Goal: Task Accomplishment & Management: Manage account settings

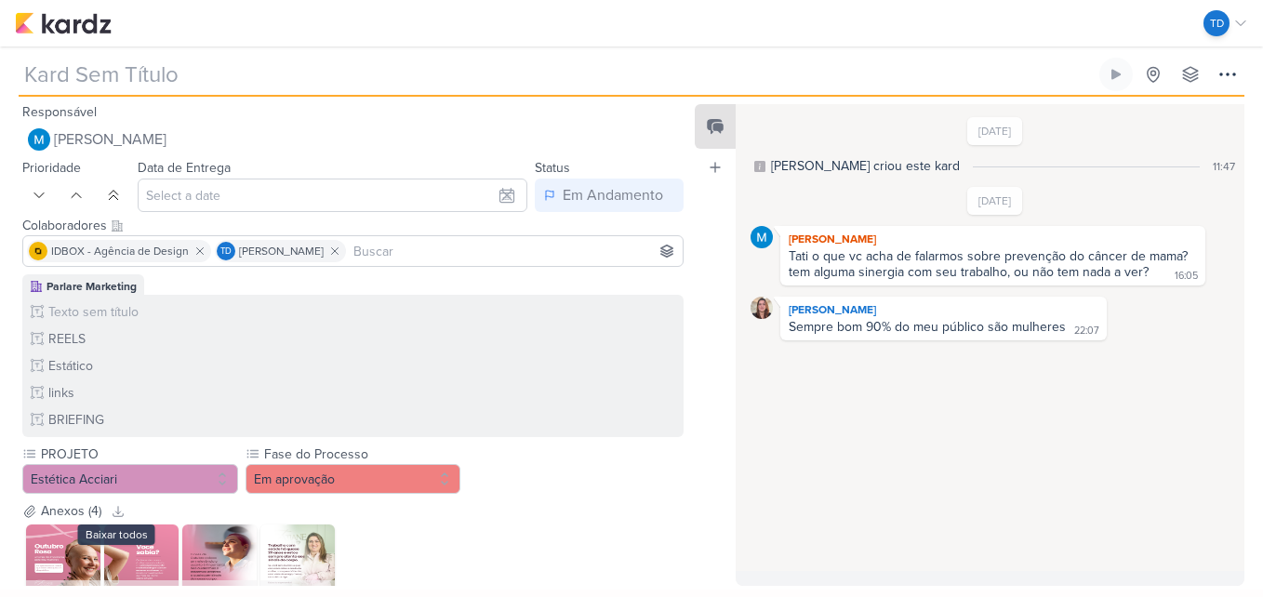
type input "[CRIATIVO] OUTUBRO ROSA - CONSC. PREV. CÂNCER DE MAMA"
type input "1 de outubro de 2025 às 23:59"
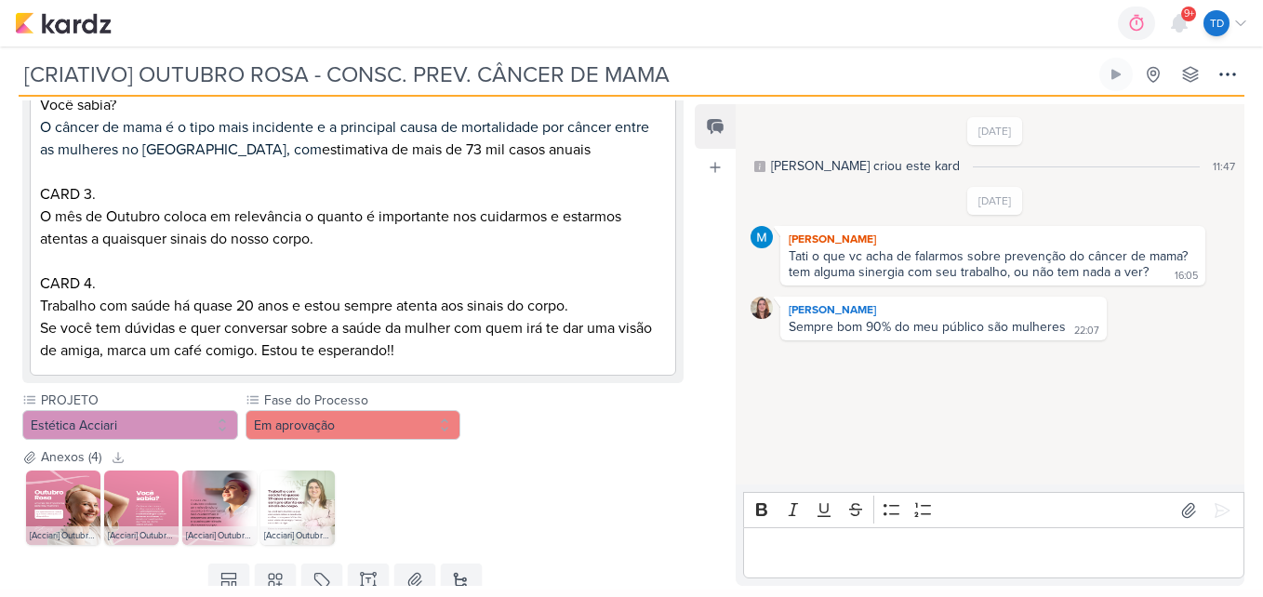
scroll to position [1780, 0]
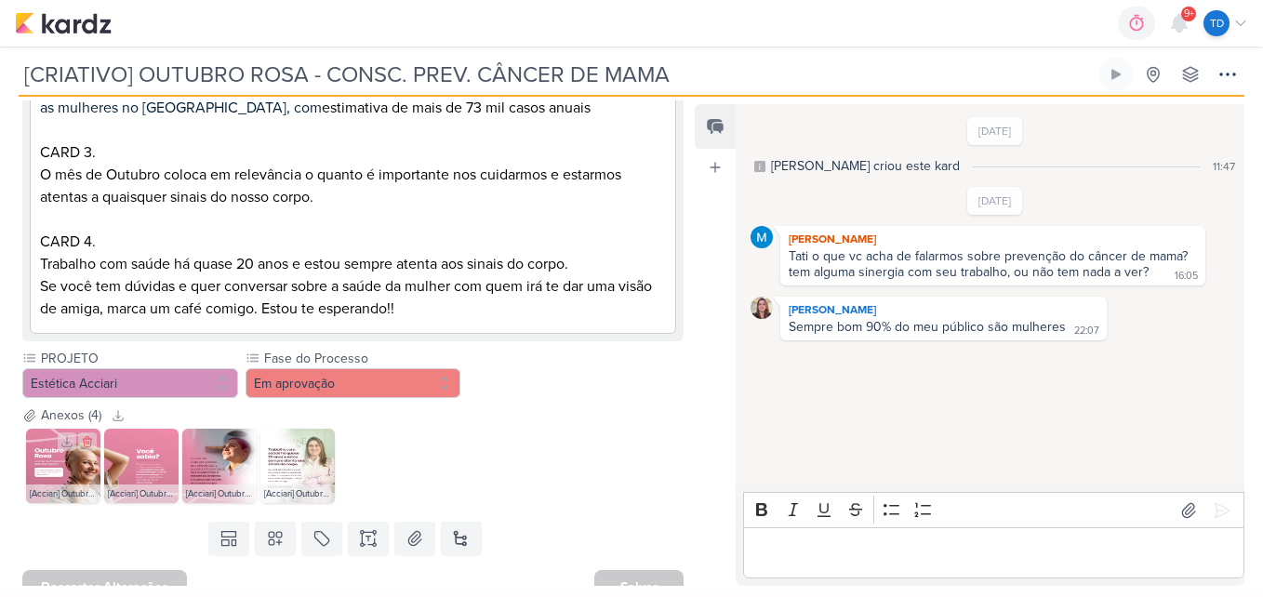
click at [41, 452] on img at bounding box center [63, 466] width 74 height 74
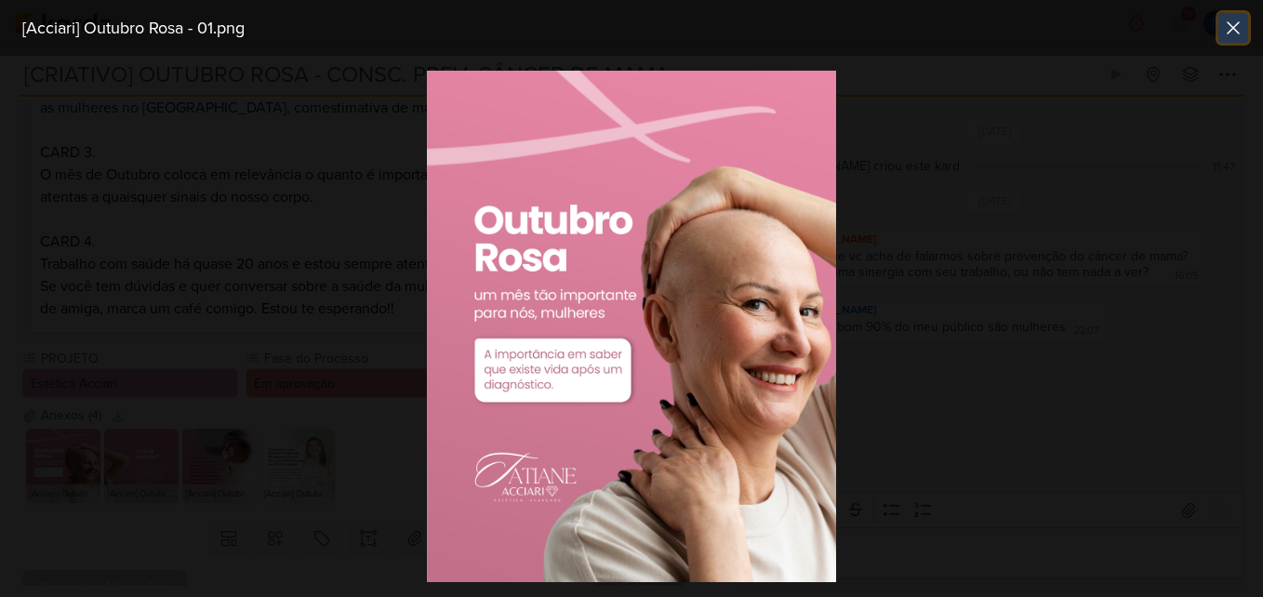
click at [1230, 16] on button at bounding box center [1233, 28] width 30 height 30
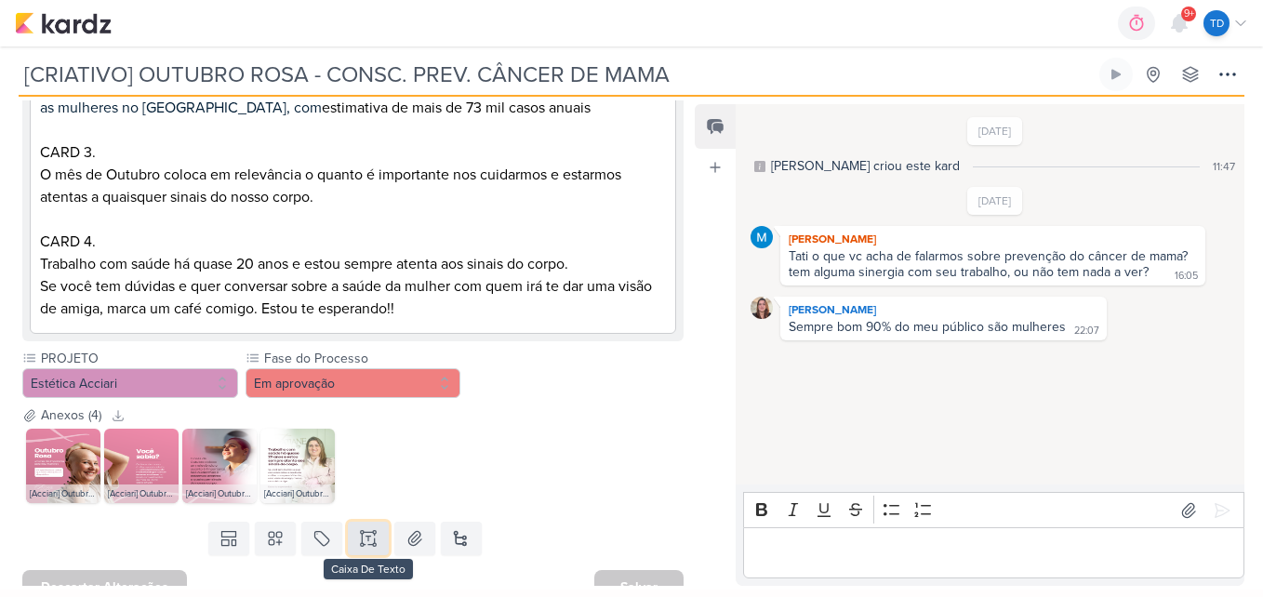
click at [361, 543] on icon at bounding box center [362, 544] width 3 height 3
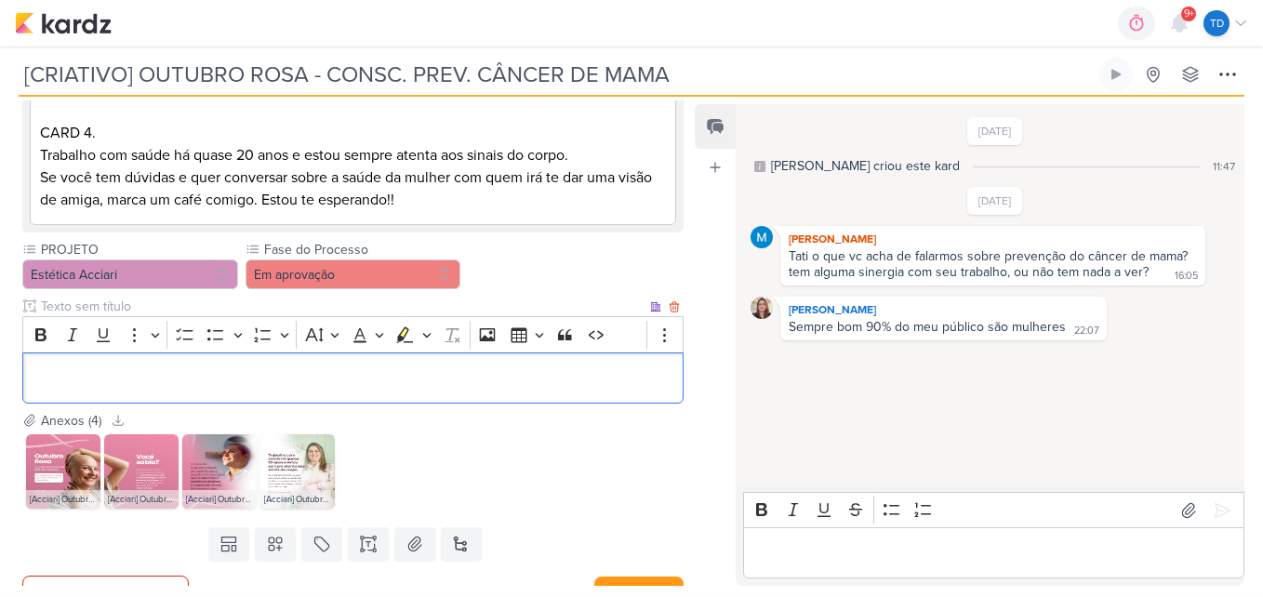
scroll to position [1896, 0]
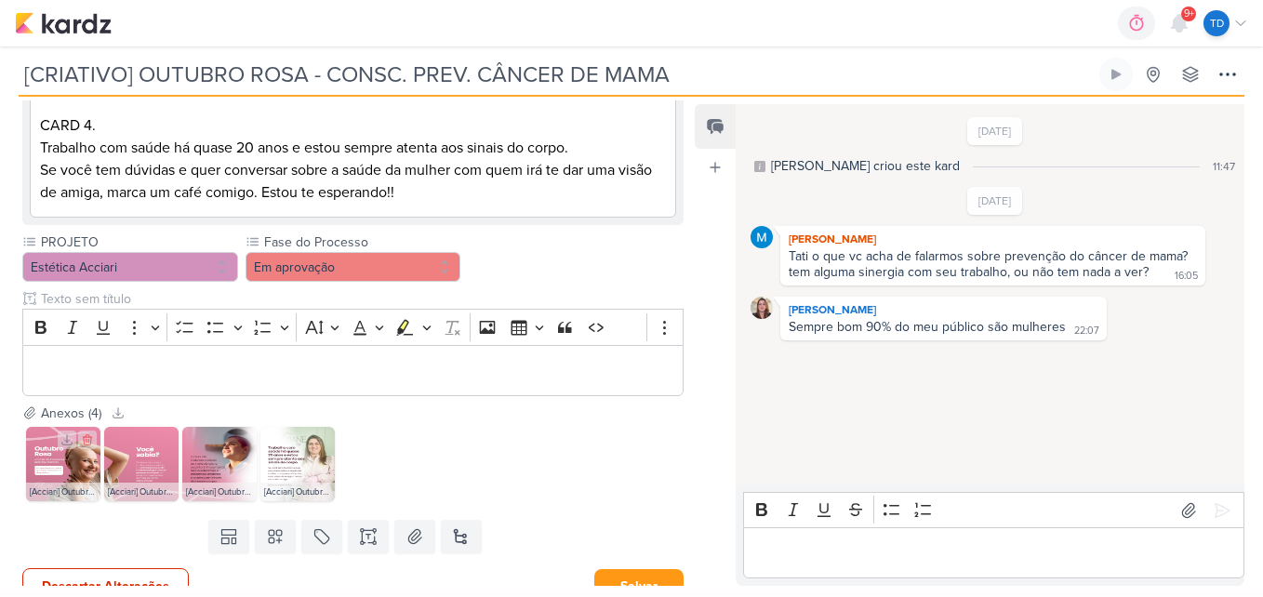
click at [78, 445] on img at bounding box center [63, 464] width 74 height 74
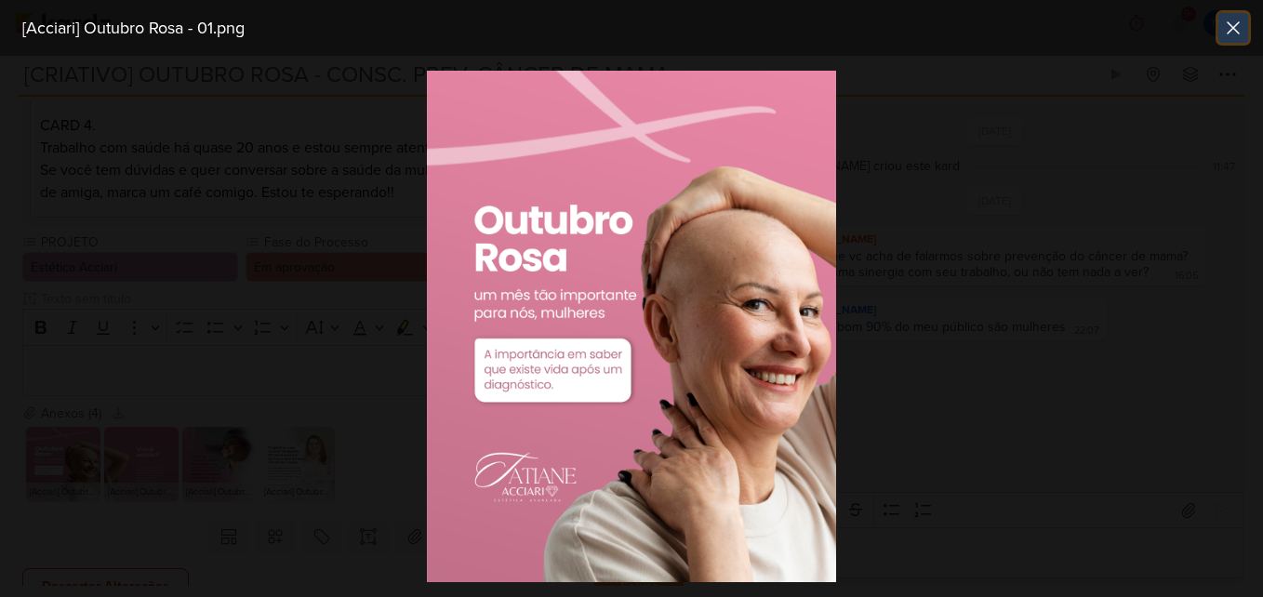
click at [1245, 19] on button at bounding box center [1233, 28] width 30 height 30
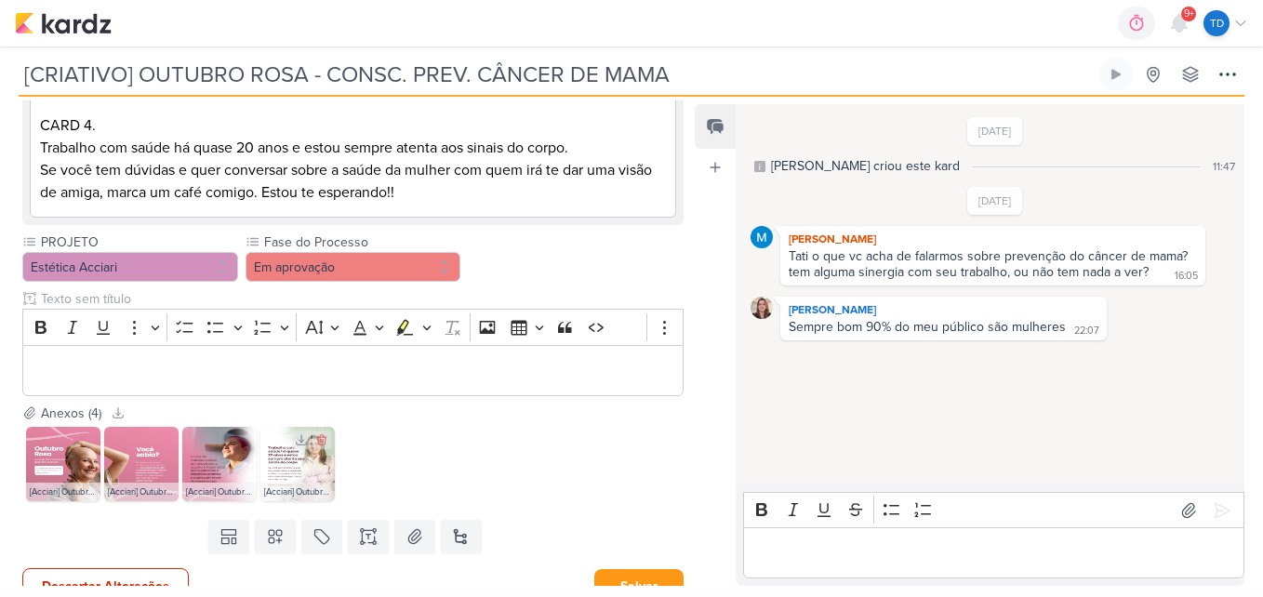
click at [272, 442] on img at bounding box center [297, 464] width 74 height 74
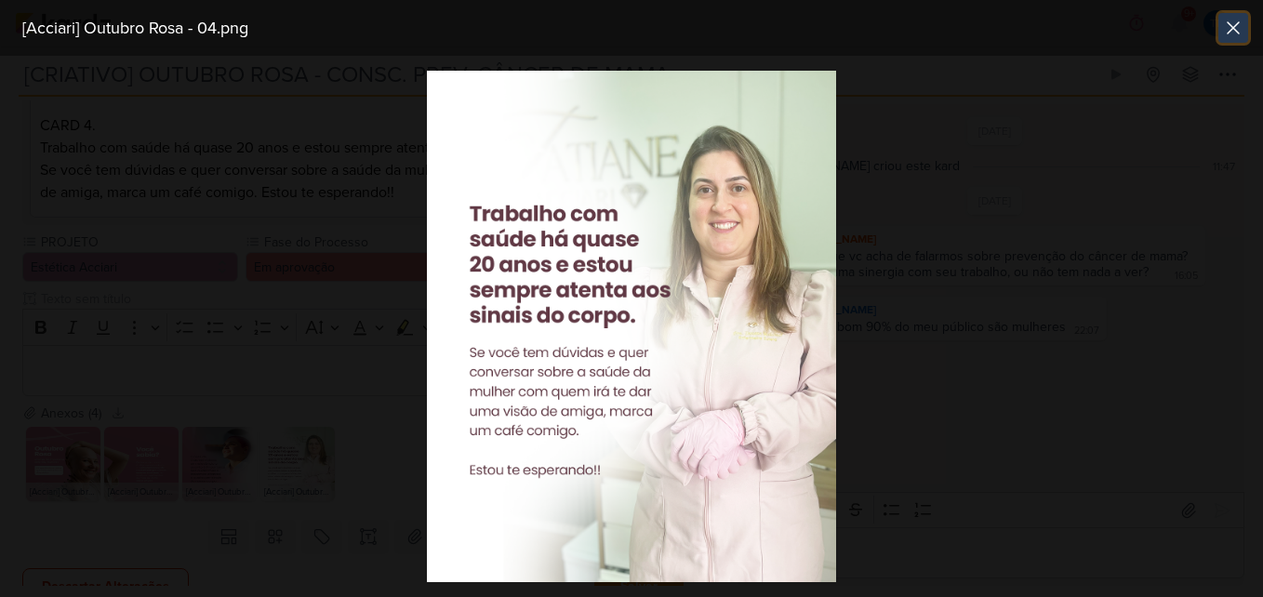
click at [1227, 27] on icon at bounding box center [1233, 28] width 22 height 22
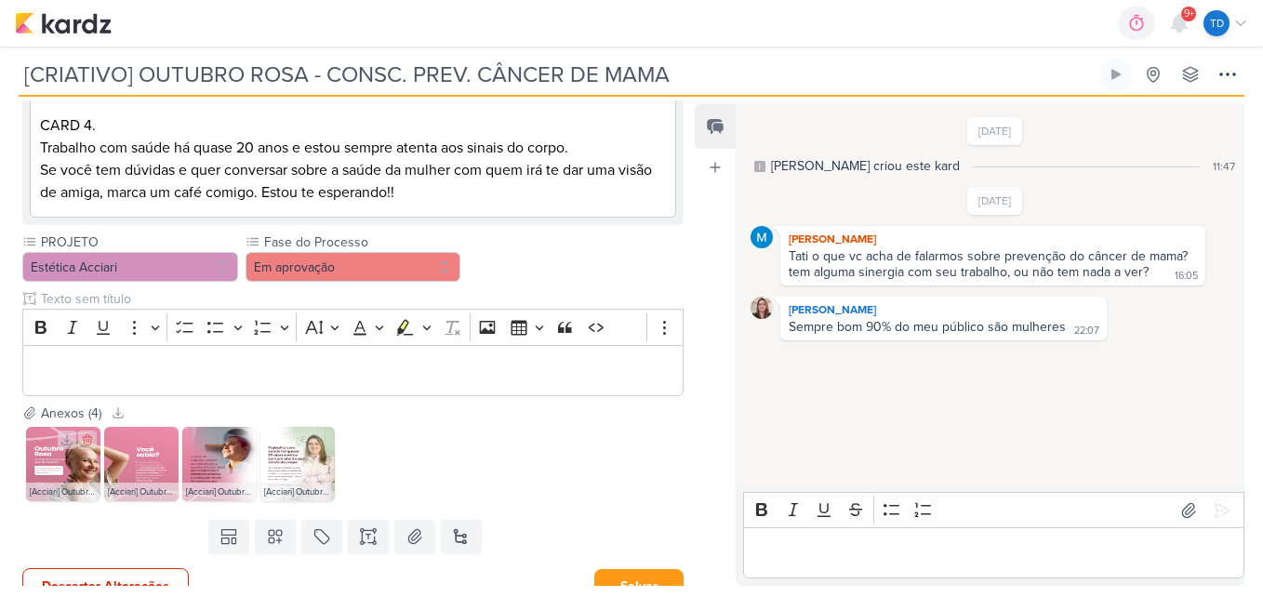
click at [82, 445] on img at bounding box center [63, 464] width 74 height 74
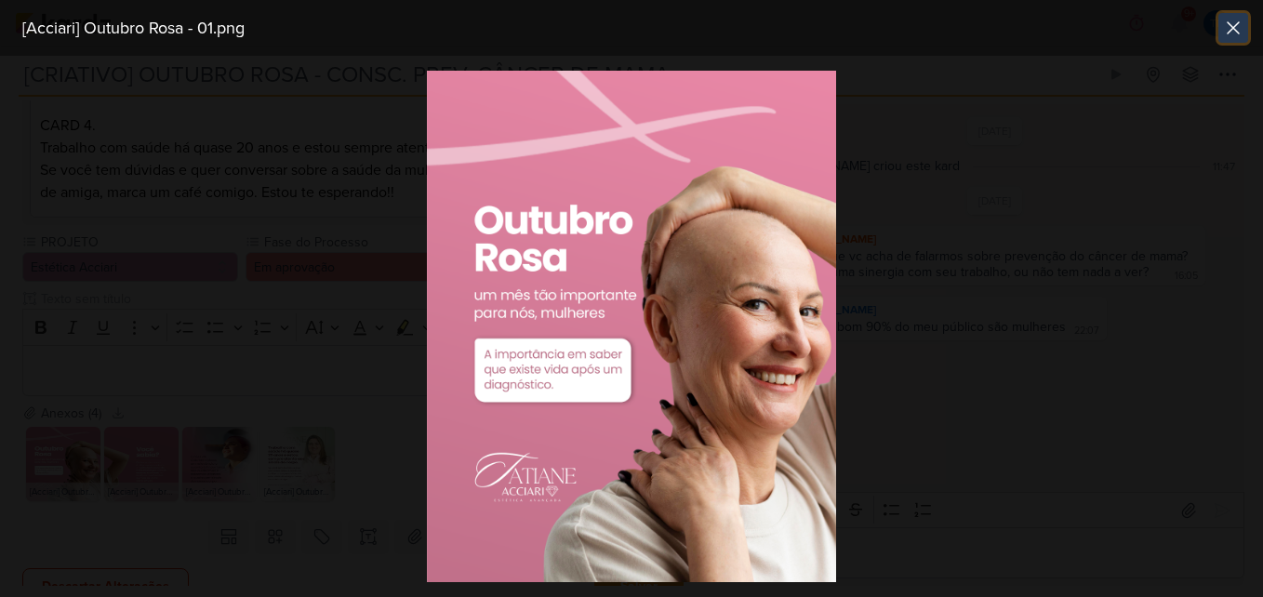
click at [1236, 33] on icon at bounding box center [1233, 28] width 22 height 22
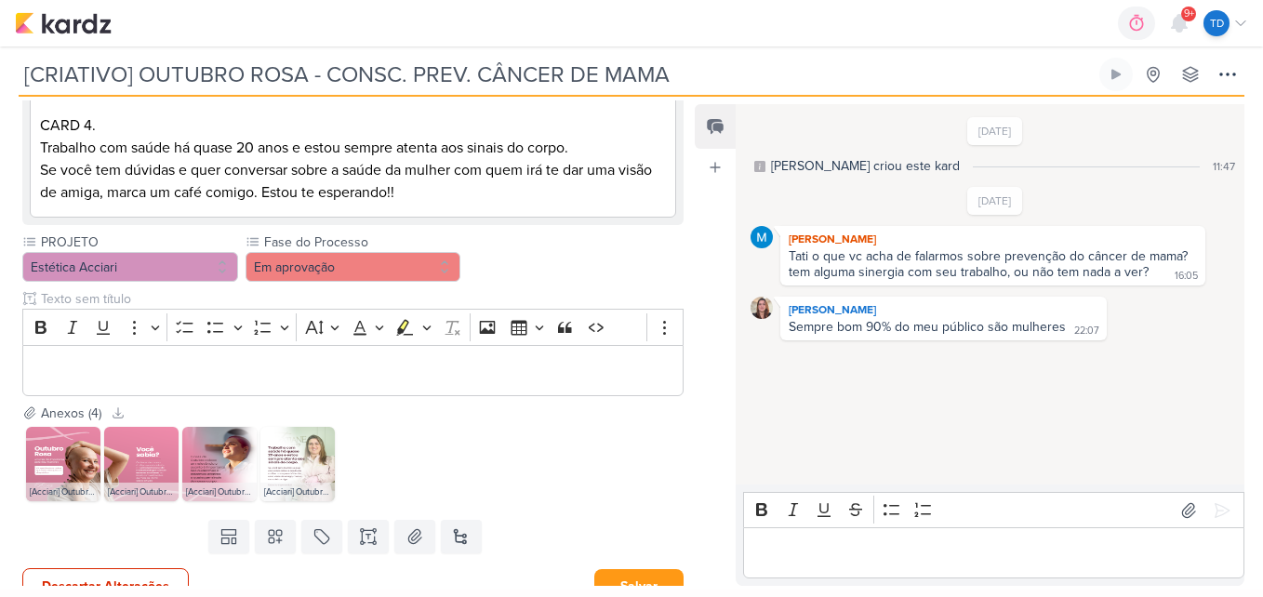
click at [198, 359] on p "Editor editing area: main" at bounding box center [354, 370] width 642 height 22
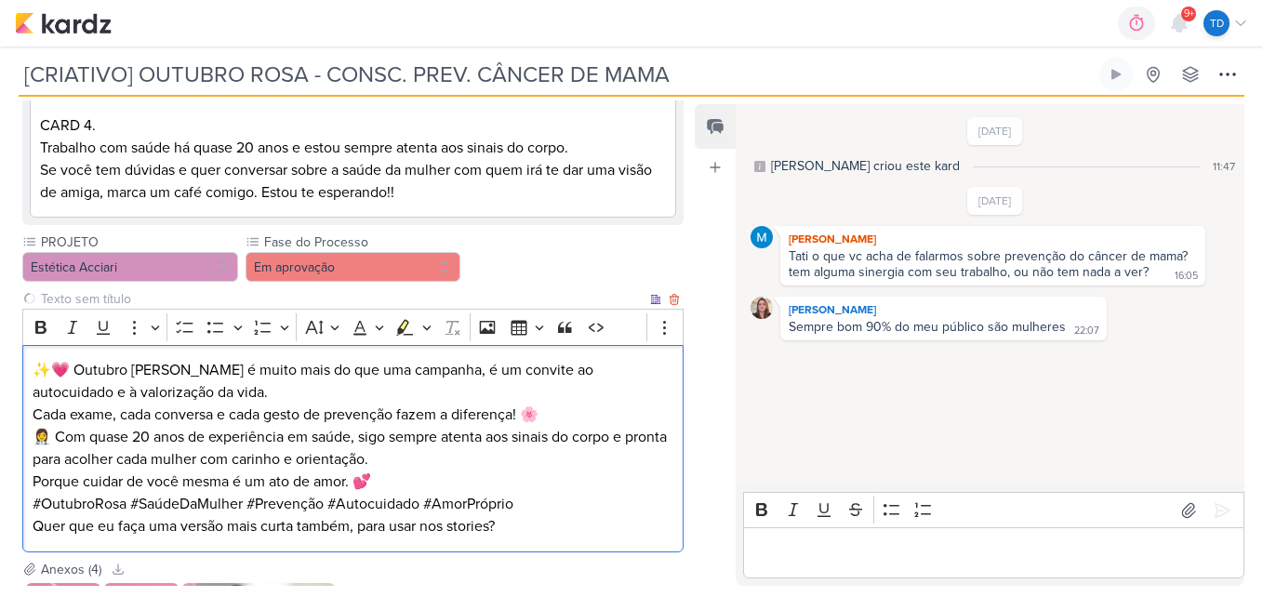
click at [25, 345] on div "✨💗 Outubro Rosa é muito mais do que uma campanha, é um convite ao autocuidado e…" at bounding box center [352, 448] width 661 height 207
click at [193, 381] on p "✨💗 Outubro Rosa é muito mais do que uma campanha, é um convite ao autocuidado e…" at bounding box center [354, 392] width 642 height 67
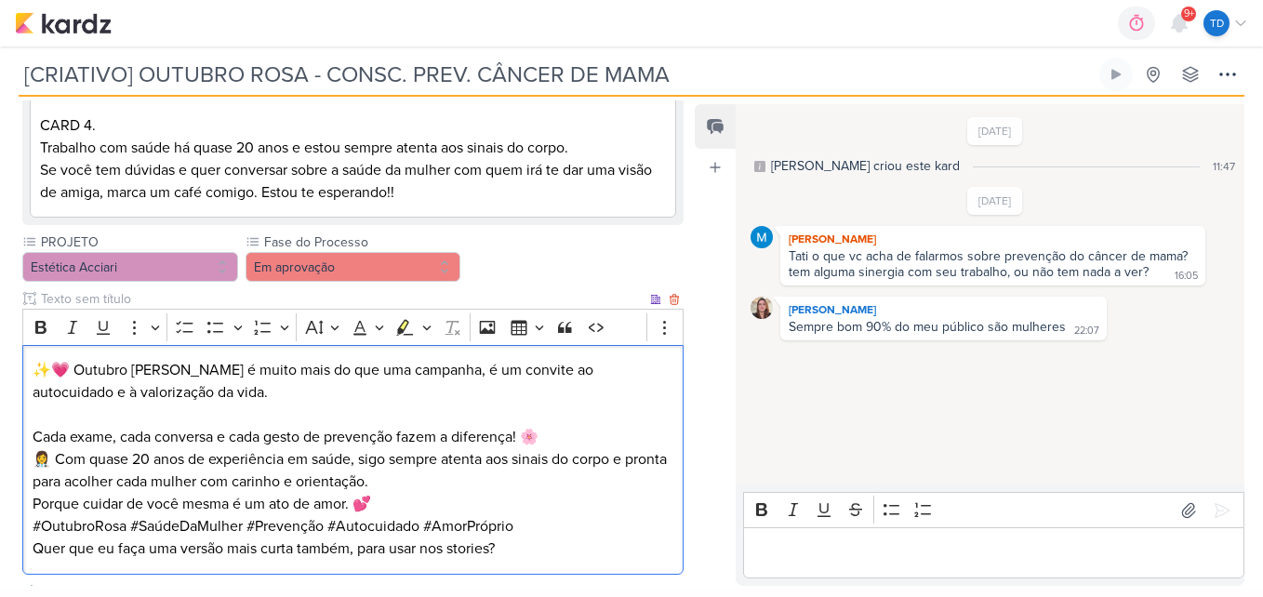
click at [592, 404] on p "⁠⁠⁠⁠⁠⁠⁠ Cada exame, cada conversa e cada gesto de prevenção fazem a diferença! 🌸" at bounding box center [354, 426] width 642 height 45
click at [585, 416] on p "⁠⁠⁠⁠⁠⁠⁠ Cada exame, cada conversa e cada gesto de prevenção fazem a diferença! 🌸" at bounding box center [354, 426] width 642 height 45
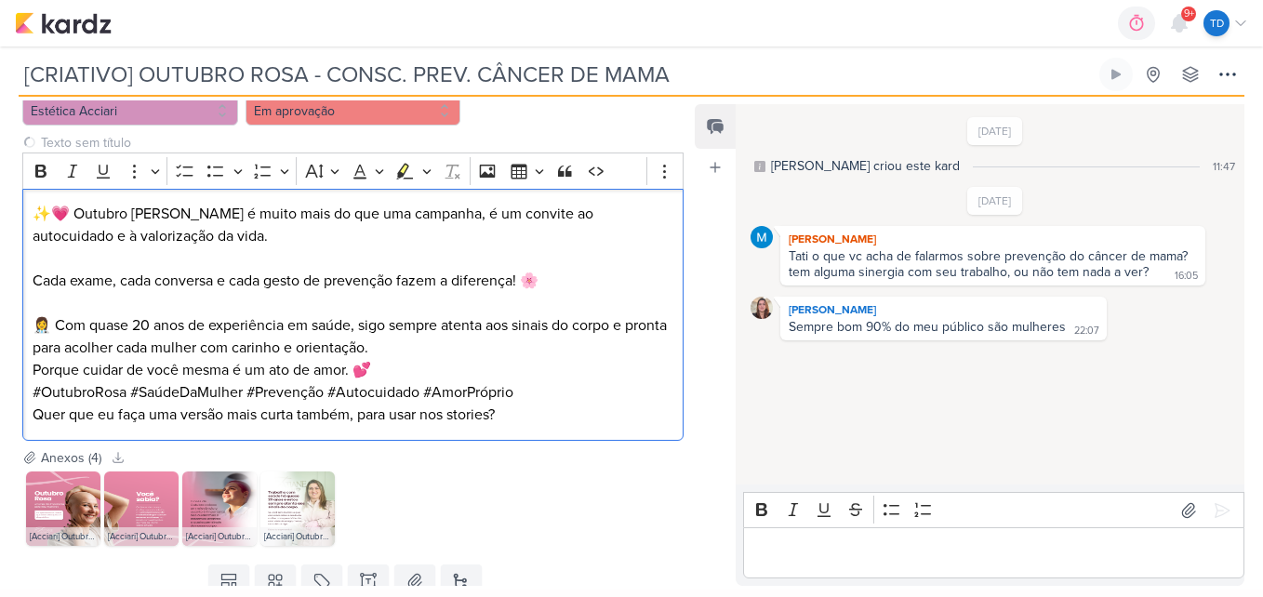
scroll to position [2082, 0]
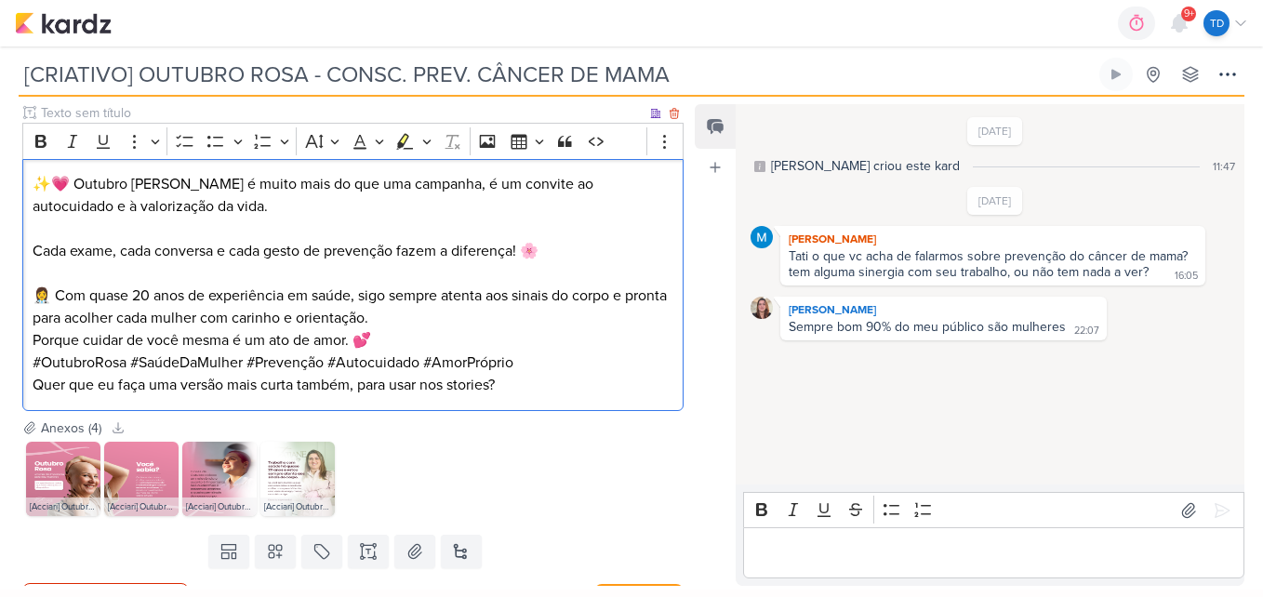
click at [437, 293] on p "👩‍⚕️ Com quase 20 anos de experiência em saúde, sigo sempre atenta aos sinais d…" at bounding box center [354, 307] width 642 height 45
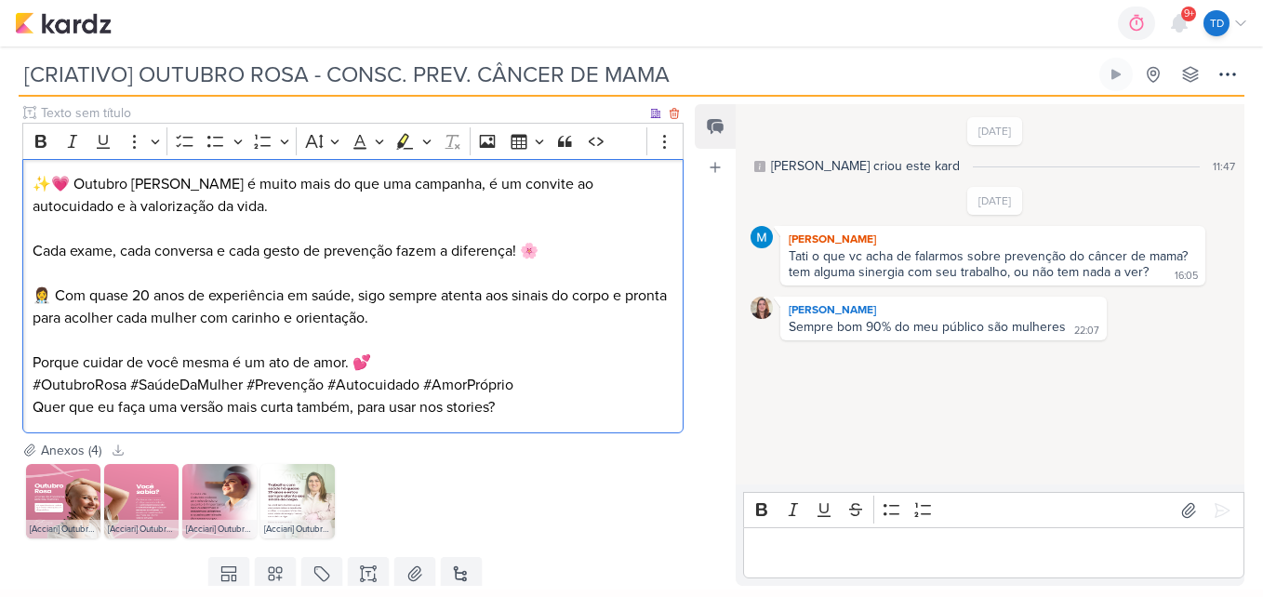
click at [420, 352] on p "Porque cuidar de você mesma é um ato de amor. 💕" at bounding box center [354, 363] width 642 height 22
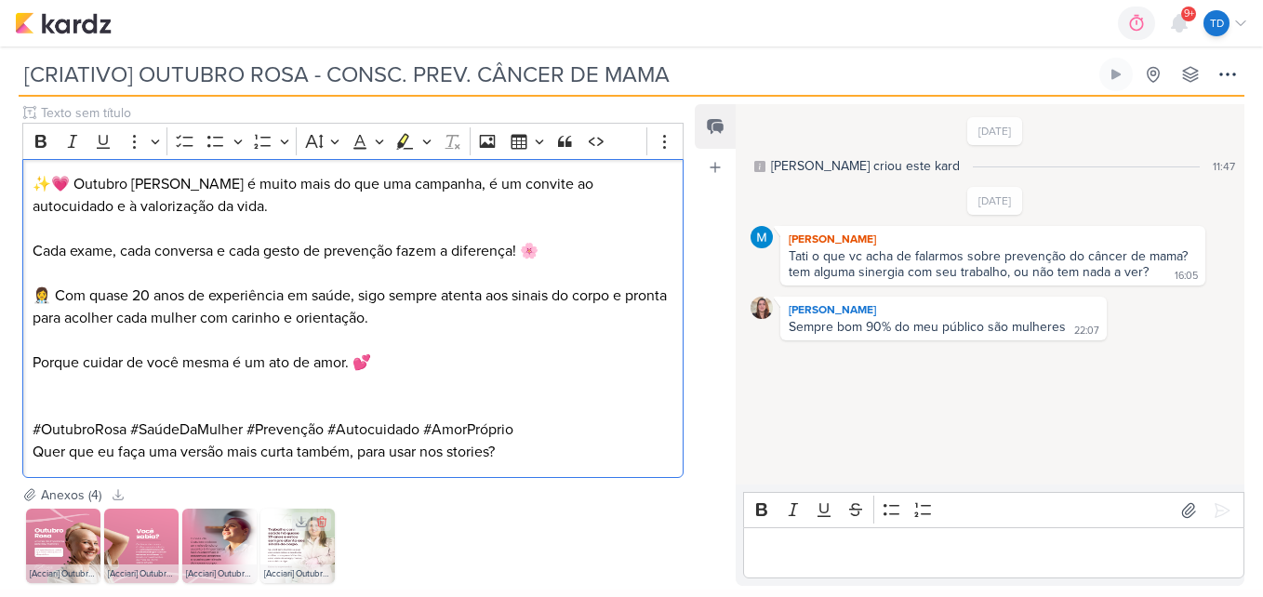
click at [309, 531] on img at bounding box center [297, 546] width 74 height 74
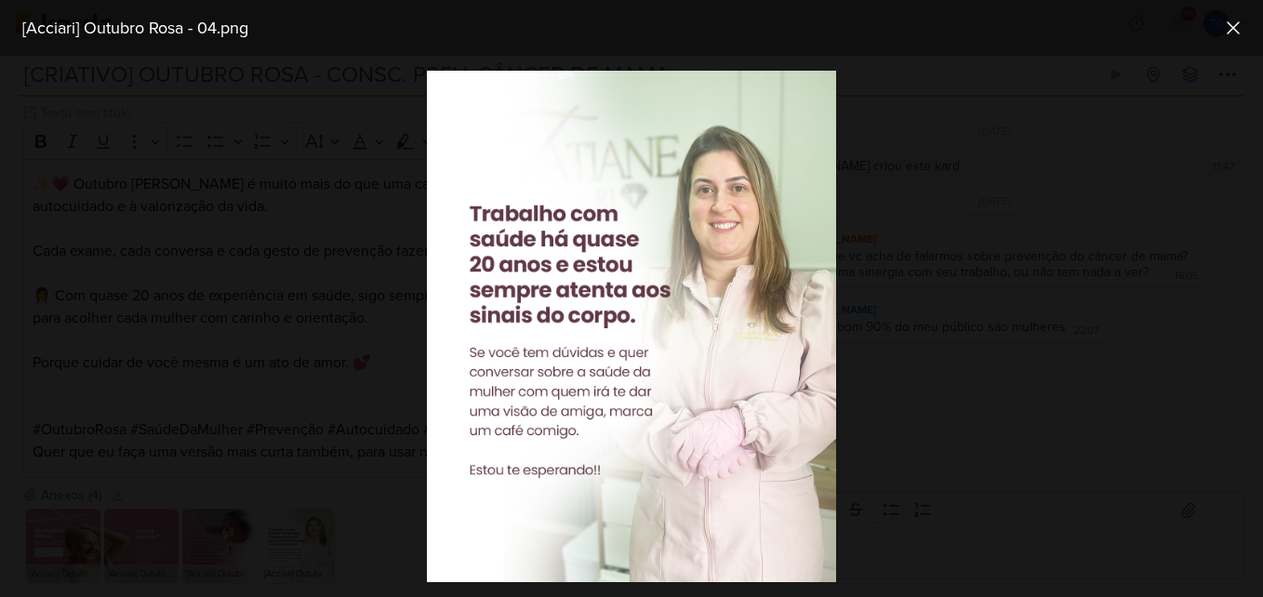
click at [308, 363] on div at bounding box center [631, 326] width 1263 height 541
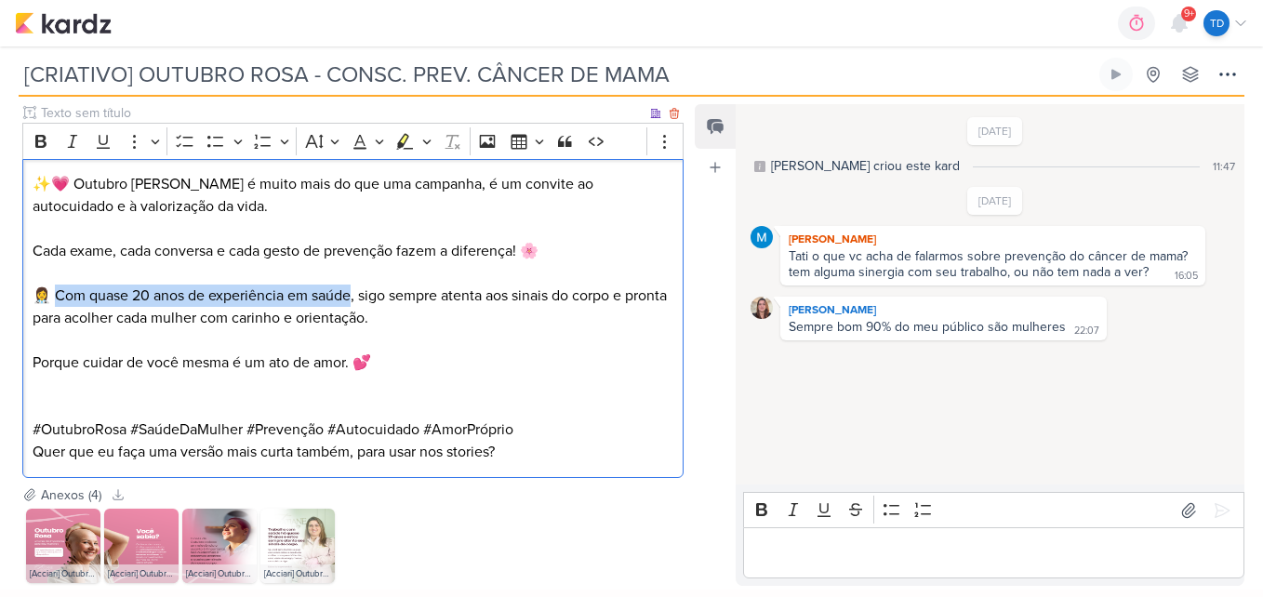
drag, startPoint x: 357, startPoint y: 272, endPoint x: 59, endPoint y: 267, distance: 298.6
click at [59, 285] on p "👩‍⚕️ Com quase 20 anos de experiência em saúde, sigo sempre atenta aos sinais d…" at bounding box center [354, 307] width 642 height 45
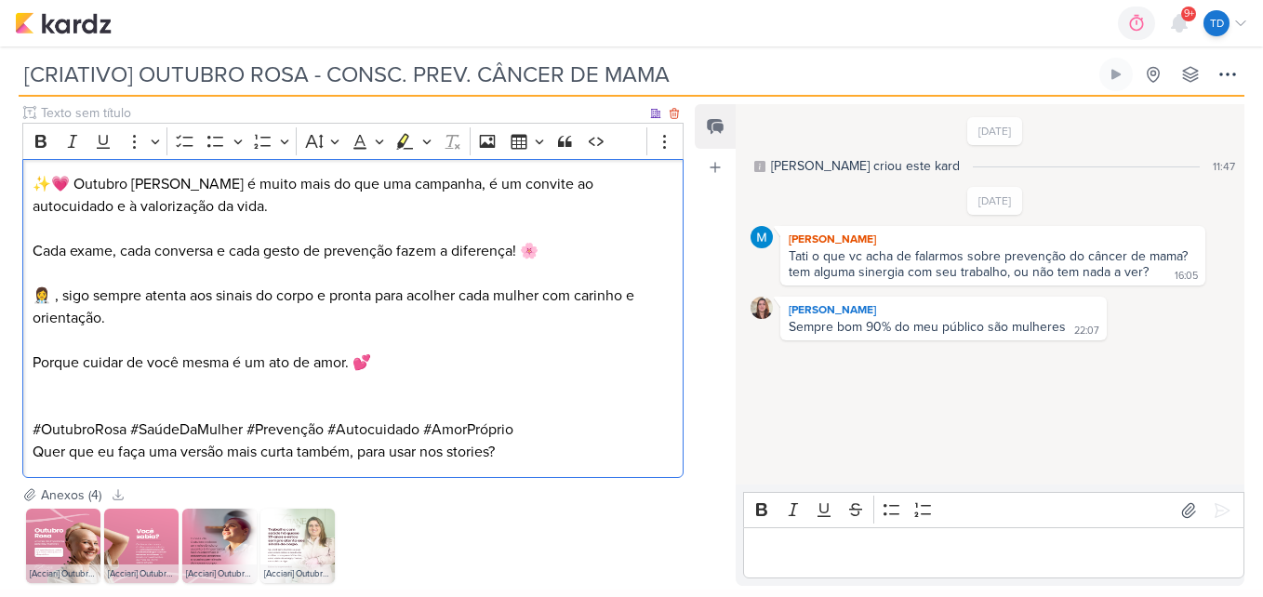
click at [67, 285] on p "👩‍⚕️ , sigo sempre atenta aos sinais do corpo e pronta para acolher cada mulher…" at bounding box center [354, 307] width 642 height 45
click at [69, 285] on p "👩‍⚕️ , sigo sempre atenta aos sinais do corpo e pronta para acolher cada mulher…" at bounding box center [354, 307] width 642 height 45
click at [399, 352] on p "Porque cuidar de você mesma é um ato de amor. 💕" at bounding box center [354, 363] width 642 height 22
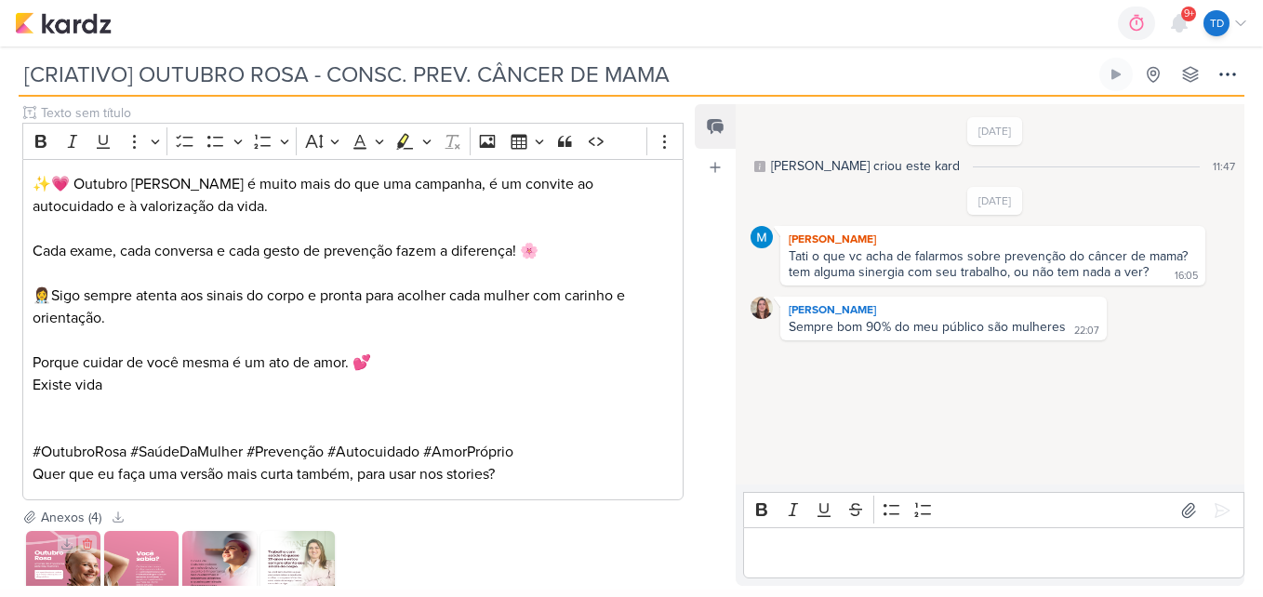
click at [46, 587] on div "[Acciari] Outubro Rosa - 01.png" at bounding box center [63, 596] width 74 height 19
click at [47, 559] on img at bounding box center [63, 568] width 74 height 74
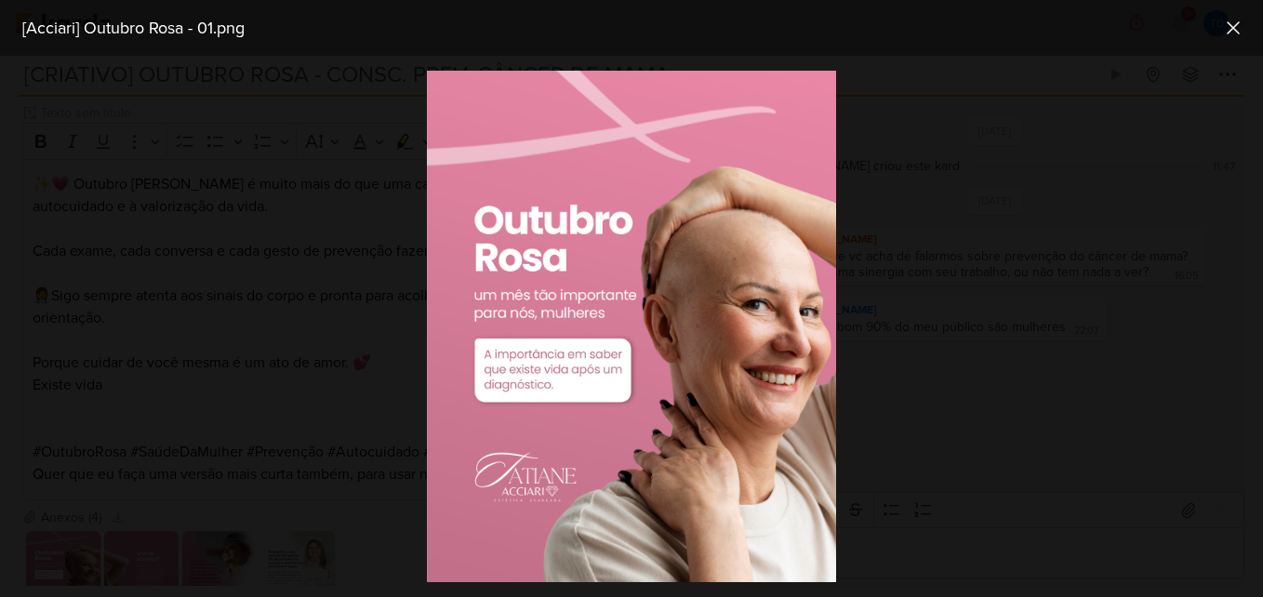
click at [376, 411] on div at bounding box center [631, 326] width 1263 height 541
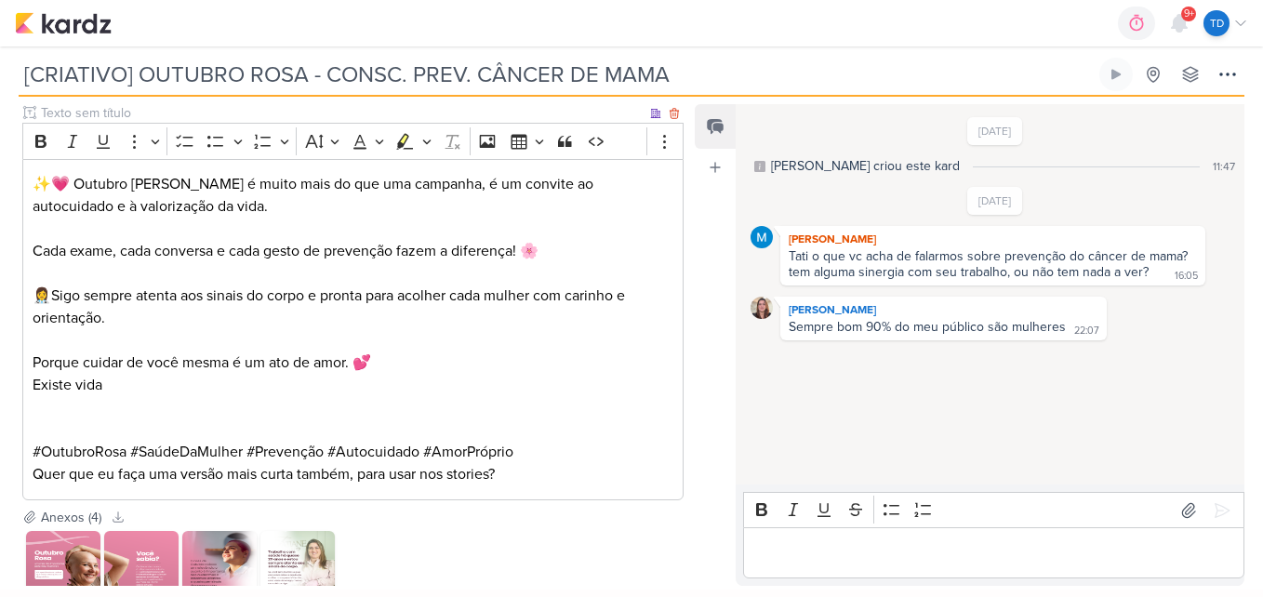
click at [197, 374] on p "Existe vida" at bounding box center [354, 385] width 642 height 22
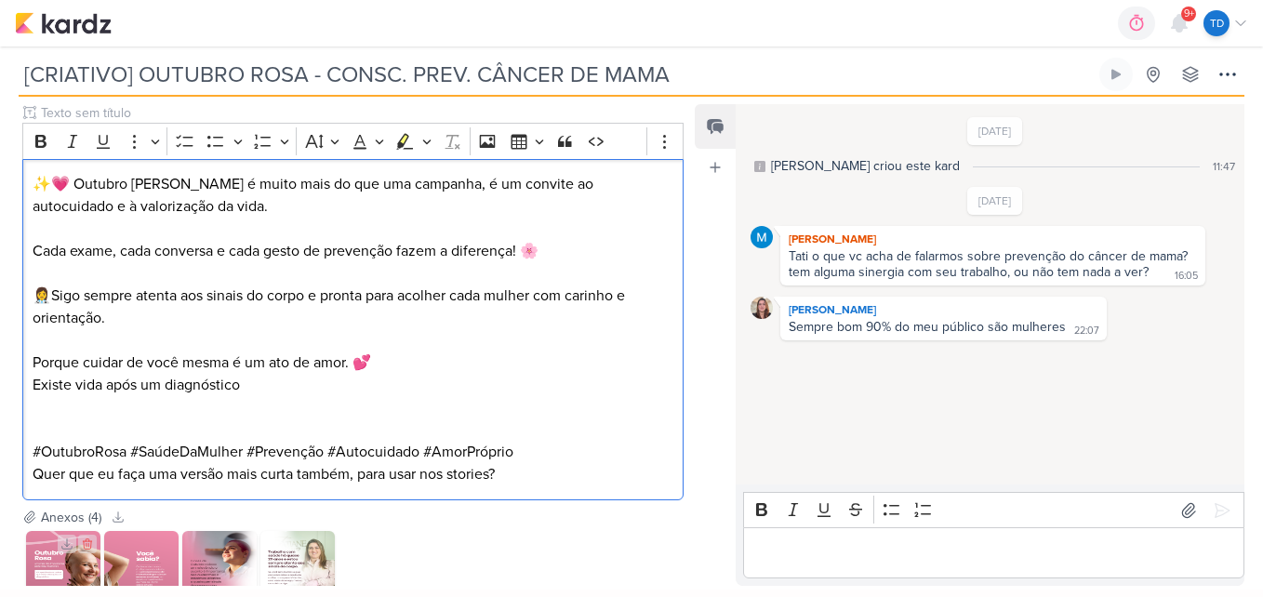
click at [60, 536] on img at bounding box center [63, 568] width 74 height 74
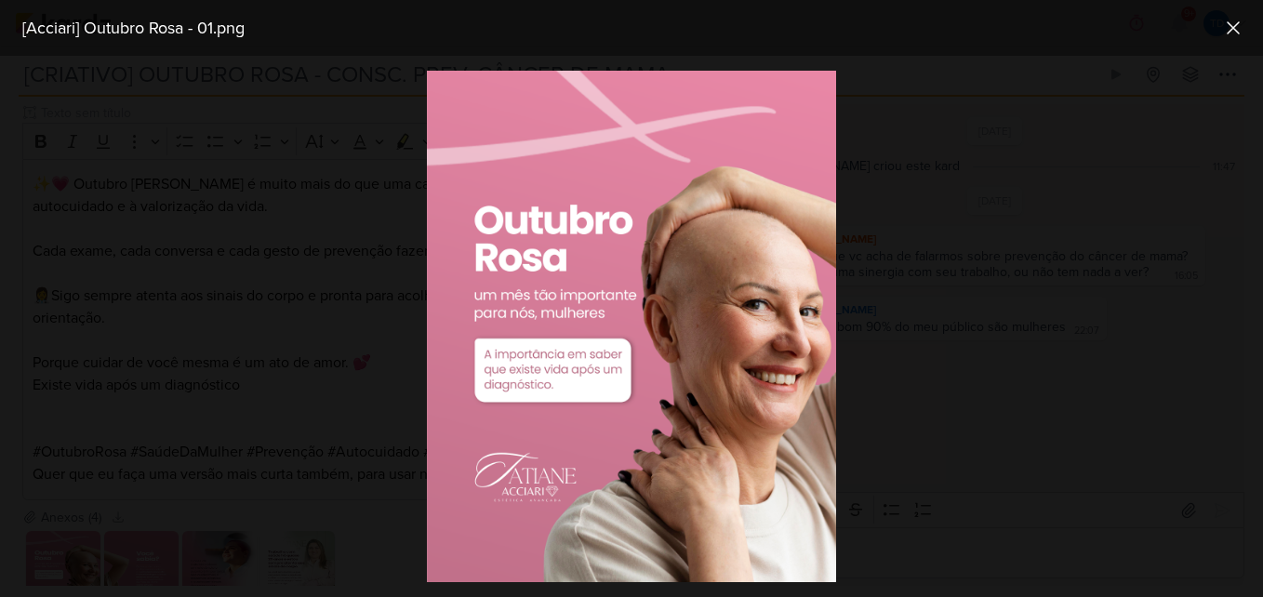
click at [290, 472] on div at bounding box center [631, 326] width 1263 height 541
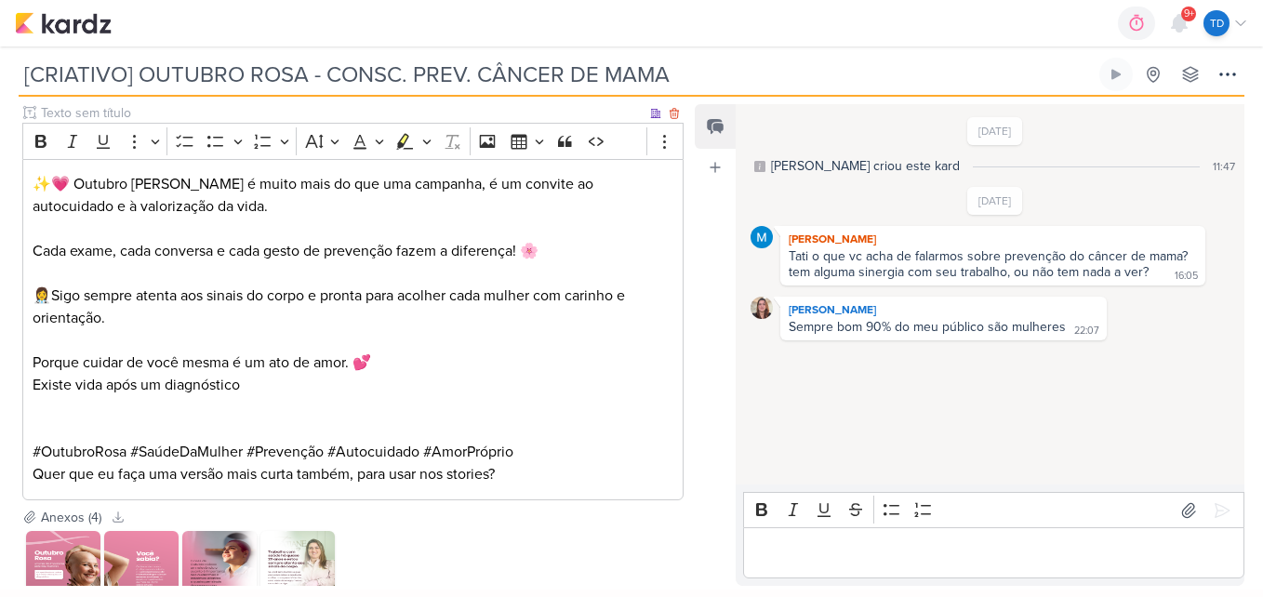
click at [244, 374] on p "Existe vida após um diagnóstico" at bounding box center [354, 385] width 642 height 22
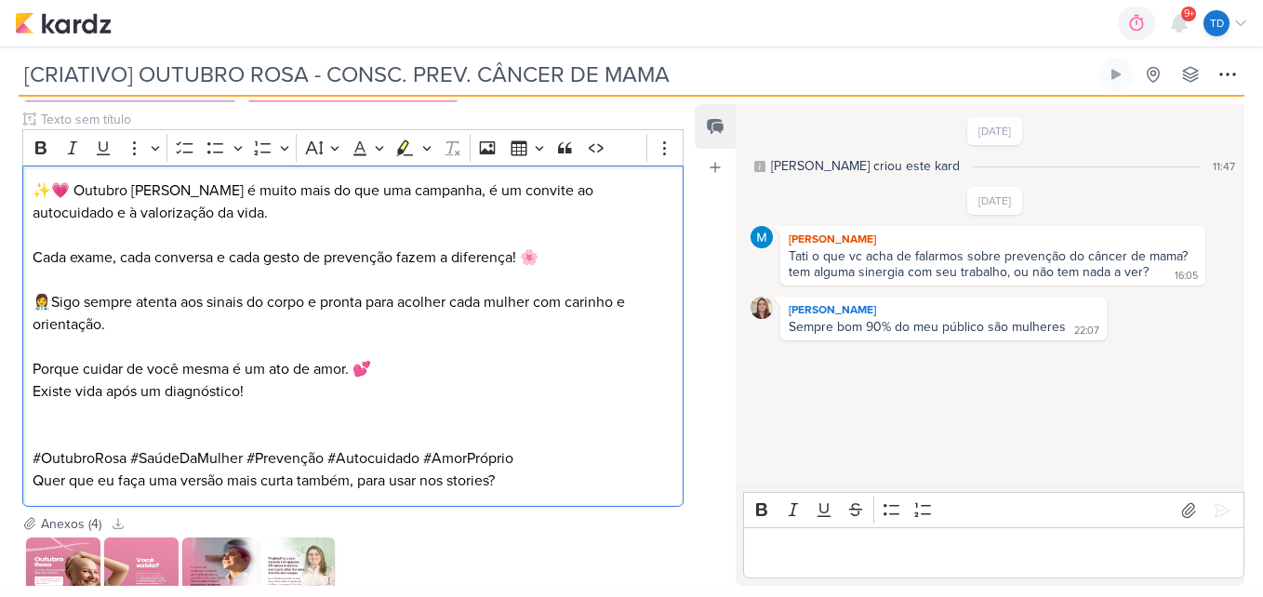
scroll to position [2186, 0]
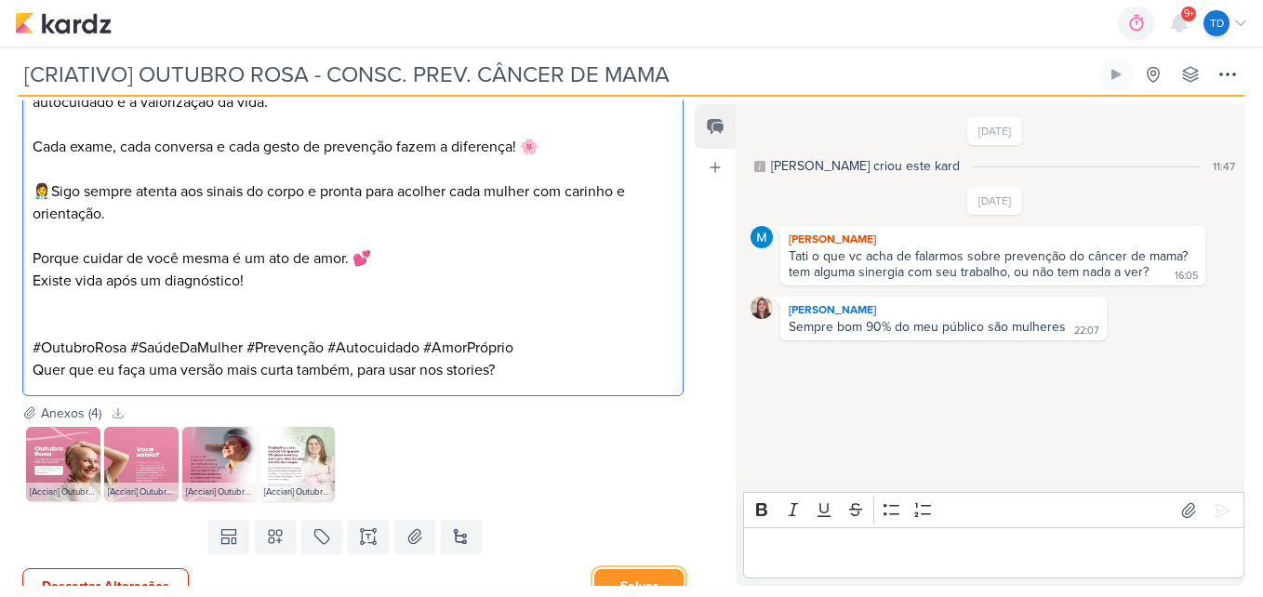
drag, startPoint x: 631, startPoint y: 551, endPoint x: 616, endPoint y: 552, distance: 15.8
click at [624, 569] on button "Salvar" at bounding box center [638, 586] width 89 height 34
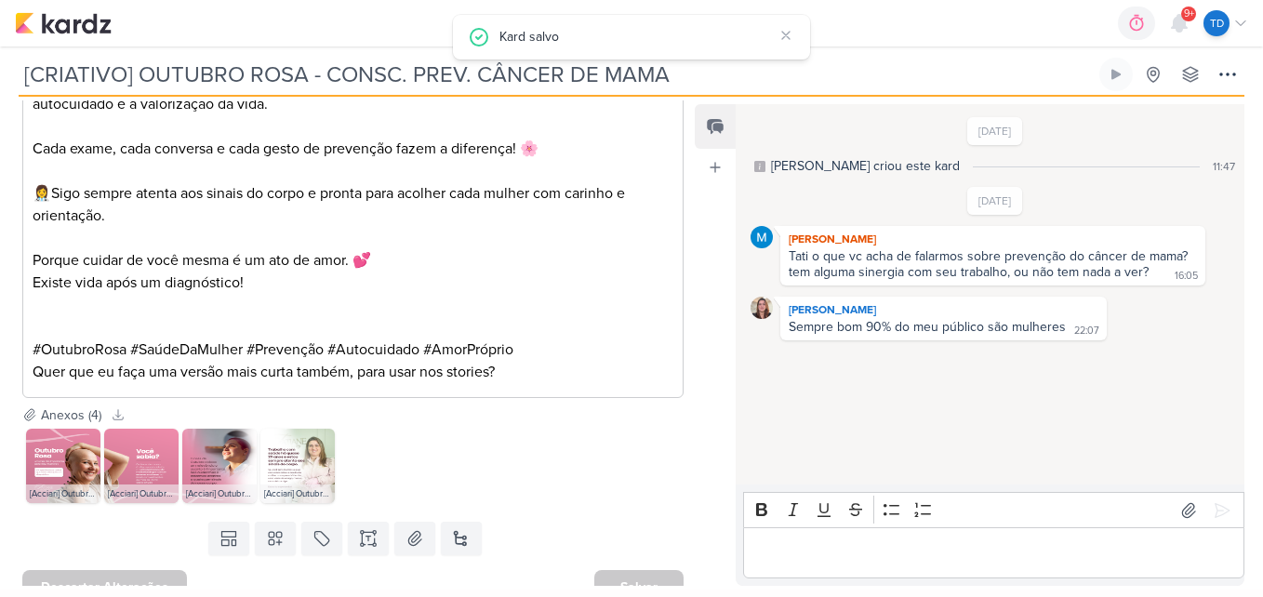
scroll to position [2092, 0]
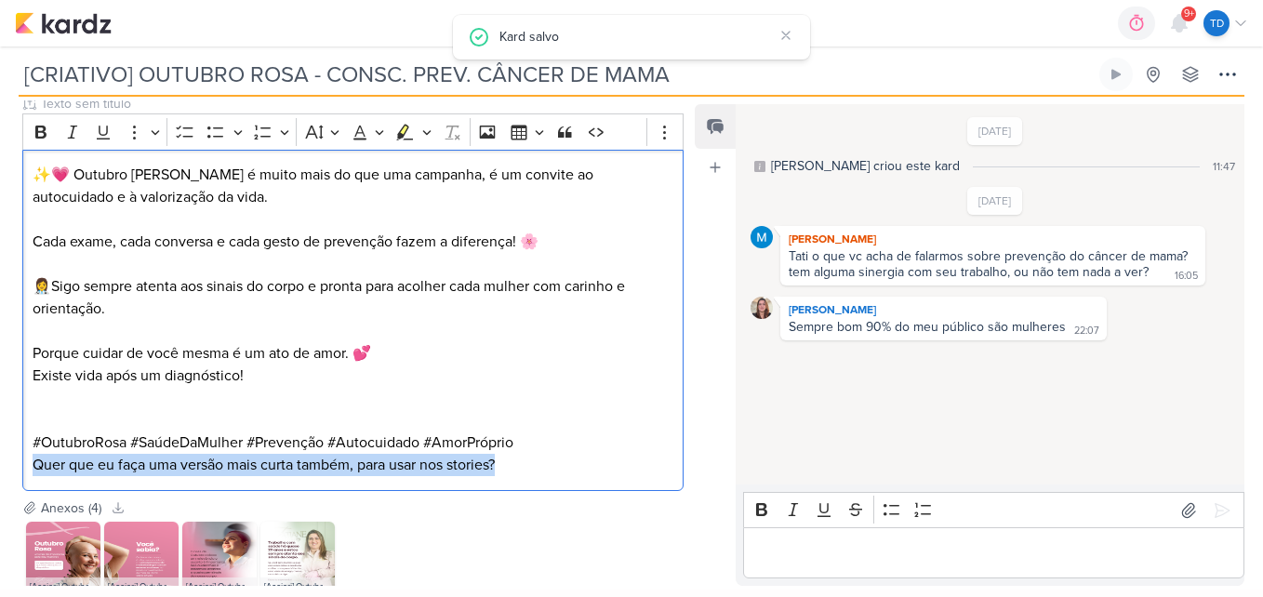
drag, startPoint x: 530, startPoint y: 439, endPoint x: 18, endPoint y: 491, distance: 515.1
click at [25, 485] on div "Responsável MARIANA MIRANDA Nenhum contato encontrado create new contact Novo C…" at bounding box center [345, 342] width 691 height 485
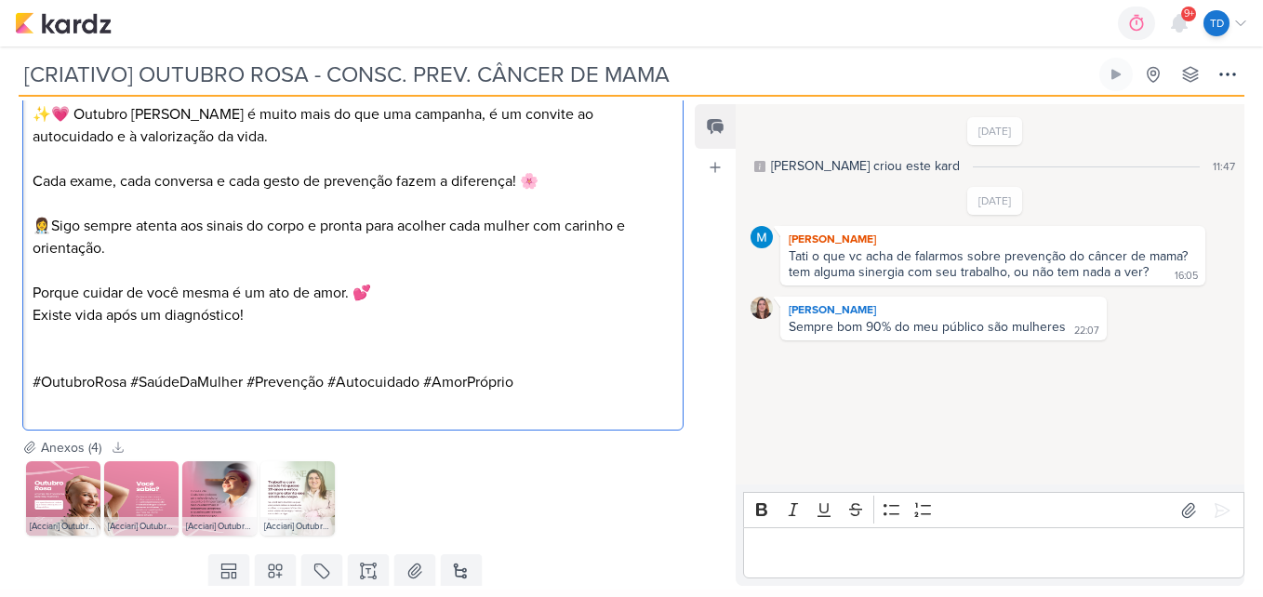
scroll to position [2185, 0]
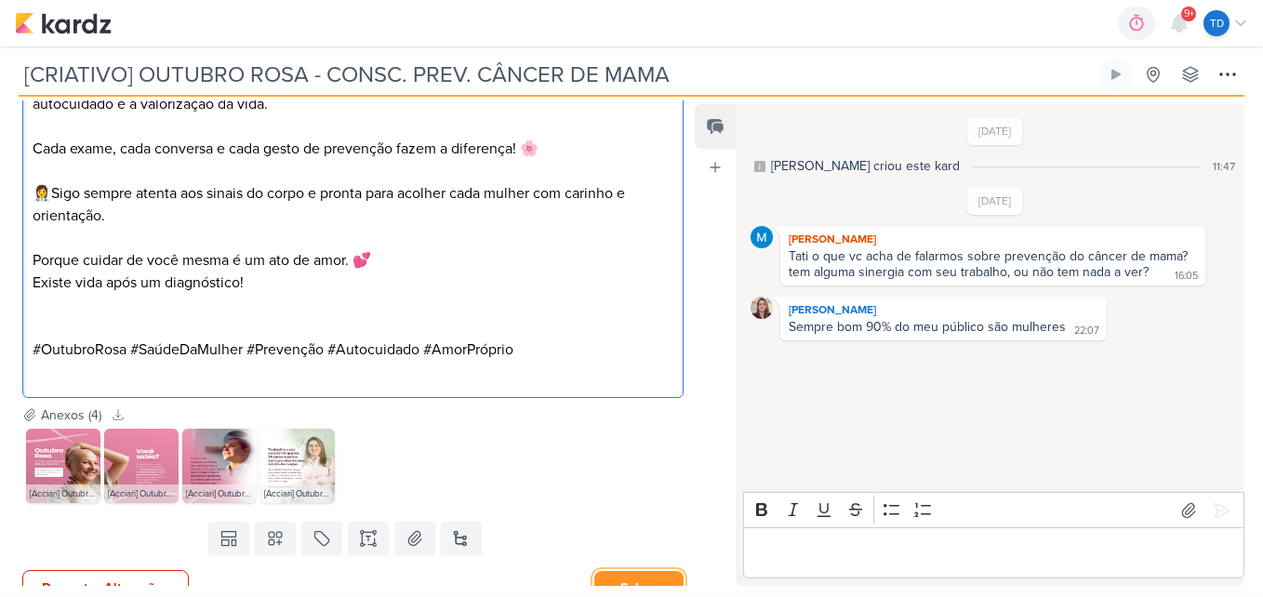
click at [644, 571] on button "Salvar" at bounding box center [638, 588] width 89 height 34
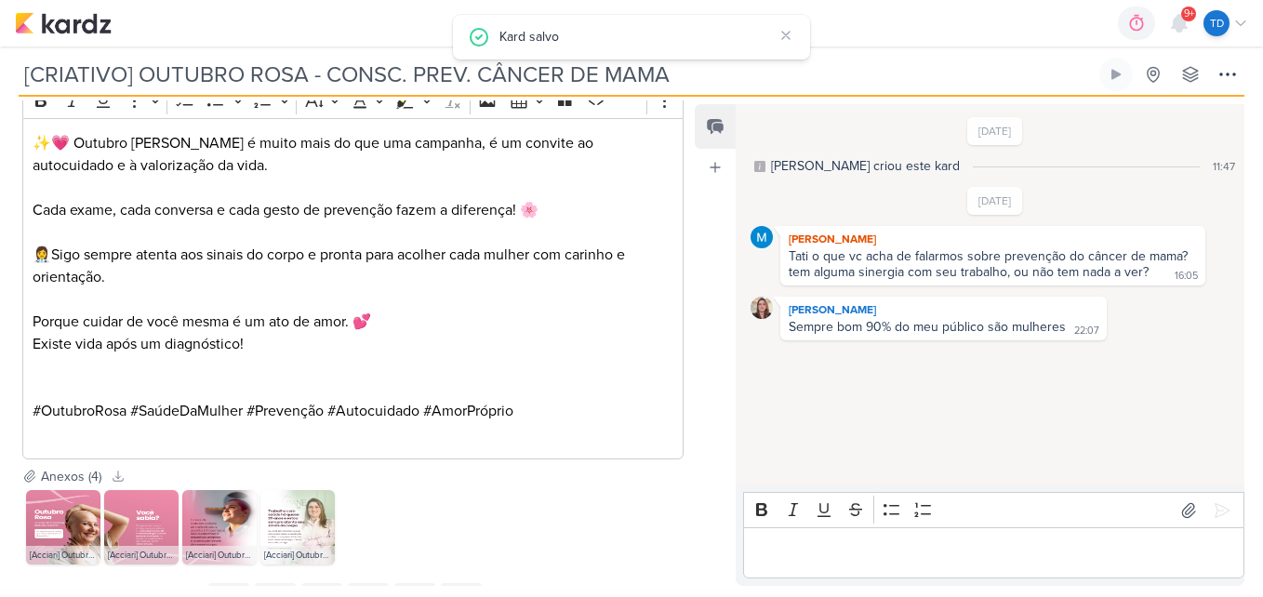
scroll to position [2092, 0]
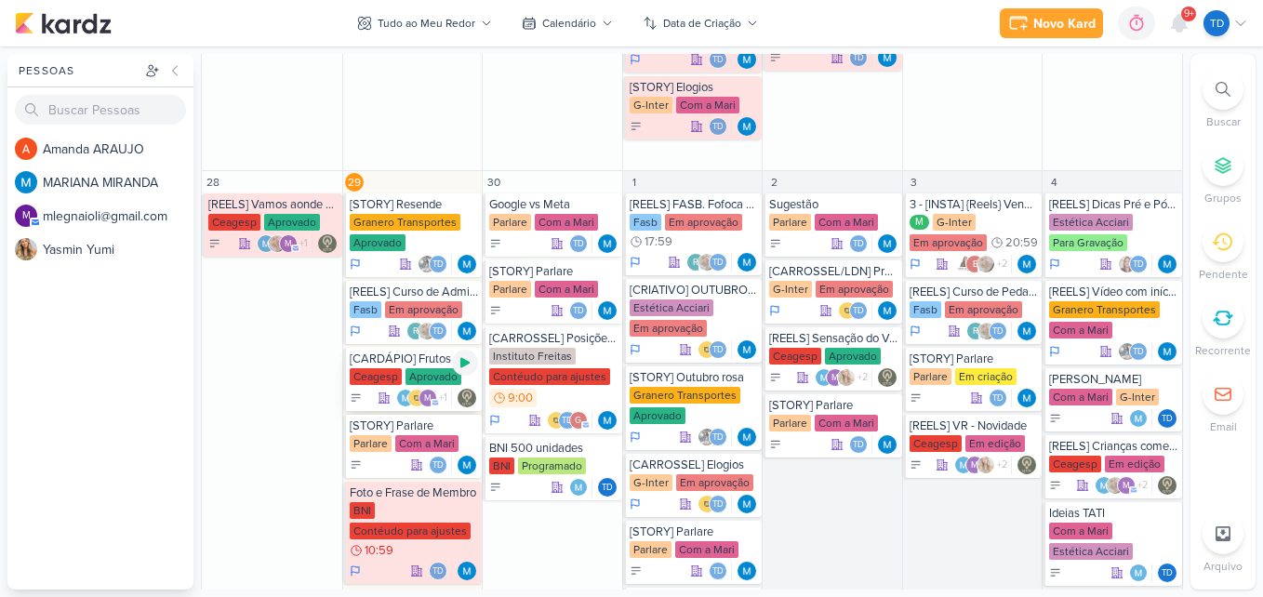
scroll to position [2318, 0]
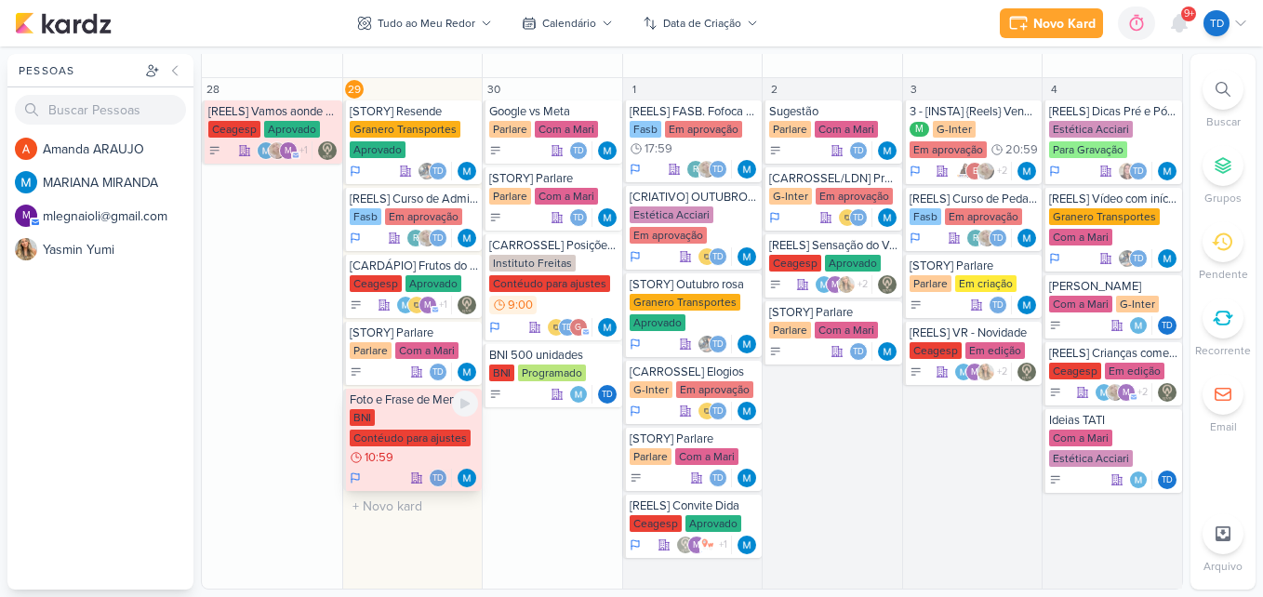
click at [423, 436] on div "Contéudo para ajustes" at bounding box center [410, 438] width 121 height 17
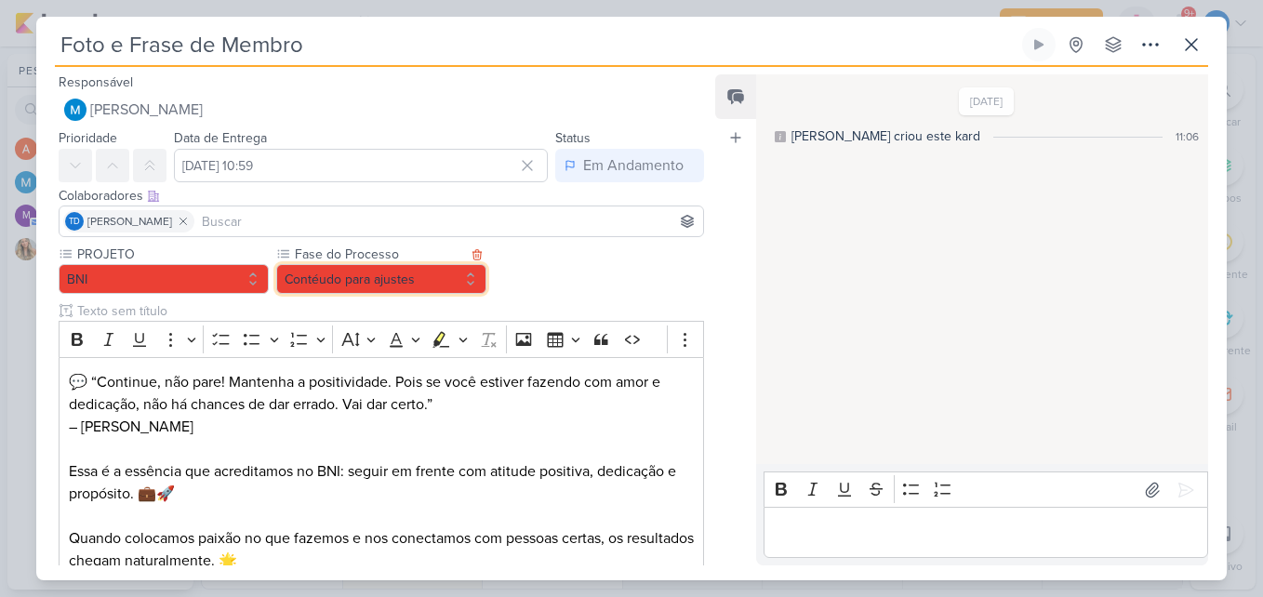
click at [406, 281] on button "Contéudo para ajustes" at bounding box center [381, 279] width 210 height 30
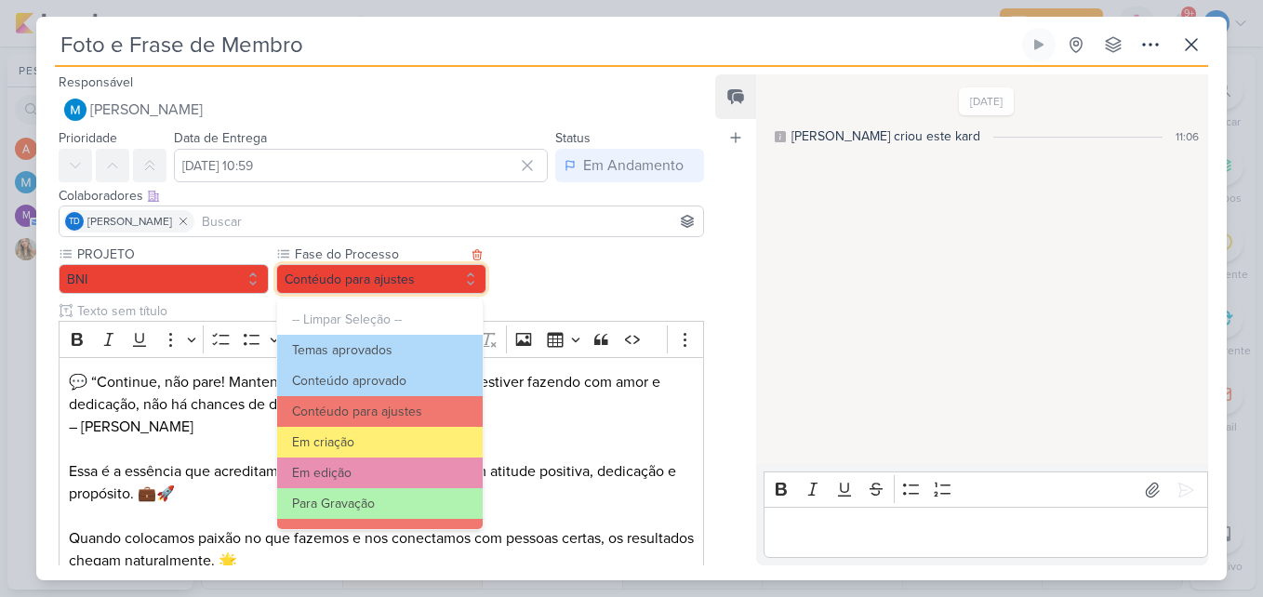
scroll to position [179, 0]
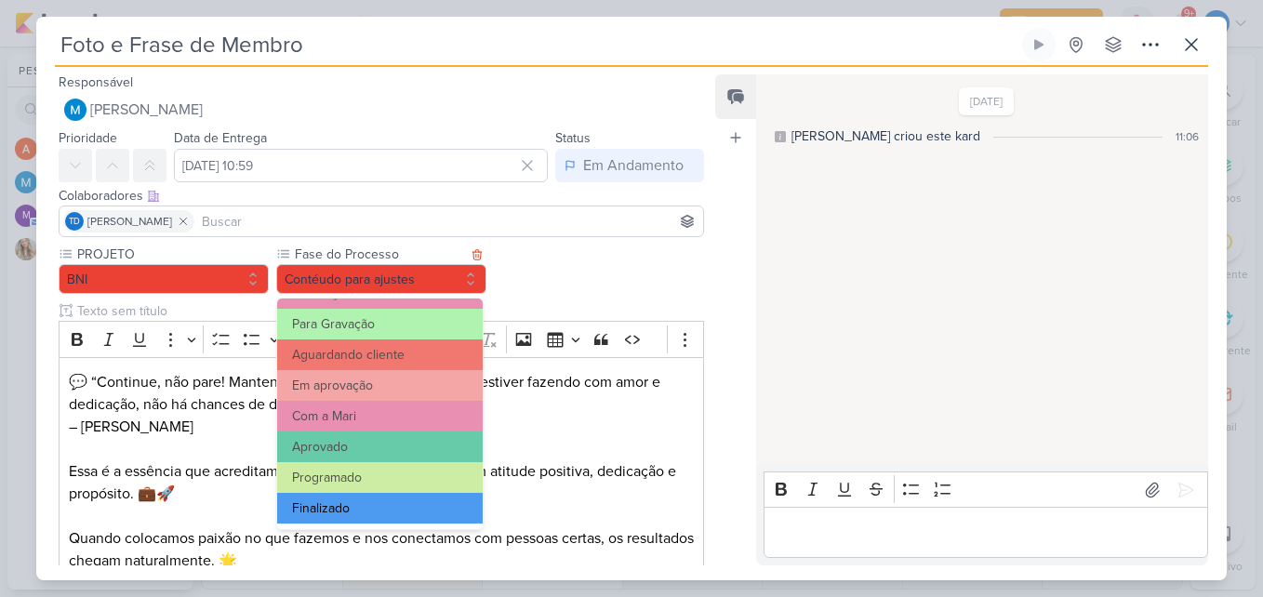
click at [389, 499] on button "Finalizado" at bounding box center [380, 508] width 206 height 31
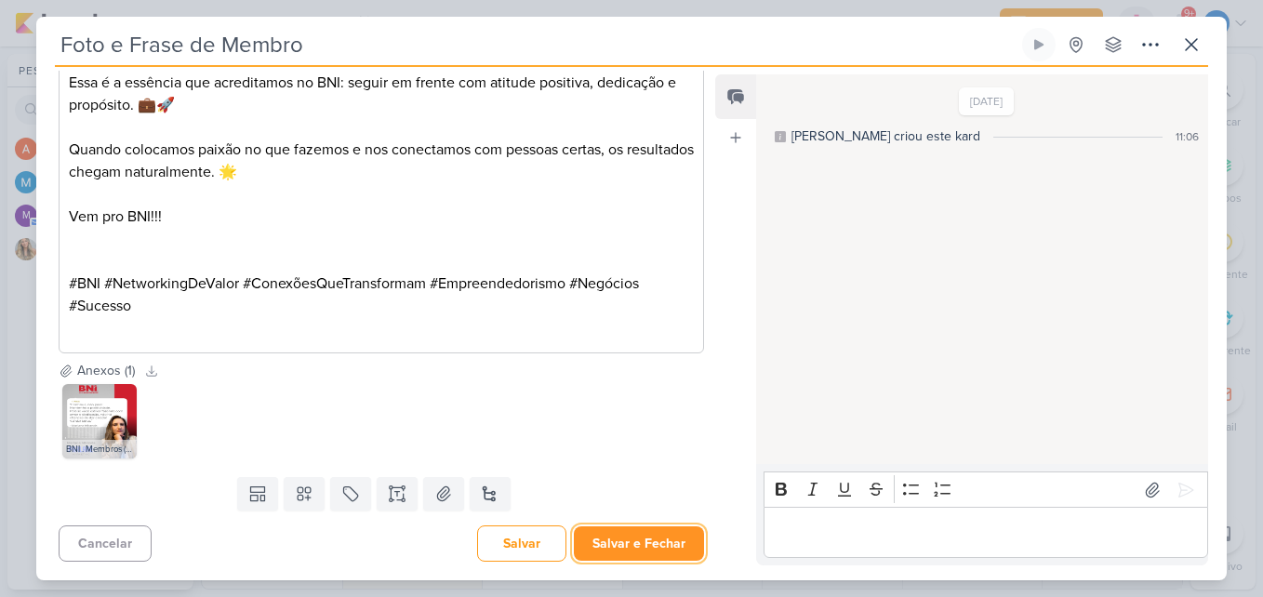
click at [665, 552] on button "Salvar e Fechar" at bounding box center [639, 543] width 130 height 34
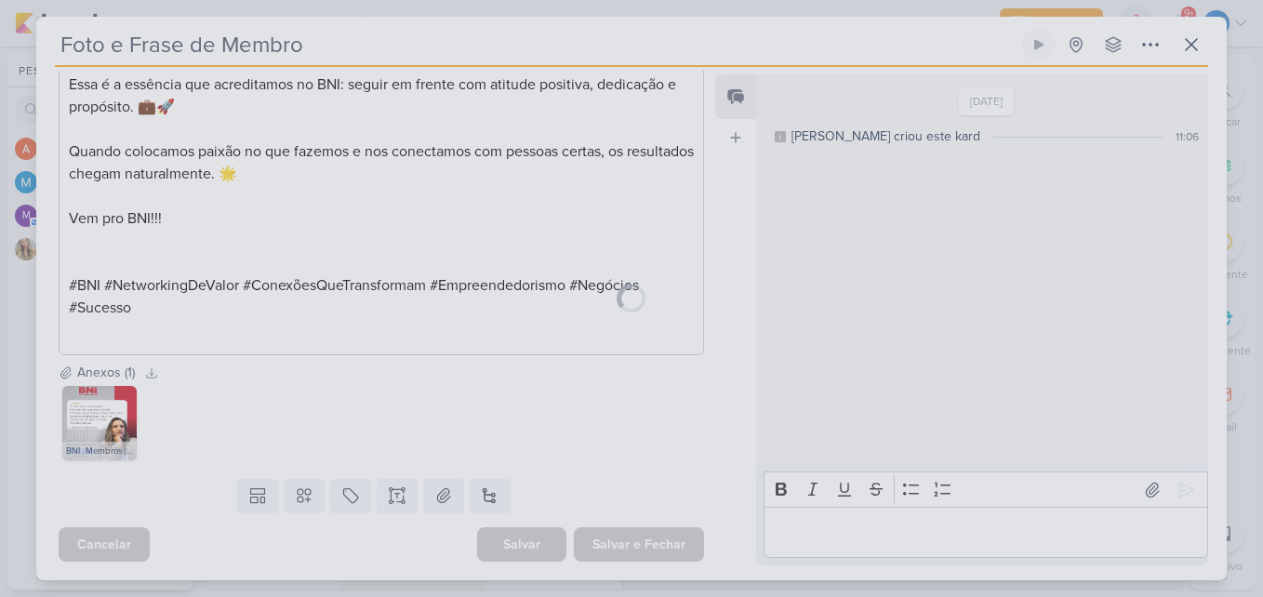
scroll to position [387, 0]
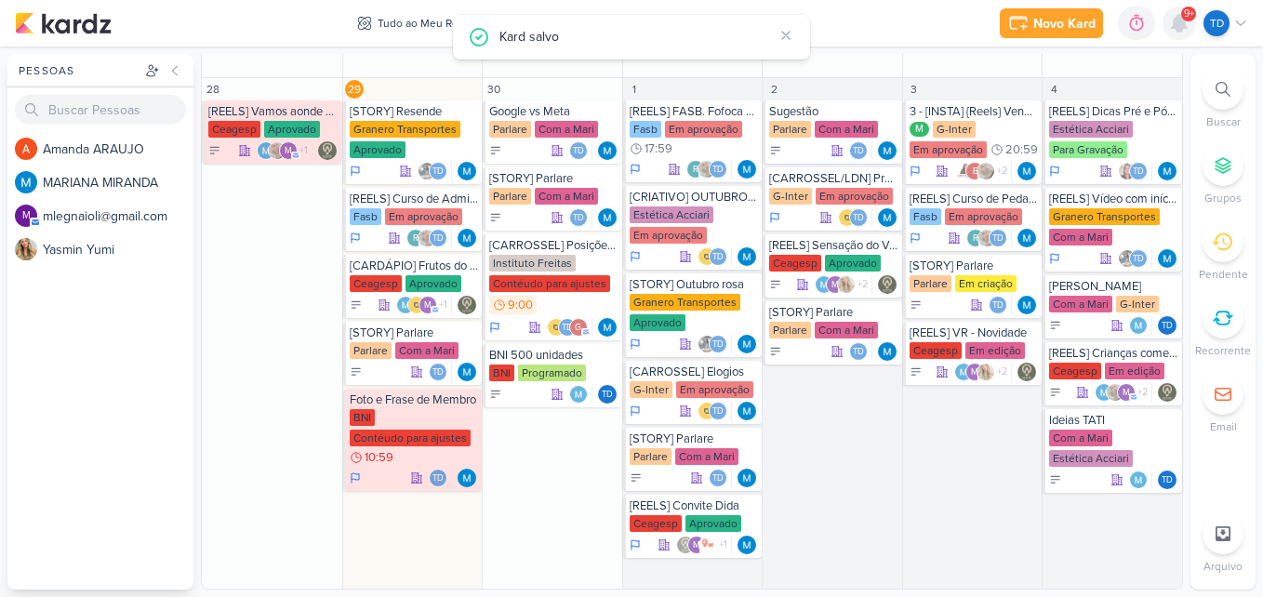
click at [1181, 23] on icon at bounding box center [1179, 23] width 15 height 17
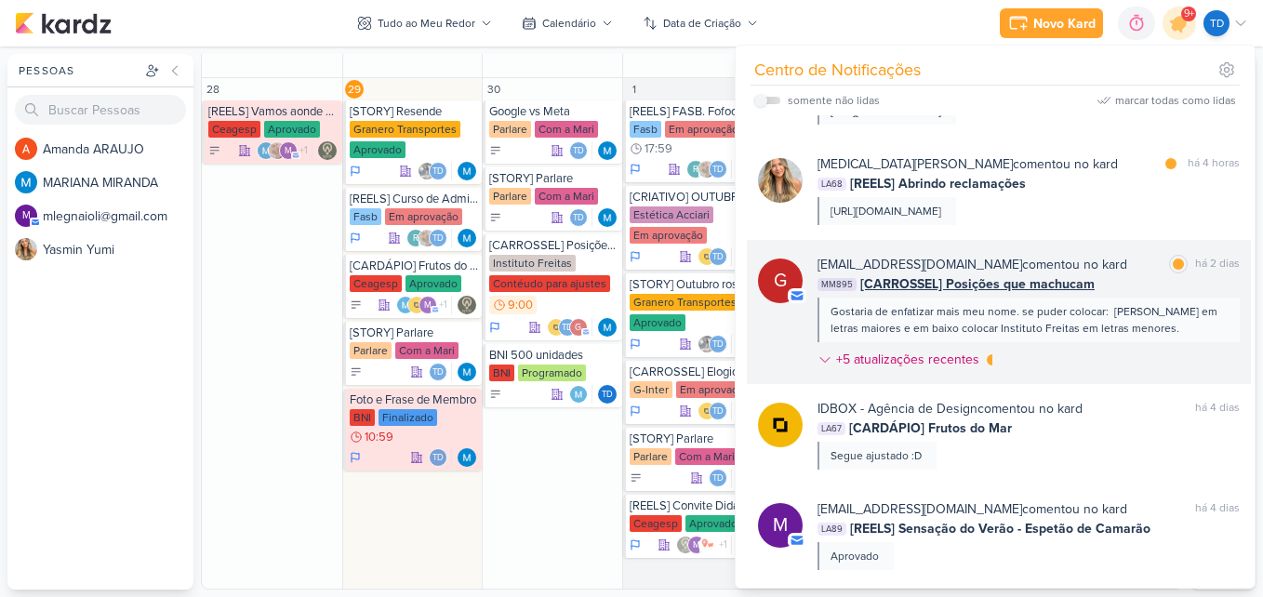
scroll to position [558, 0]
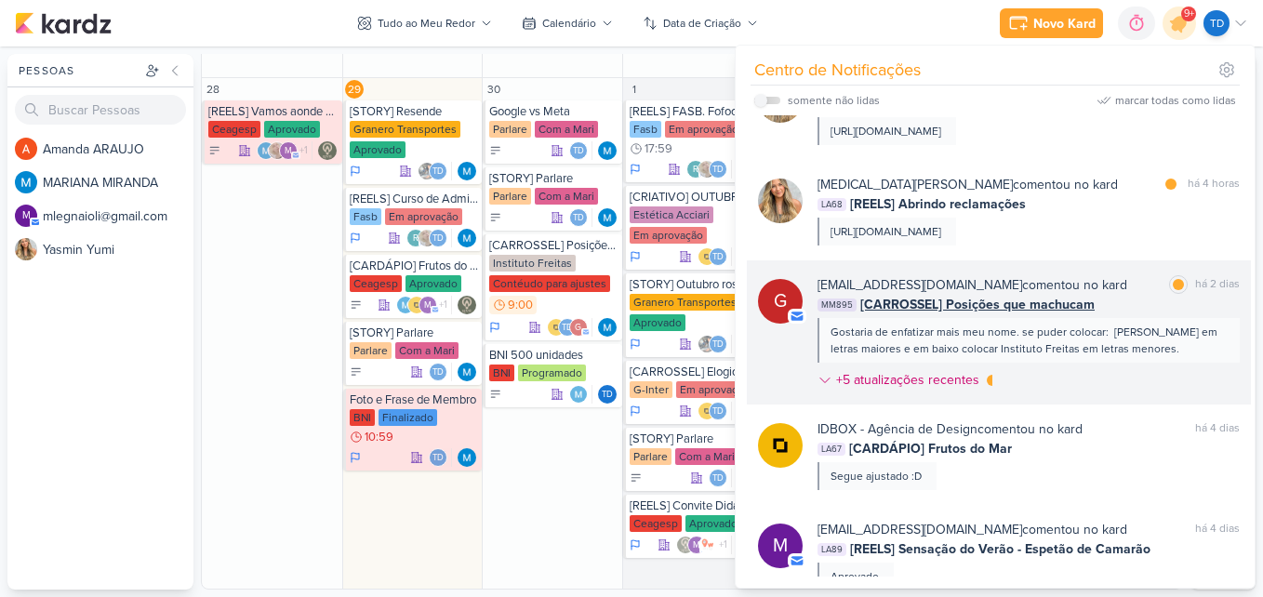
click at [1107, 295] on div "[EMAIL_ADDRESS][DOMAIN_NAME] comentou no kard marcar como lida há 2 dias" at bounding box center [1028, 285] width 422 height 20
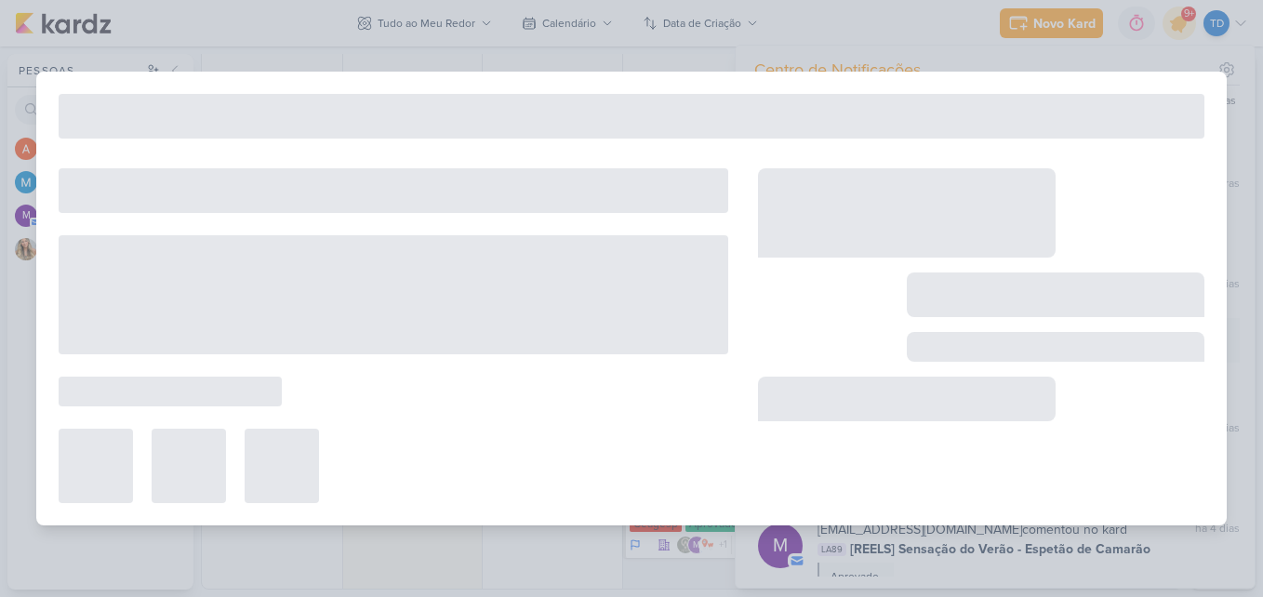
type input "[CARROSSEL] Posições que machucam"
type input "[DATE] 09:00"
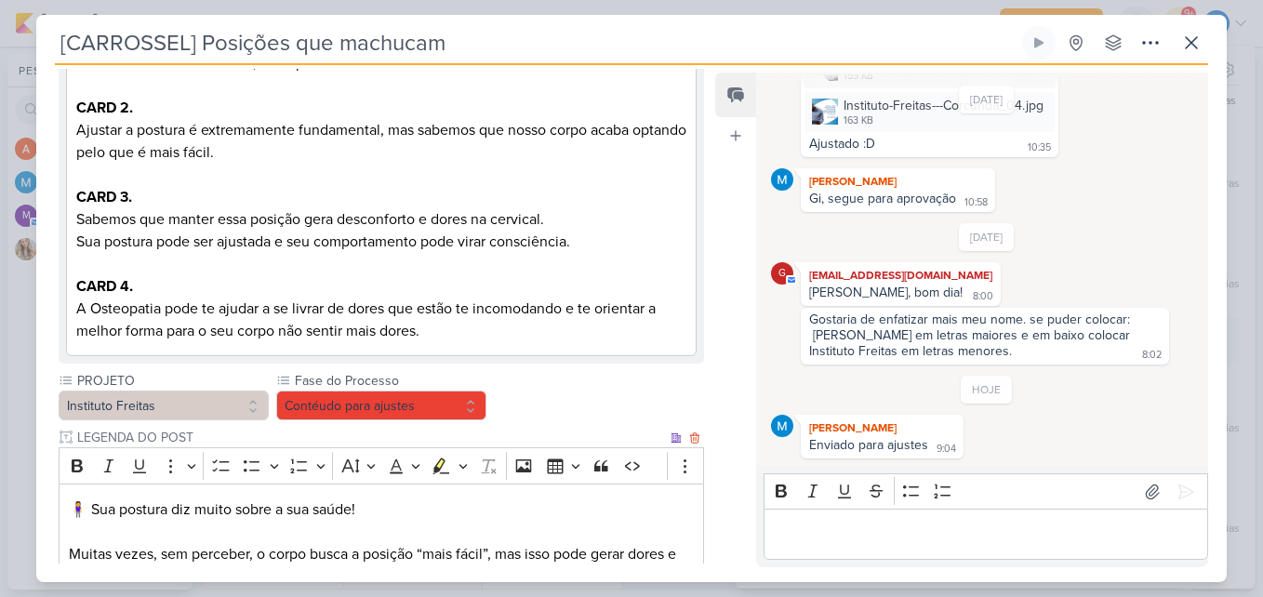
scroll to position [608, 0]
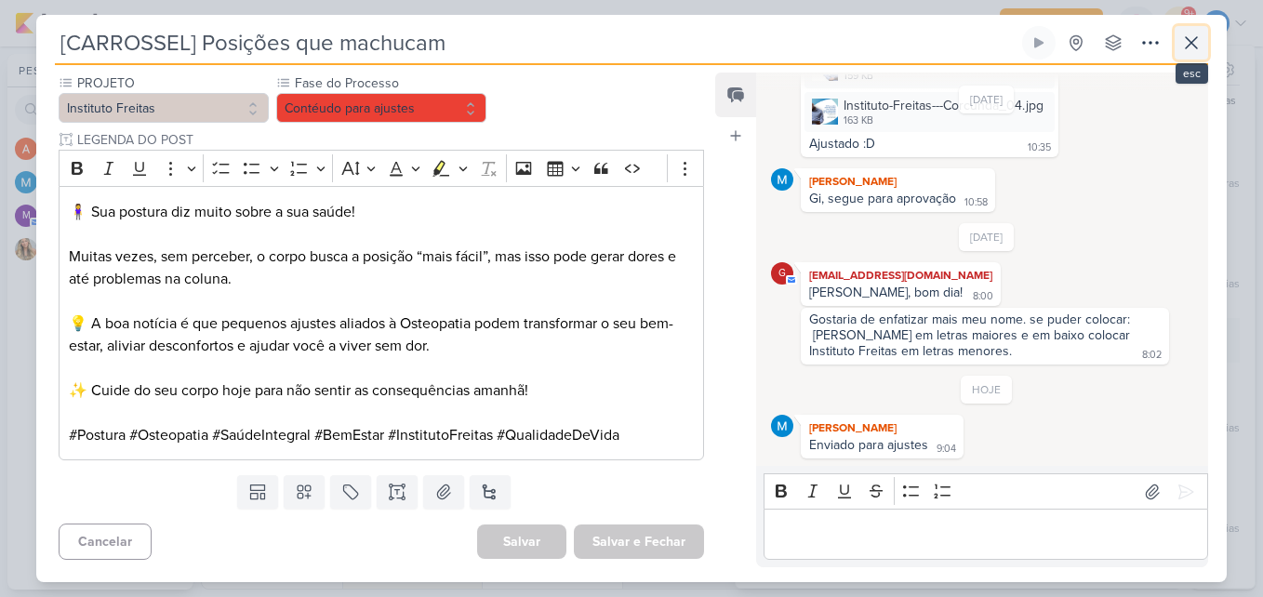
click at [1182, 36] on icon at bounding box center [1191, 43] width 22 height 22
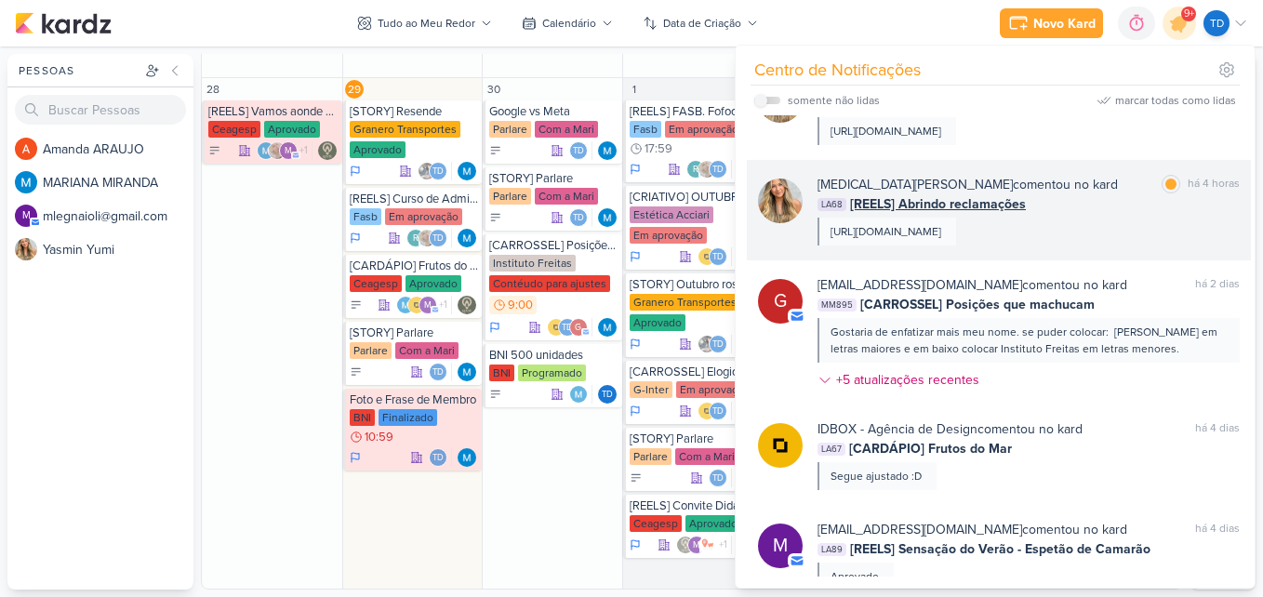
click at [1066, 214] on div "LA68 [REELS] Abrindo reclamações" at bounding box center [1028, 204] width 422 height 20
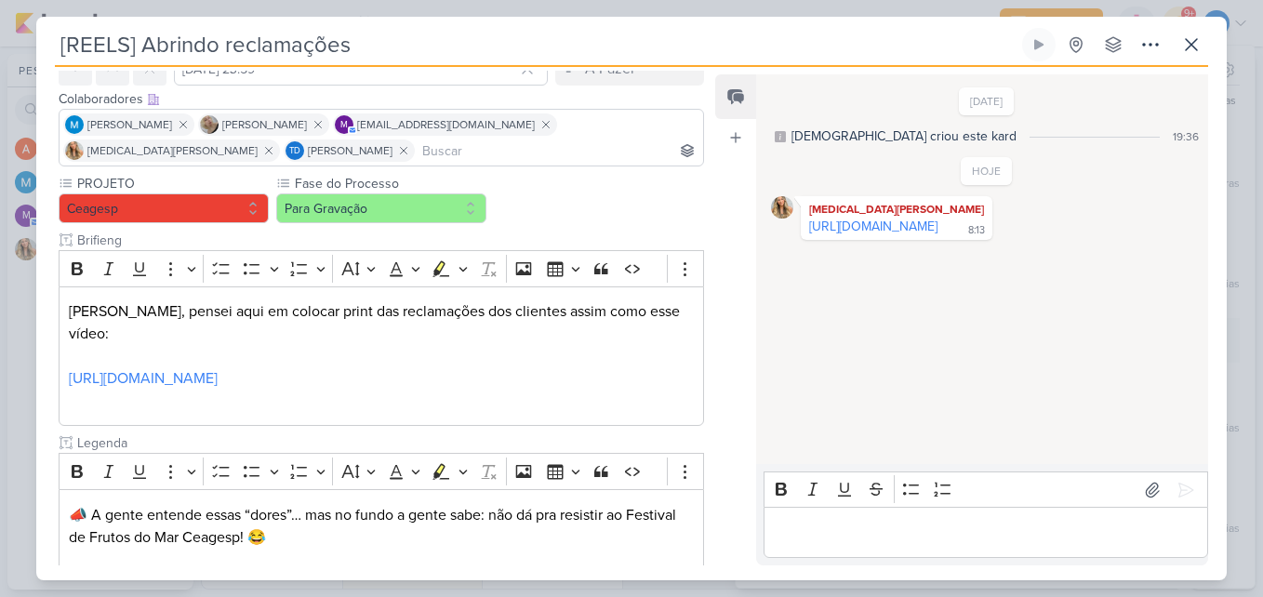
scroll to position [0, 0]
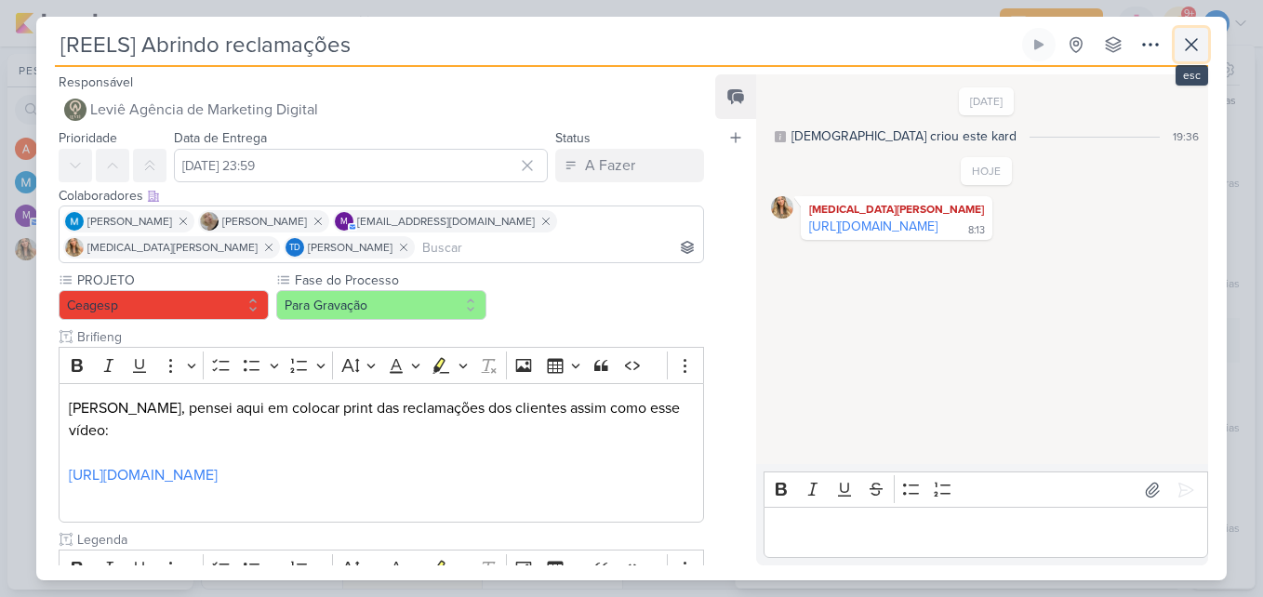
click at [1204, 39] on button at bounding box center [1191, 44] width 33 height 33
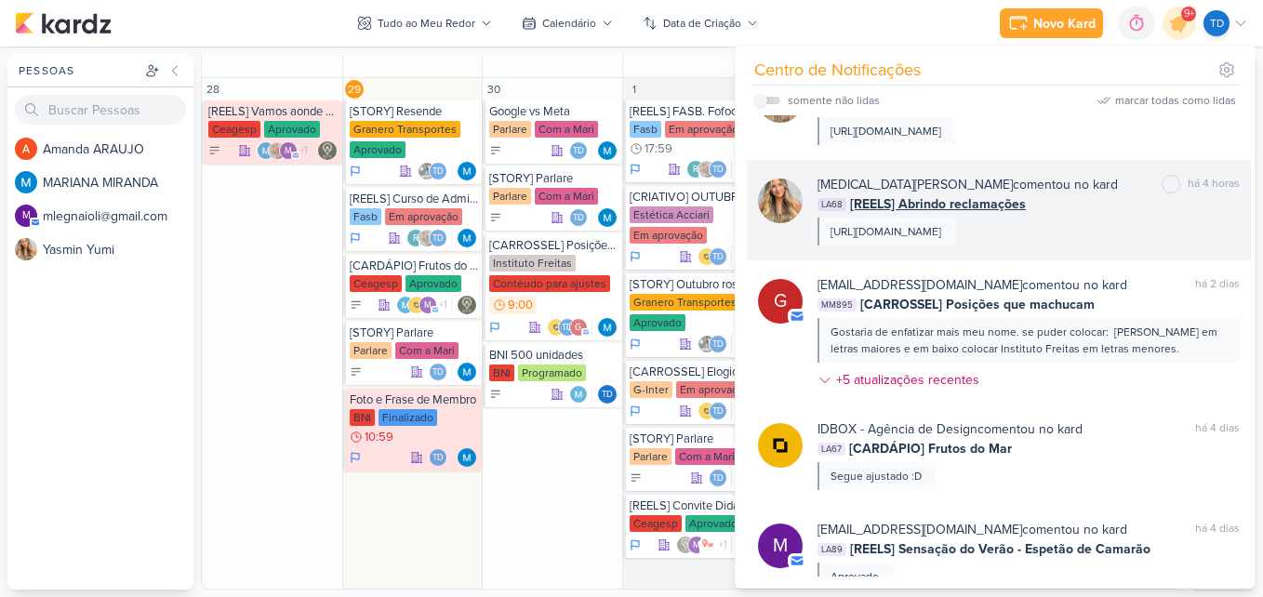
scroll to position [465, 0]
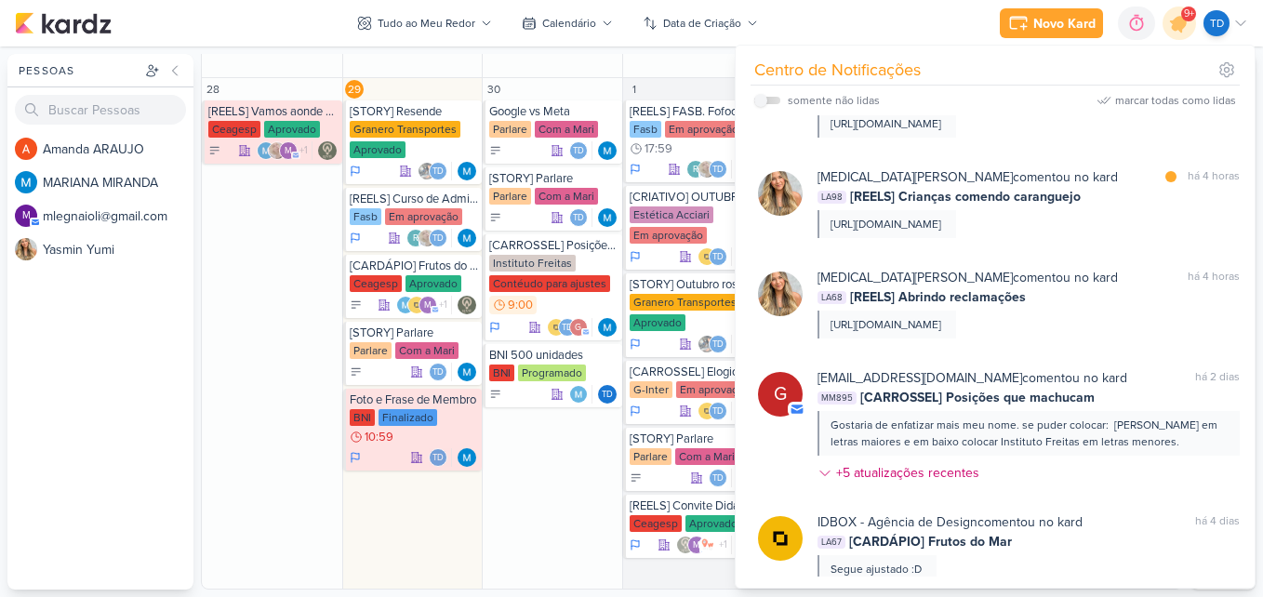
click at [1117, 204] on div "LA98 [REELS] Crianças comendo caranguejo" at bounding box center [1028, 197] width 422 height 20
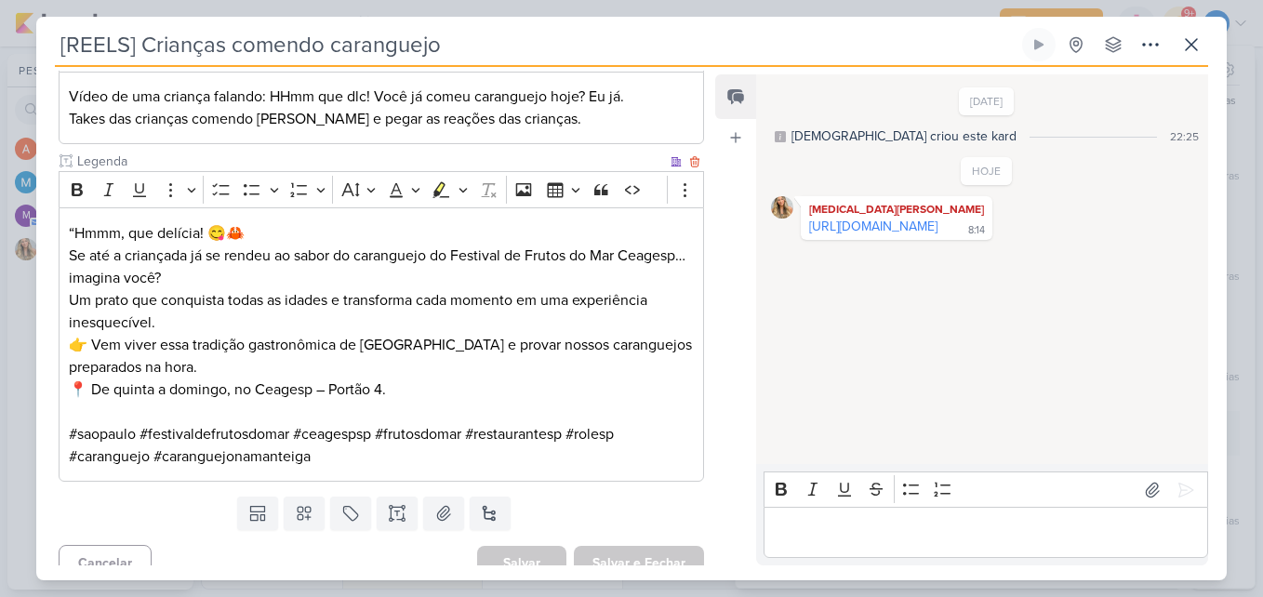
scroll to position [331, 0]
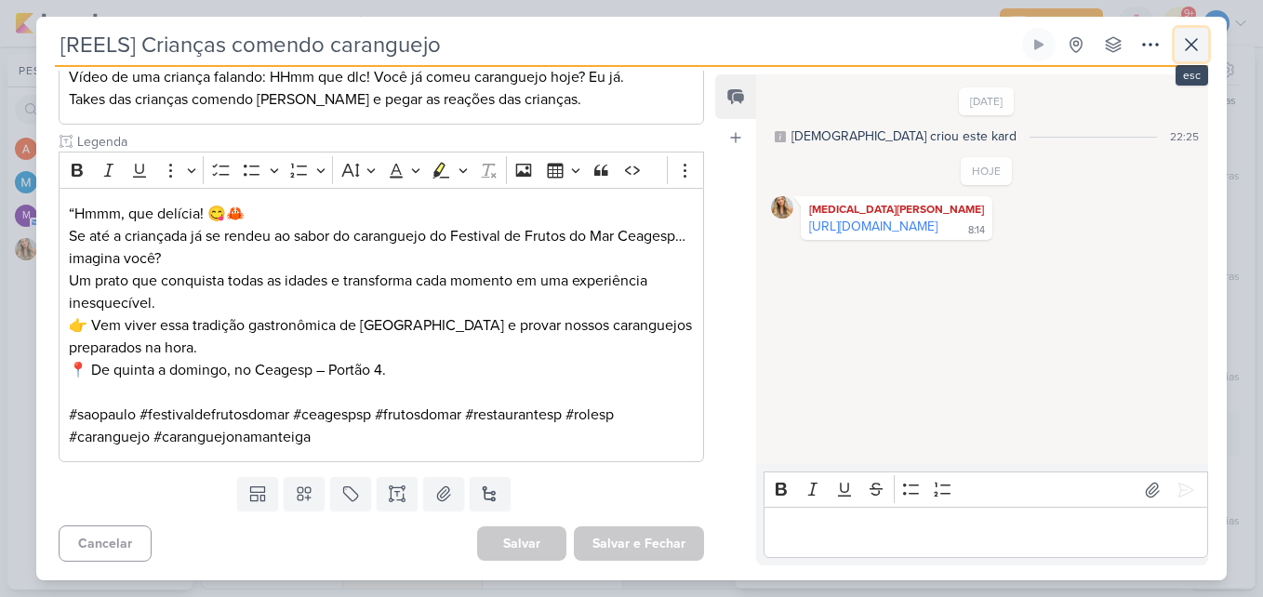
click at [1180, 34] on icon at bounding box center [1191, 44] width 22 height 22
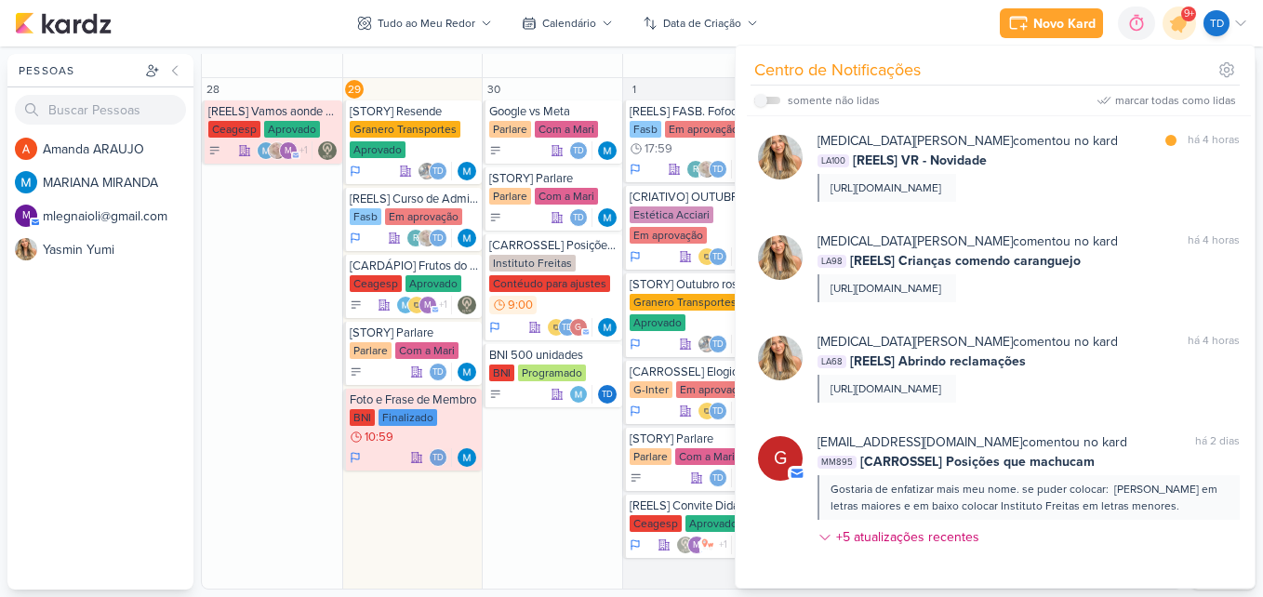
scroll to position [186, 0]
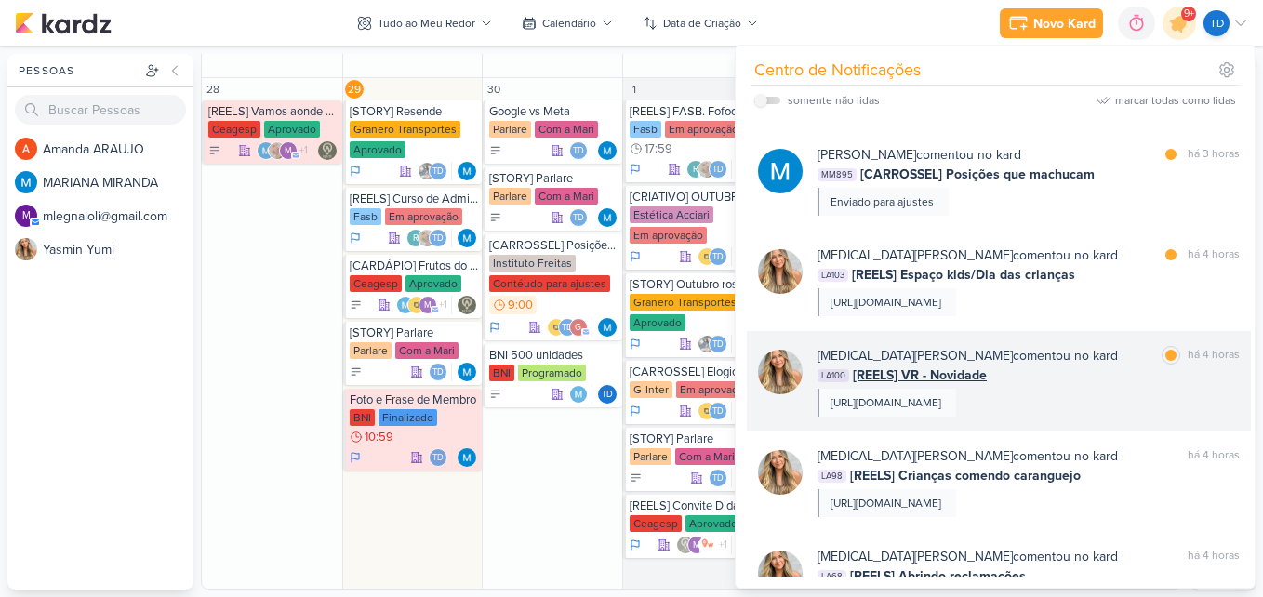
click at [1065, 382] on div "LA100 [REELS] VR - Novidade" at bounding box center [1028, 375] width 422 height 20
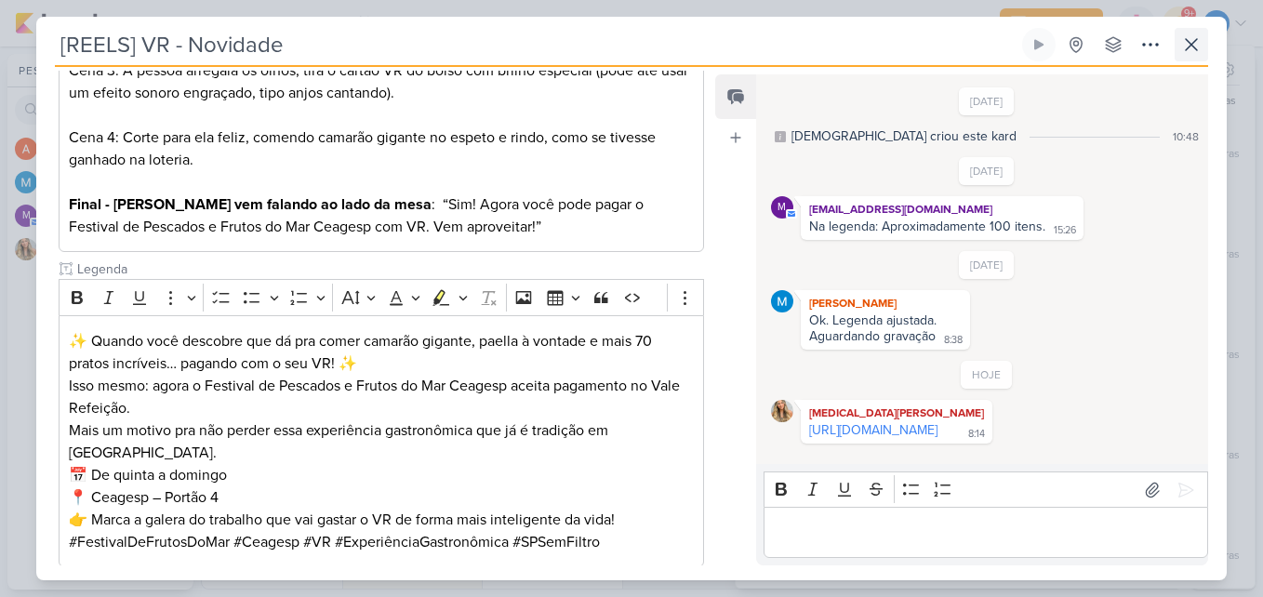
scroll to position [275, 0]
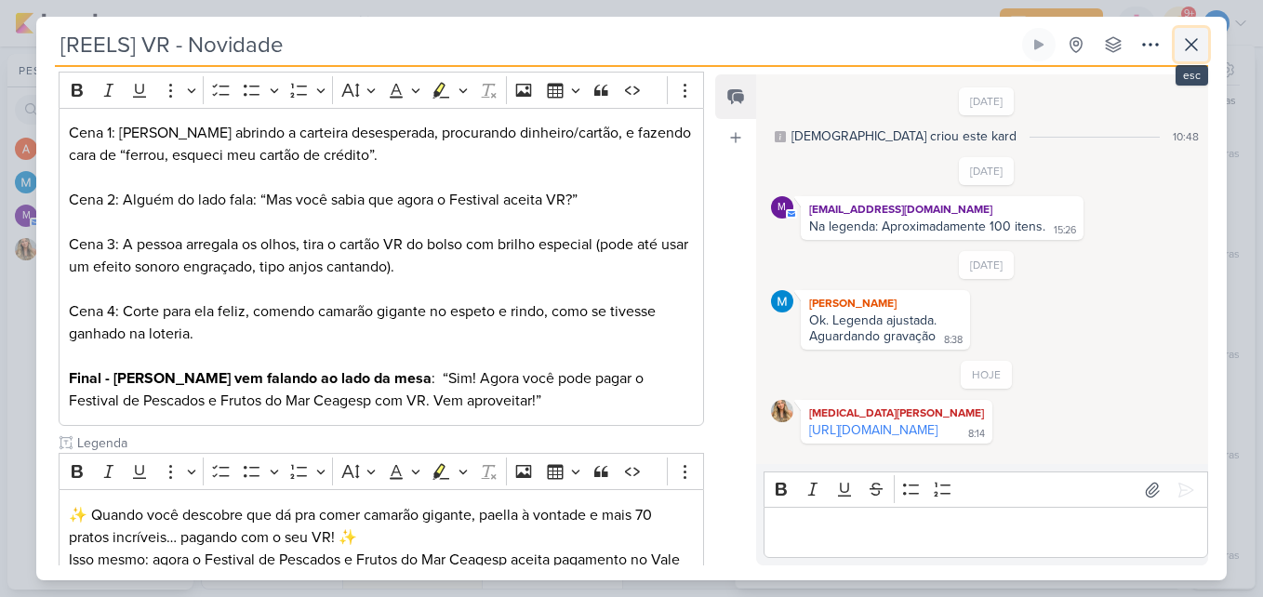
click at [1186, 44] on icon at bounding box center [1191, 44] width 22 height 22
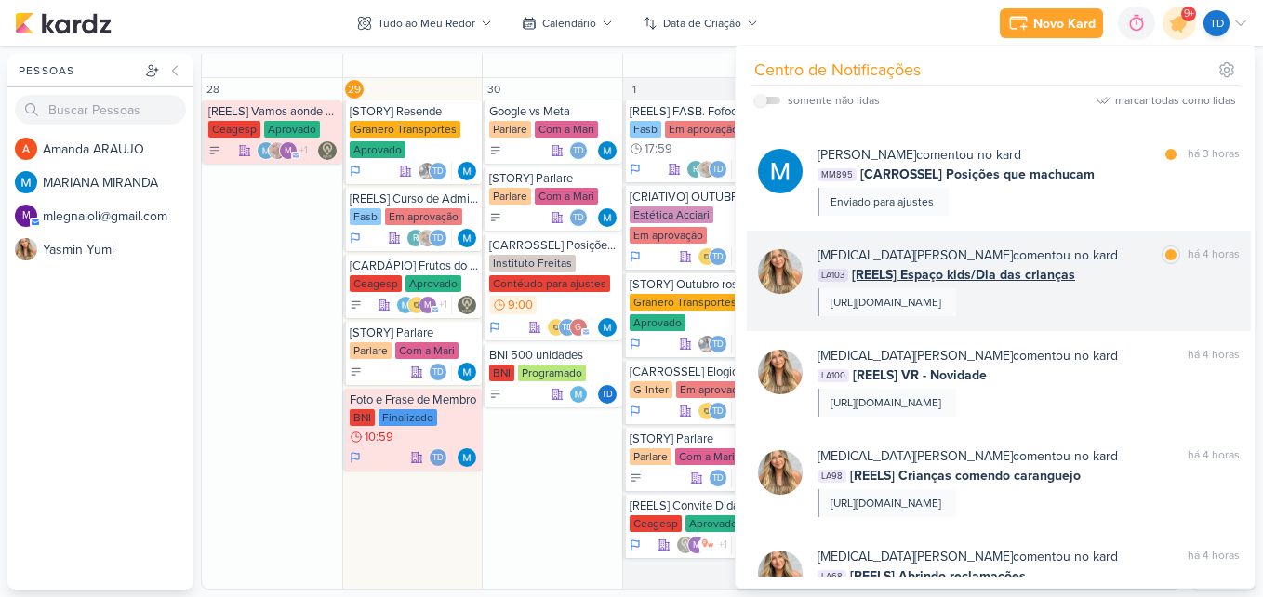
click at [1084, 278] on div "LA103 [REELS] Espaço kids/Dia das crianças" at bounding box center [1028, 275] width 422 height 20
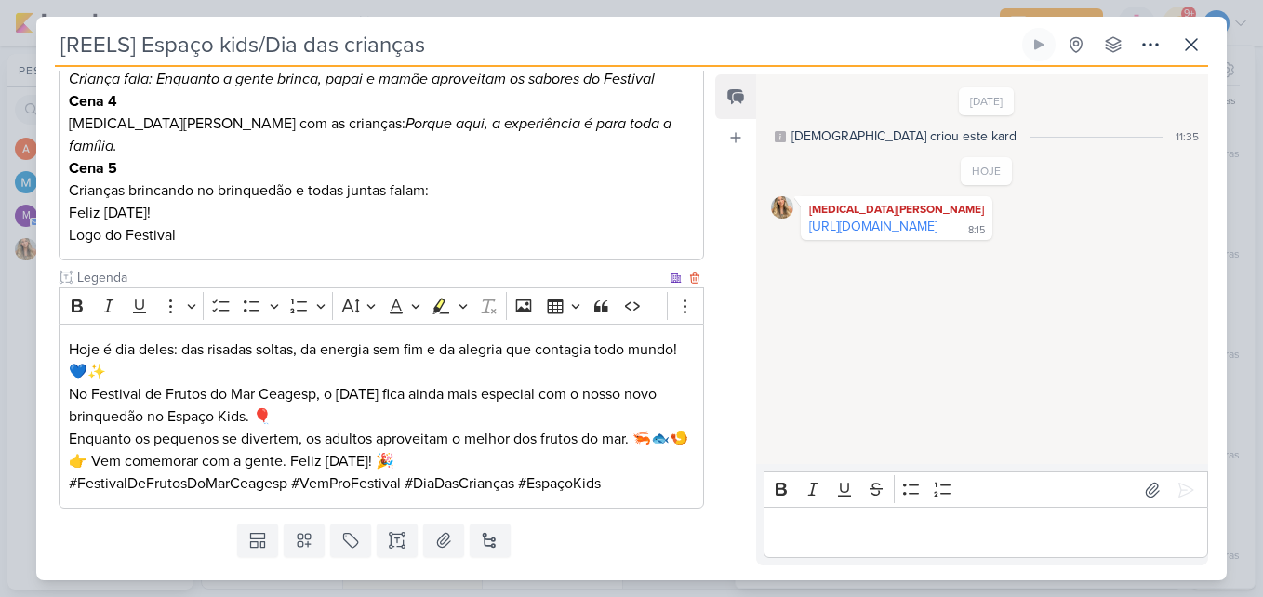
scroll to position [528, 0]
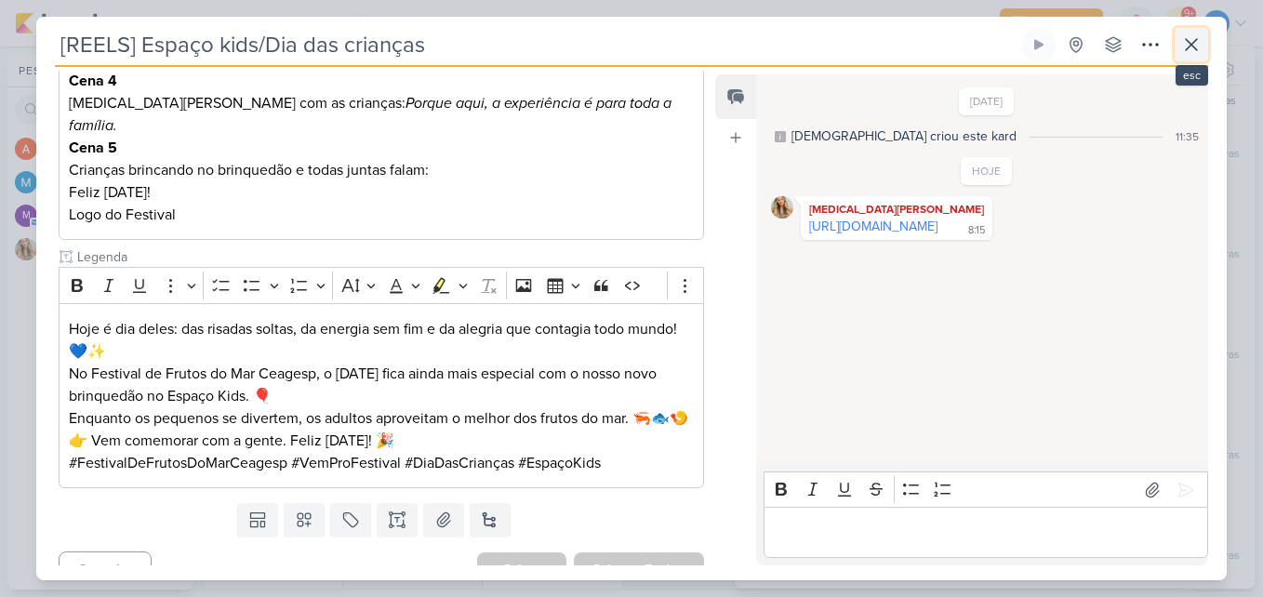
click at [1186, 59] on button at bounding box center [1191, 44] width 33 height 33
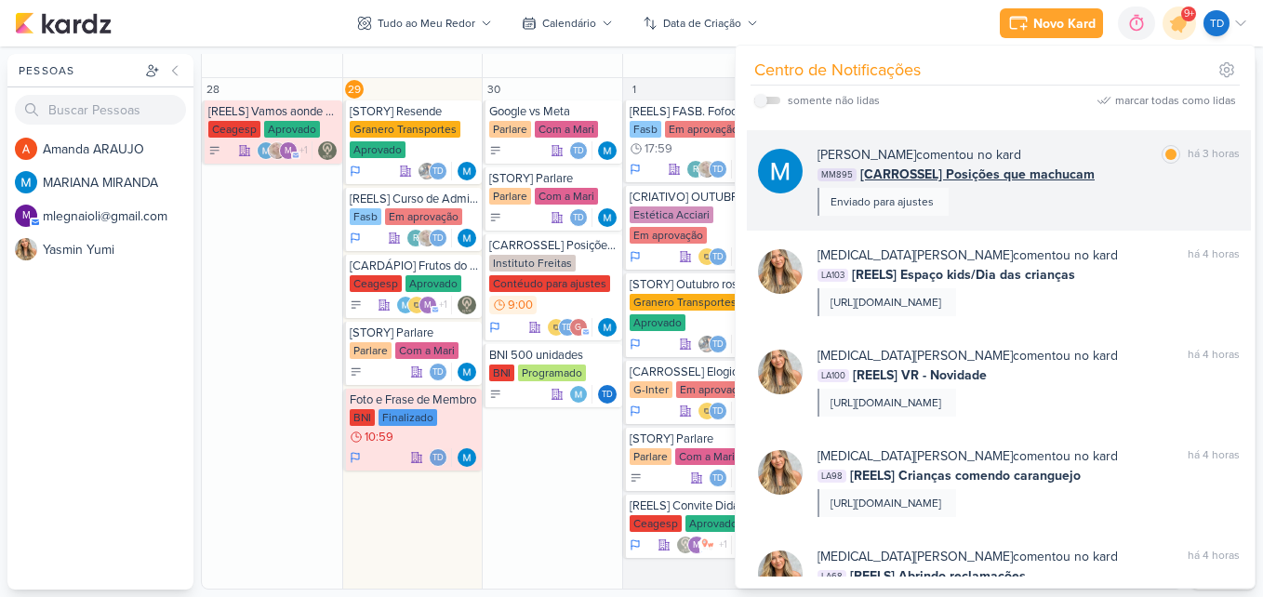
click at [1075, 166] on span "[CARROSSEL] Posições que machucam" at bounding box center [977, 175] width 234 height 20
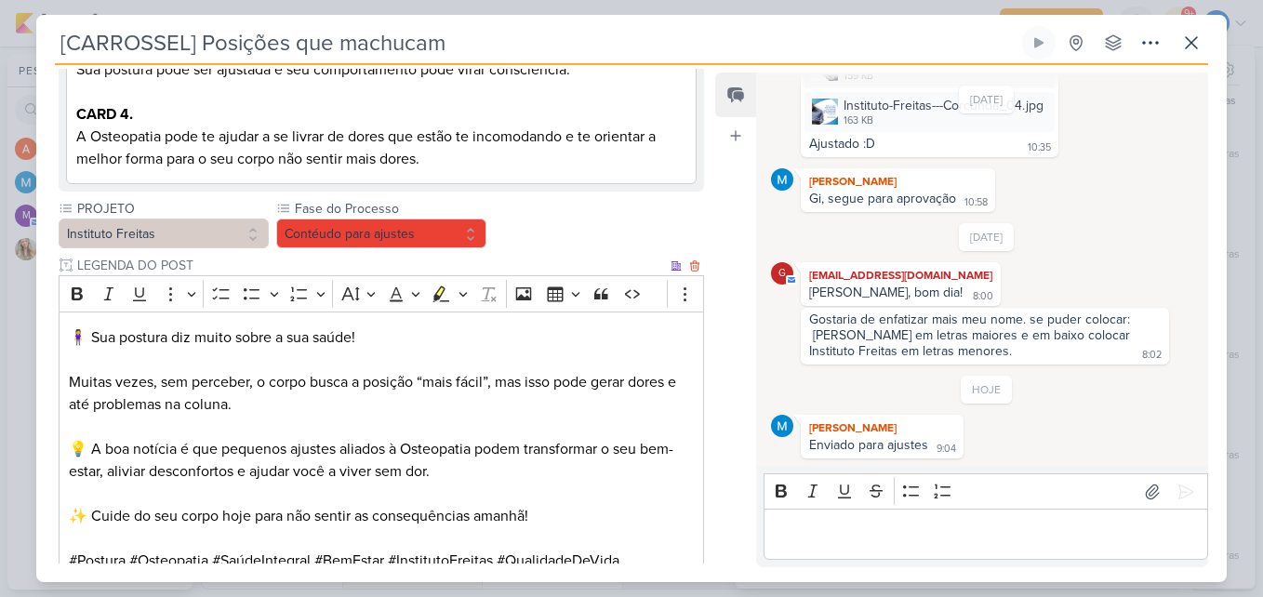
scroll to position [608, 0]
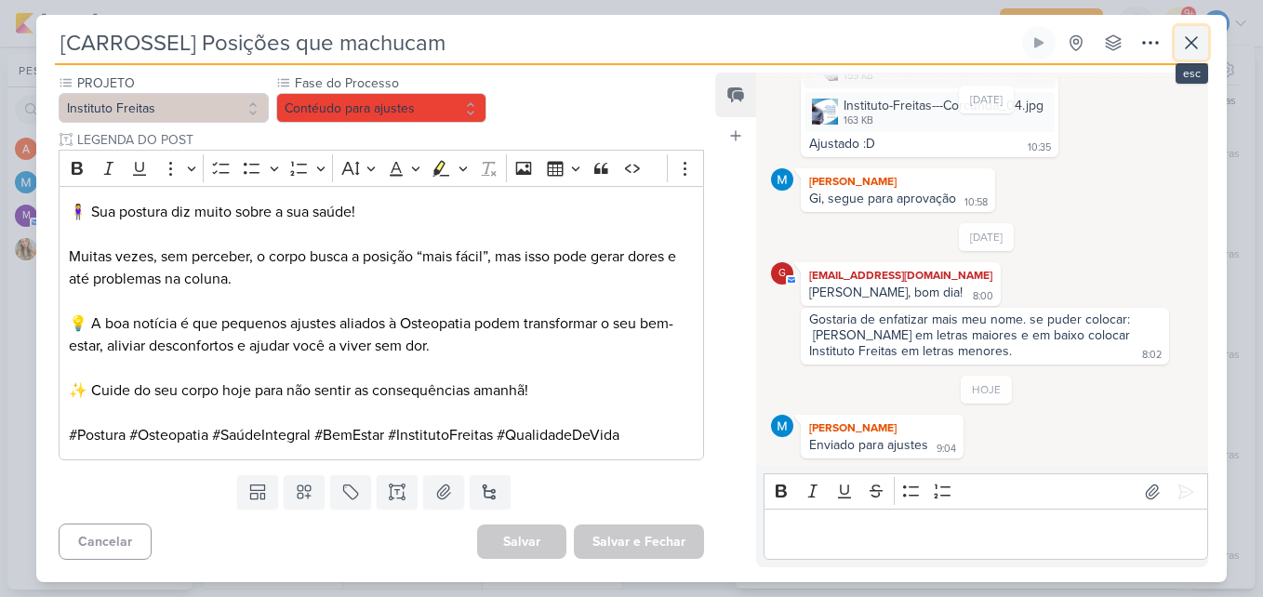
click at [1198, 52] on icon at bounding box center [1191, 43] width 22 height 22
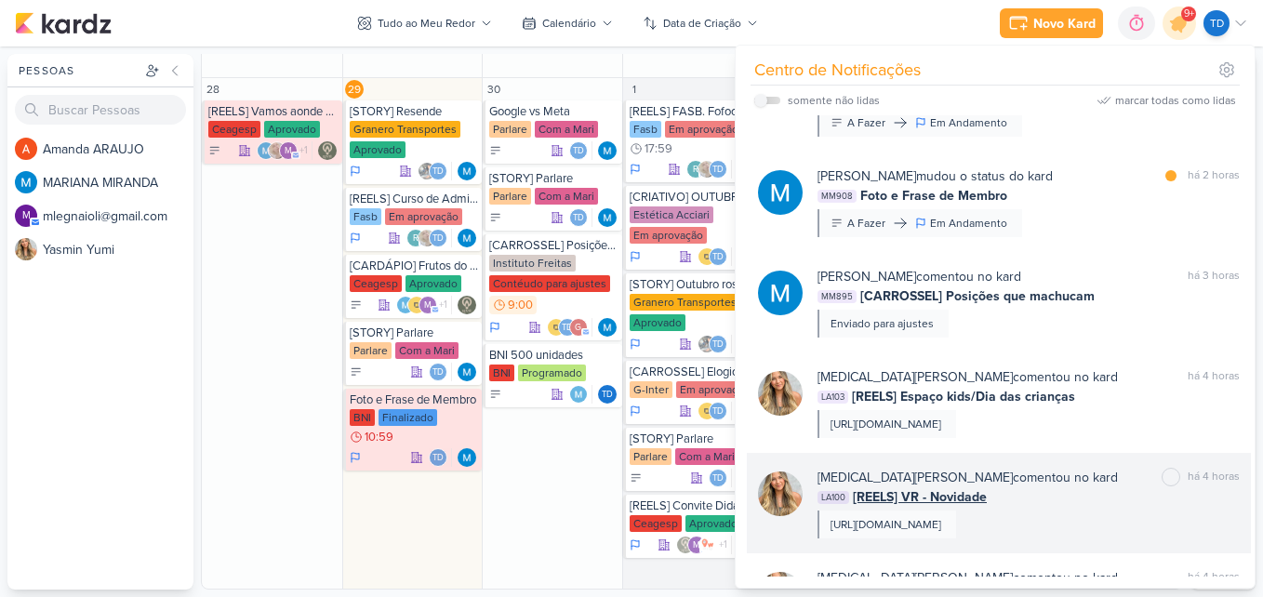
scroll to position [0, 0]
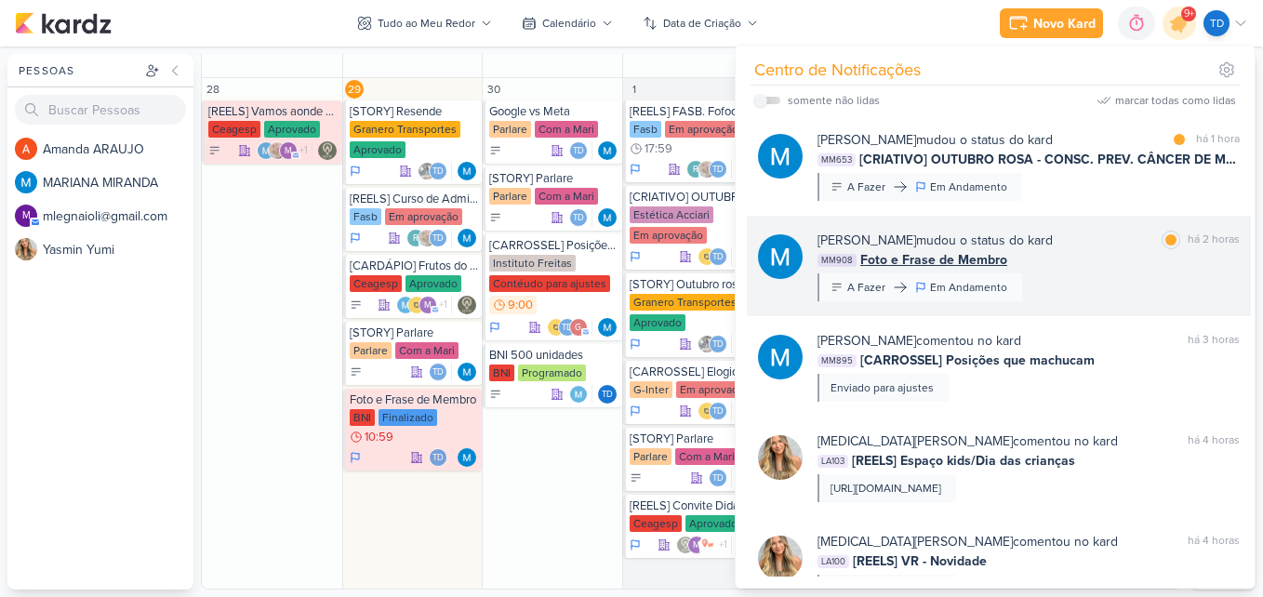
click at [1092, 265] on div "MM908 Foto e Frase de Membro" at bounding box center [1028, 260] width 422 height 20
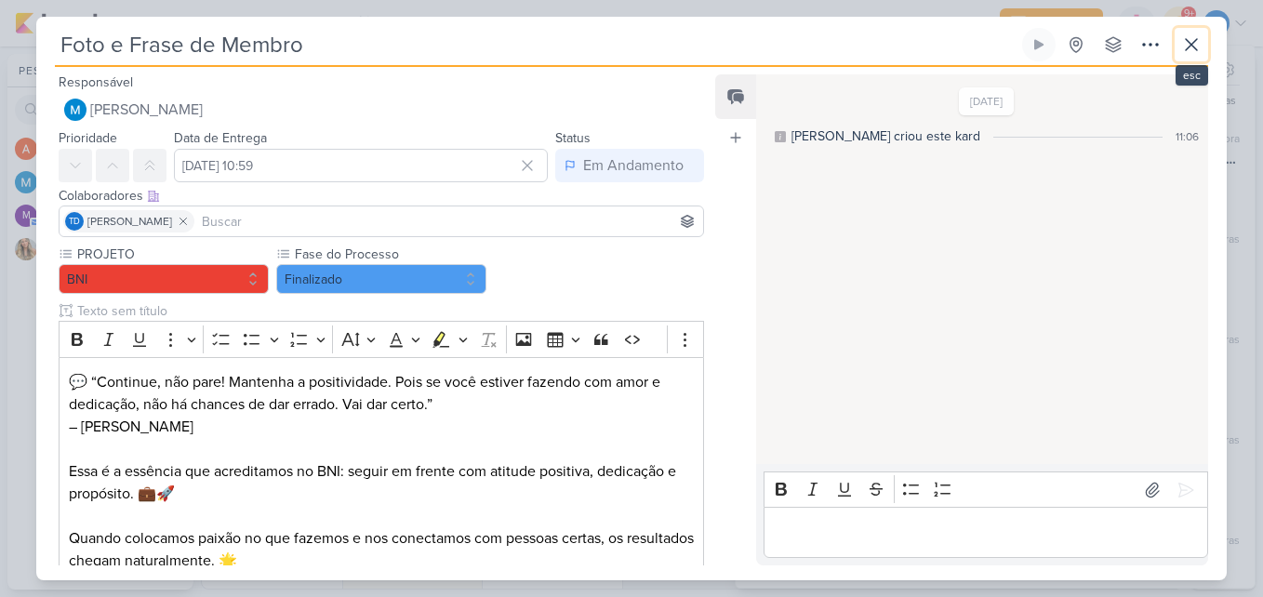
click at [1194, 43] on icon at bounding box center [1191, 44] width 11 height 11
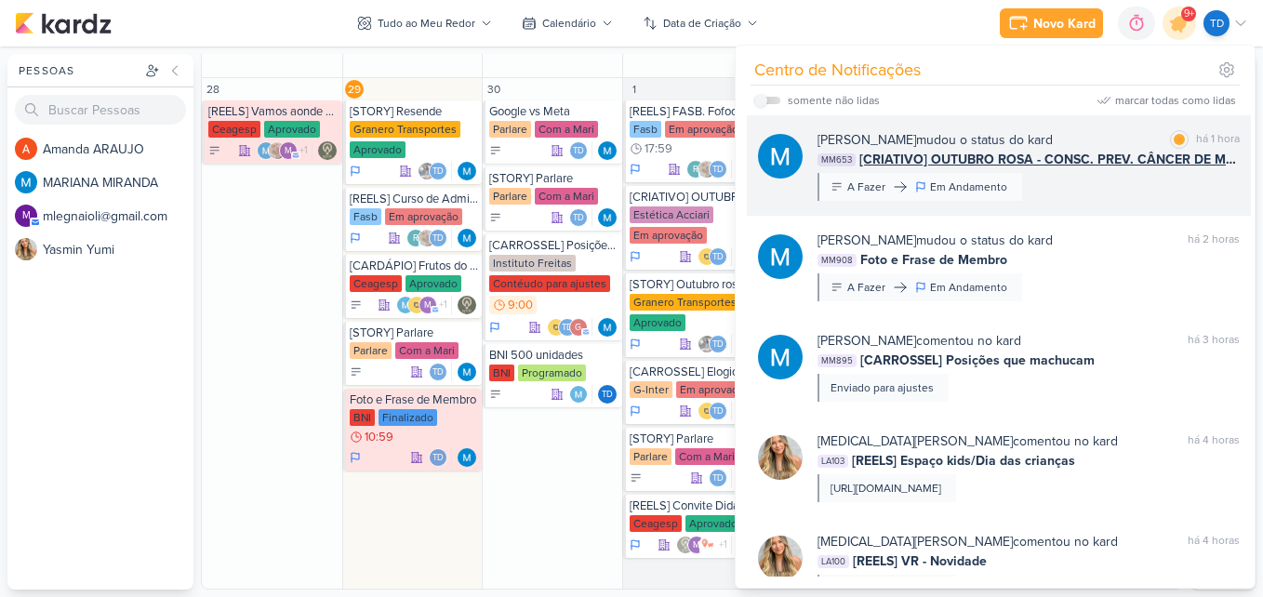
click at [1095, 132] on div "[PERSON_NAME] mudou o status do kard marcar como lida há 1 hora" at bounding box center [1028, 140] width 422 height 20
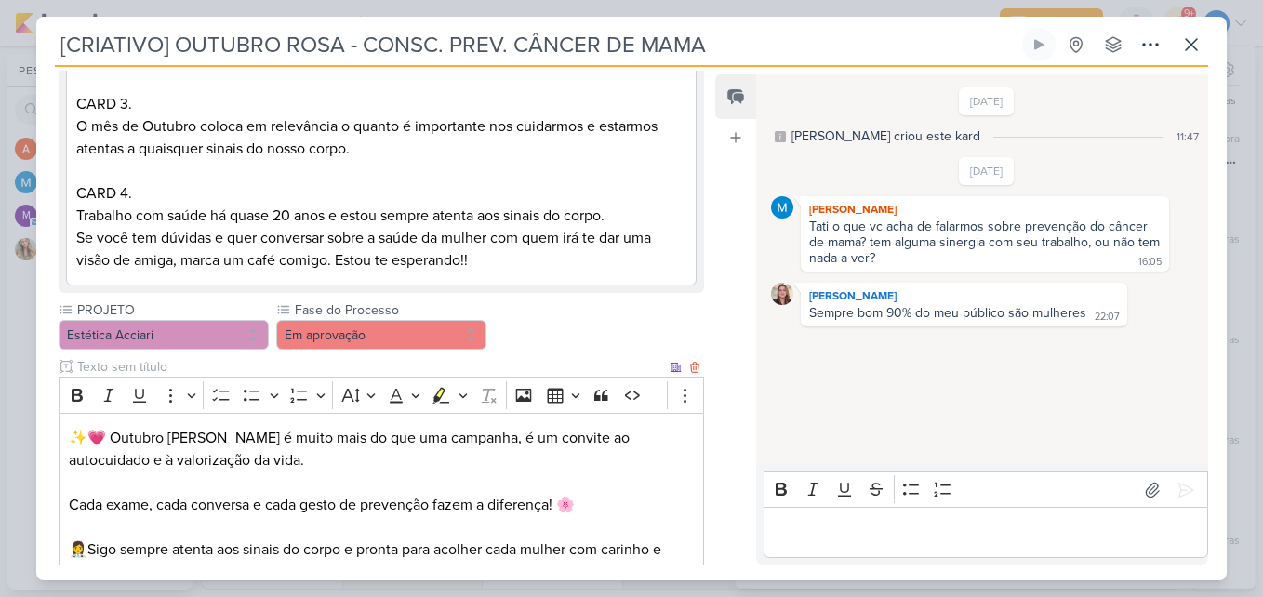
scroll to position [1860, 0]
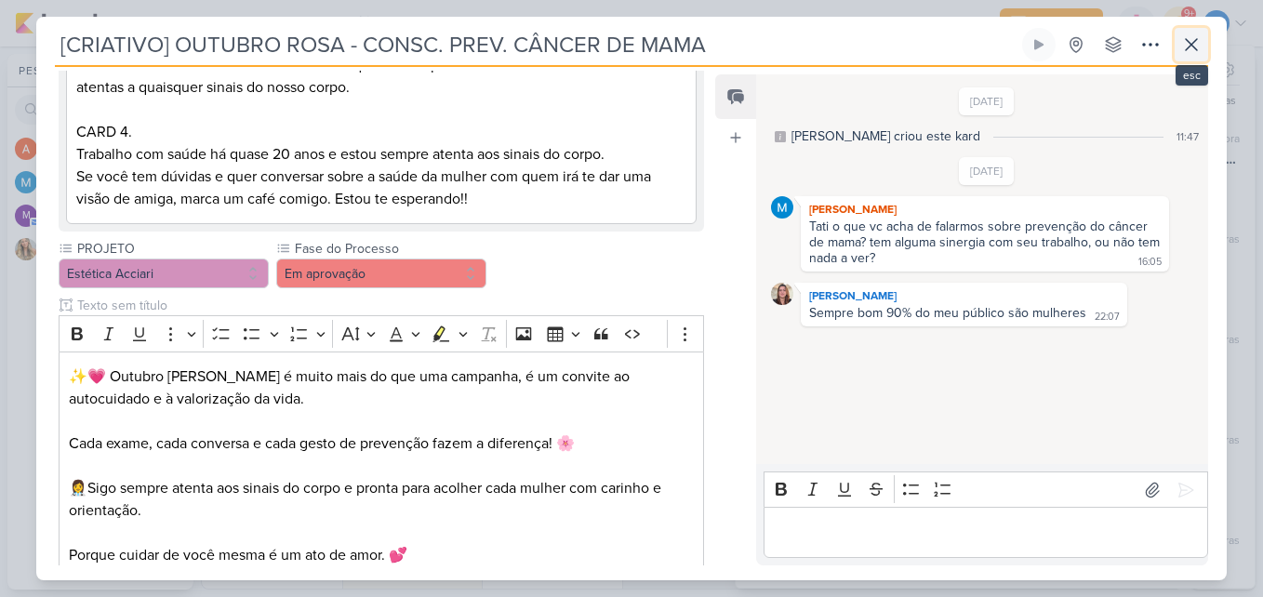
click at [1183, 51] on icon at bounding box center [1191, 44] width 22 height 22
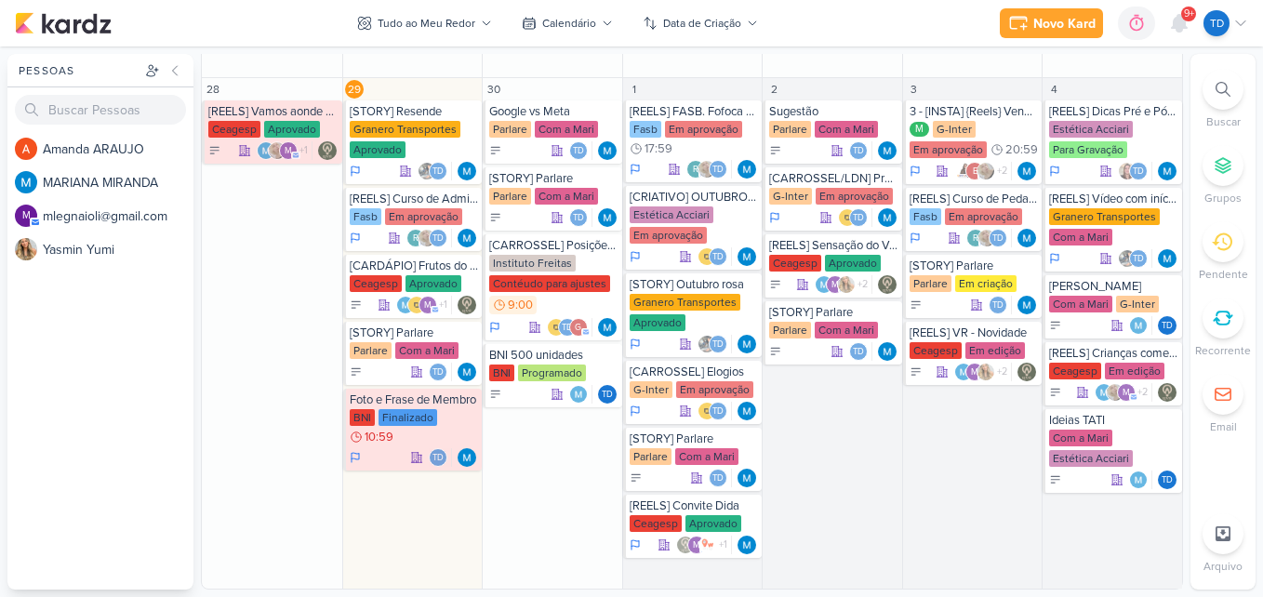
click at [1189, 38] on div "9+" at bounding box center [1178, 23] width 33 height 33
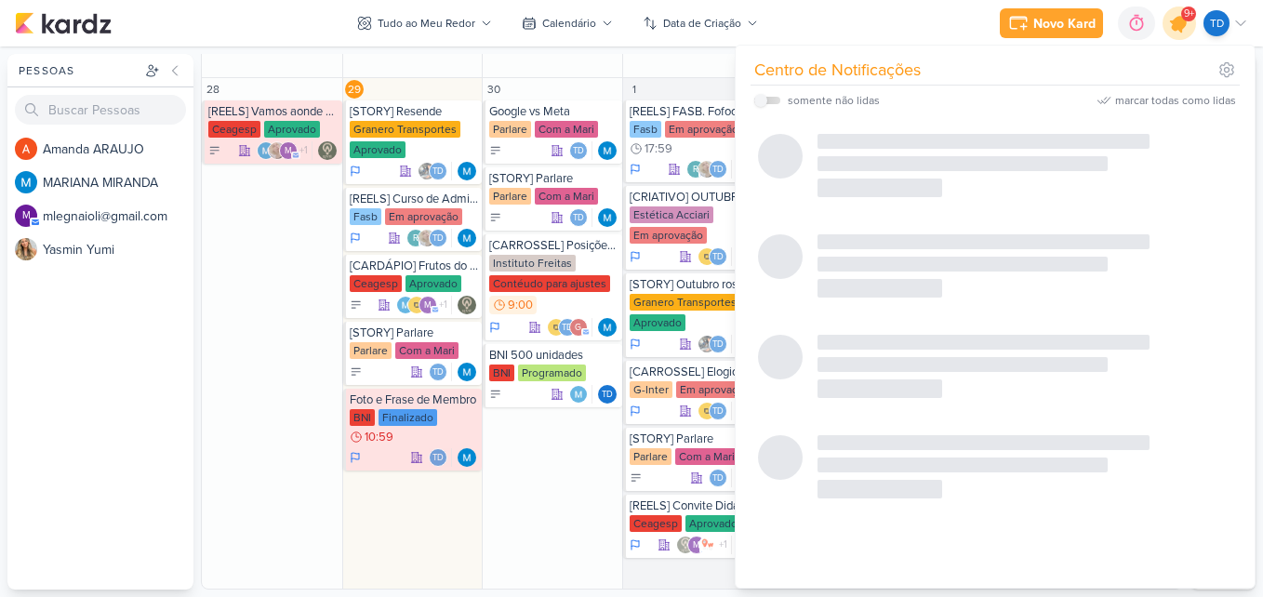
click at [1185, 25] on icon at bounding box center [1179, 23] width 22 height 22
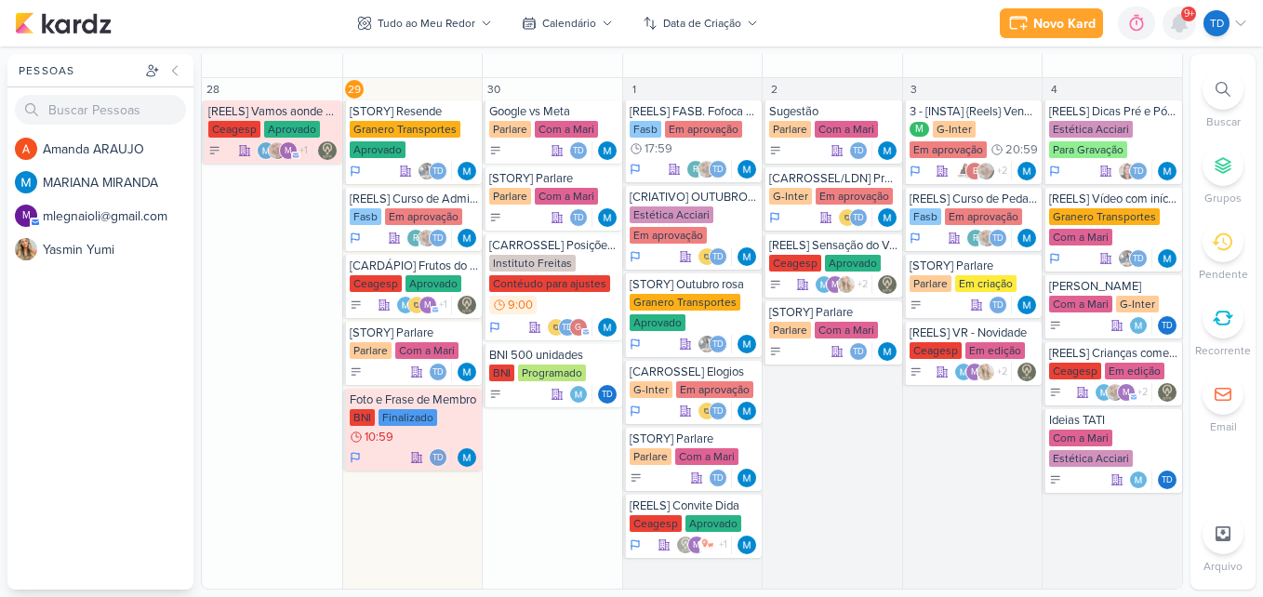
click at [1183, 22] on icon at bounding box center [1179, 23] width 15 height 17
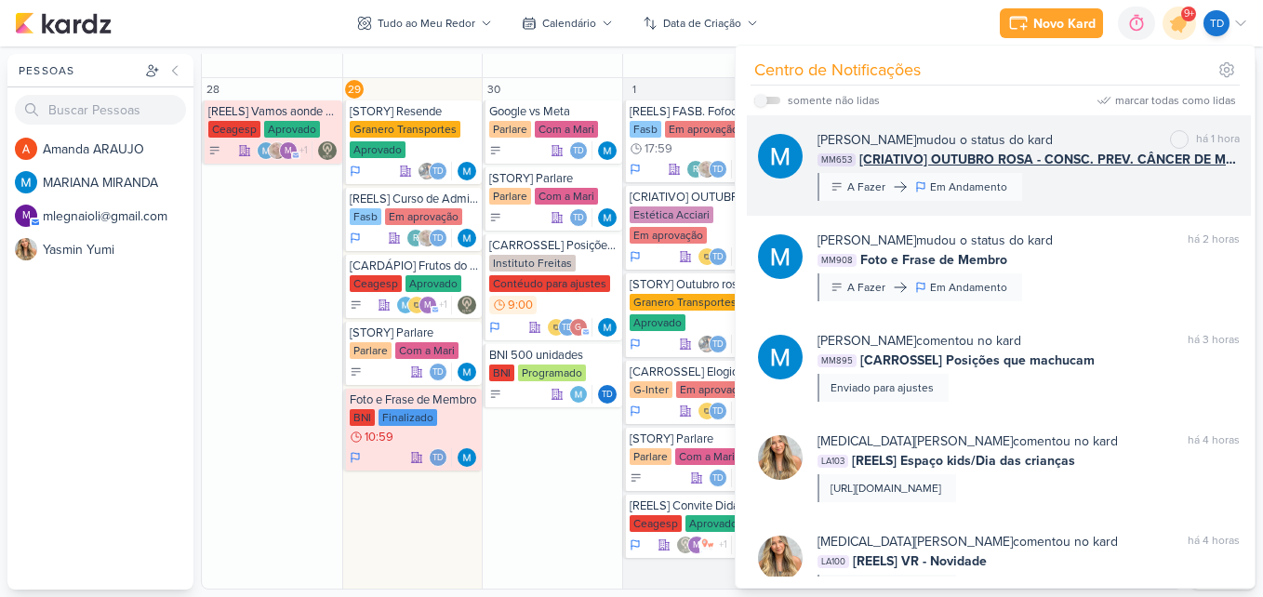
click at [1127, 159] on span "[CRIATIVO] OUTUBRO ROSA - CONSC. PREV. CÂNCER DE MAMA" at bounding box center [1049, 160] width 380 height 20
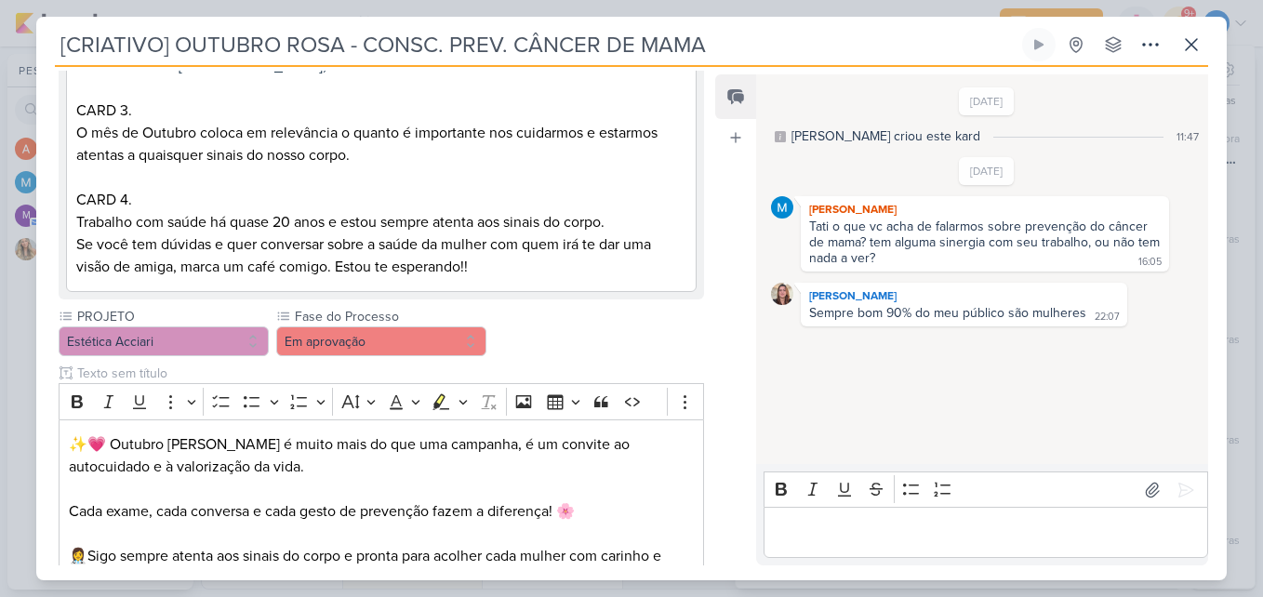
scroll to position [1734, 0]
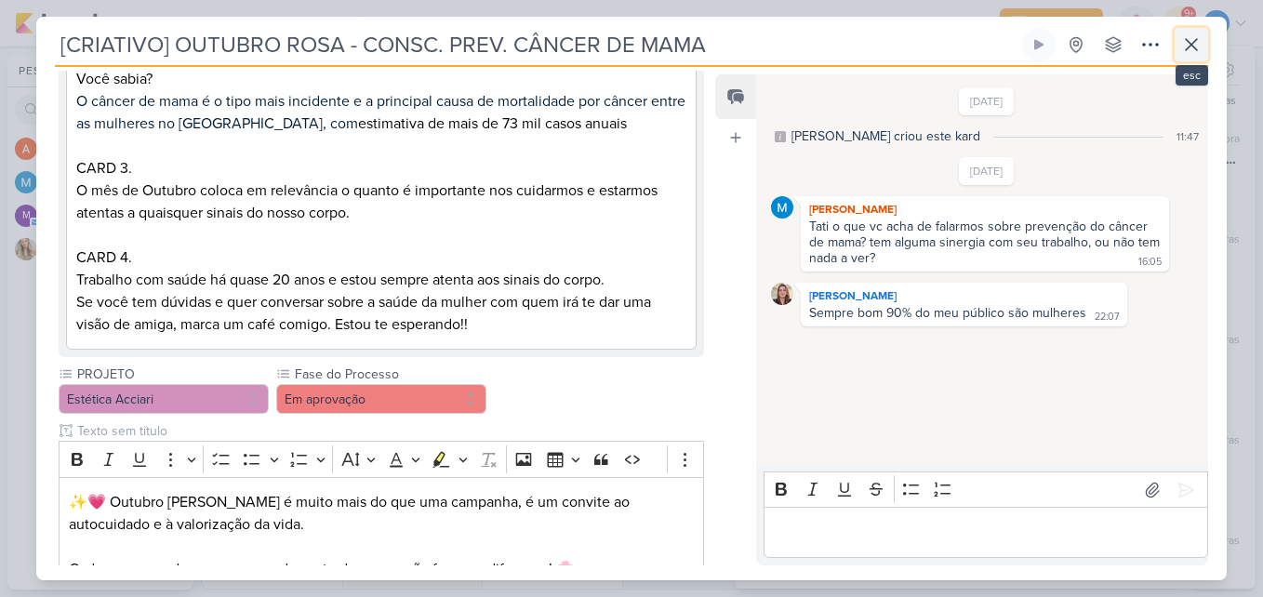
click at [1198, 48] on icon at bounding box center [1191, 44] width 22 height 22
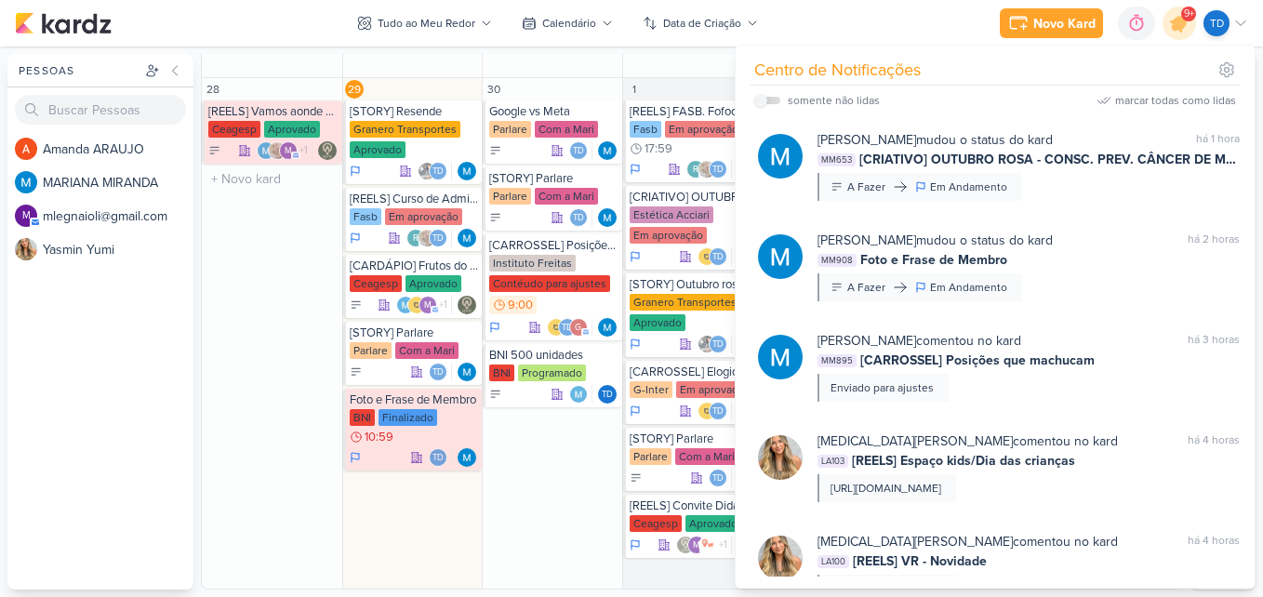
click at [277, 400] on div "28 [REELS] Vamos aonde o vento nos levar [GEOGRAPHIC_DATA] Aprovado" at bounding box center [272, 333] width 140 height 511
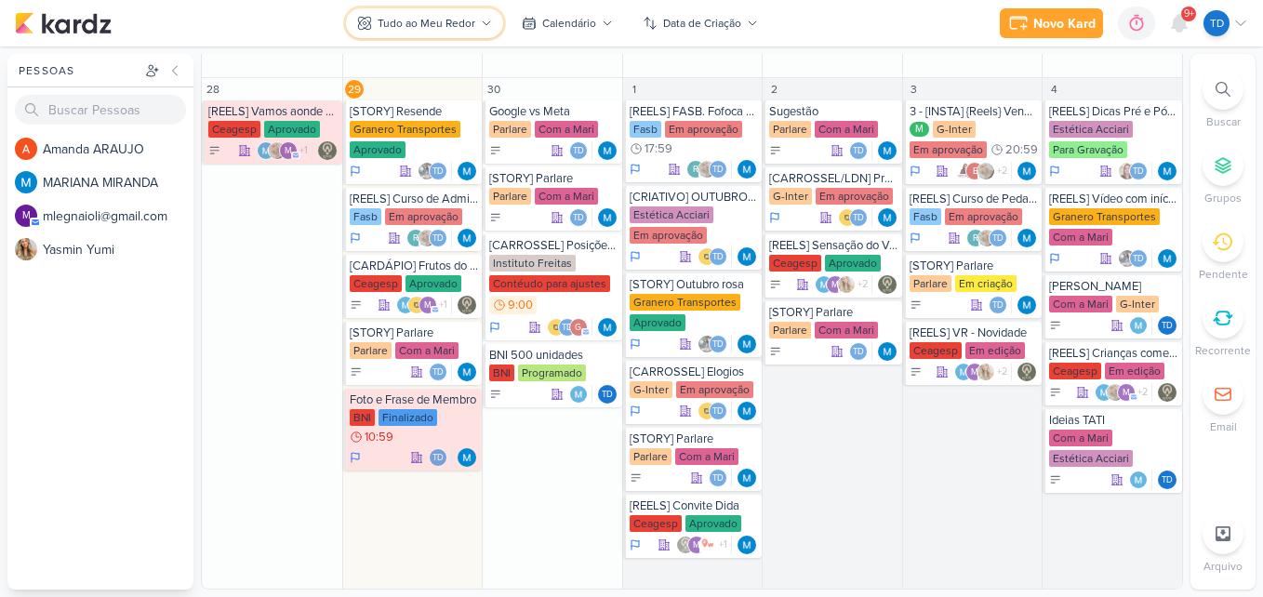
click at [462, 23] on div "Tudo ao Meu Redor" at bounding box center [427, 23] width 98 height 17
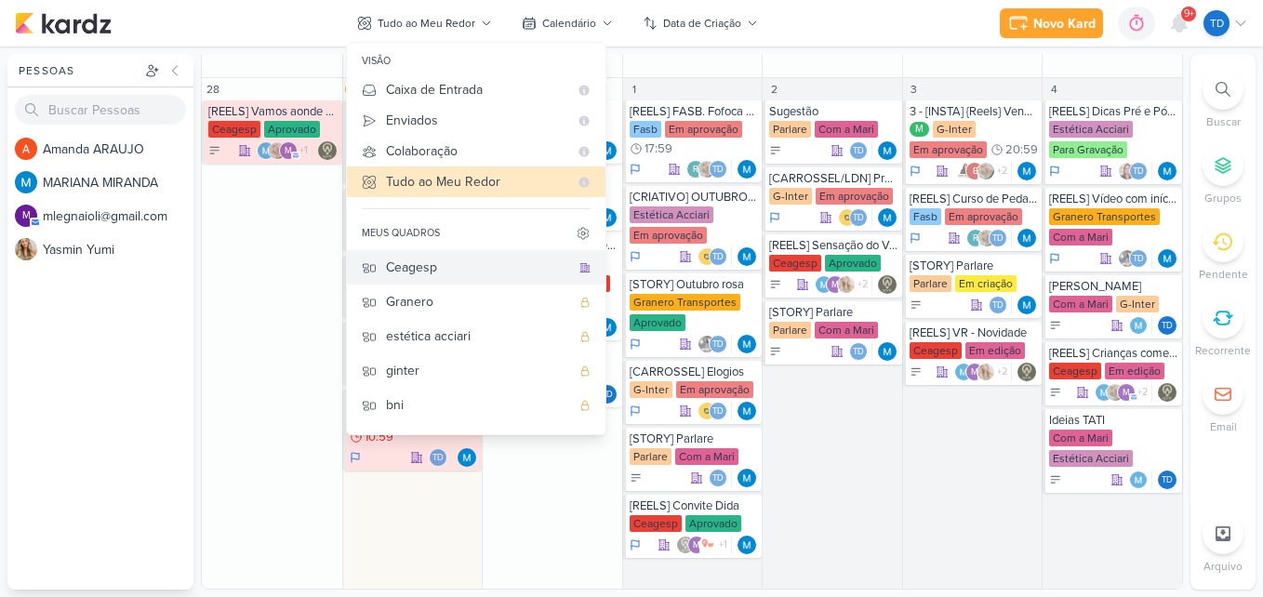
click at [461, 280] on button "Ceagesp" at bounding box center [476, 267] width 259 height 34
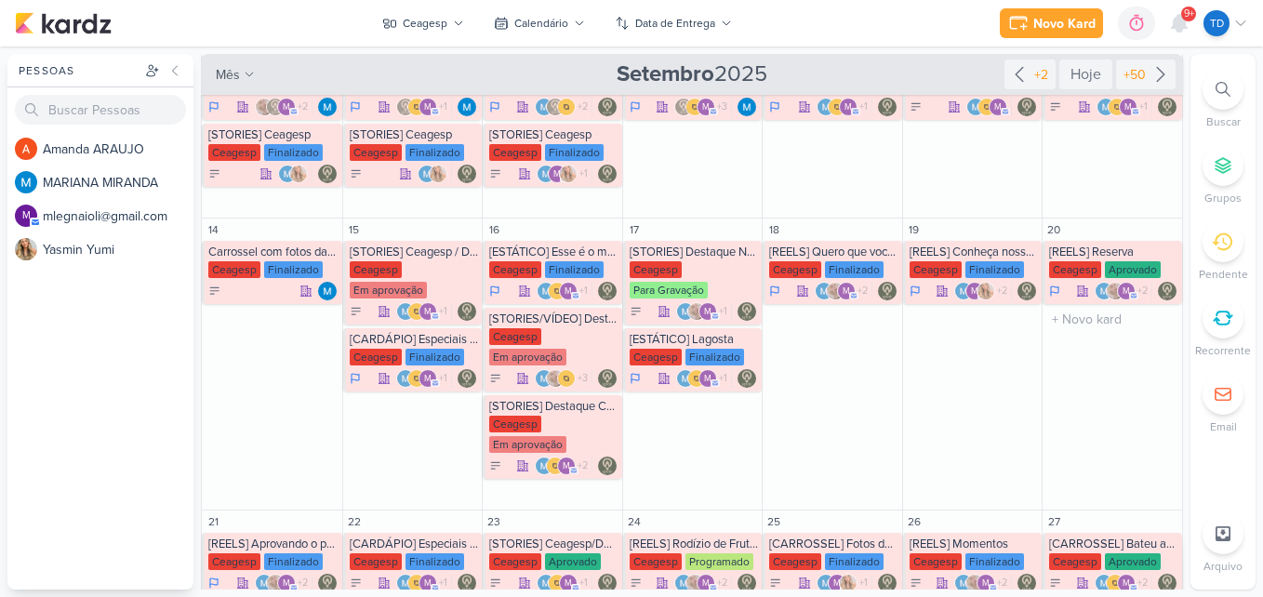
scroll to position [488, 0]
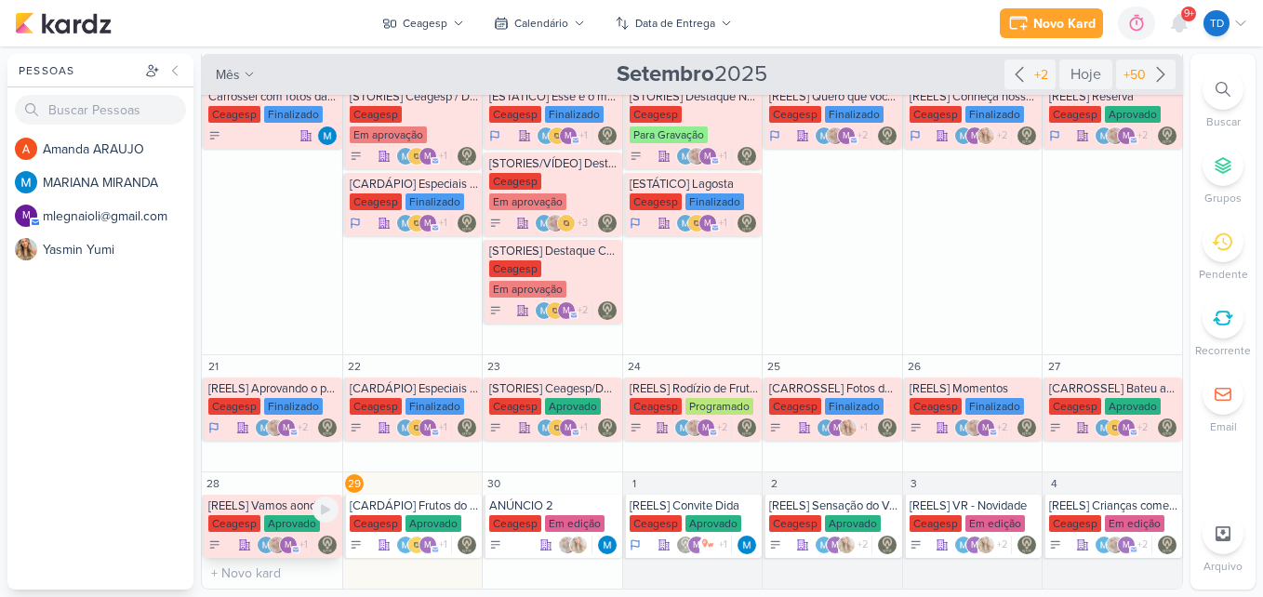
click at [246, 511] on div "[REELS] Vamos aonde o vento nos levar" at bounding box center [273, 505] width 130 height 15
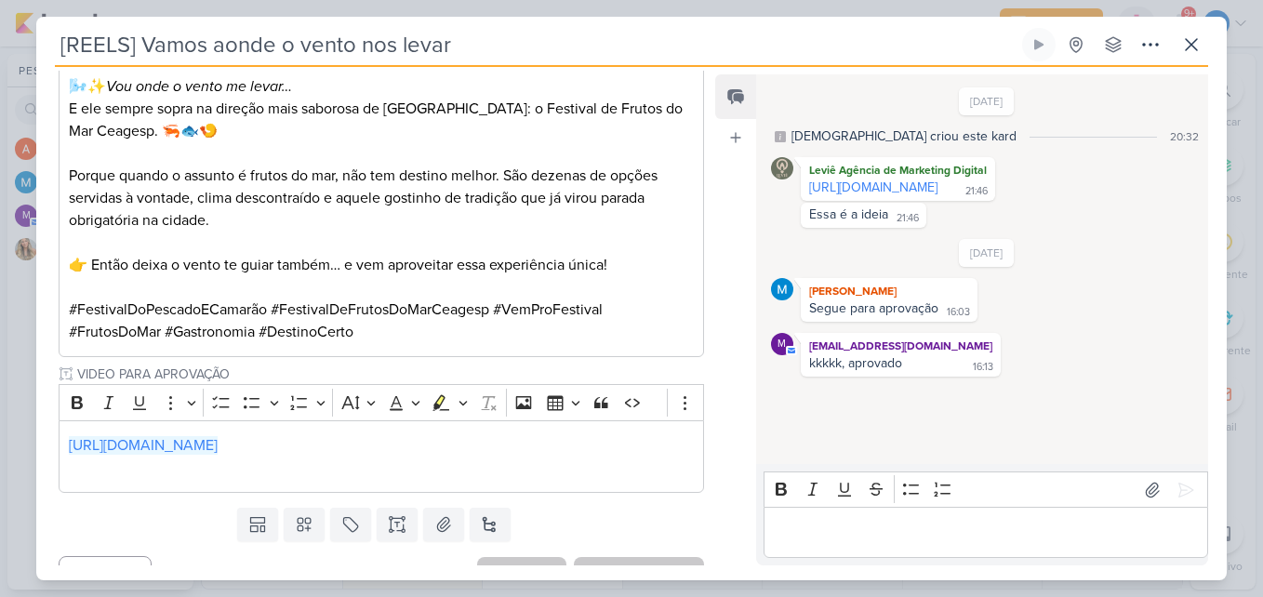
scroll to position [543, 0]
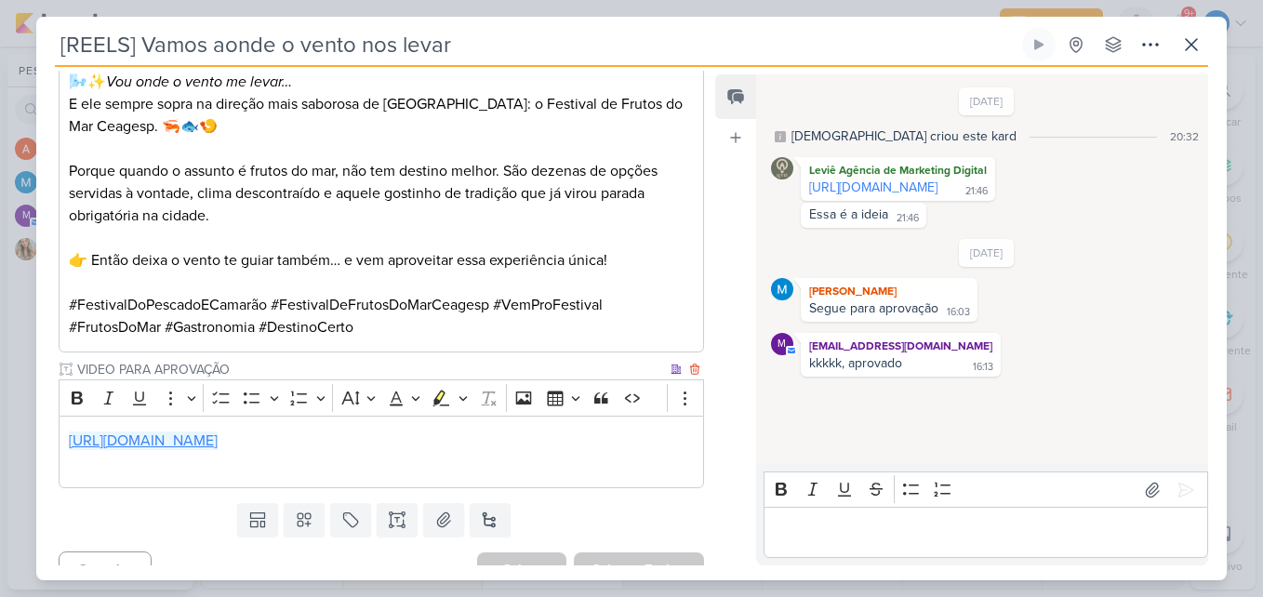
click at [218, 432] on link "[URL][DOMAIN_NAME]" at bounding box center [143, 441] width 149 height 19
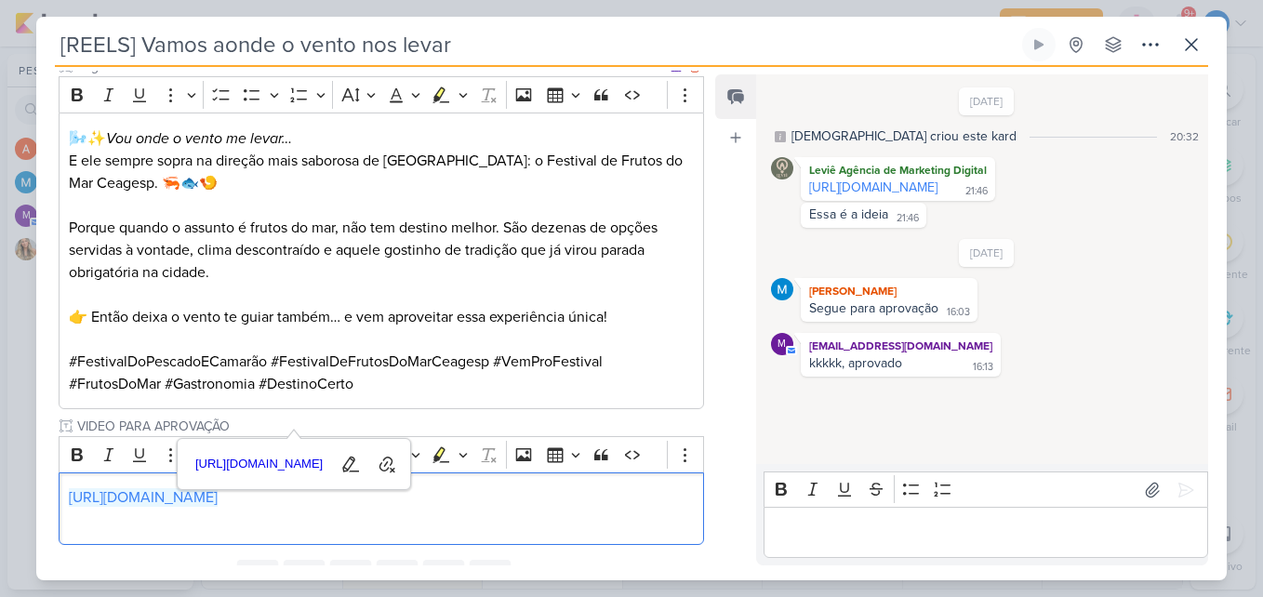
scroll to position [357, 0]
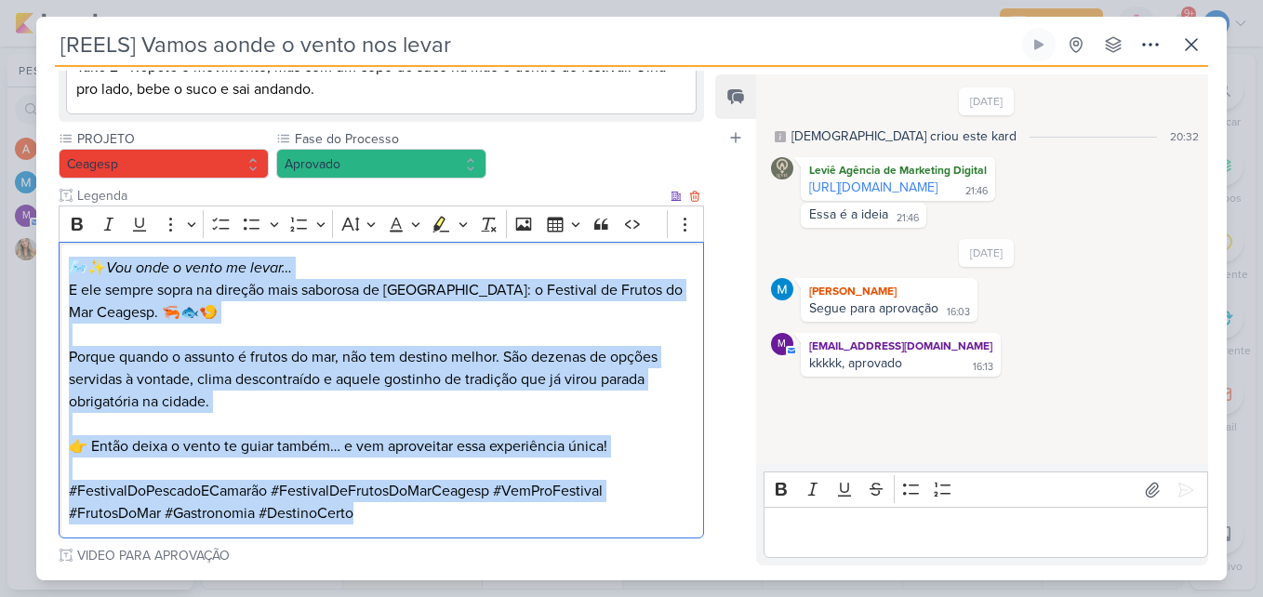
drag, startPoint x: 60, startPoint y: 234, endPoint x: 528, endPoint y: 500, distance: 538.1
click at [528, 500] on div "🌬️✨ Vou onde o vento me levar… E ele sempre sopra na direção mais saborosa de […" at bounding box center [381, 390] width 645 height 297
copy div "🌬️✨ Vou onde o vento me levar… E ele sempre sopra na direção mais saborosa de […"
click at [552, 288] on p "🌬️✨ Vou onde o vento me levar… E ele sempre sopra na direção mais saborosa de […" at bounding box center [381, 290] width 625 height 67
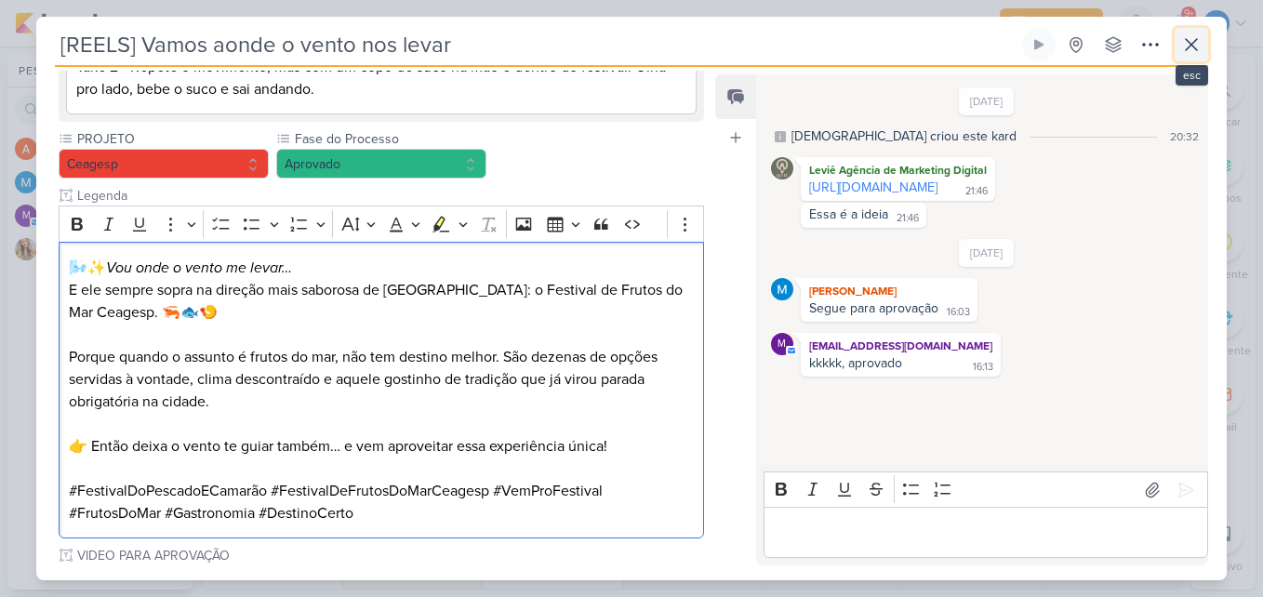
click at [1189, 49] on icon at bounding box center [1191, 44] width 22 height 22
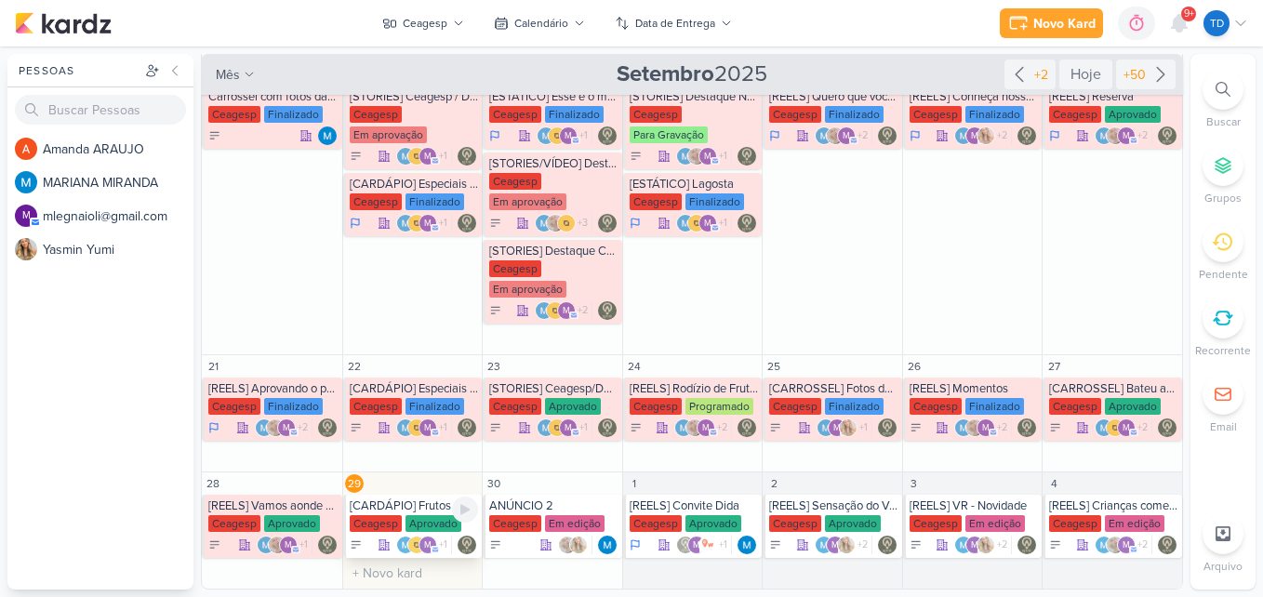
click at [398, 503] on div "[CARDÁPIO] Frutos do Mar" at bounding box center [414, 505] width 129 height 15
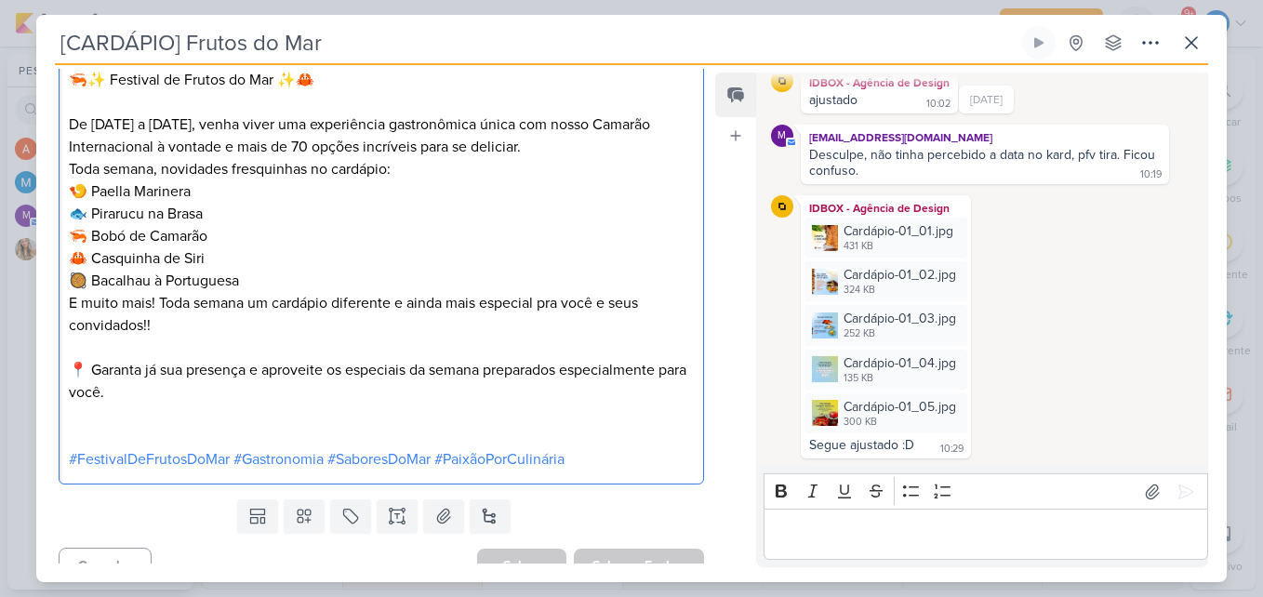
scroll to position [1291, 0]
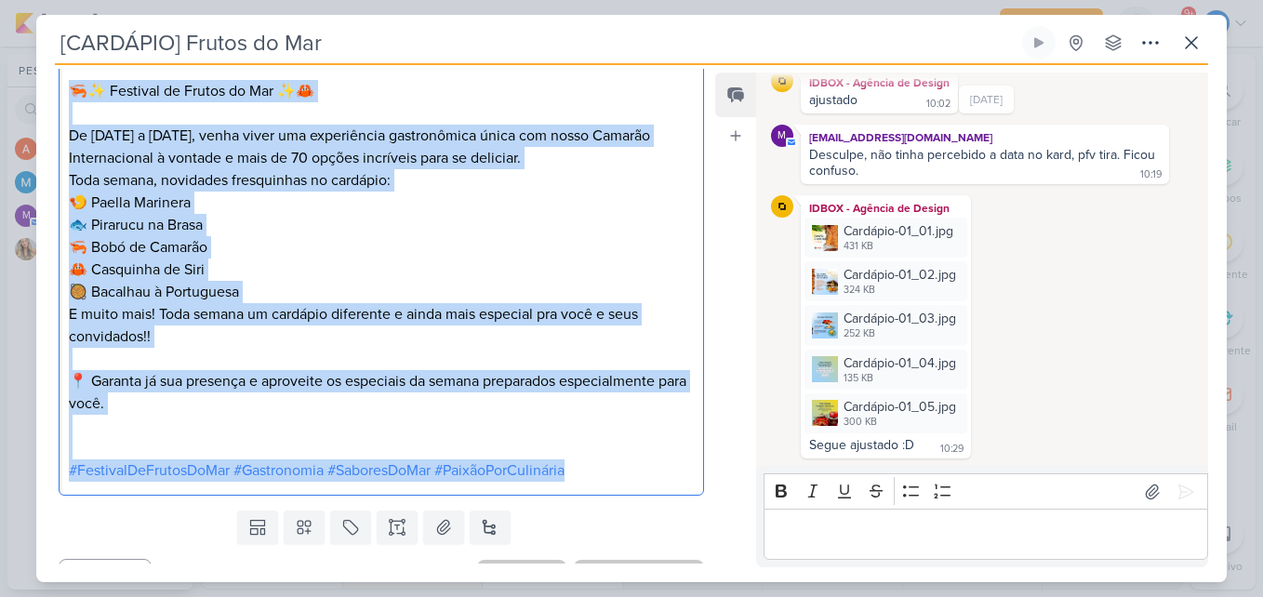
drag, startPoint x: 65, startPoint y: 80, endPoint x: 612, endPoint y: 523, distance: 703.6
click at [612, 523] on div "Responsável Leviê Agência de Marketing Digital Nenhum contato encontrado create…" at bounding box center [373, 316] width 675 height 495
copy div "🦐✨ Festival de Frutos do Mar ✨🦀 De [DATE] a [DATE], venha viver uma experiência…"
click at [782, 366] on div "IDBOX - Agência de Design Cardápio-01_01.jpg 431 KB Adicionar ao Kard [GEOGRAPH…" at bounding box center [987, 326] width 432 height 263
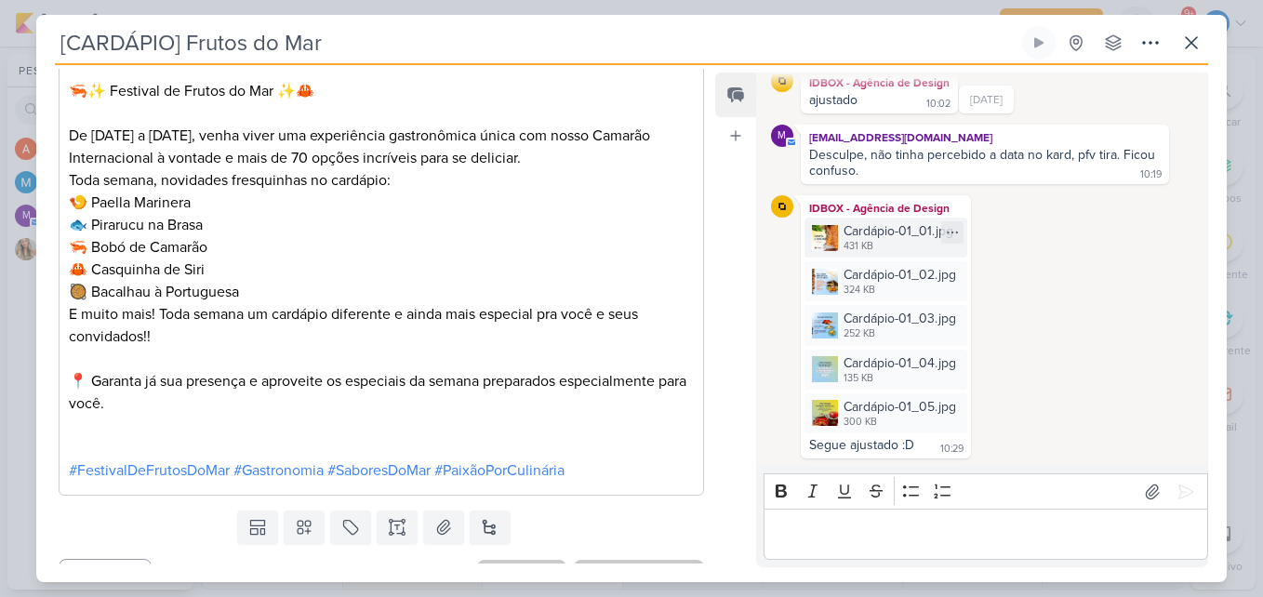
click at [865, 233] on div "Cardápio-01_01.jpg" at bounding box center [899, 231] width 110 height 20
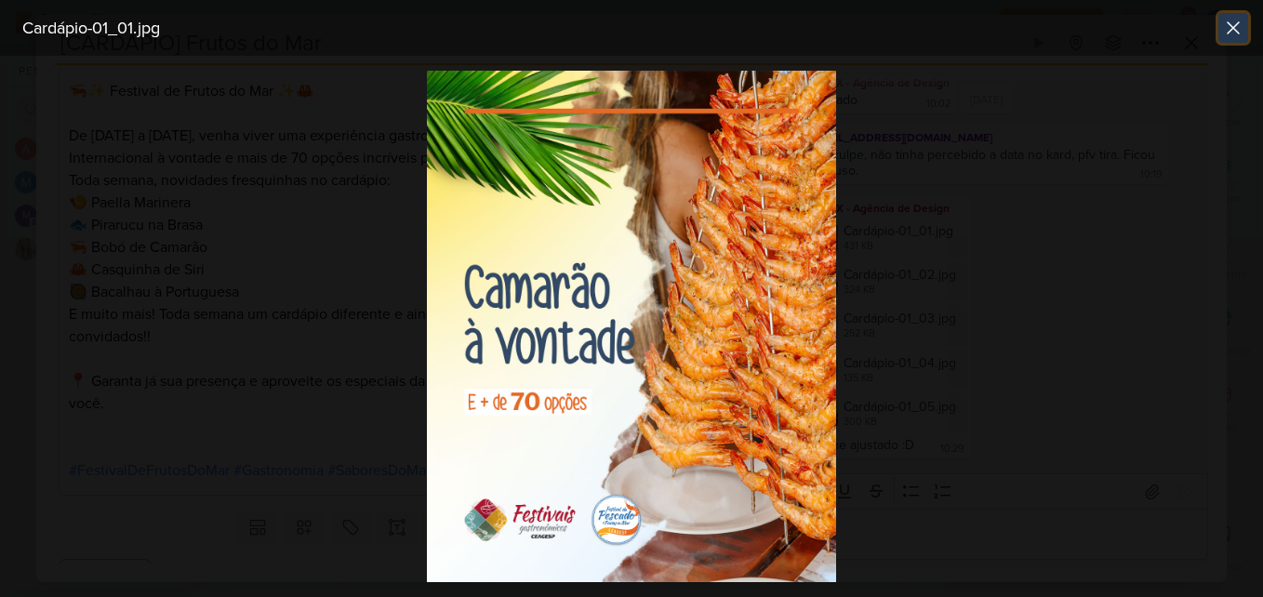
click at [1243, 20] on icon at bounding box center [1233, 28] width 22 height 22
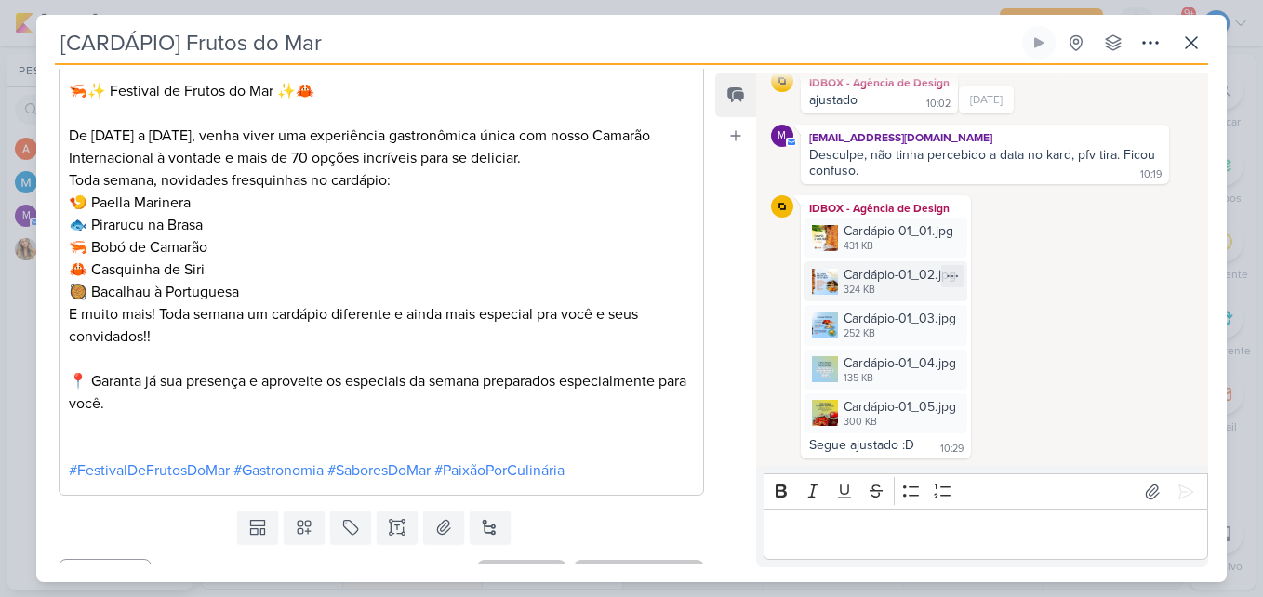
click at [908, 274] on div "Cardápio-01_02.jpg" at bounding box center [900, 275] width 113 height 20
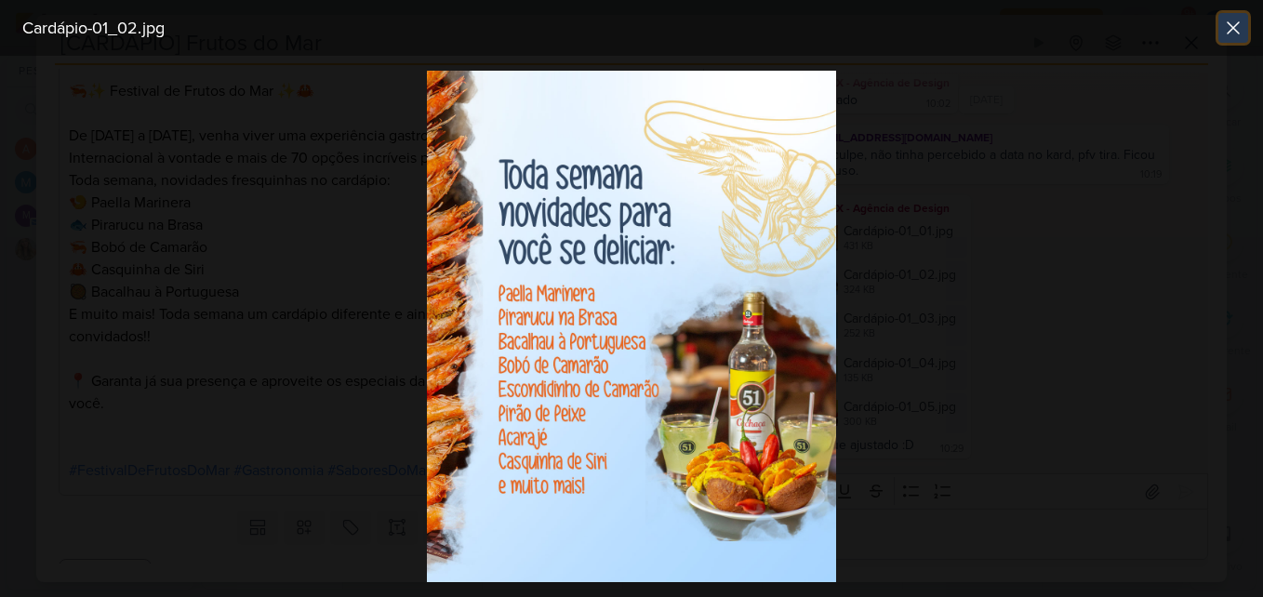
click at [1237, 30] on icon at bounding box center [1233, 28] width 22 height 22
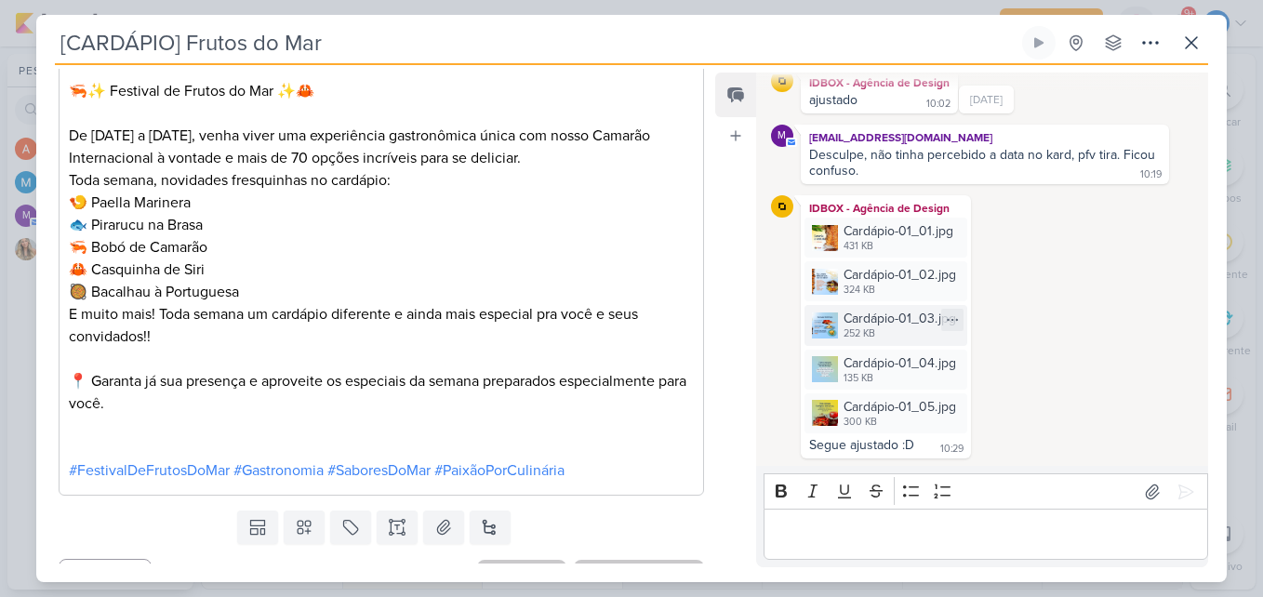
click at [870, 314] on div "Cardápio-01_03.jpg" at bounding box center [900, 319] width 113 height 20
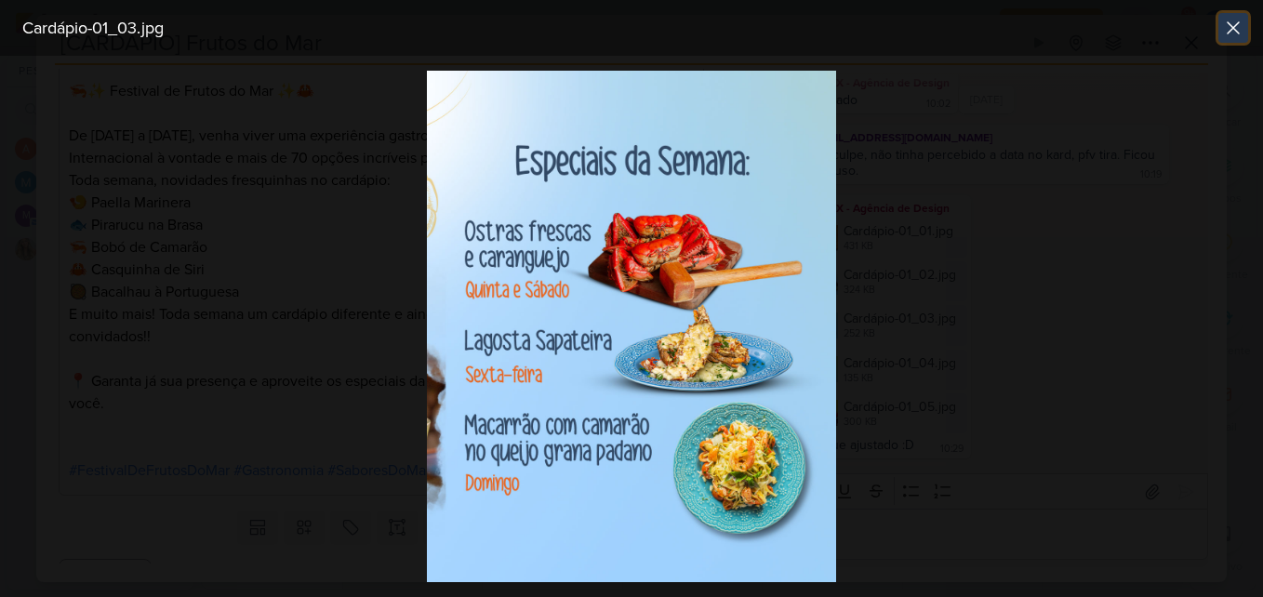
click at [1238, 34] on icon at bounding box center [1233, 28] width 22 height 22
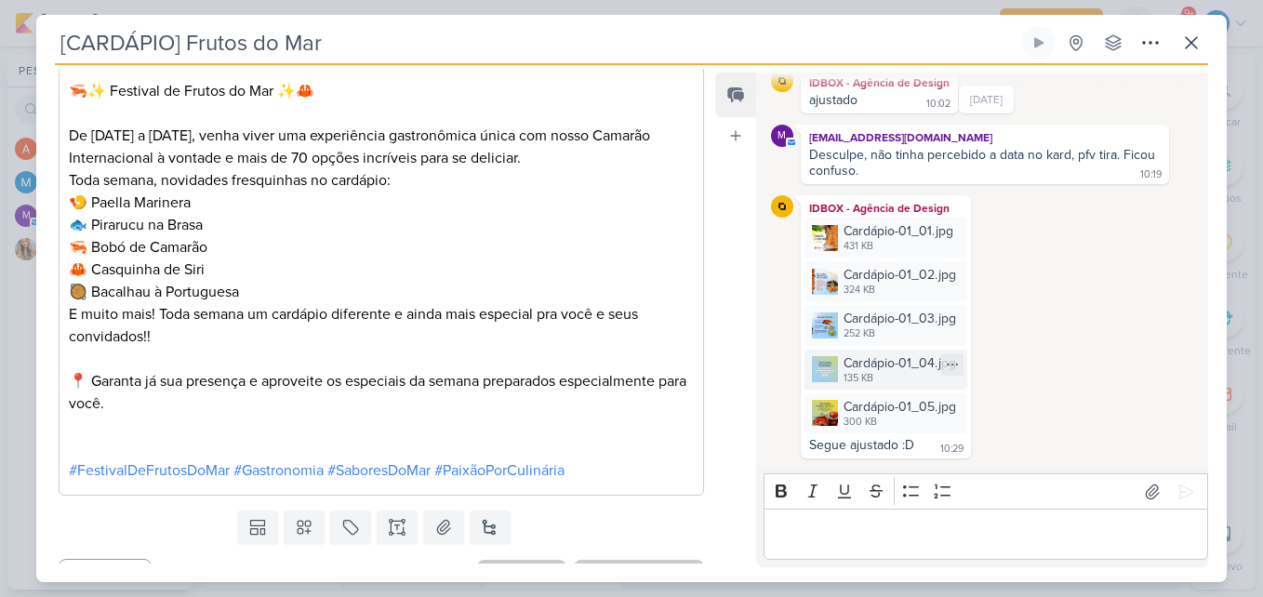
click at [905, 362] on div "Cardápio-01_04.jpg" at bounding box center [900, 363] width 113 height 20
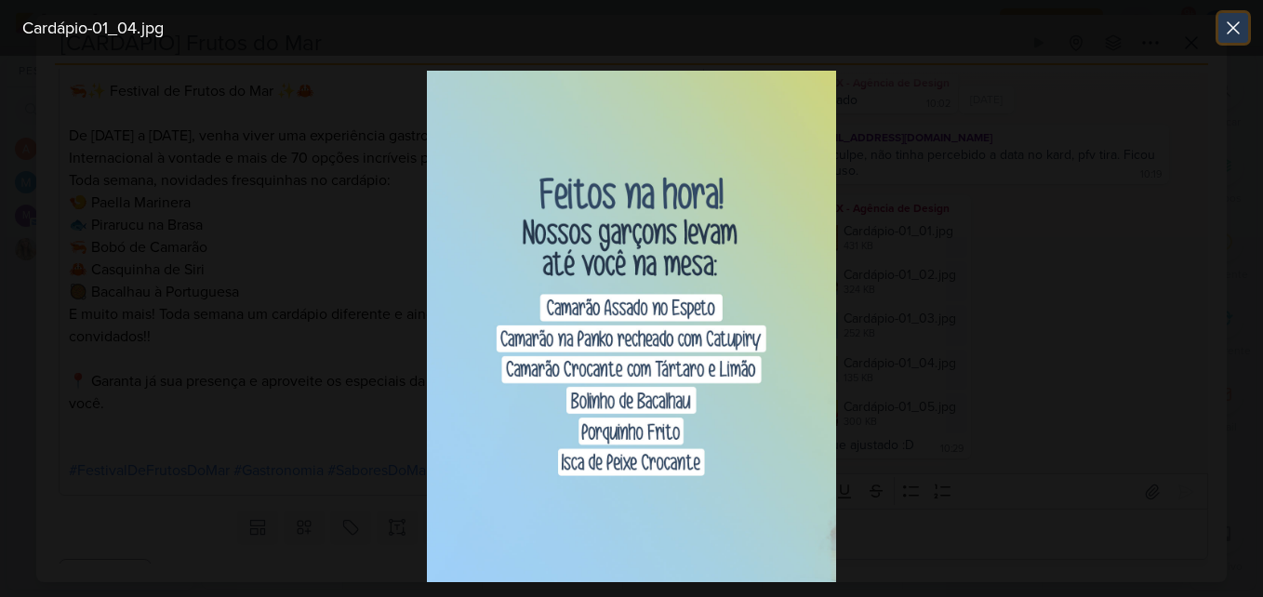
click at [1245, 20] on button at bounding box center [1233, 28] width 30 height 30
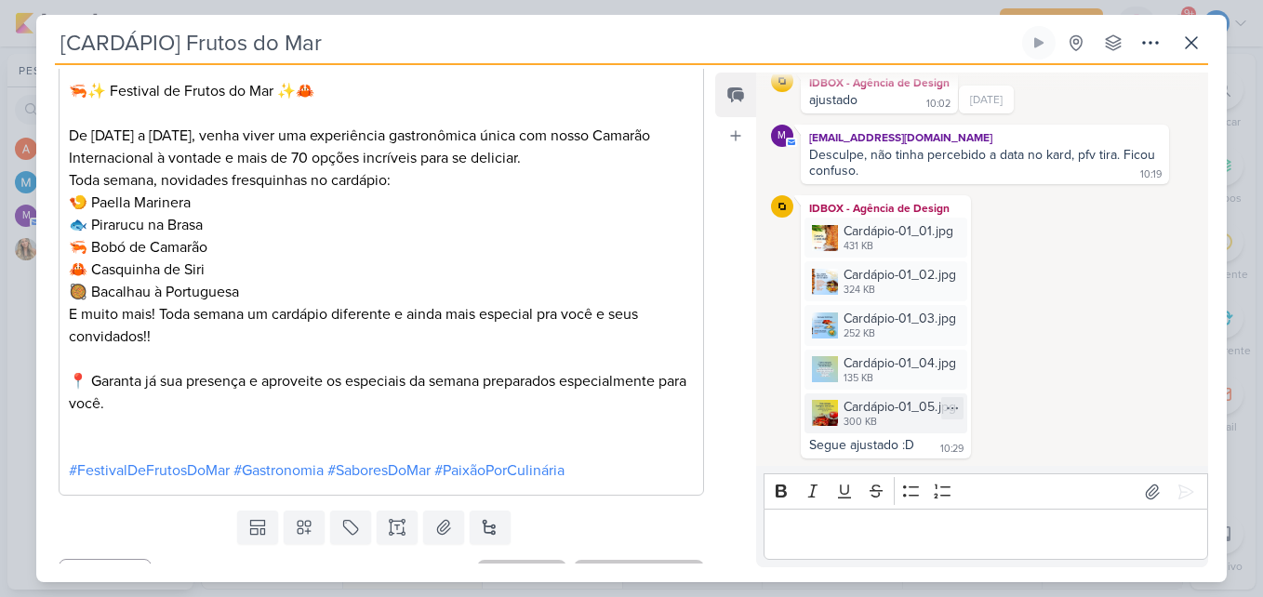
click at [894, 416] on div "Cardápio-01_05.jpg" at bounding box center [900, 407] width 113 height 20
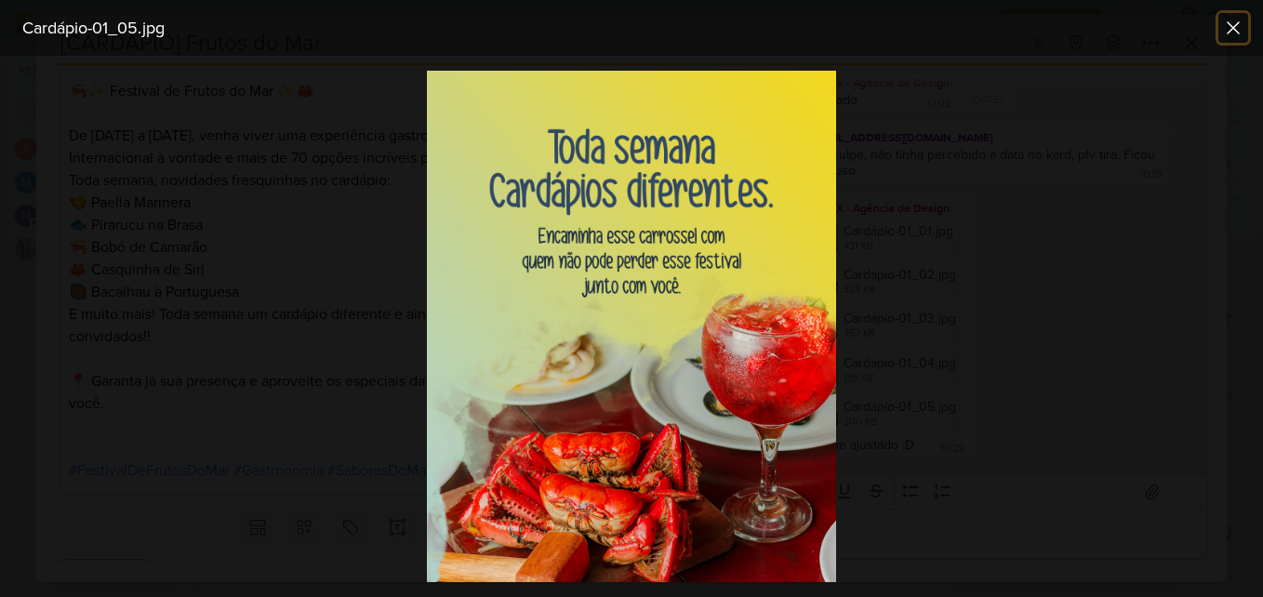
click at [1231, 22] on icon at bounding box center [1233, 28] width 22 height 22
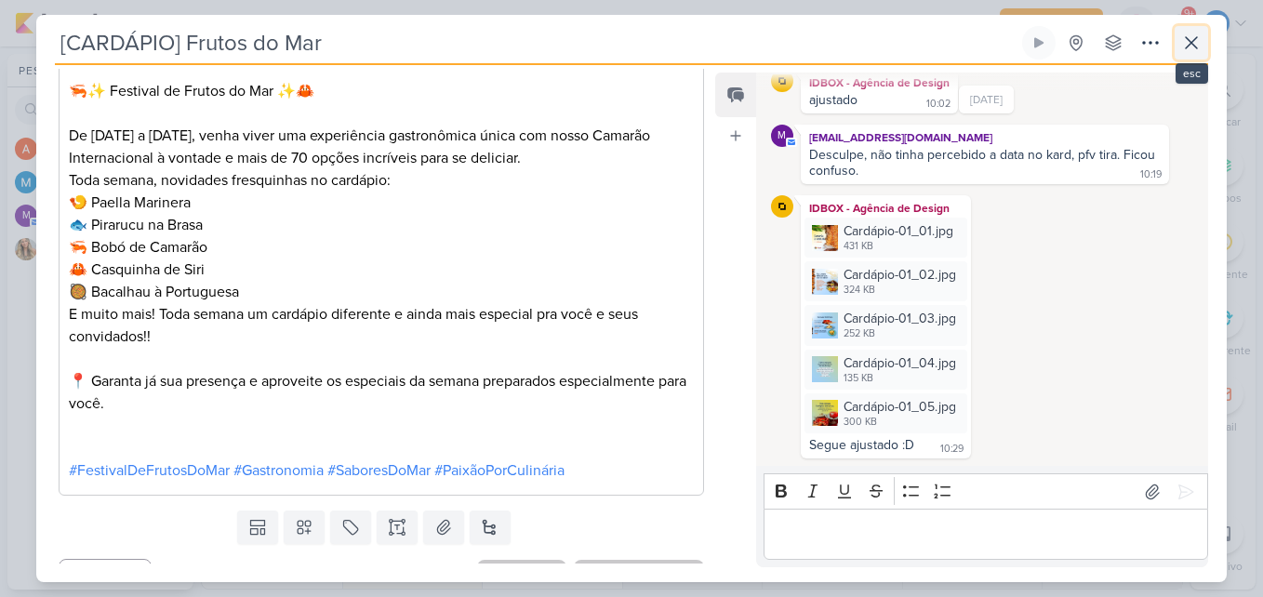
click at [1197, 43] on icon at bounding box center [1191, 43] width 22 height 22
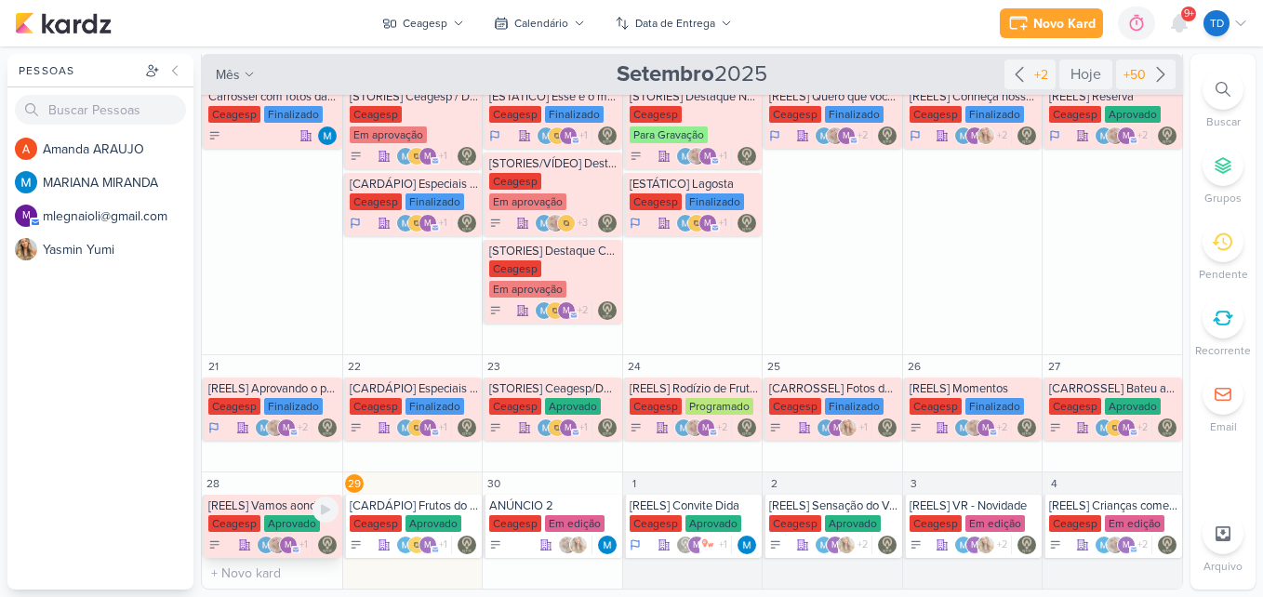
click at [293, 510] on div "[REELS] Vamos aonde o vento nos levar" at bounding box center [273, 505] width 130 height 15
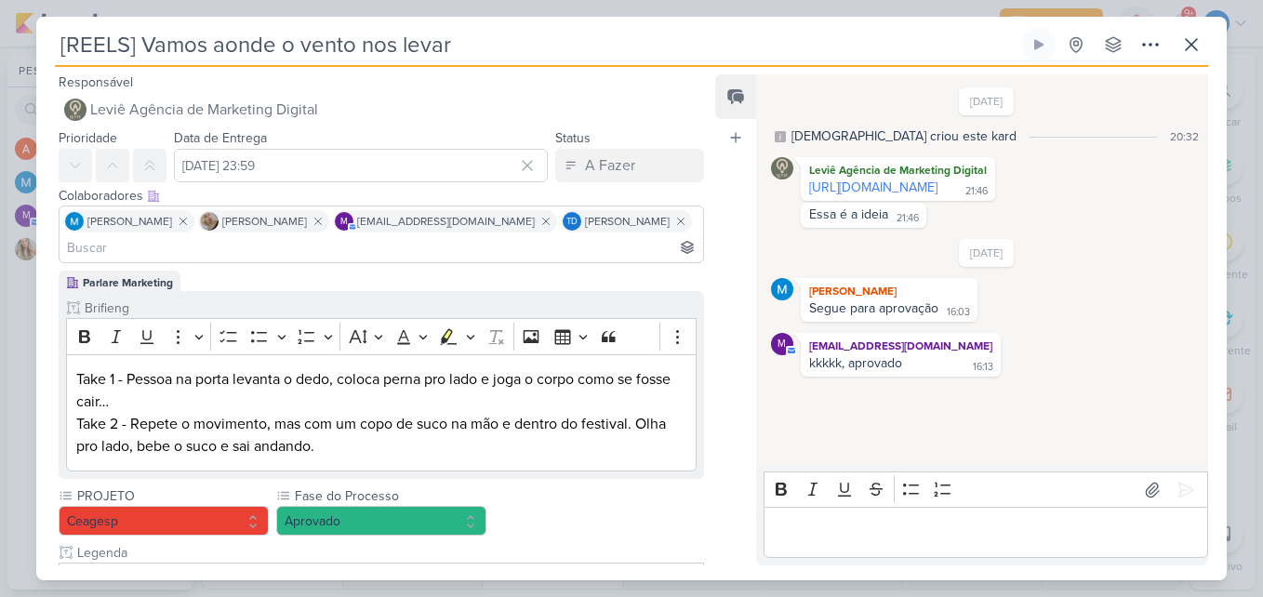
click at [885, 523] on p "Editor editing area: main" at bounding box center [985, 533] width 425 height 22
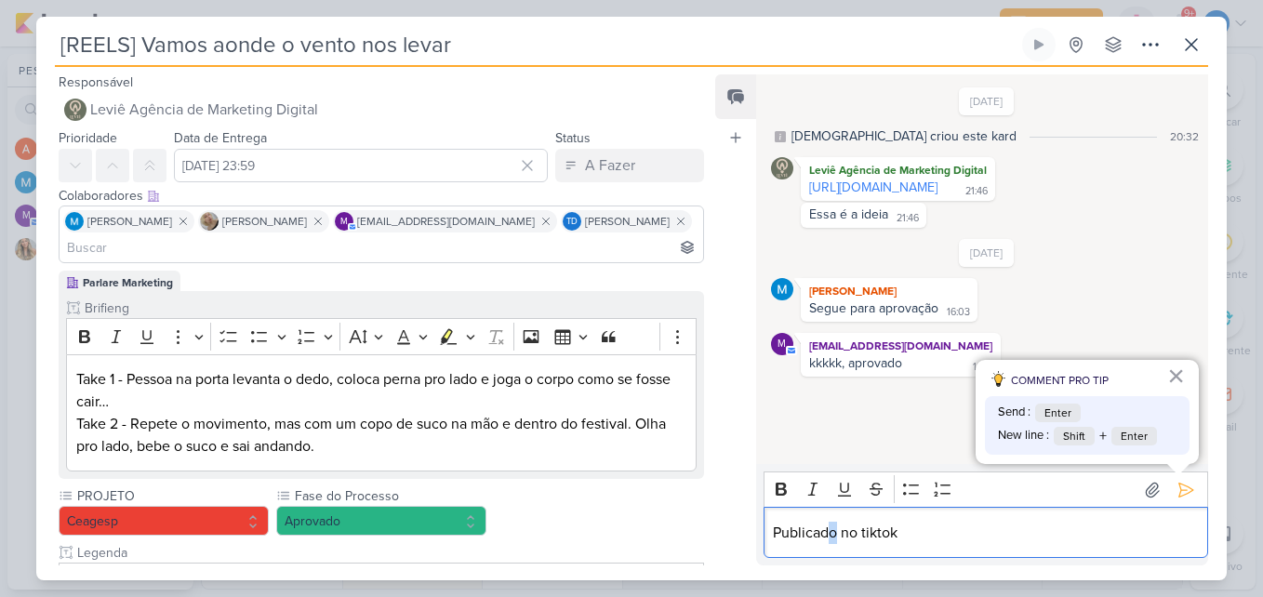
drag, startPoint x: 835, startPoint y: 530, endPoint x: 823, endPoint y: 531, distance: 12.1
click at [824, 531] on p "Publicado no tiktok" at bounding box center [985, 533] width 425 height 22
click at [804, 529] on p "Publicado no tiktok" at bounding box center [985, 533] width 425 height 22
click at [830, 532] on p "Publicado no tiktok" at bounding box center [985, 533] width 425 height 22
click at [965, 547] on div "Publicado no tiktok" at bounding box center [986, 532] width 445 height 51
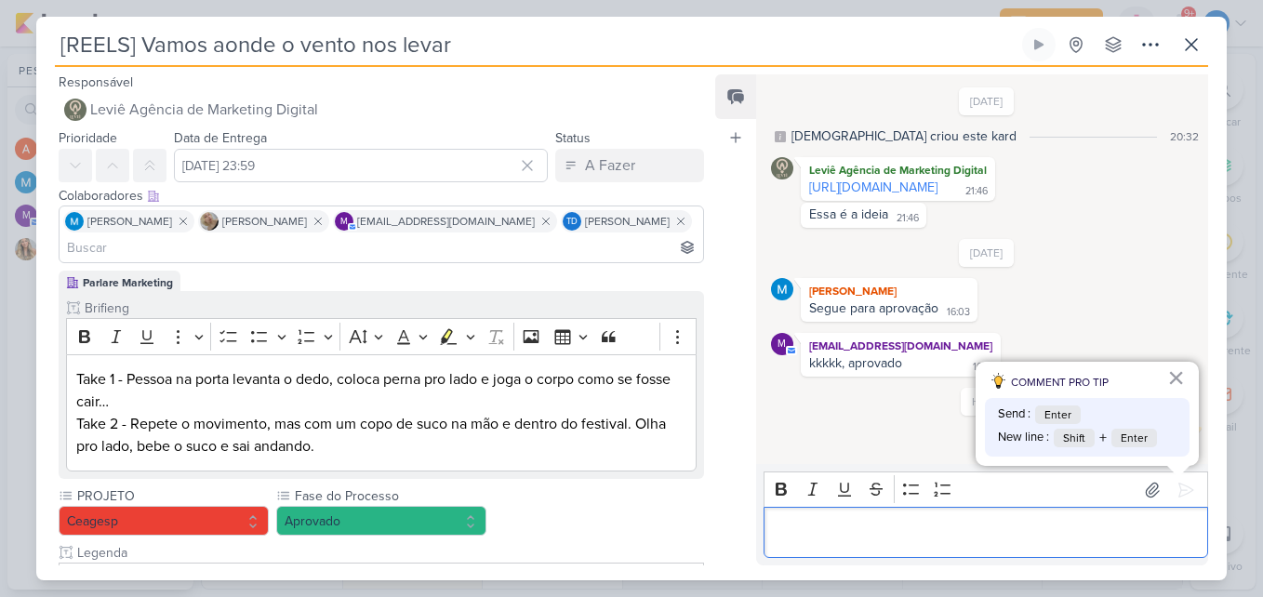
scroll to position [7, 0]
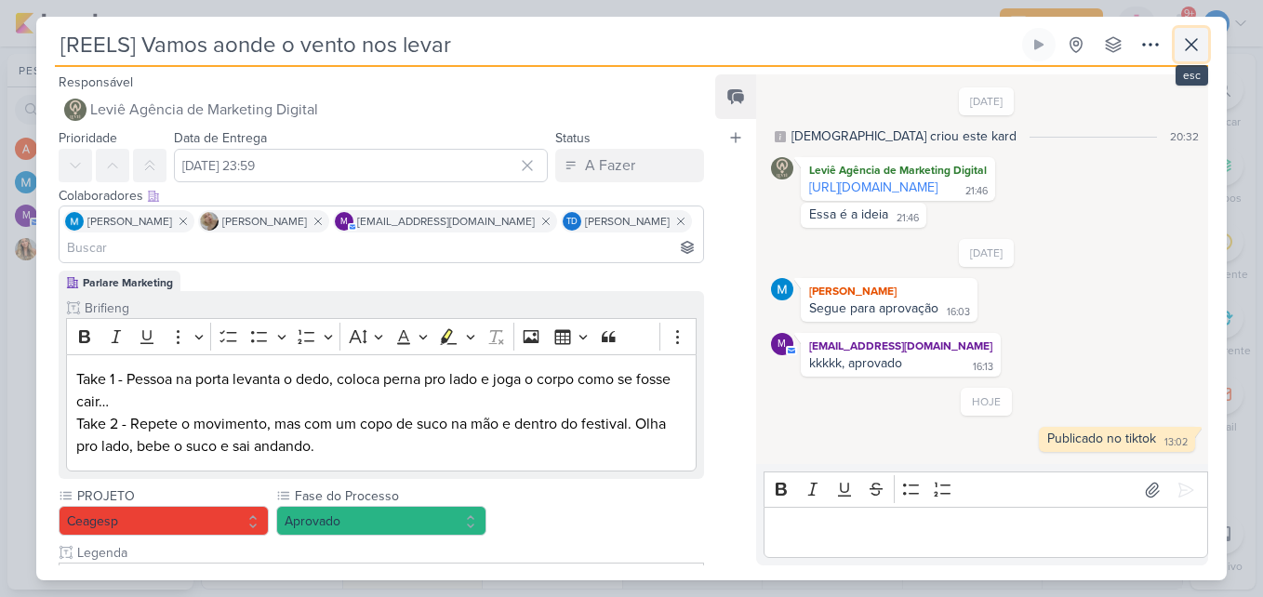
click at [1193, 43] on icon at bounding box center [1191, 44] width 22 height 22
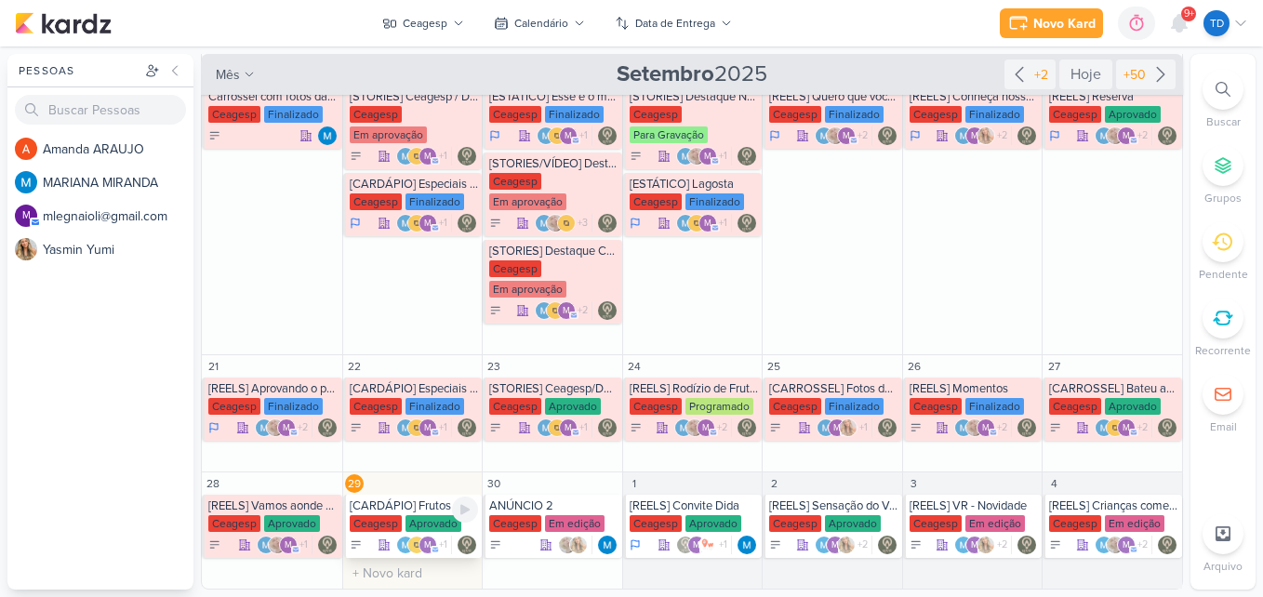
click at [418, 513] on div "[CARDÁPIO] Frutos do Mar [GEOGRAPHIC_DATA] Aprovado m +1" at bounding box center [412, 526] width 139 height 63
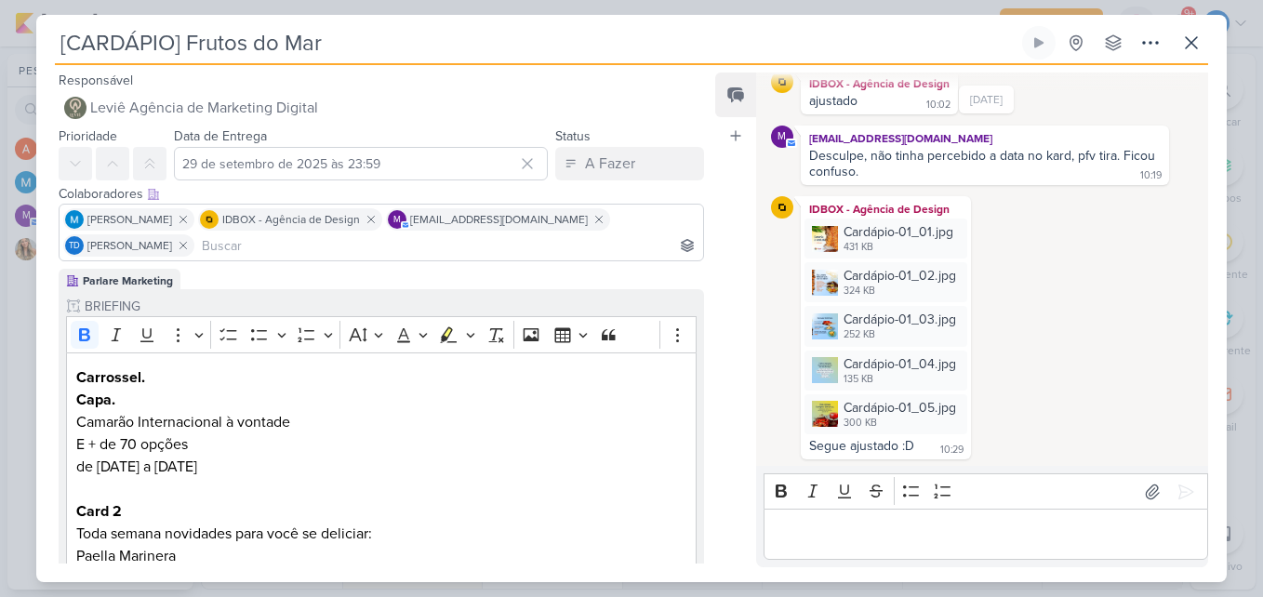
scroll to position [564, 0]
click at [915, 239] on div "Cardápio-01_01.jpg" at bounding box center [899, 231] width 110 height 20
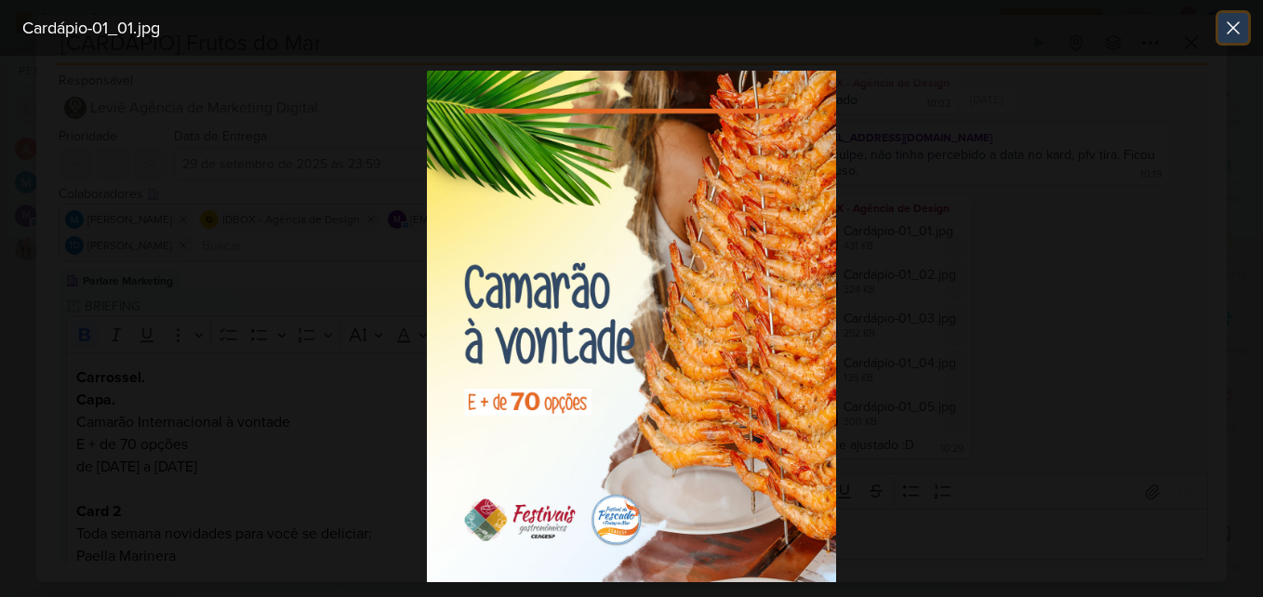
click at [1230, 28] on icon at bounding box center [1233, 28] width 22 height 22
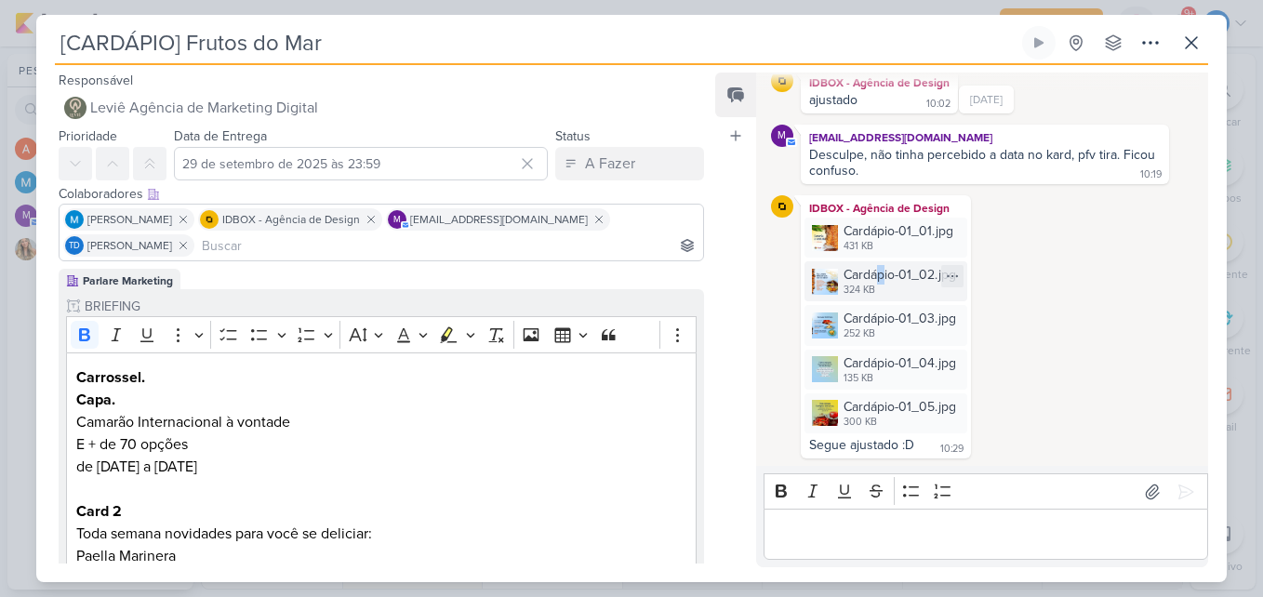
click at [882, 278] on div "Cardápio-01_02.jpg" at bounding box center [900, 275] width 113 height 20
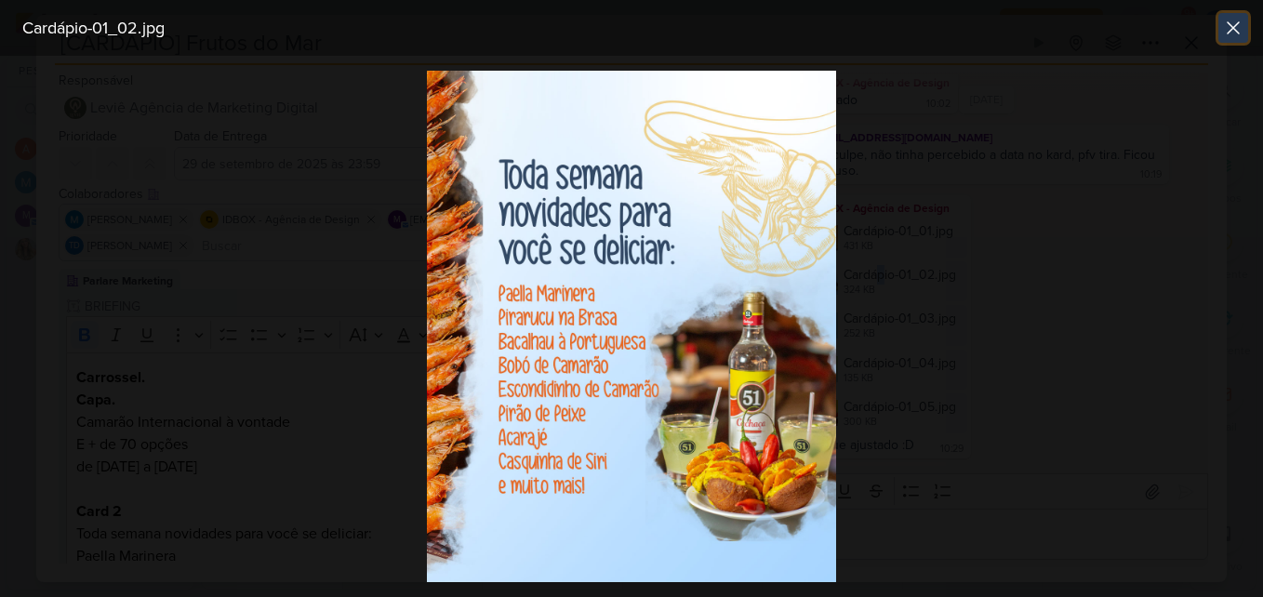
click at [1230, 26] on icon at bounding box center [1233, 27] width 11 height 11
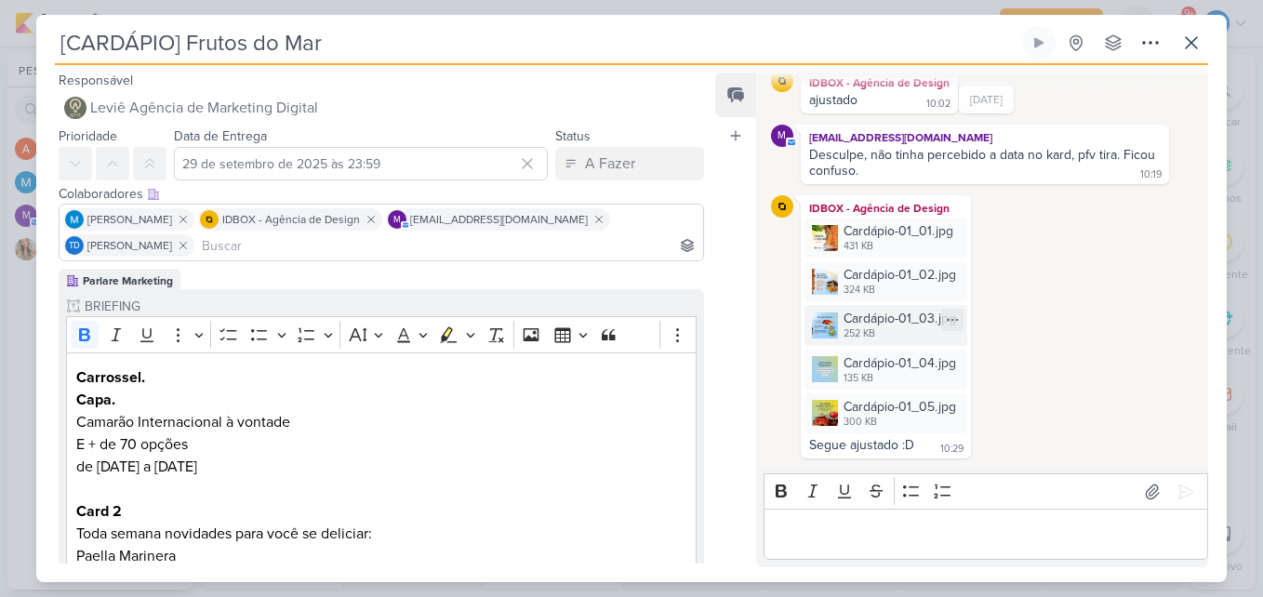
click at [854, 322] on div "Cardápio-01_03.jpg" at bounding box center [900, 319] width 113 height 20
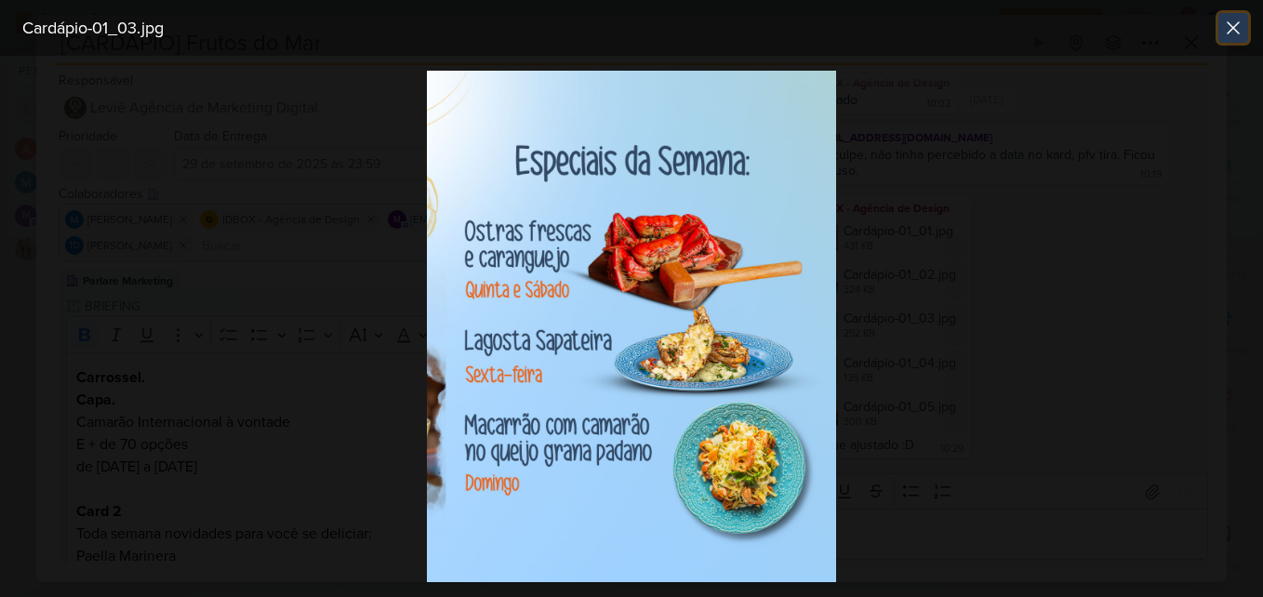
click at [1224, 21] on icon at bounding box center [1233, 28] width 22 height 22
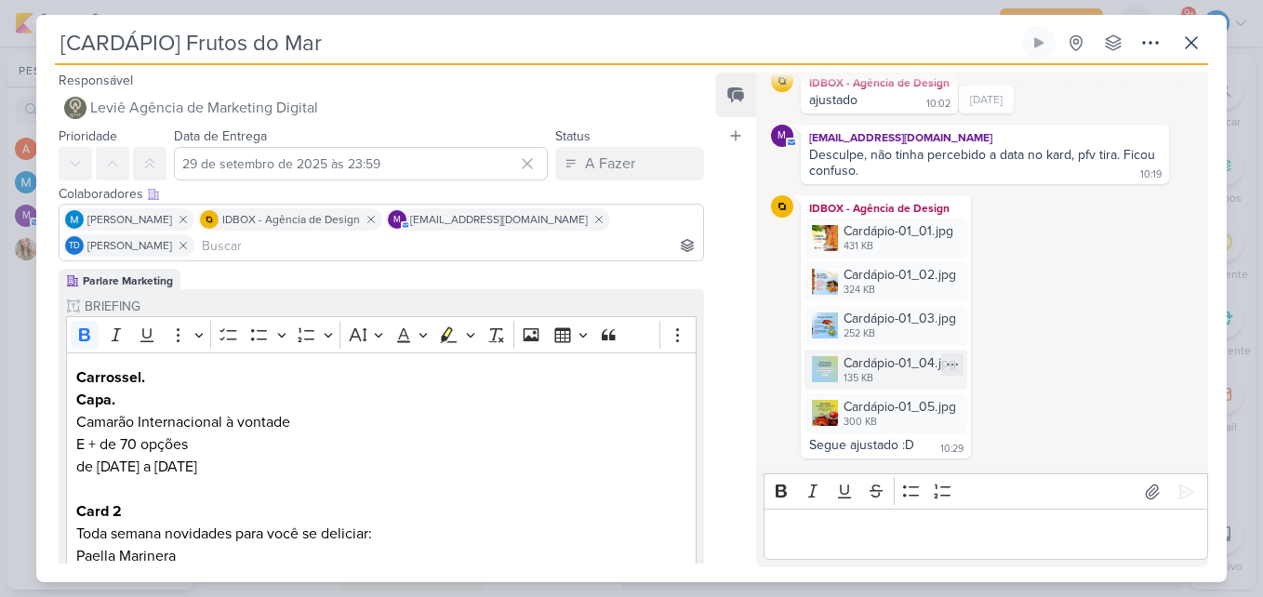
click at [902, 362] on div "Cardápio-01_04.jpg" at bounding box center [900, 363] width 113 height 20
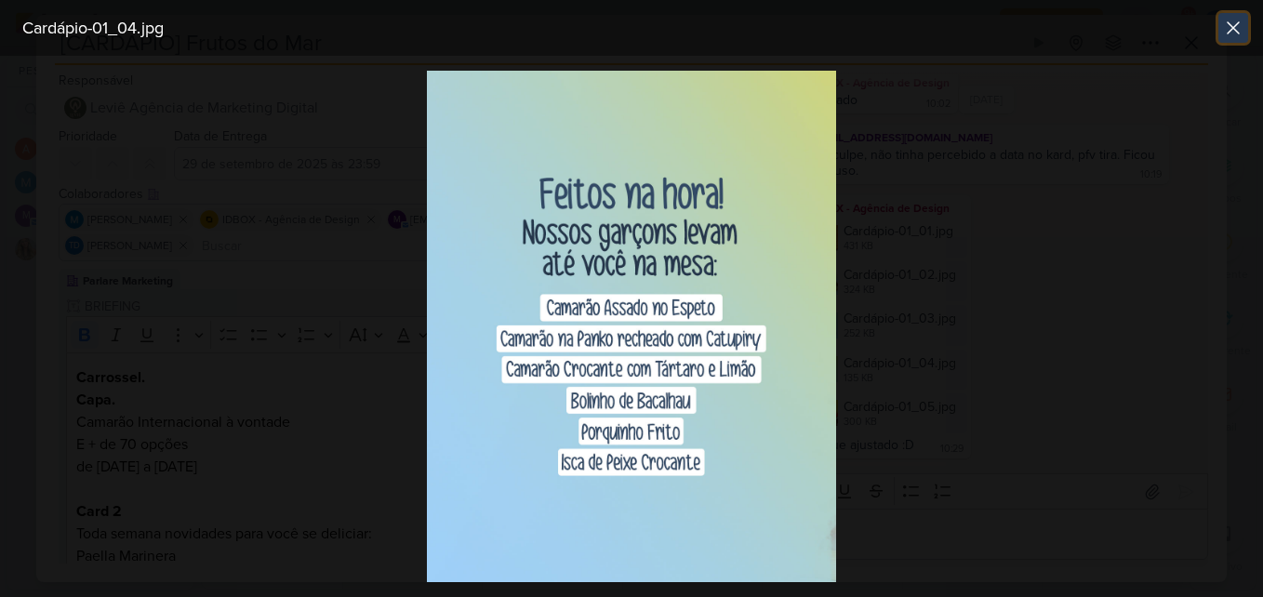
click at [1239, 20] on icon at bounding box center [1233, 28] width 22 height 22
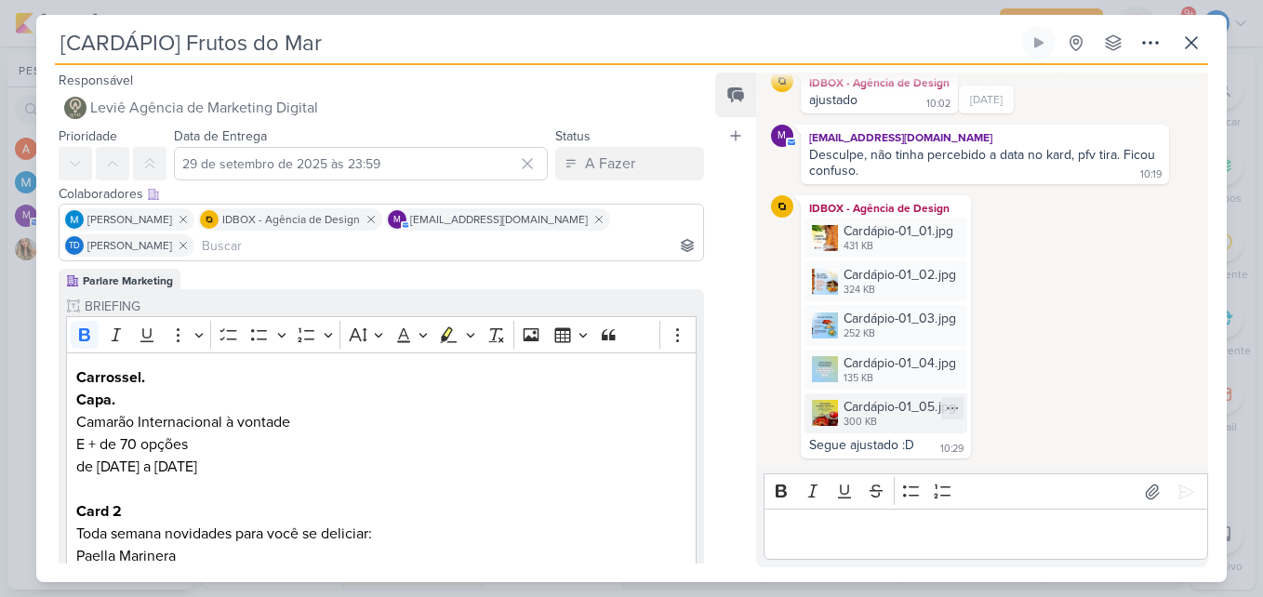
click at [876, 406] on div "Cardápio-01_05.jpg" at bounding box center [900, 407] width 113 height 20
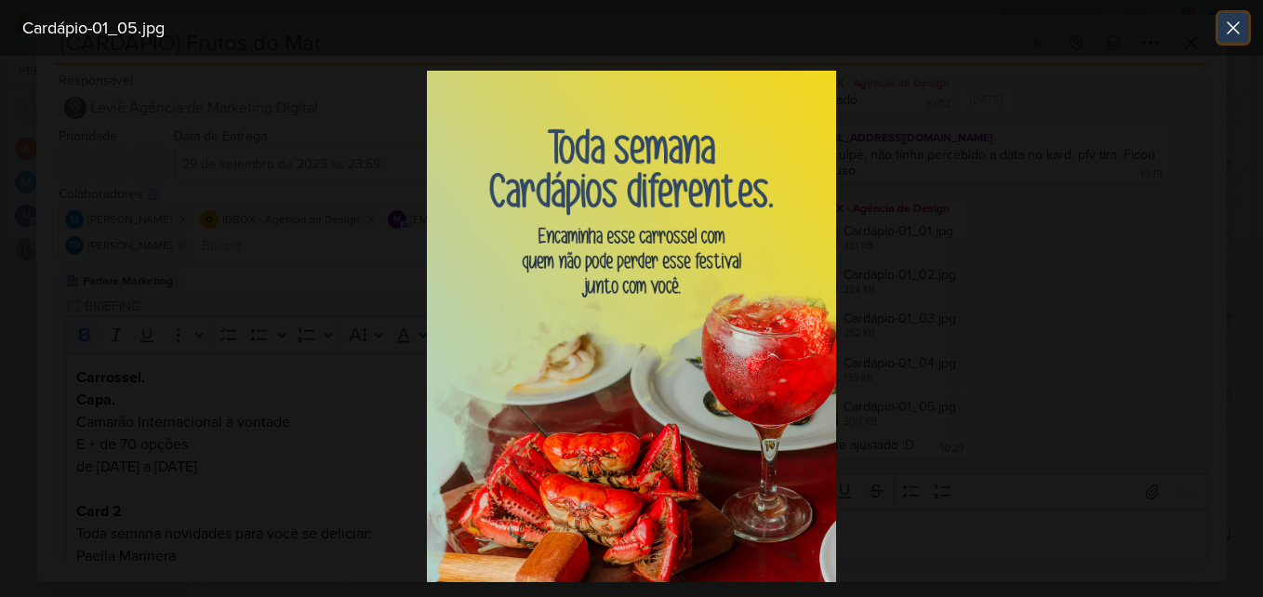
click at [1236, 32] on icon at bounding box center [1233, 27] width 11 height 11
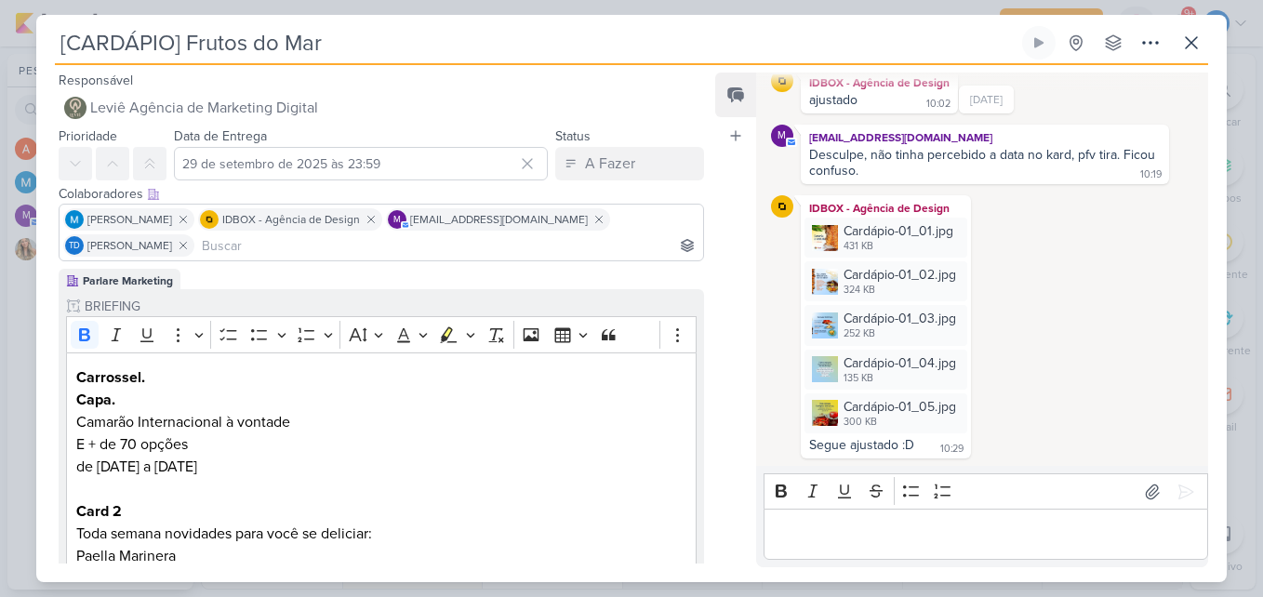
click at [827, 552] on div "Editor editing area: main" at bounding box center [986, 534] width 445 height 51
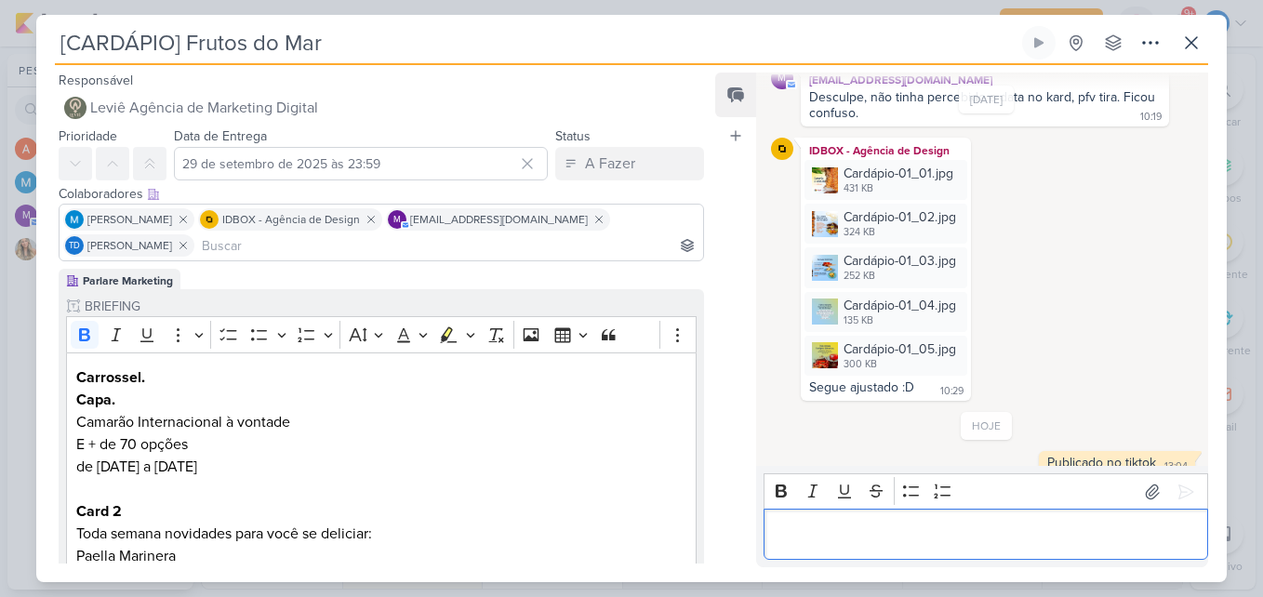
scroll to position [639, 0]
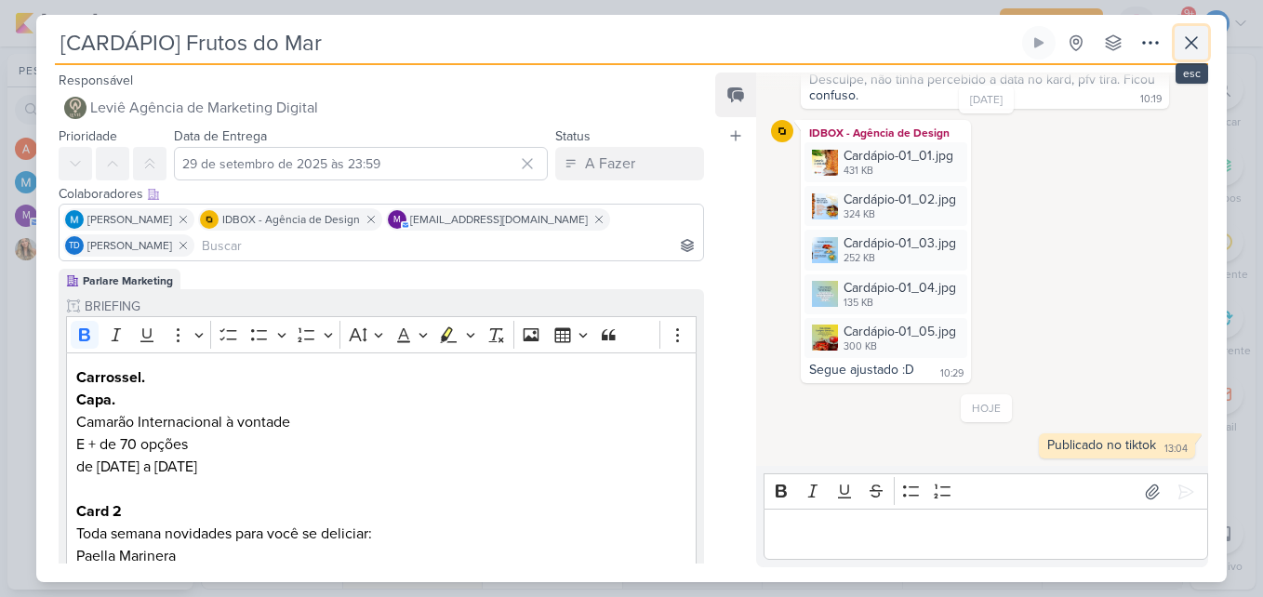
click at [1199, 37] on icon at bounding box center [1191, 43] width 22 height 22
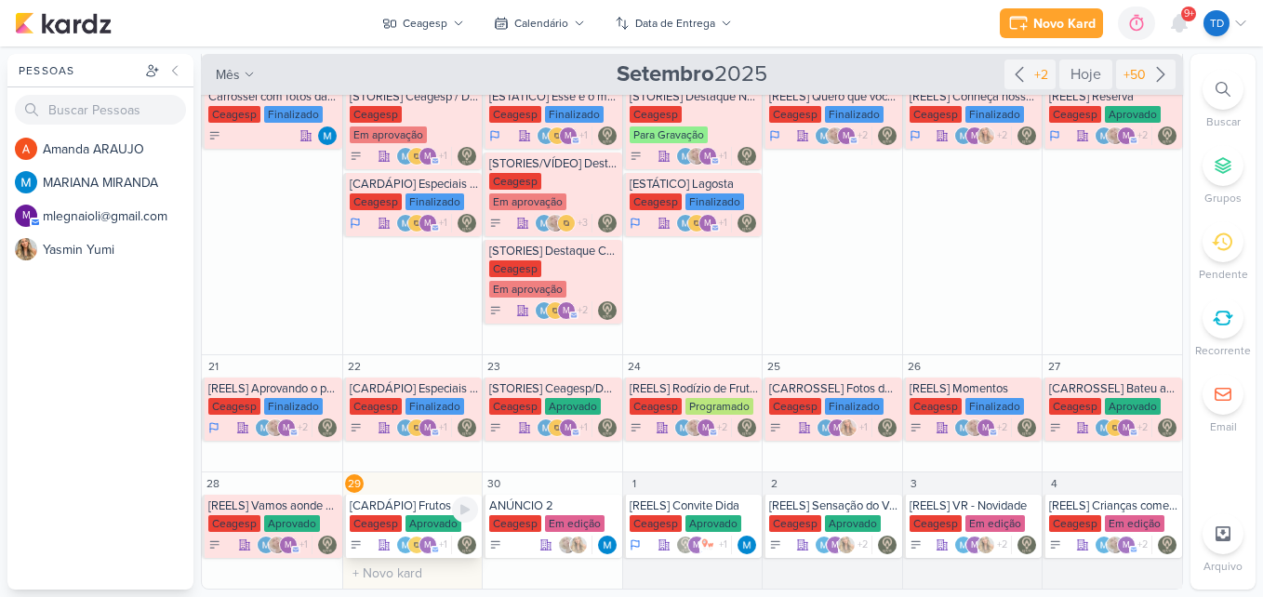
click at [389, 513] on div "[CARDÁPIO] Frutos do Mar [GEOGRAPHIC_DATA] Aprovado m +1" at bounding box center [412, 526] width 139 height 63
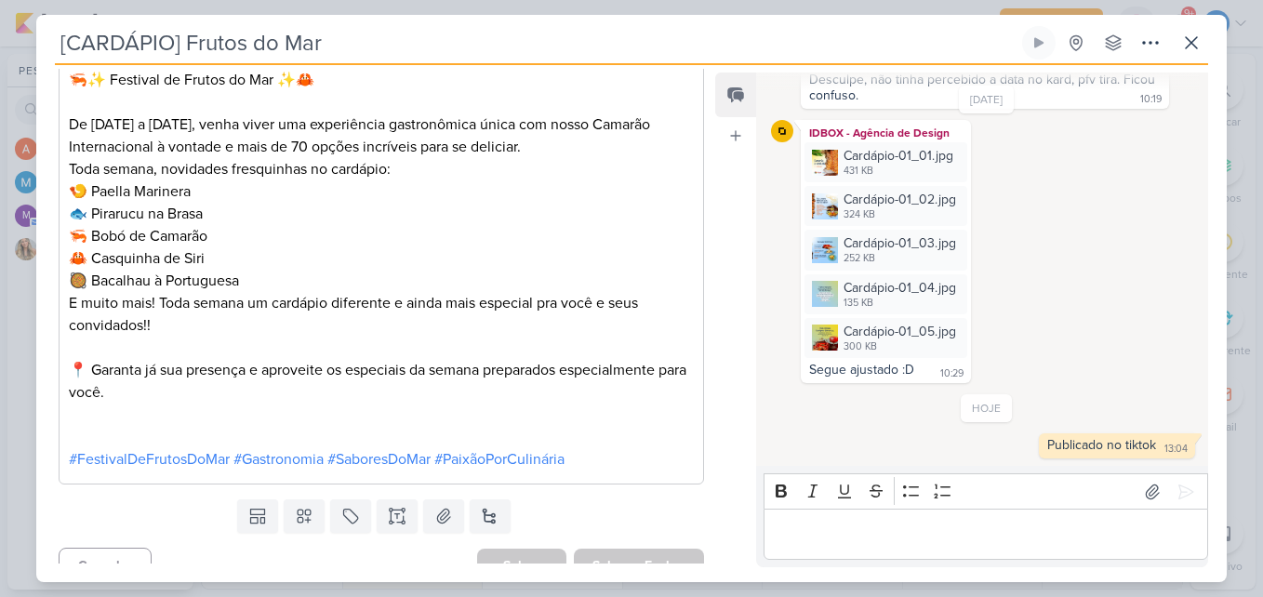
scroll to position [1326, 0]
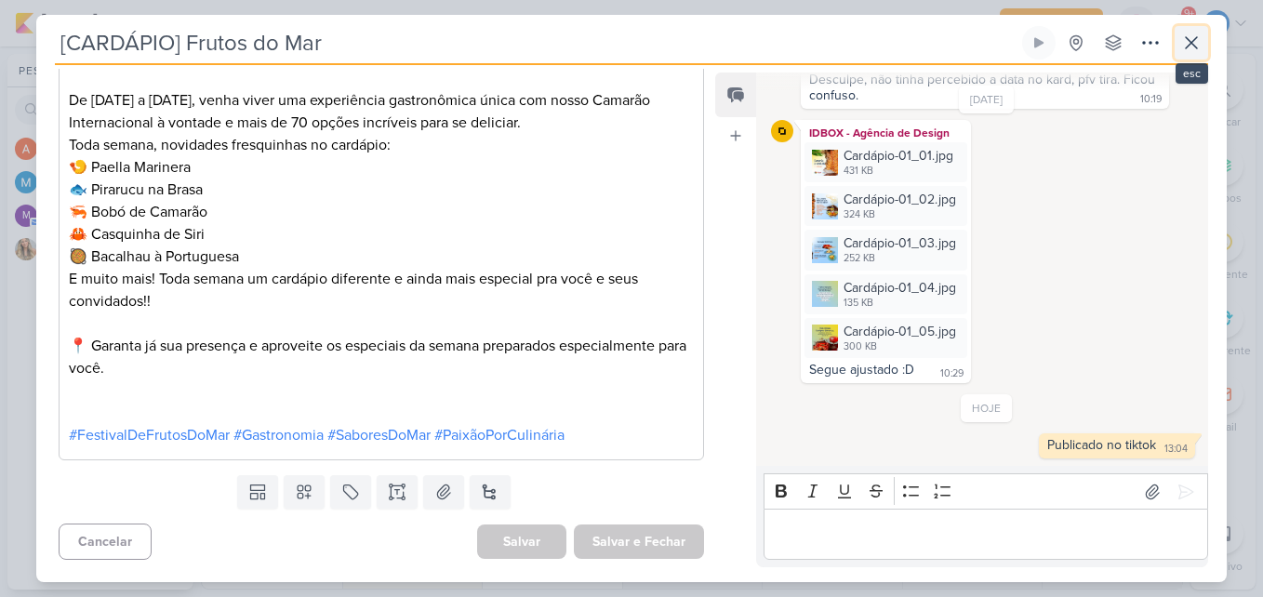
click at [1190, 41] on icon at bounding box center [1191, 42] width 11 height 11
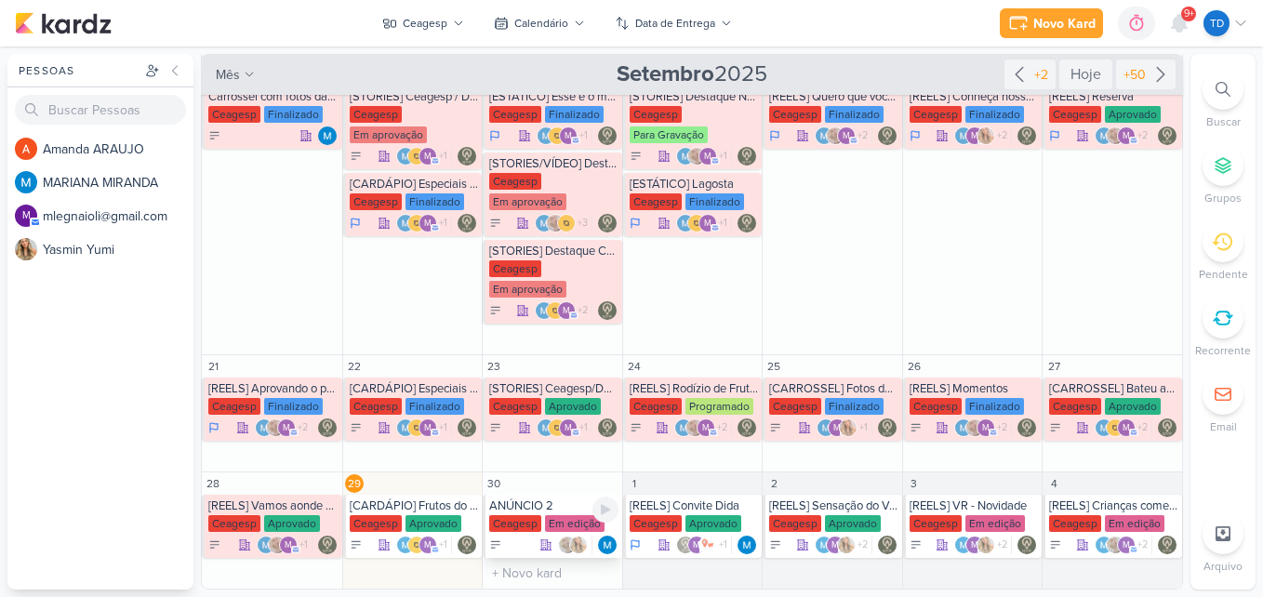
click at [570, 499] on div "ANÚNCIO 2" at bounding box center [553, 505] width 129 height 15
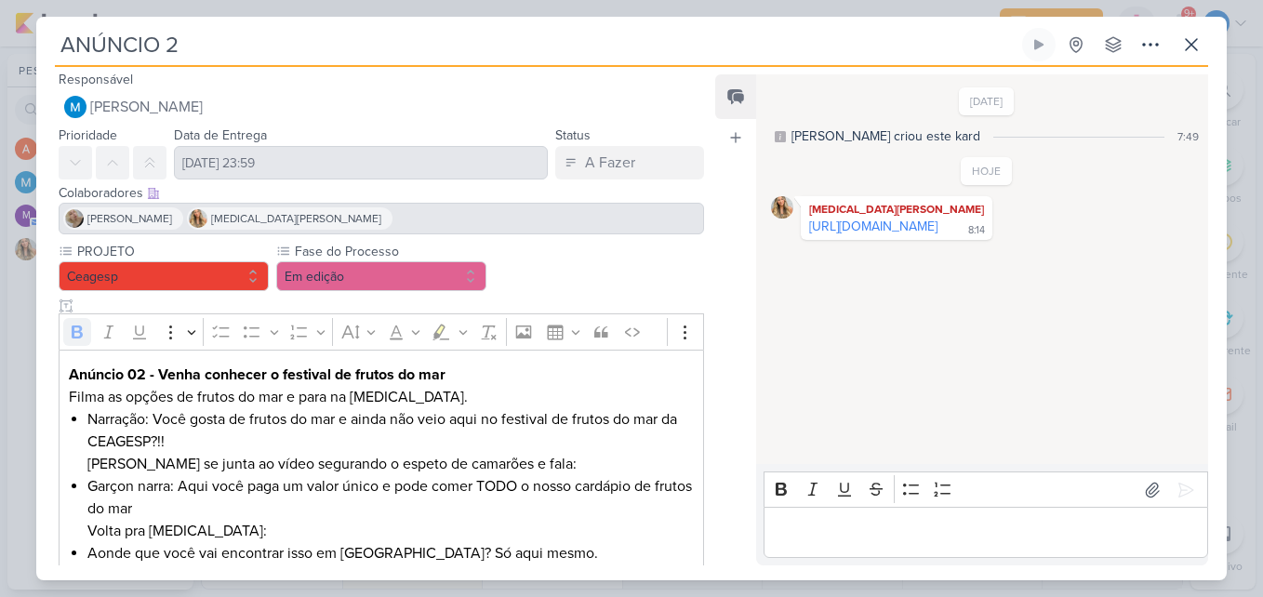
scroll to position [0, 0]
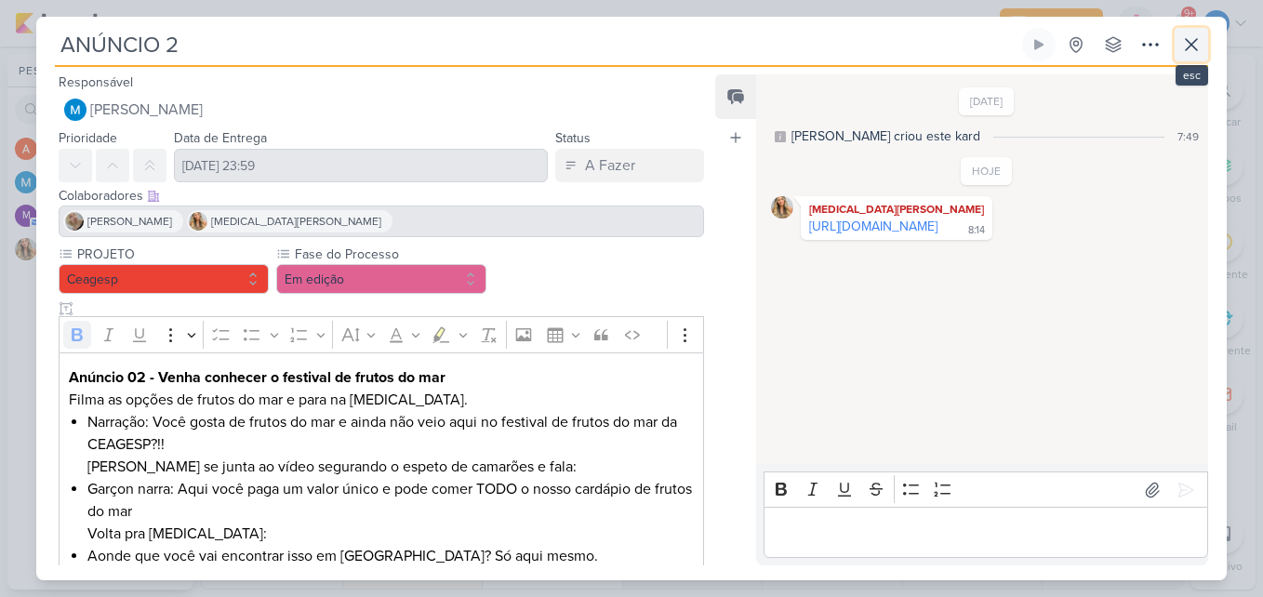
click at [1197, 36] on icon at bounding box center [1191, 44] width 22 height 22
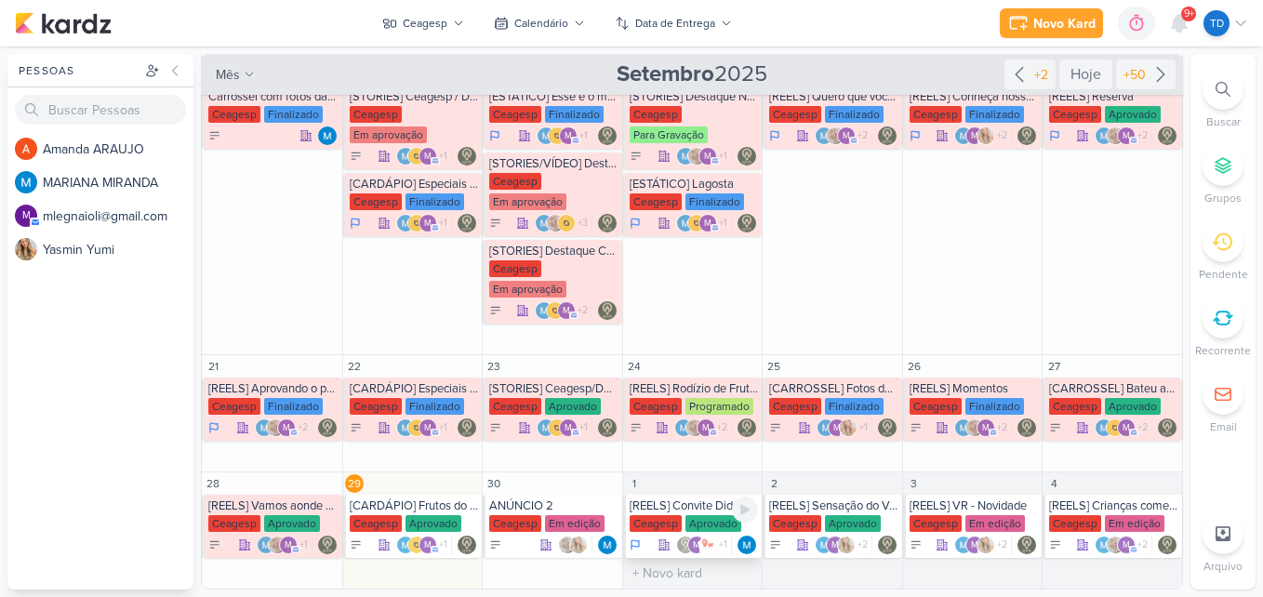
click at [691, 509] on div "[REELS] Convite Dida" at bounding box center [694, 505] width 129 height 15
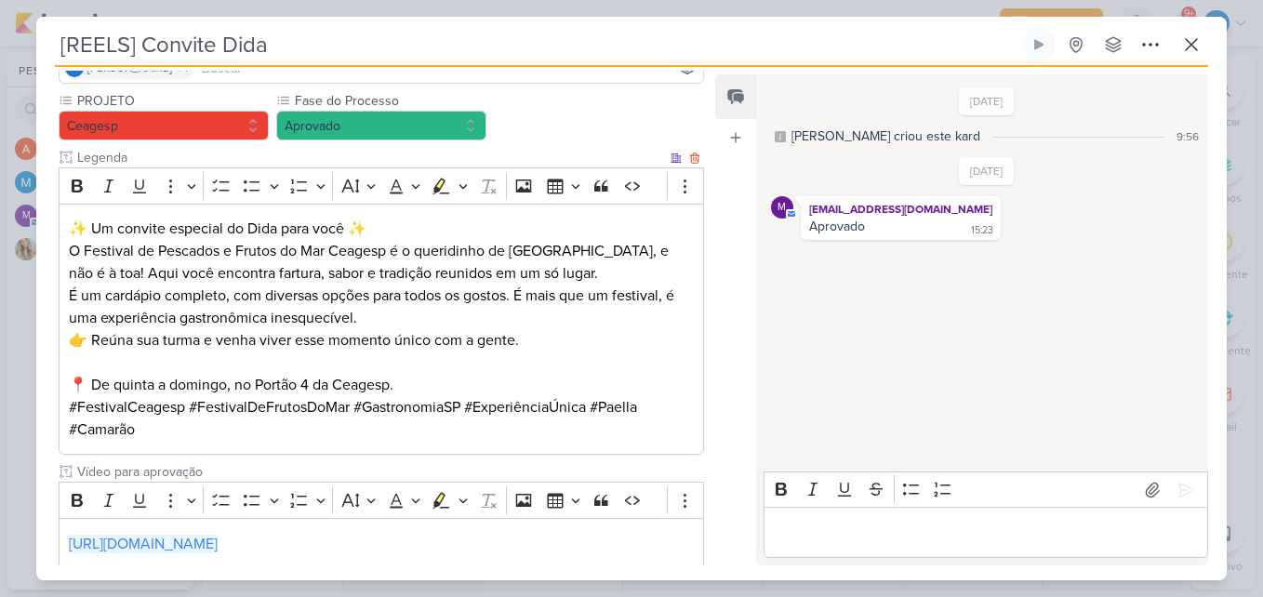
scroll to position [309, 0]
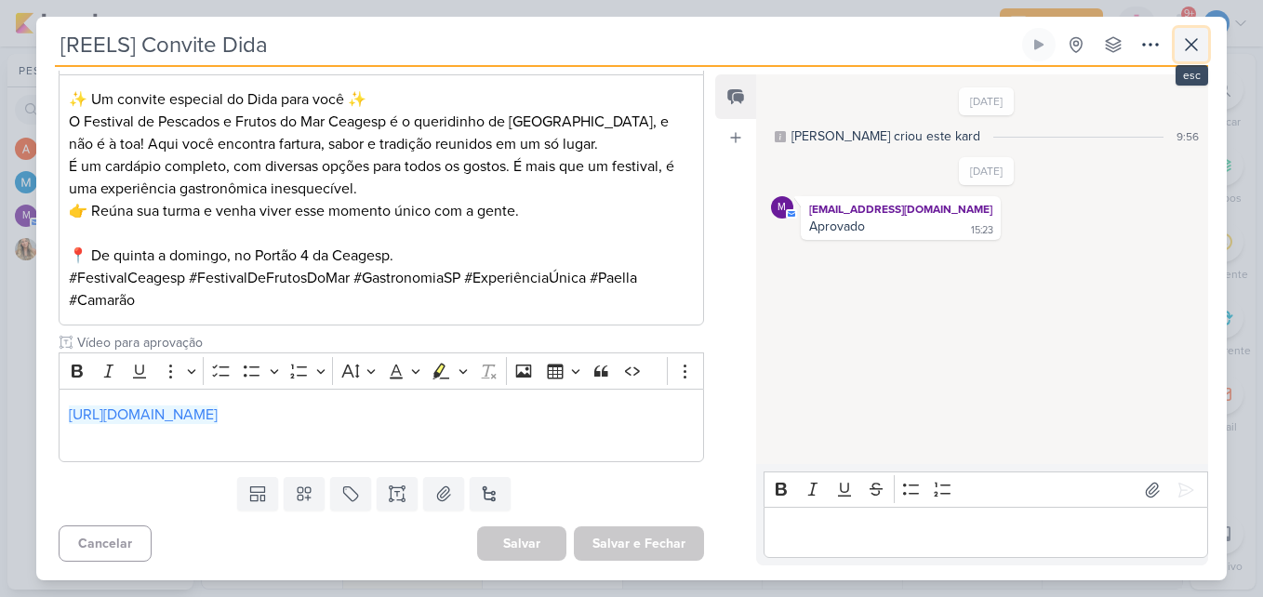
click at [1192, 50] on icon at bounding box center [1191, 44] width 22 height 22
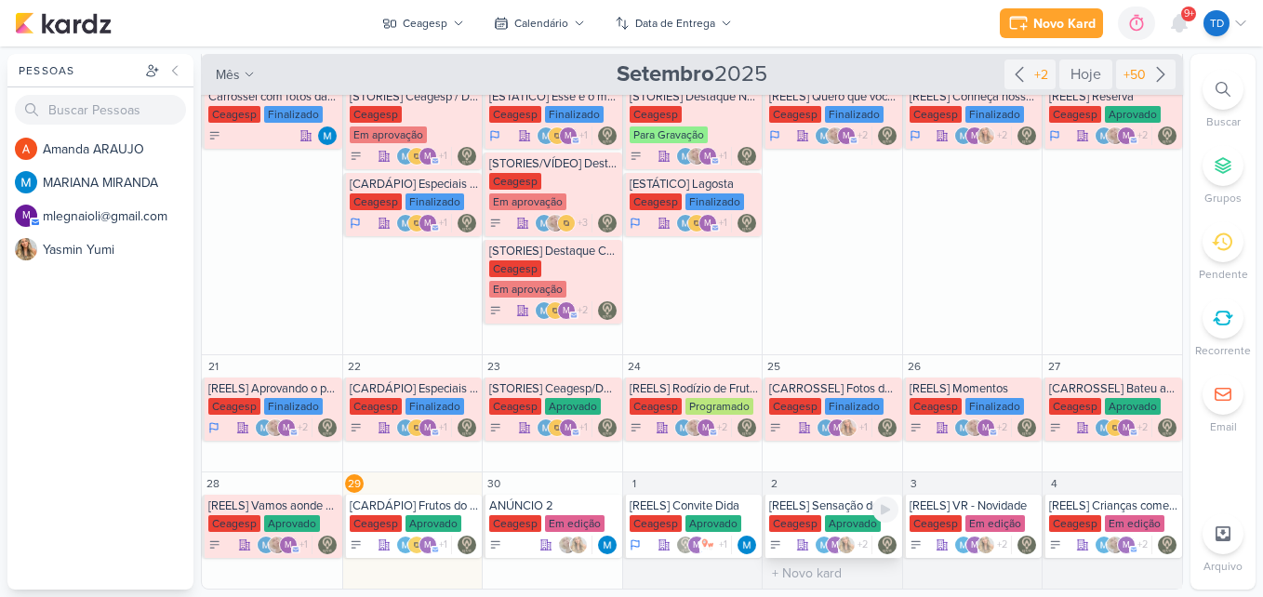
click at [827, 508] on div "[REELS] Sensação do Verão - Espetão de Camarão" at bounding box center [833, 505] width 129 height 15
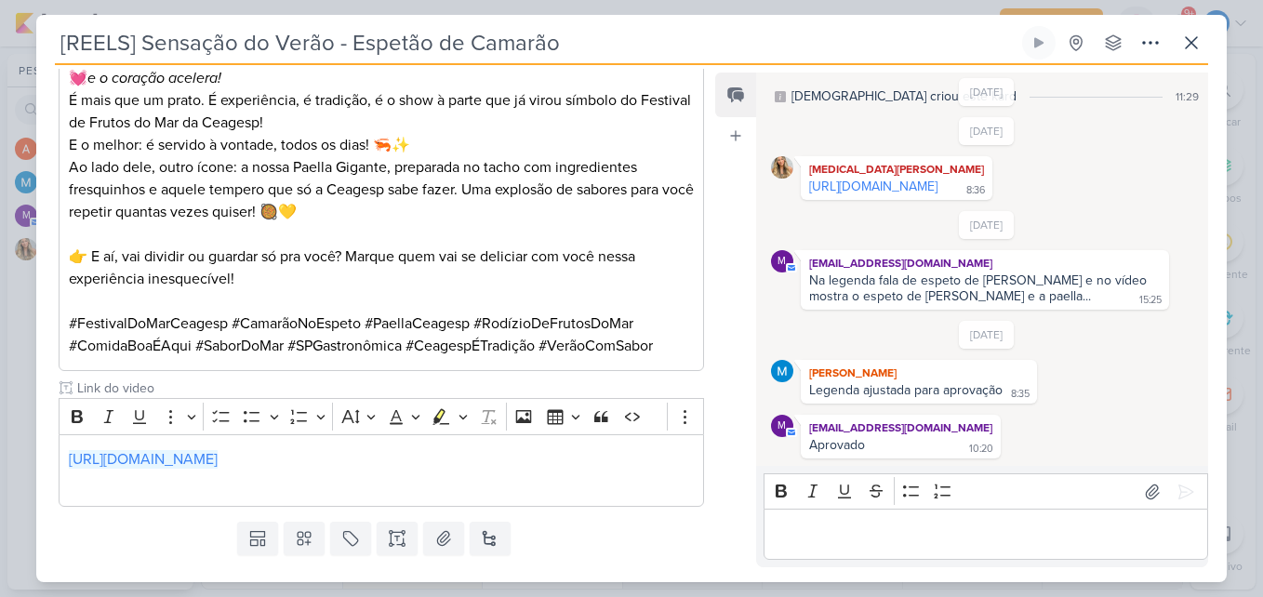
scroll to position [748, 0]
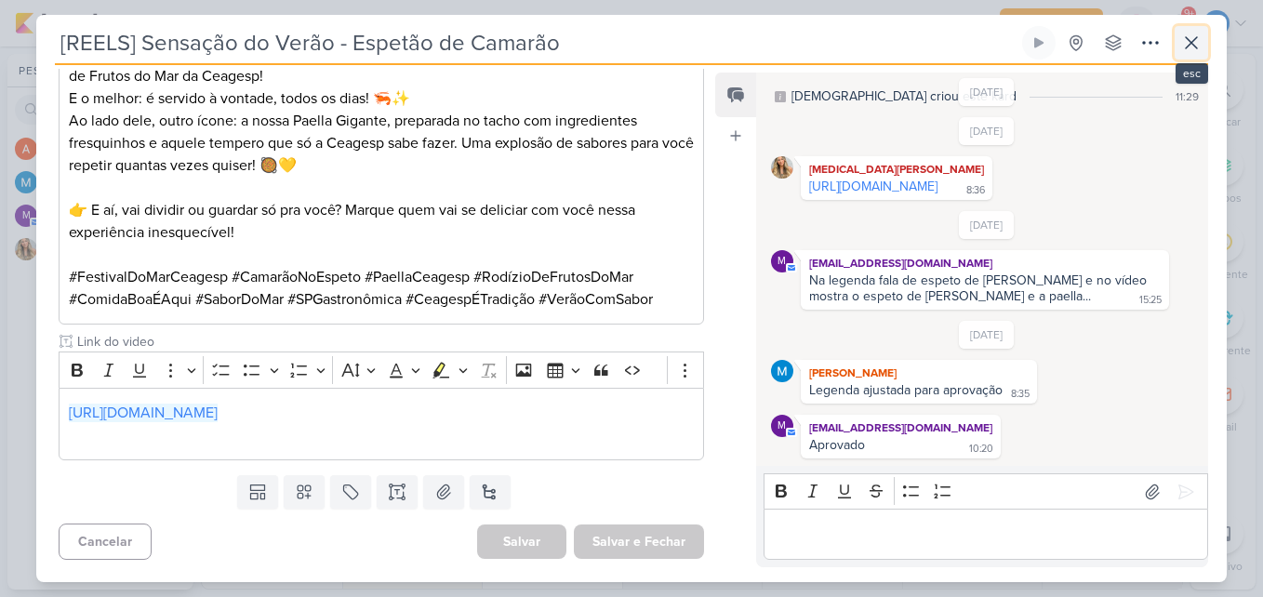
click at [1201, 38] on icon at bounding box center [1191, 43] width 22 height 22
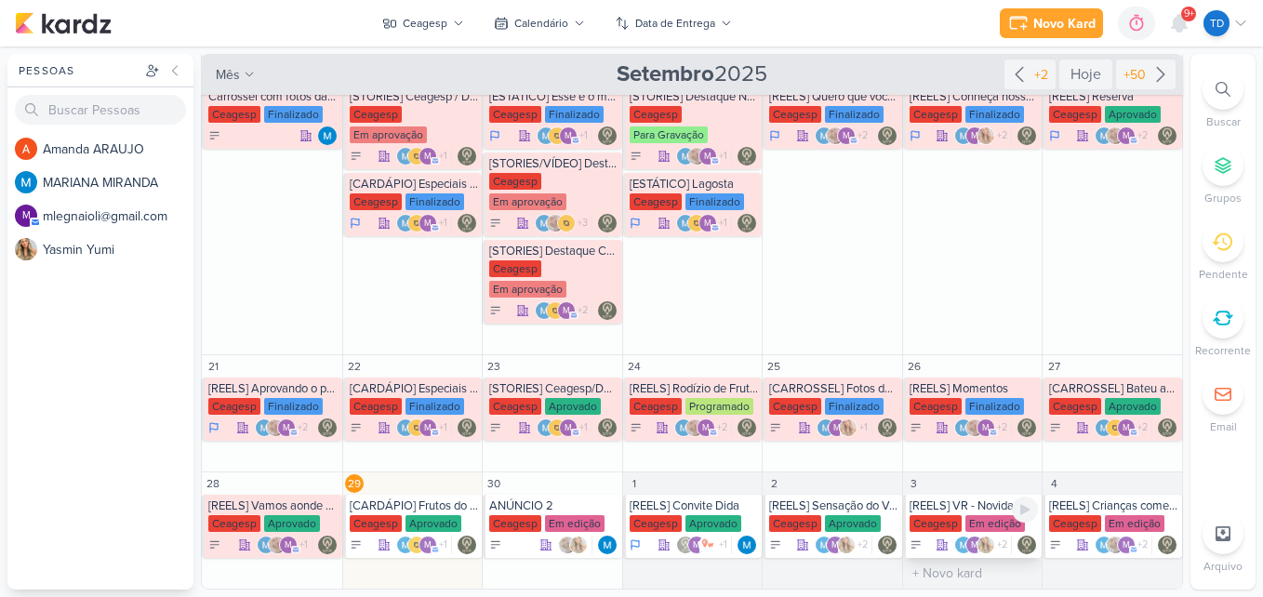
click at [936, 506] on div "[REELS] VR - Novidade" at bounding box center [974, 505] width 129 height 15
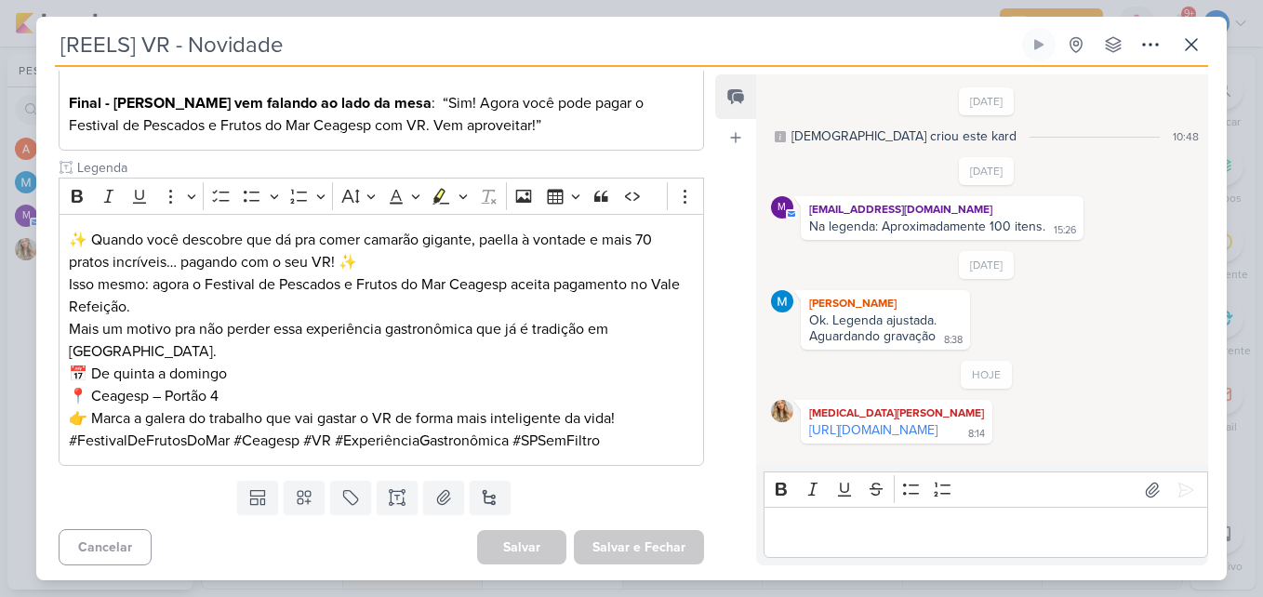
scroll to position [554, 0]
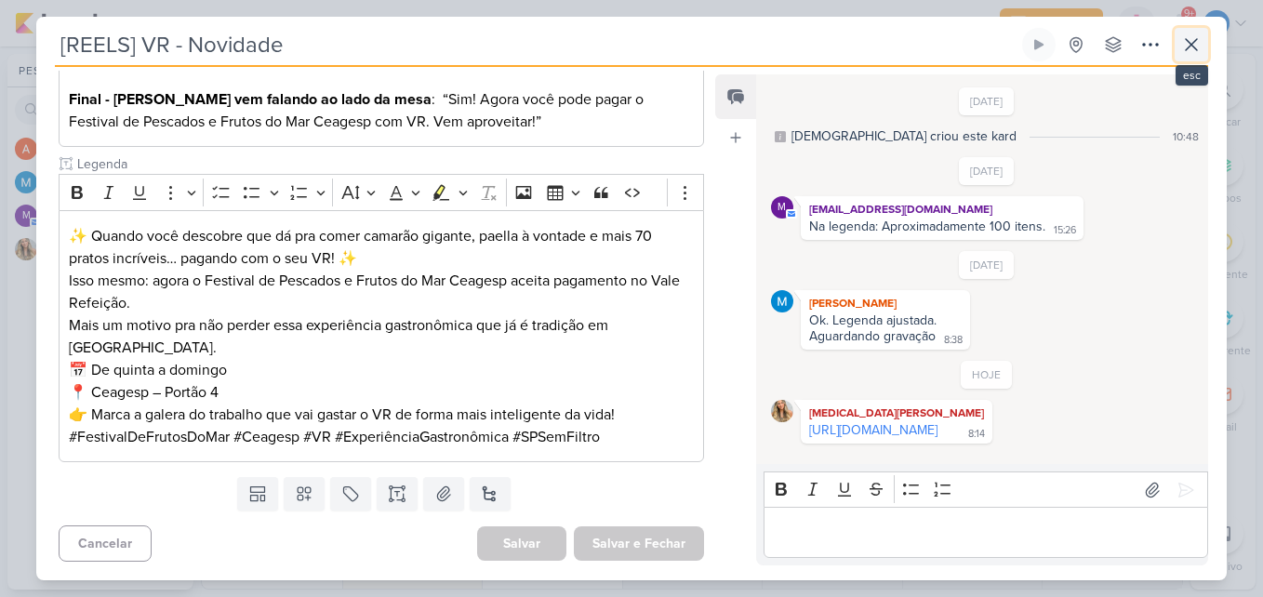
click at [1199, 39] on icon at bounding box center [1191, 44] width 22 height 22
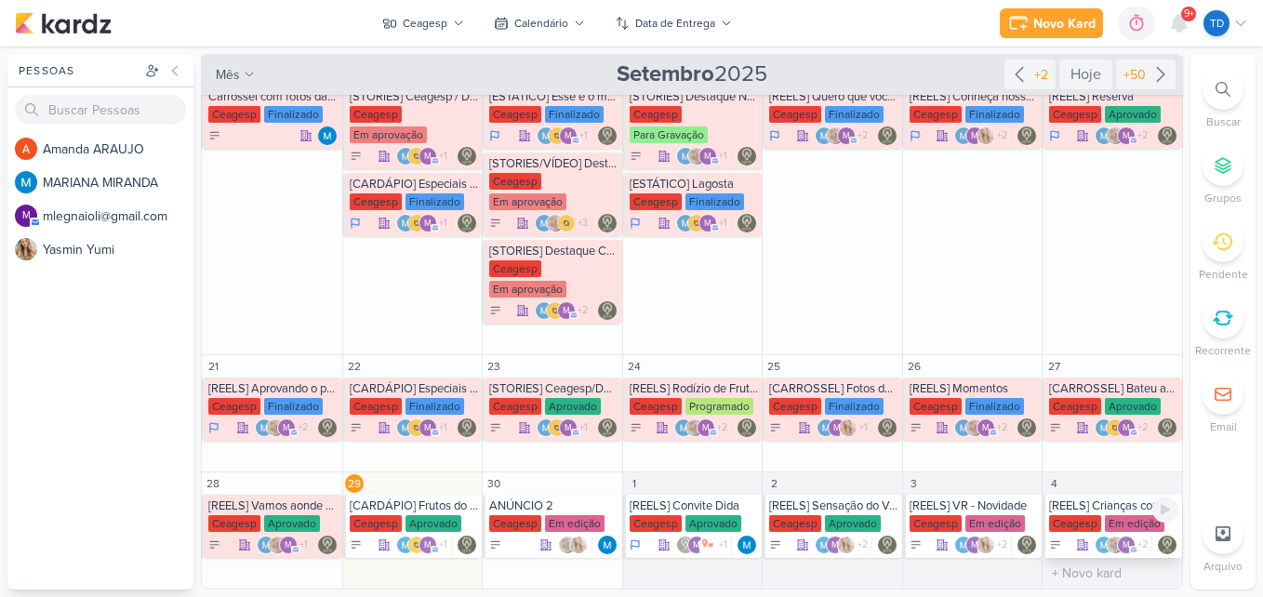
click at [1078, 503] on div "[REELS] Crianças comendo caranguejo" at bounding box center [1113, 505] width 129 height 15
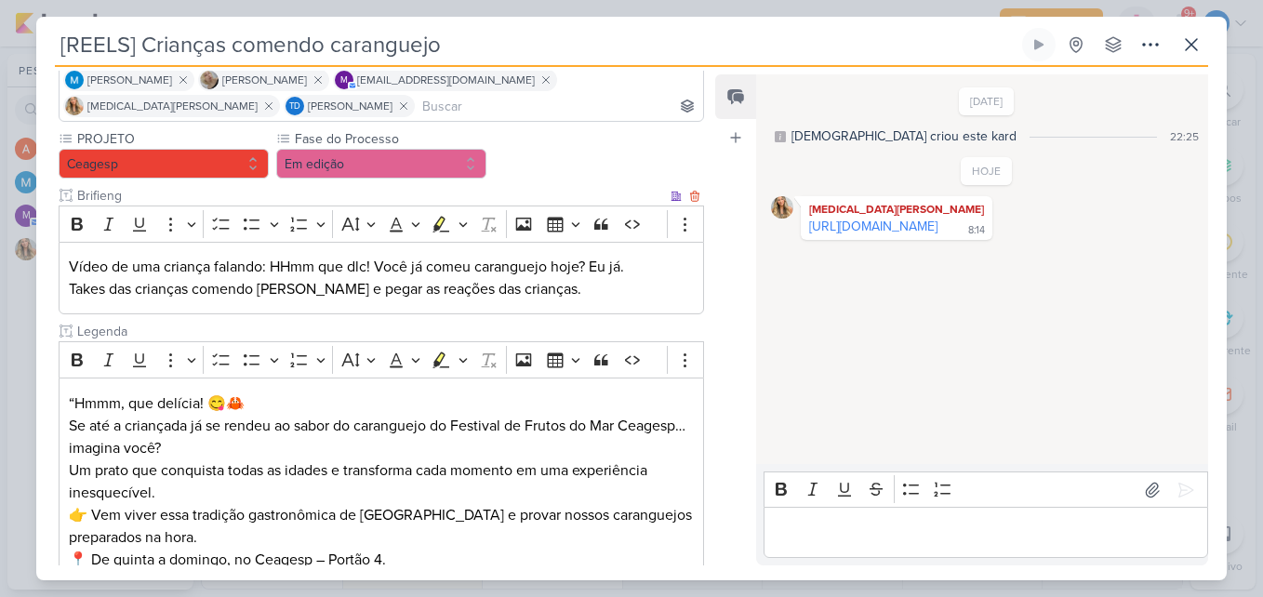
scroll to position [331, 0]
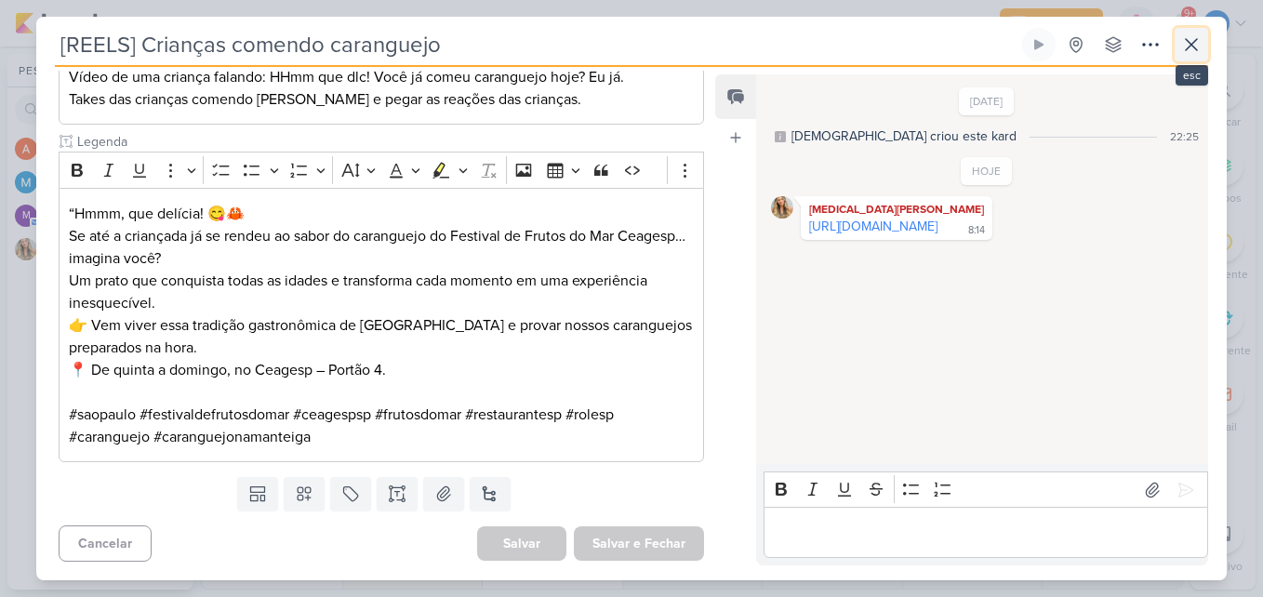
click at [1187, 42] on icon at bounding box center [1191, 44] width 22 height 22
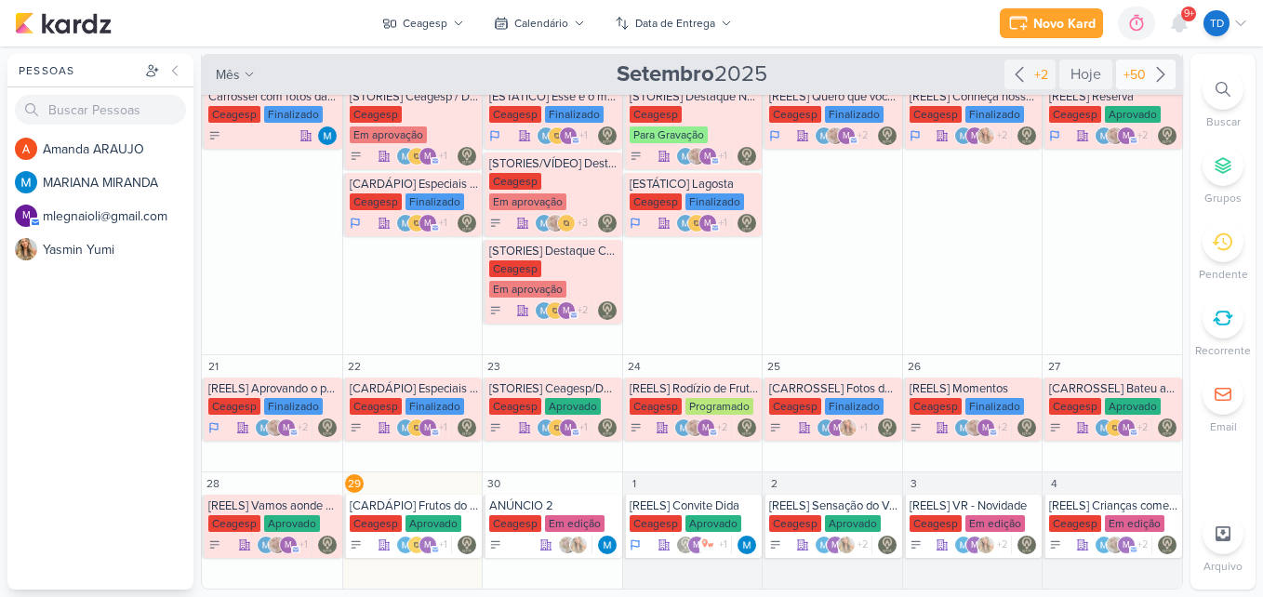
click at [1157, 72] on icon at bounding box center [1160, 75] width 7 height 14
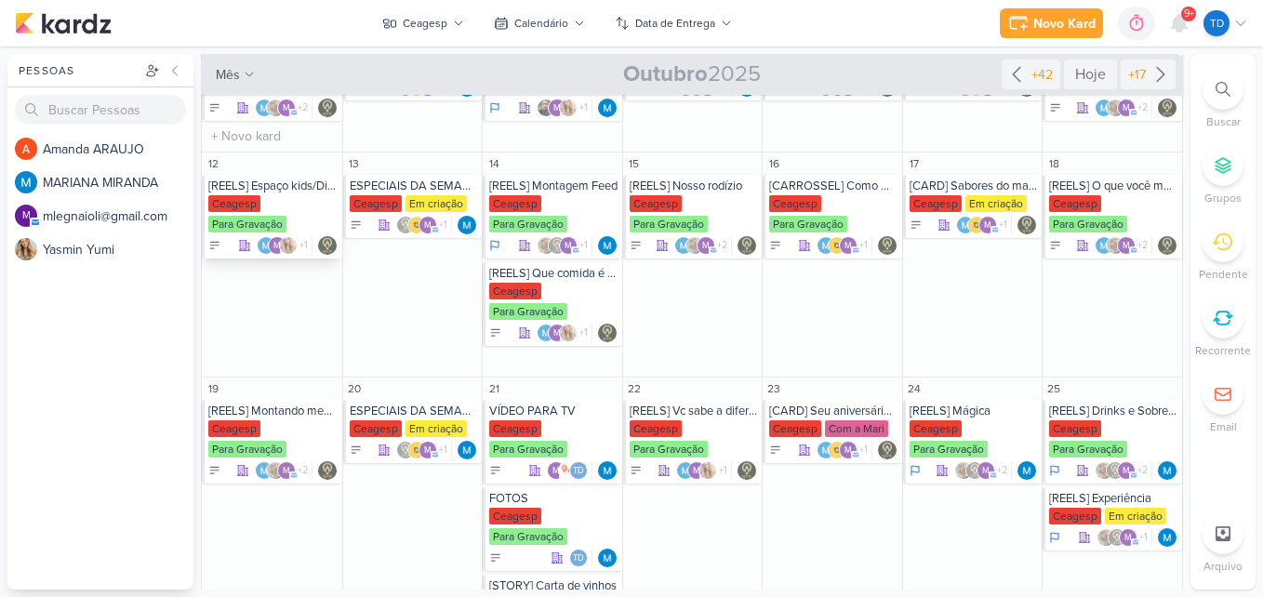
scroll to position [0, 0]
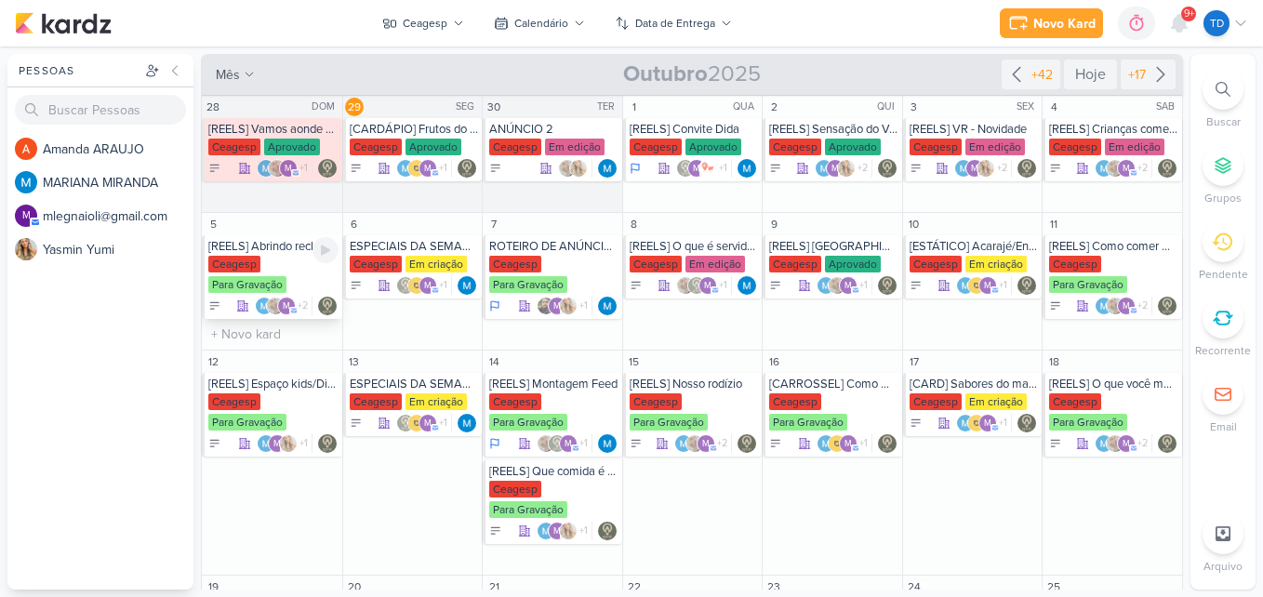
click at [258, 251] on div "[REELS] Abrindo reclamações" at bounding box center [273, 246] width 130 height 15
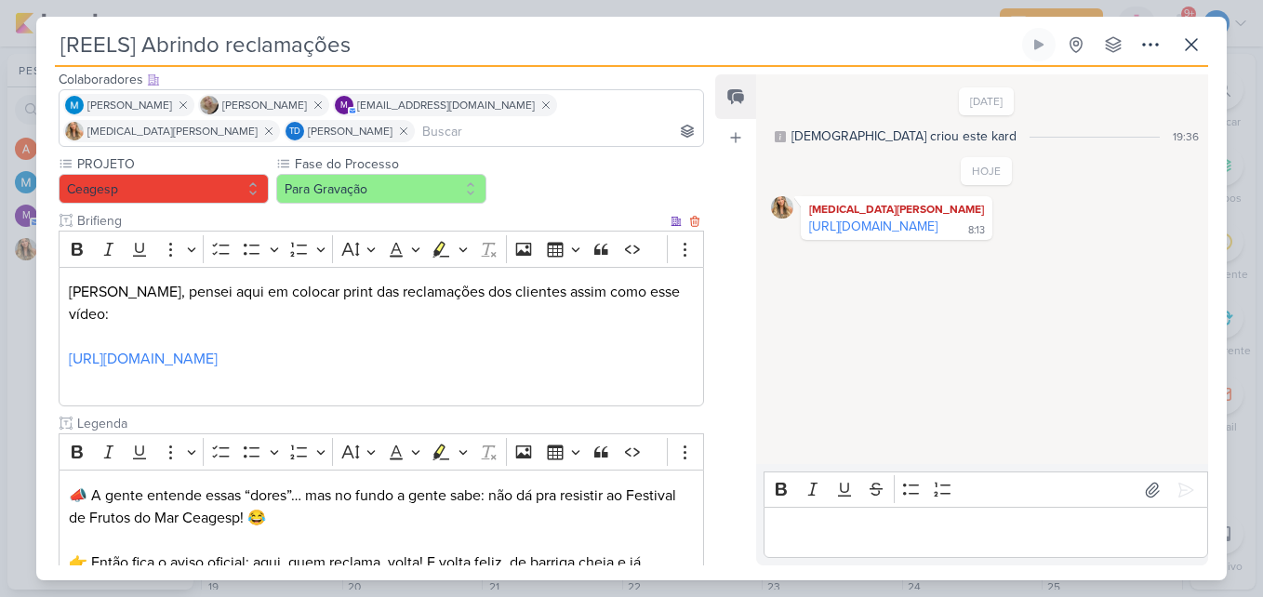
scroll to position [372, 0]
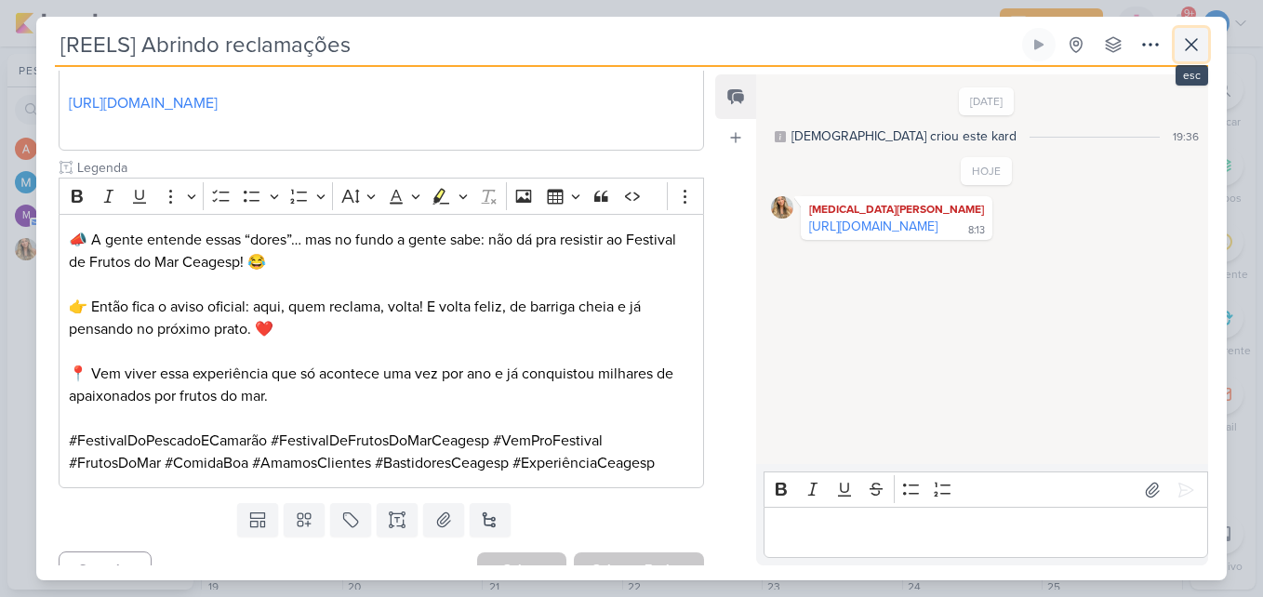
click at [1201, 44] on icon at bounding box center [1191, 44] width 22 height 22
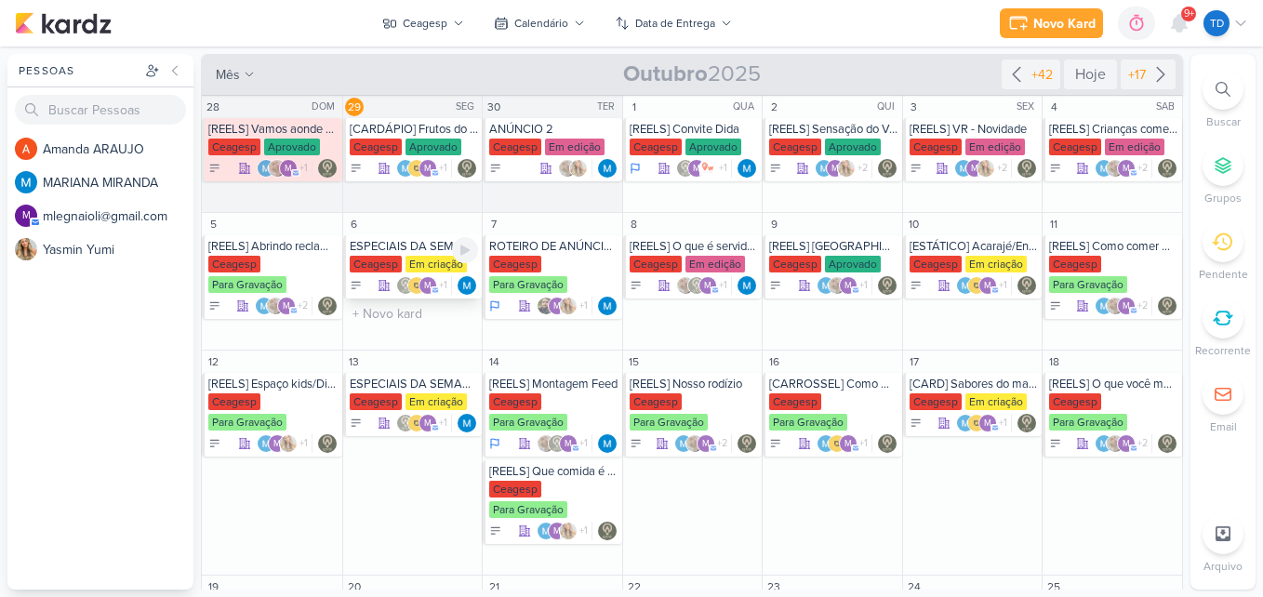
click at [394, 238] on div "ESPECIAIS DA SEMANA [GEOGRAPHIC_DATA] Em criação m" at bounding box center [412, 266] width 139 height 63
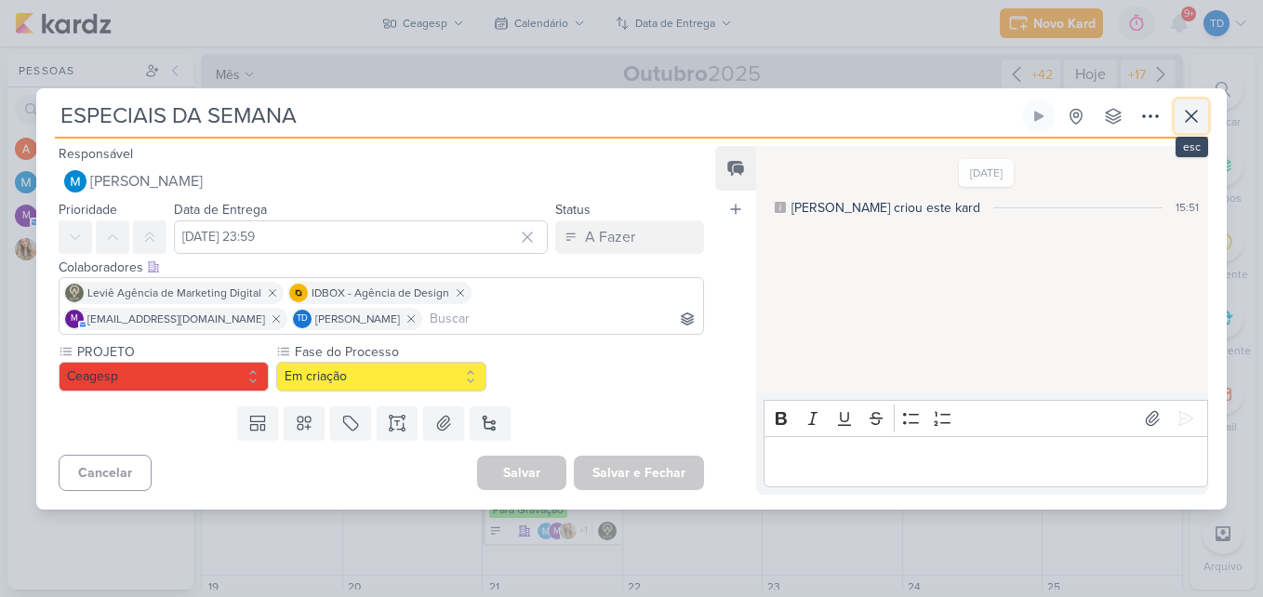
click at [1188, 121] on icon at bounding box center [1191, 116] width 22 height 22
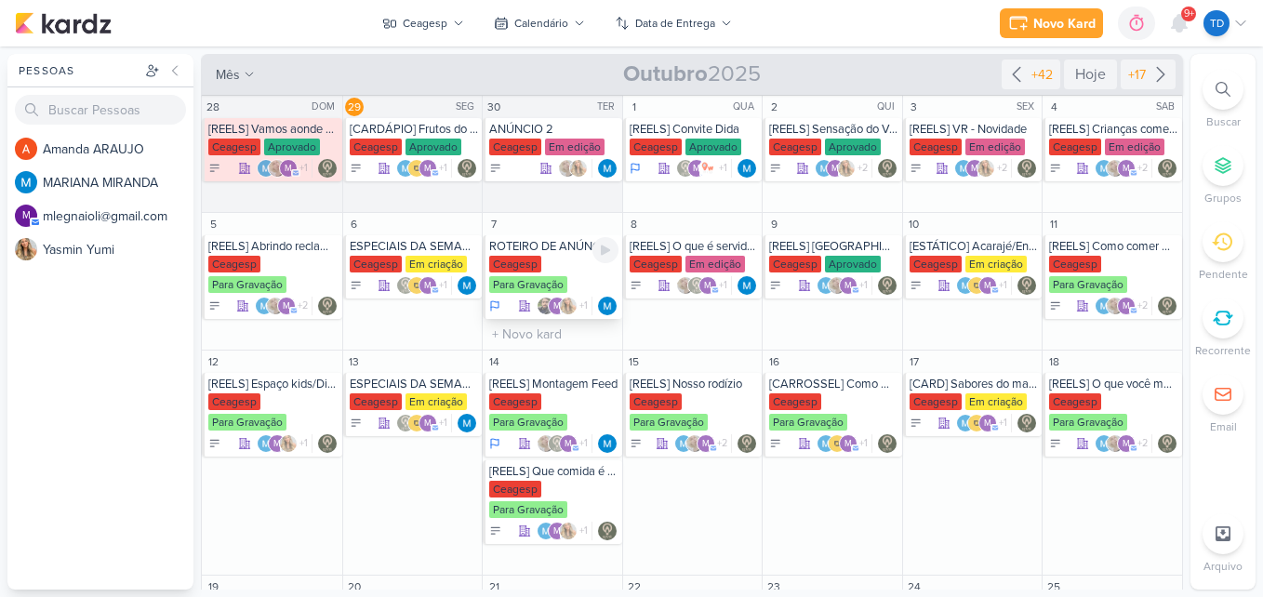
click at [526, 264] on div "Ceagesp" at bounding box center [515, 264] width 52 height 17
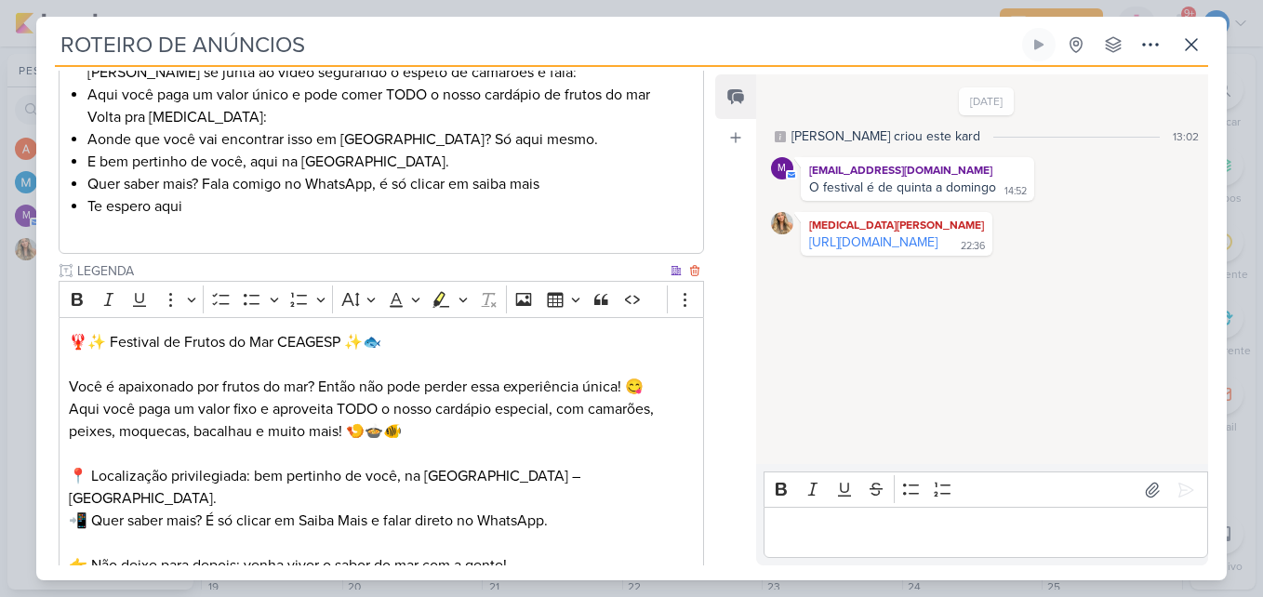
scroll to position [798, 0]
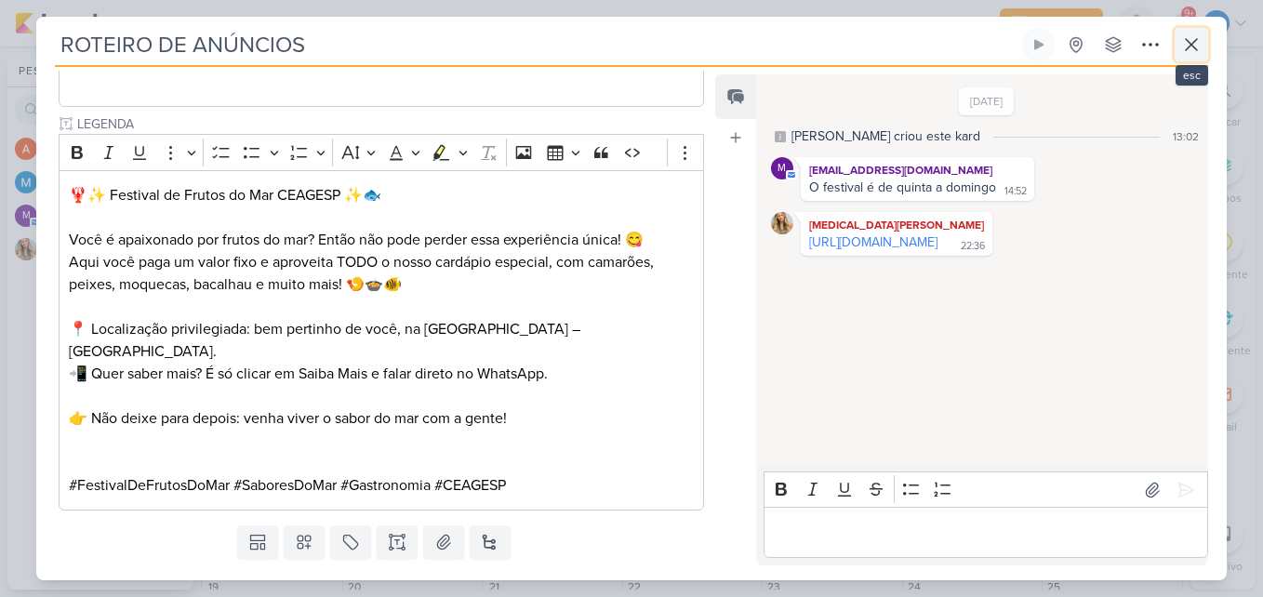
click at [1199, 52] on icon at bounding box center [1191, 44] width 22 height 22
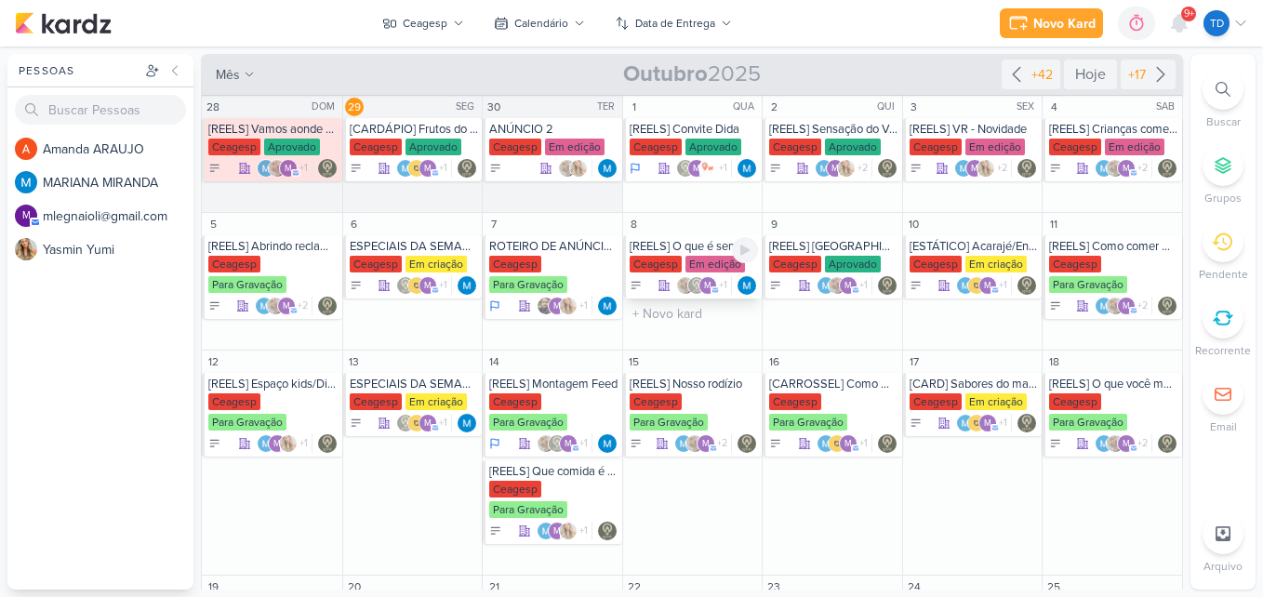
click at [703, 254] on div "[REELS] O que é servido nas mesas [GEOGRAPHIC_DATA] Em edição m" at bounding box center [692, 266] width 139 height 63
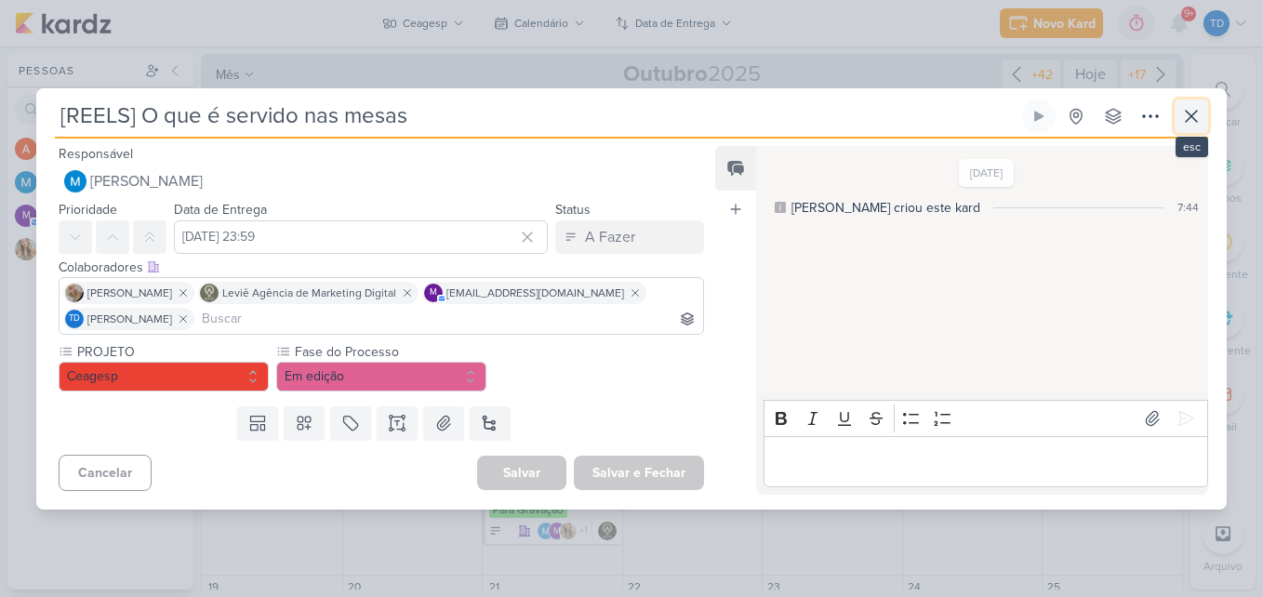
click at [1195, 108] on icon at bounding box center [1191, 116] width 22 height 22
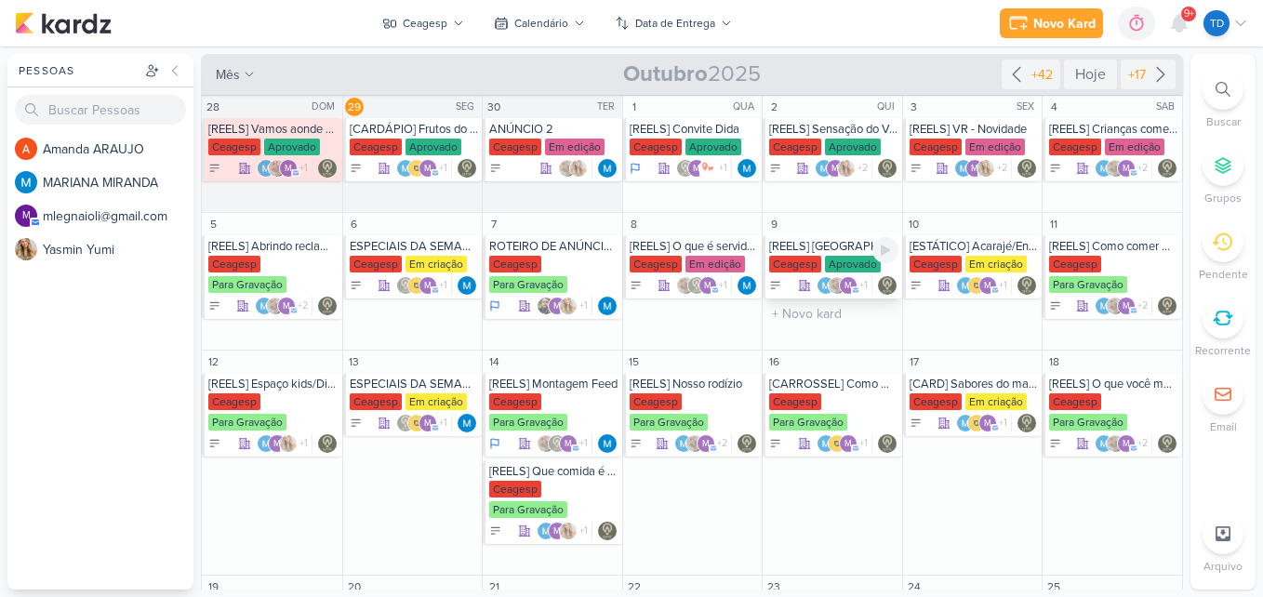
click at [831, 246] on div "[REELS] [GEOGRAPHIC_DATA]" at bounding box center [833, 246] width 129 height 15
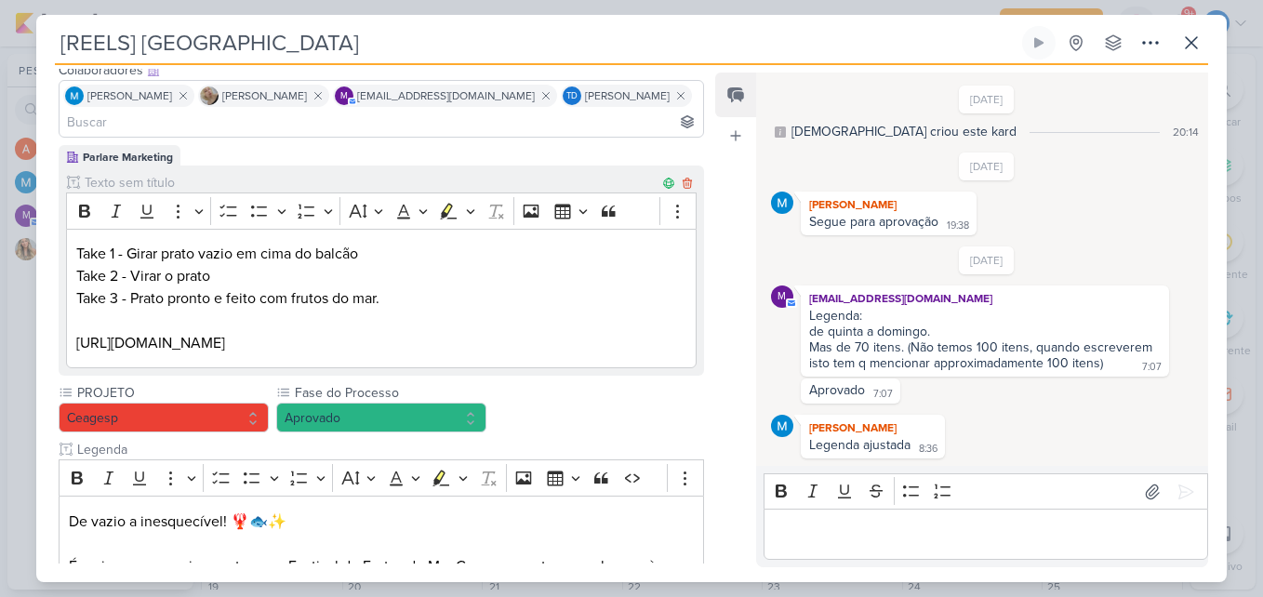
scroll to position [565, 0]
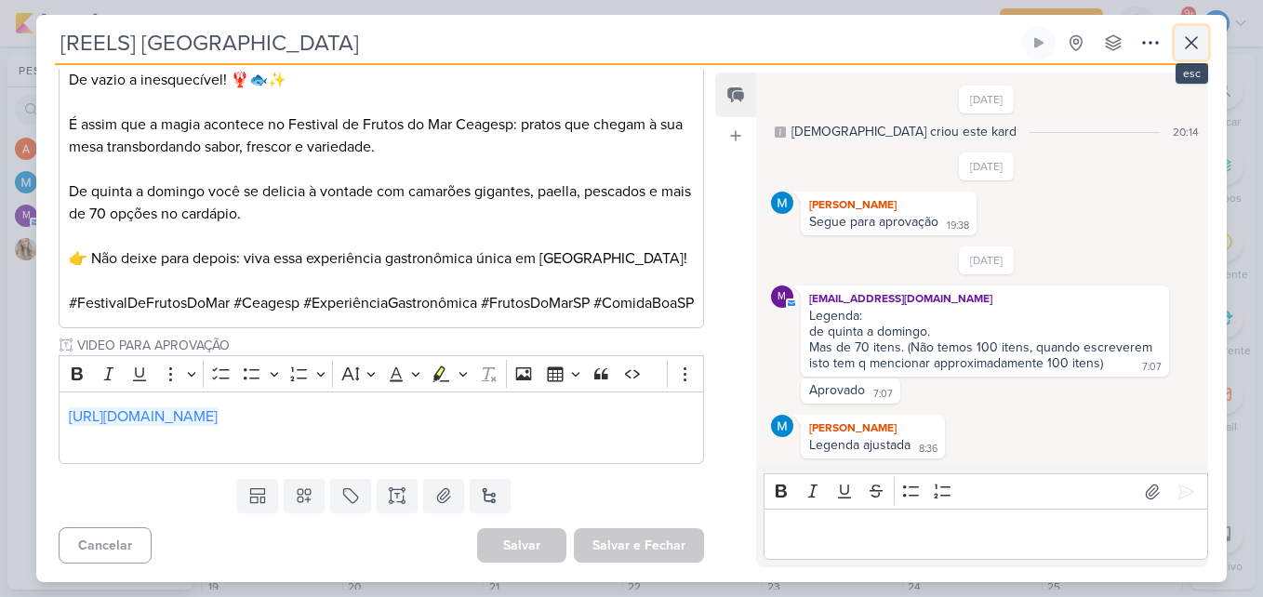
click at [1185, 40] on icon at bounding box center [1191, 43] width 22 height 22
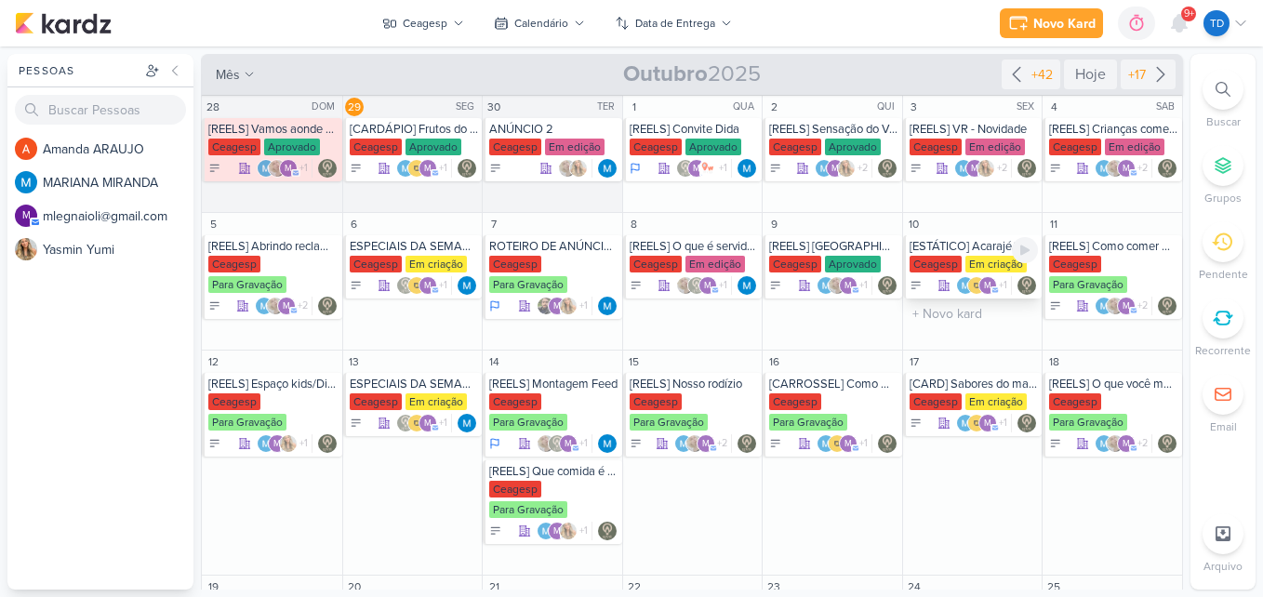
click at [974, 244] on div "[ESTÁTICO] Acarajé/Entrada" at bounding box center [974, 246] width 129 height 15
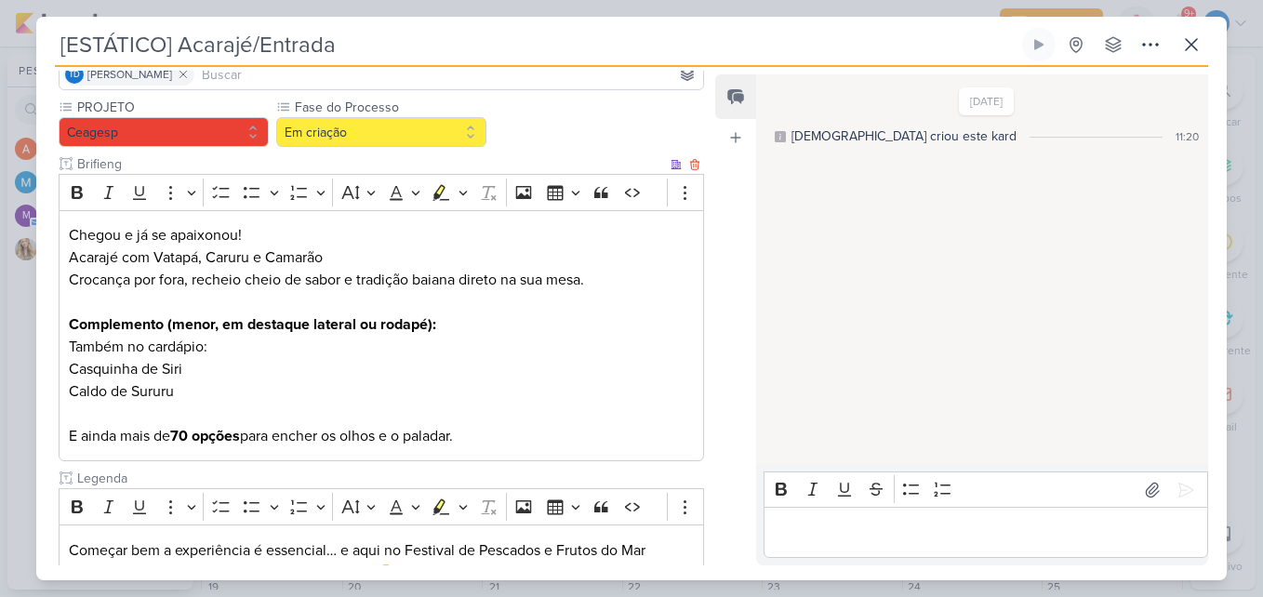
scroll to position [487, 0]
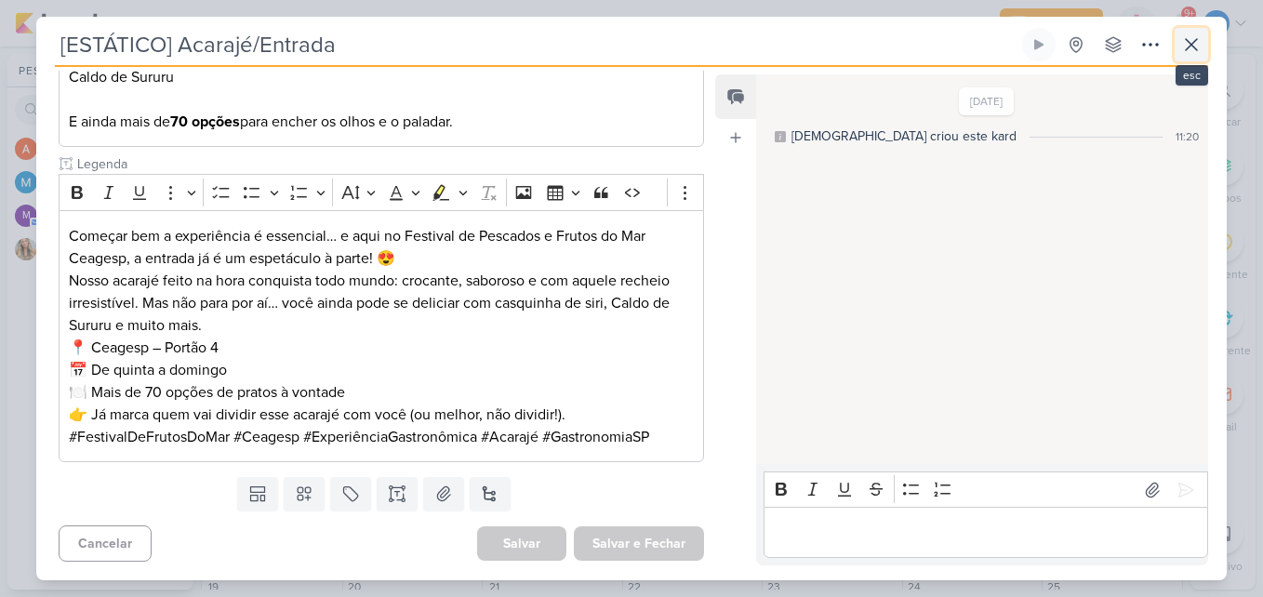
click at [1201, 46] on icon at bounding box center [1191, 44] width 22 height 22
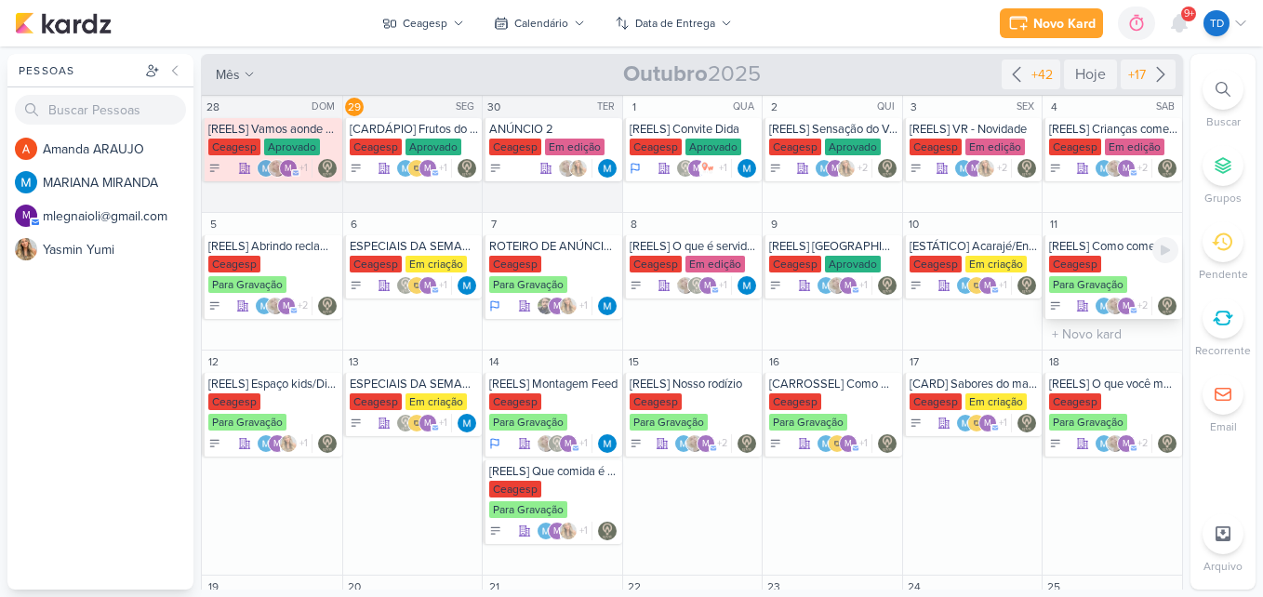
click at [1112, 252] on div "[REELS] Como comer Caranguejo" at bounding box center [1113, 246] width 129 height 15
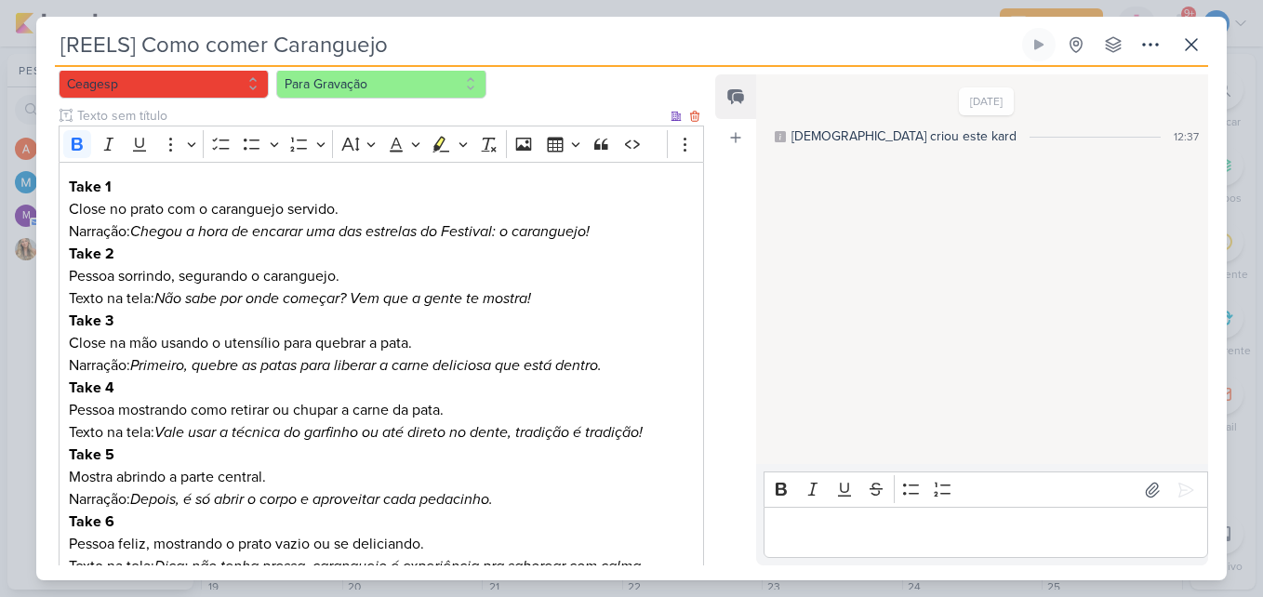
scroll to position [733, 0]
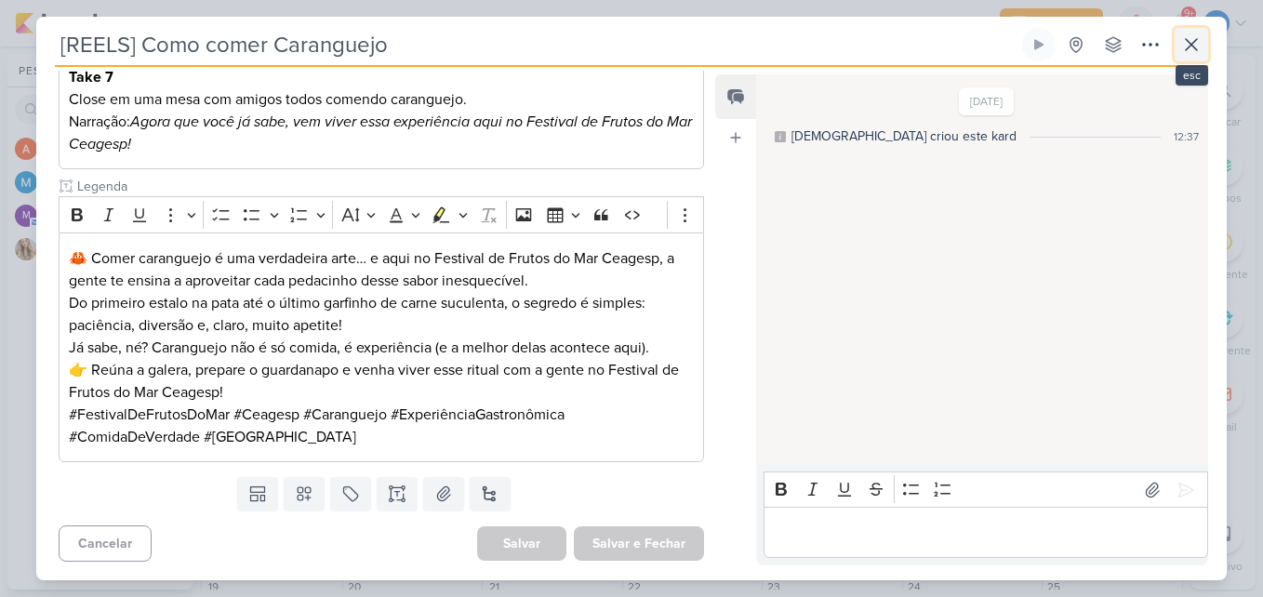
click at [1194, 48] on icon at bounding box center [1191, 44] width 11 height 11
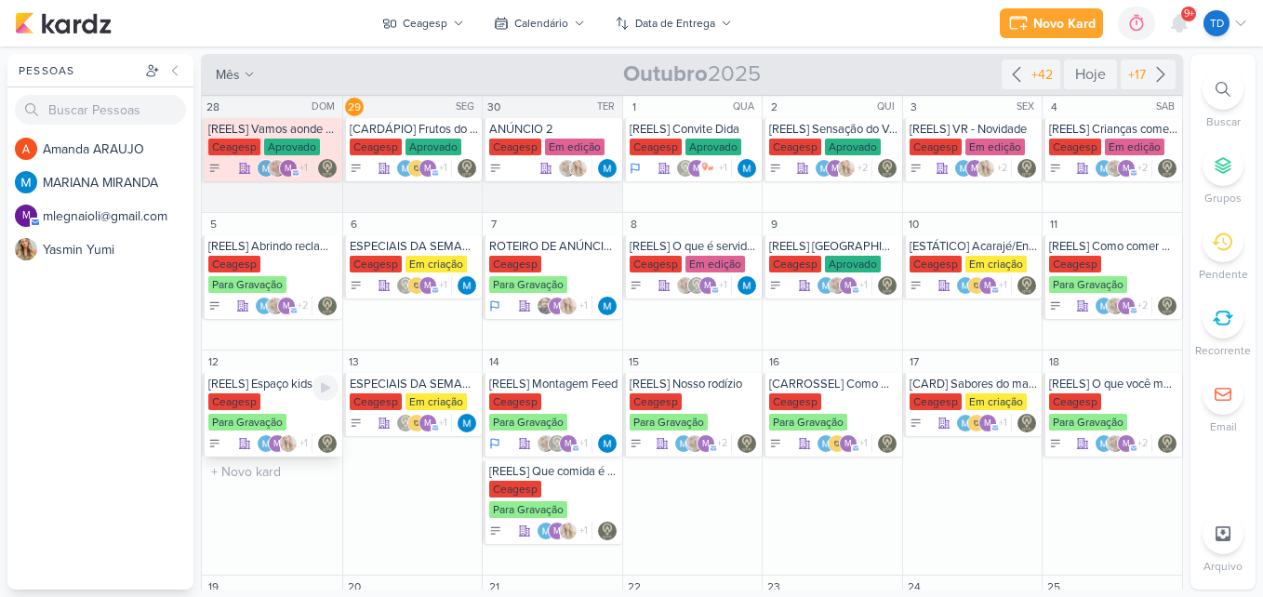
click at [300, 411] on div "Ceagesp Para Gravação" at bounding box center [273, 412] width 130 height 39
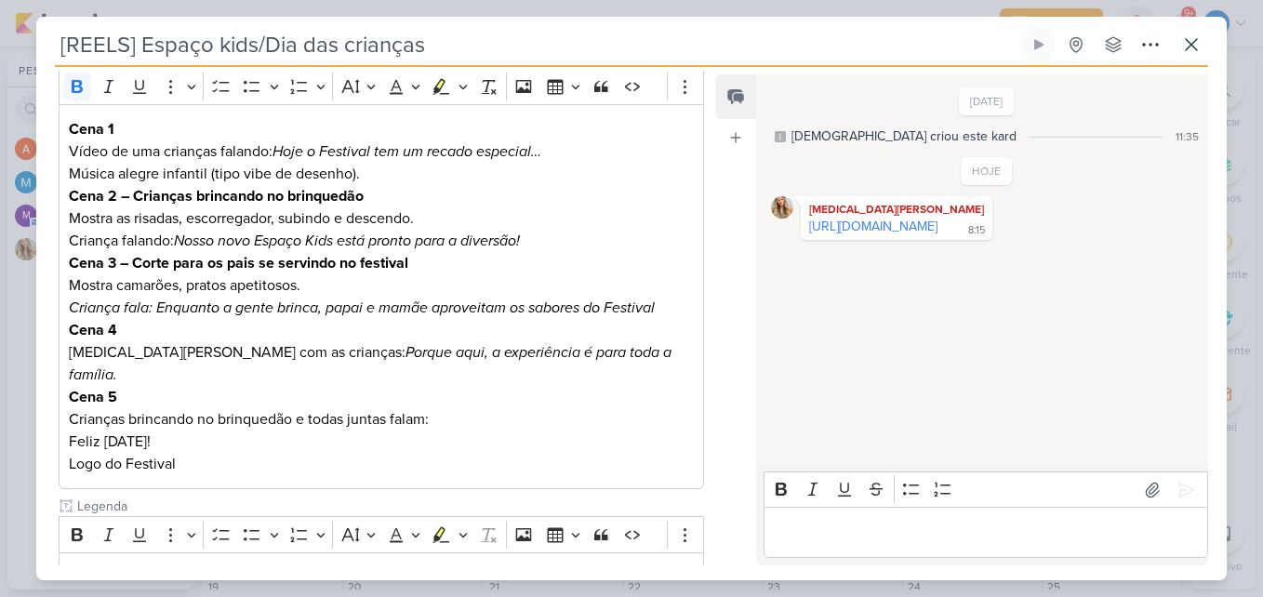
scroll to position [528, 0]
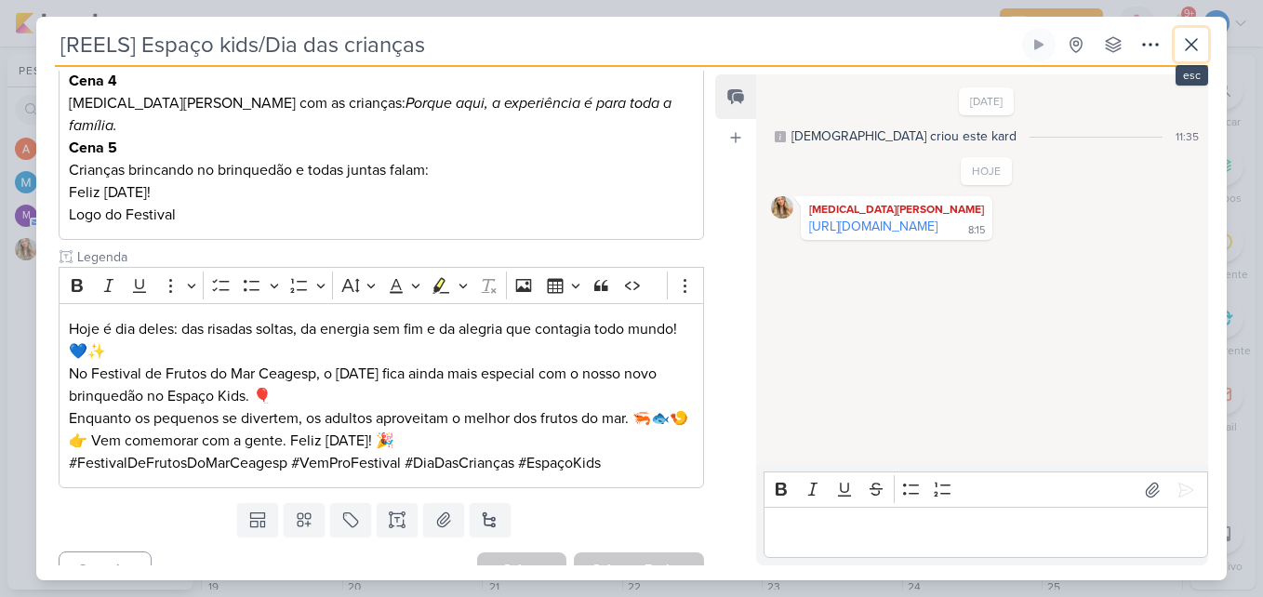
click at [1185, 46] on icon at bounding box center [1191, 44] width 22 height 22
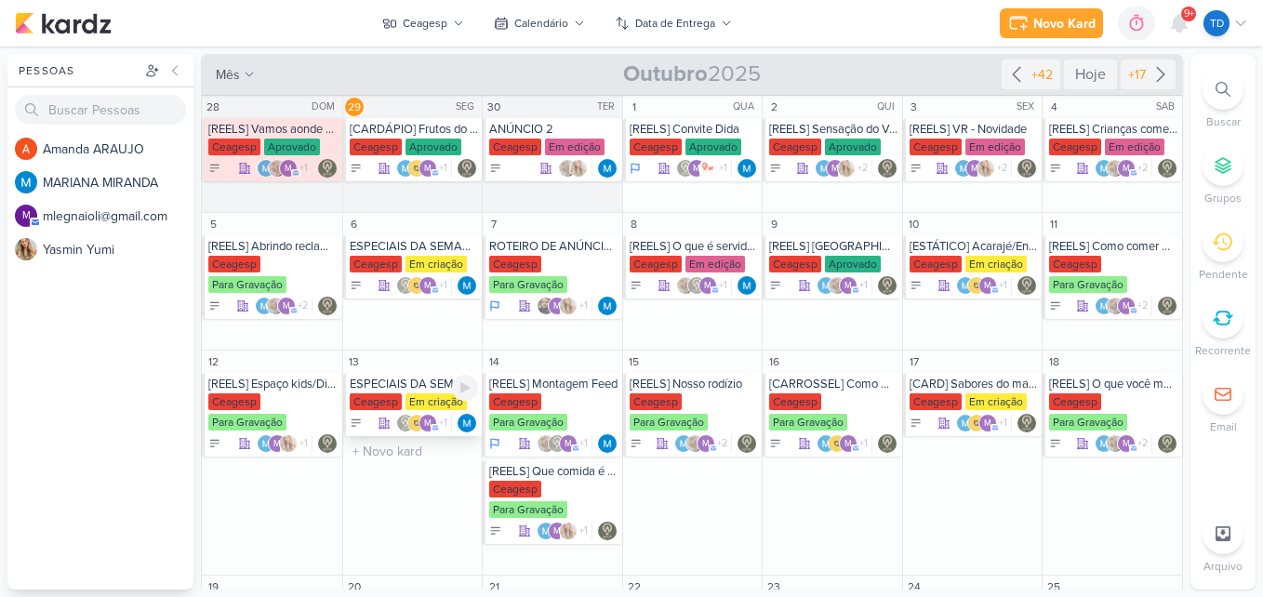
click at [407, 401] on div "Em criação" at bounding box center [435, 401] width 61 height 17
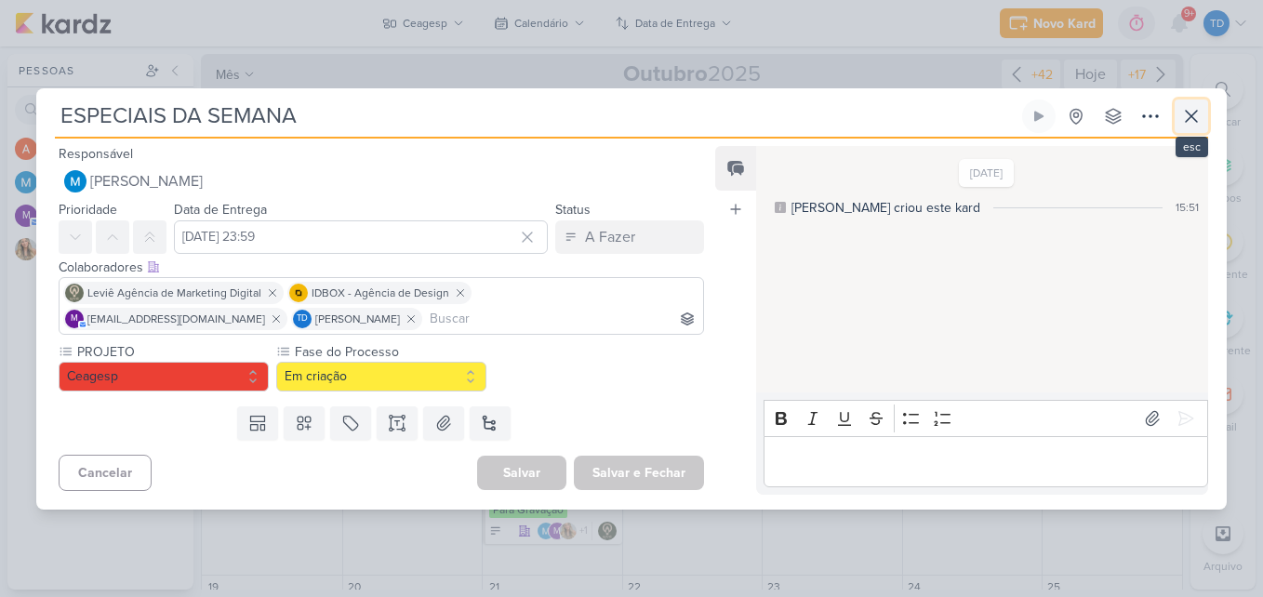
click at [1201, 129] on button at bounding box center [1191, 116] width 33 height 33
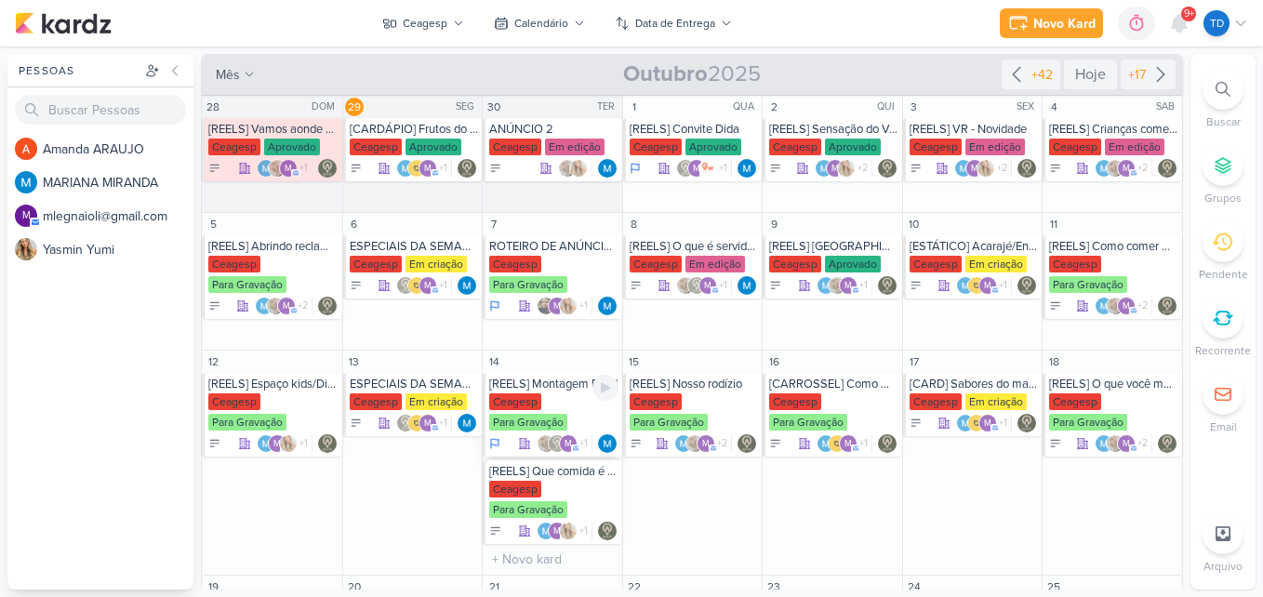
click at [579, 405] on div "Ceagesp Para Gravação" at bounding box center [553, 412] width 129 height 39
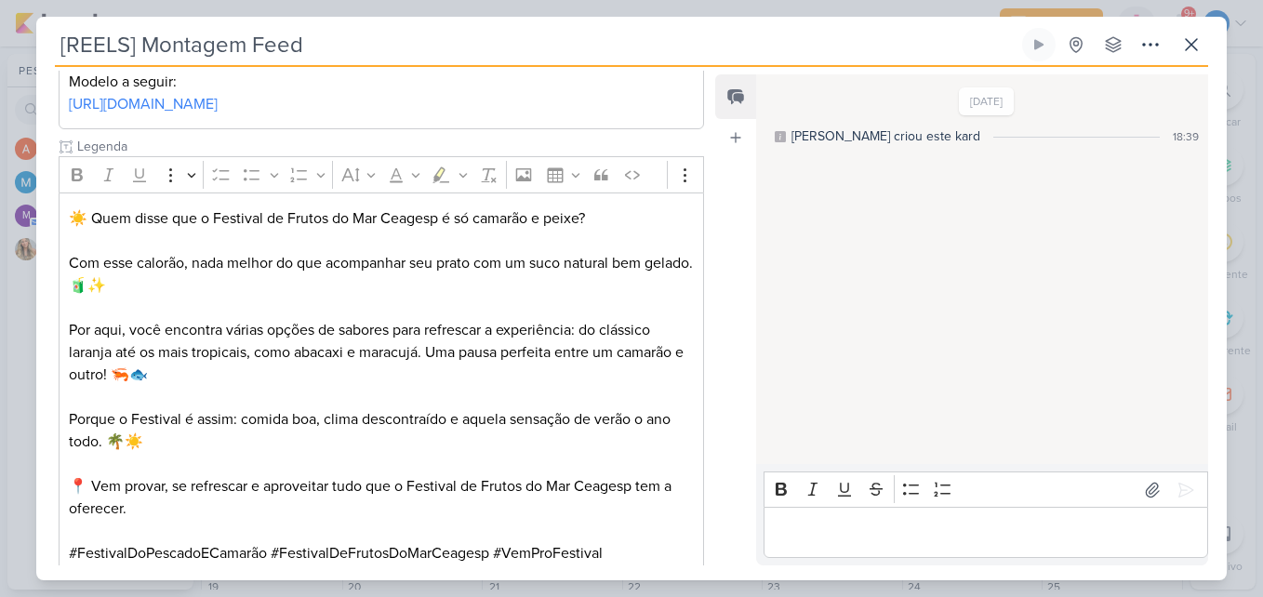
scroll to position [506, 0]
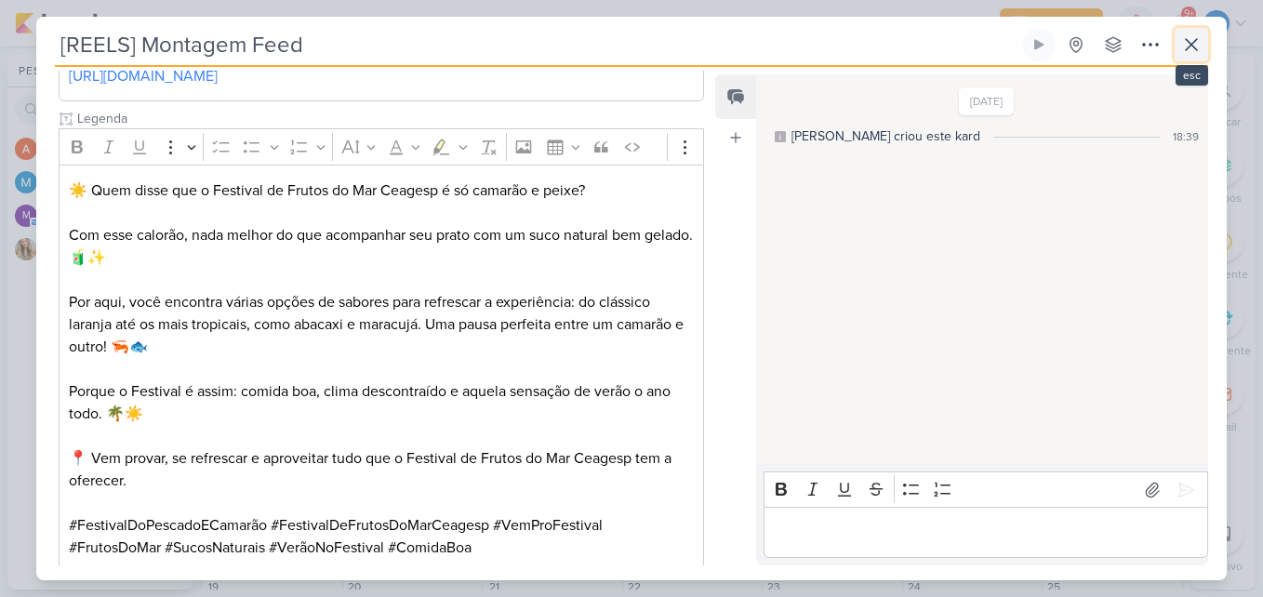
click at [1202, 46] on button at bounding box center [1191, 44] width 33 height 33
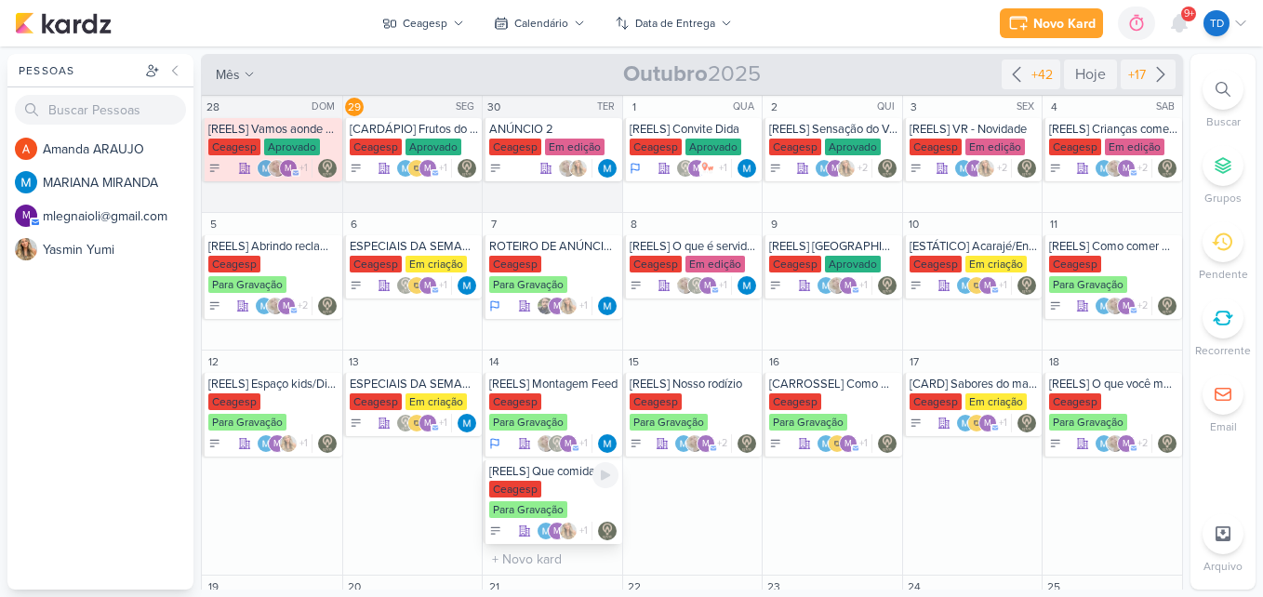
click at [580, 489] on div "Ceagesp Para Gravação" at bounding box center [553, 500] width 129 height 39
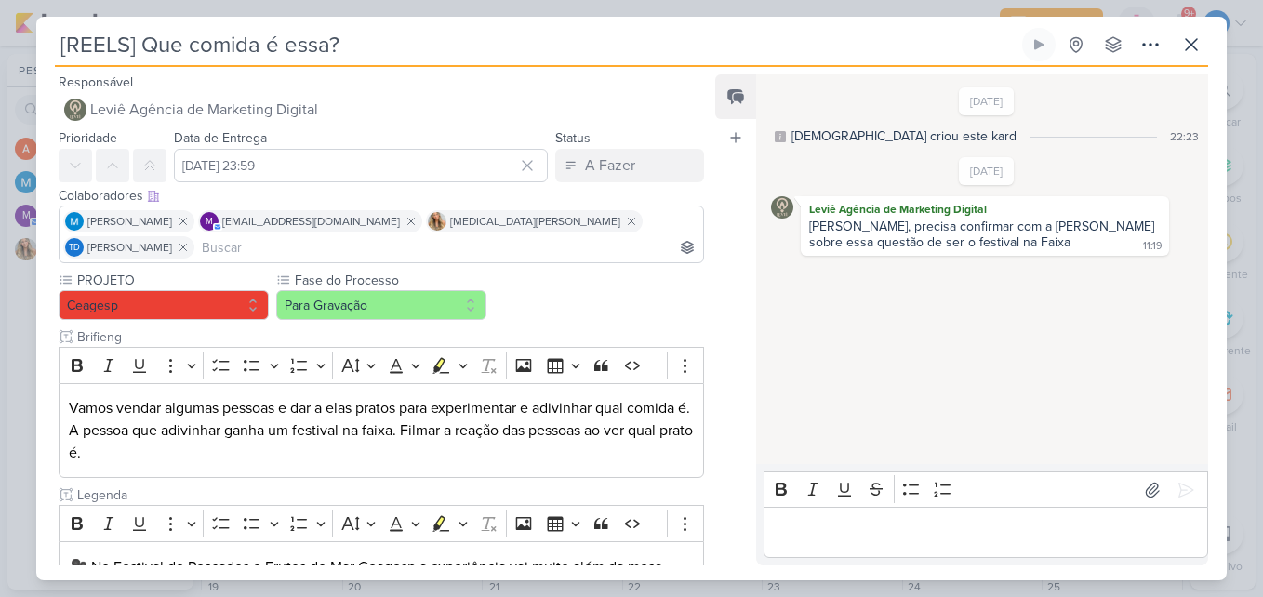
scroll to position [350, 0]
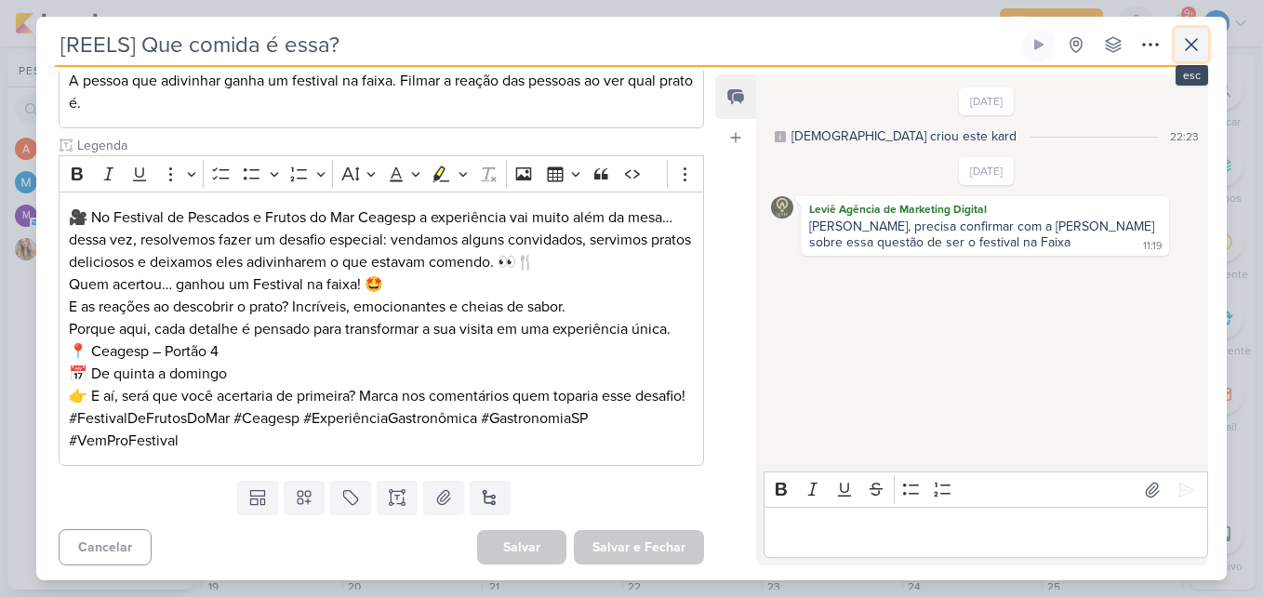
click at [1192, 45] on icon at bounding box center [1191, 44] width 11 height 11
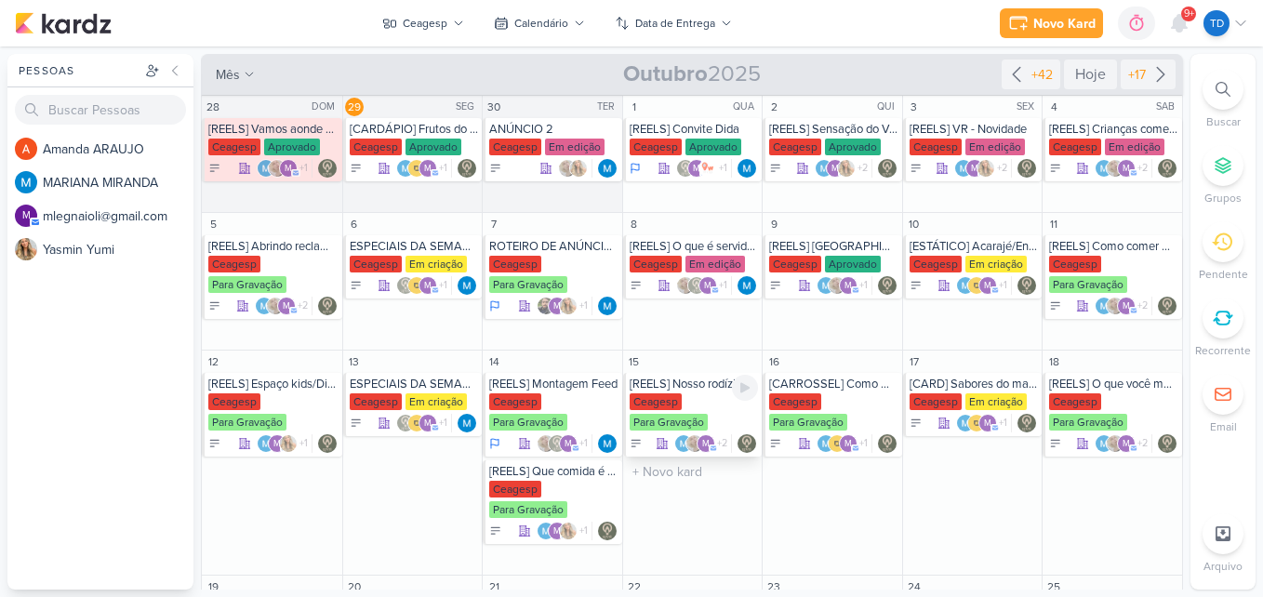
click at [694, 399] on div "Ceagesp Para Gravação" at bounding box center [694, 412] width 129 height 39
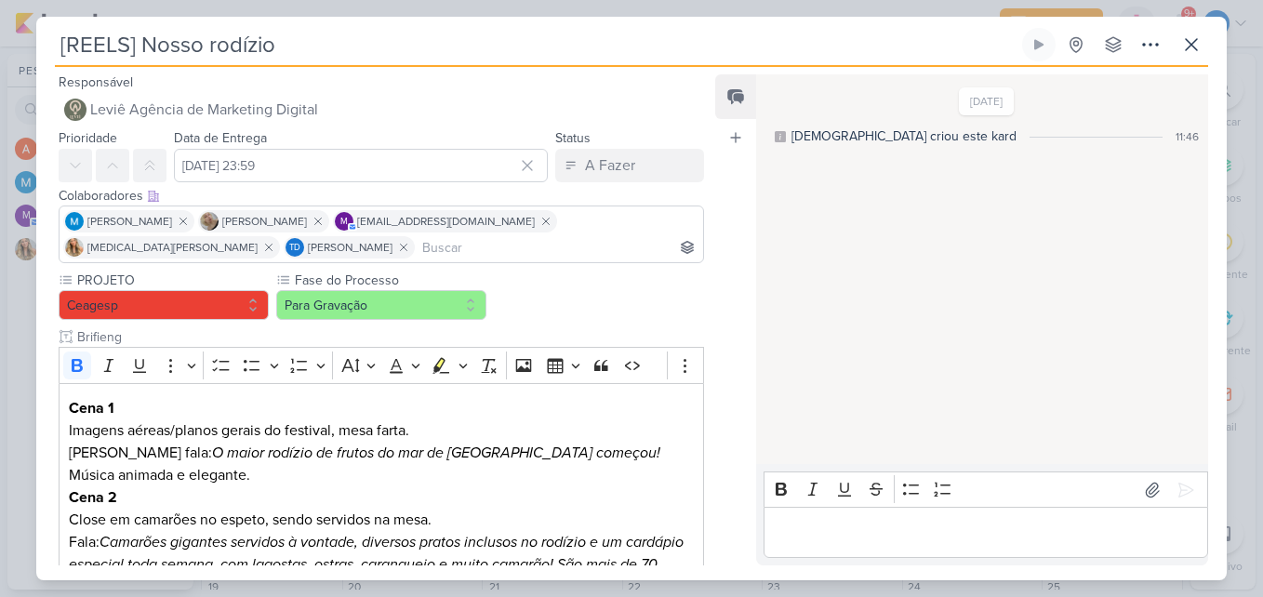
scroll to position [644, 0]
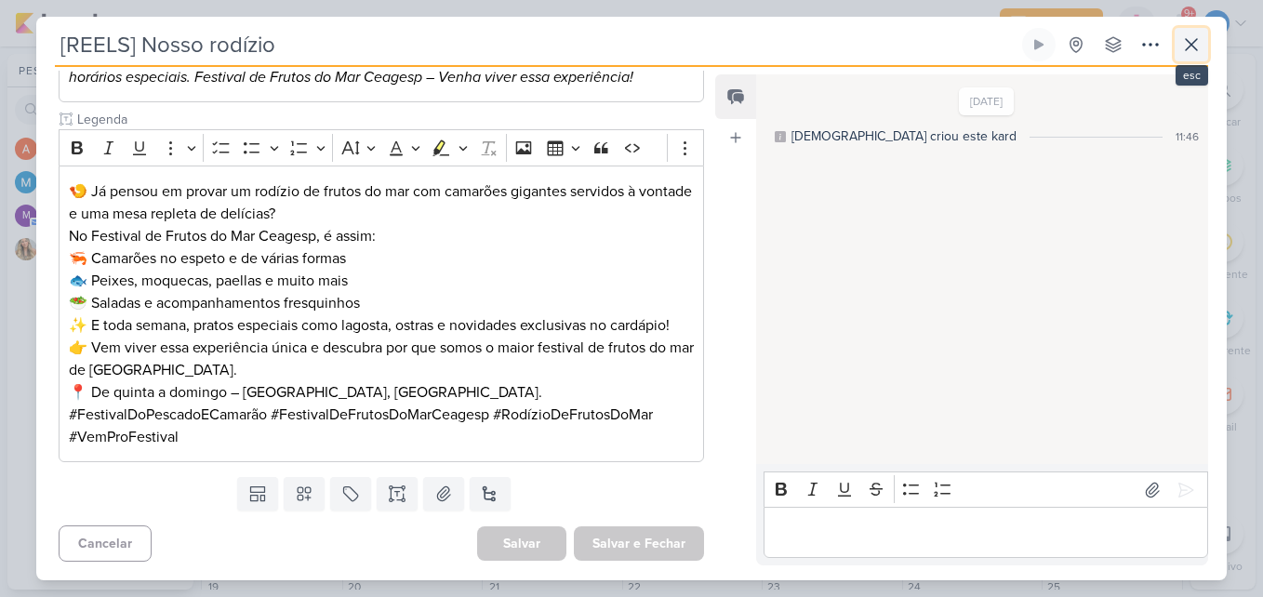
click at [1187, 38] on icon at bounding box center [1191, 44] width 22 height 22
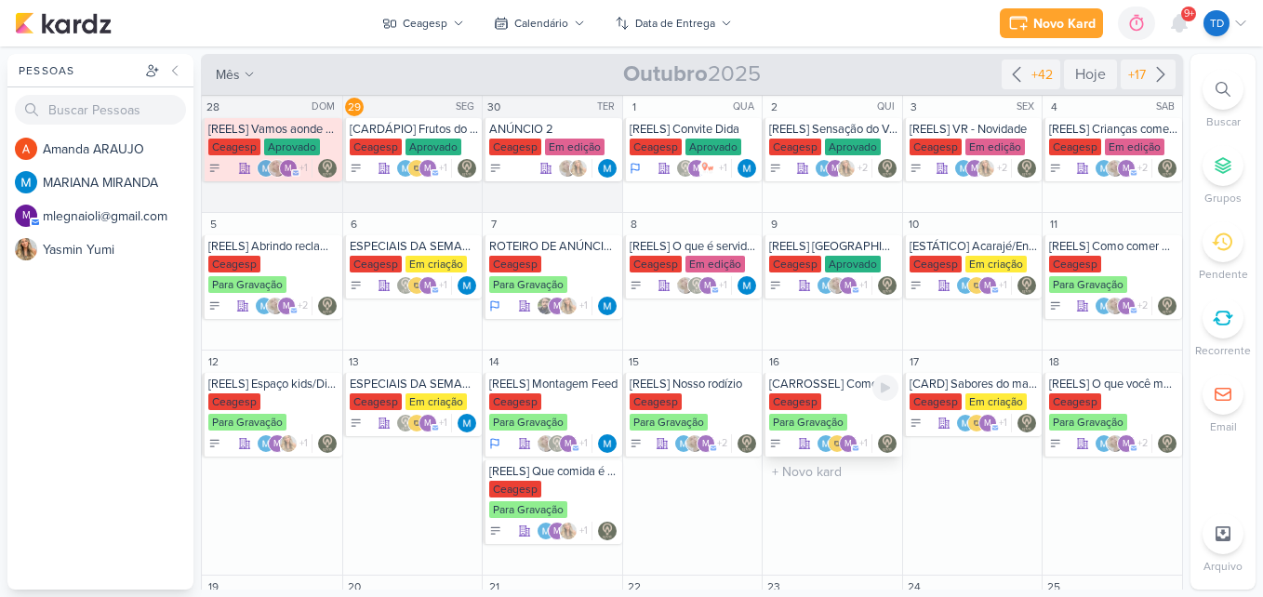
click at [845, 404] on div "Ceagesp Para Gravação" at bounding box center [833, 412] width 129 height 39
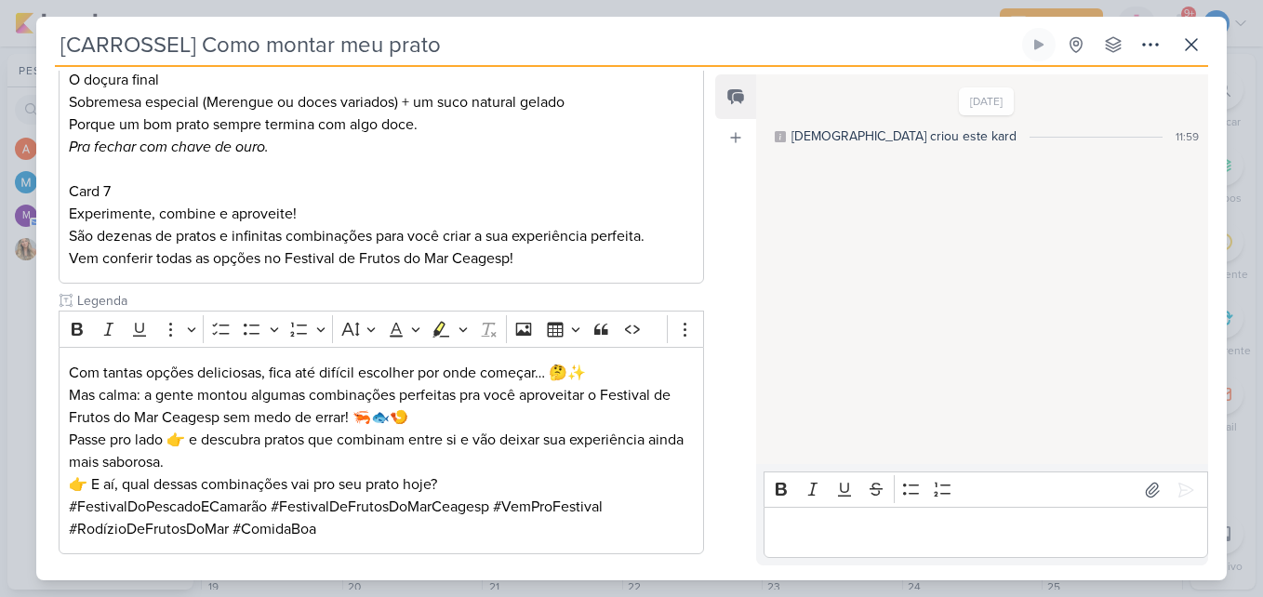
scroll to position [1090, 0]
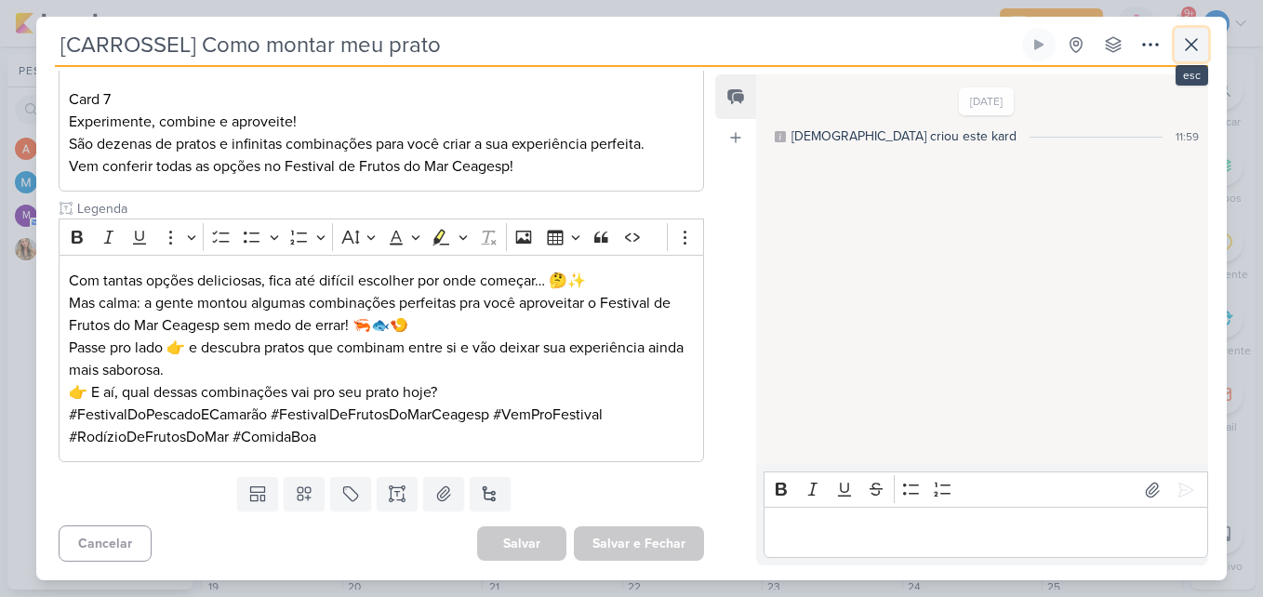
click at [1202, 28] on button at bounding box center [1191, 44] width 33 height 33
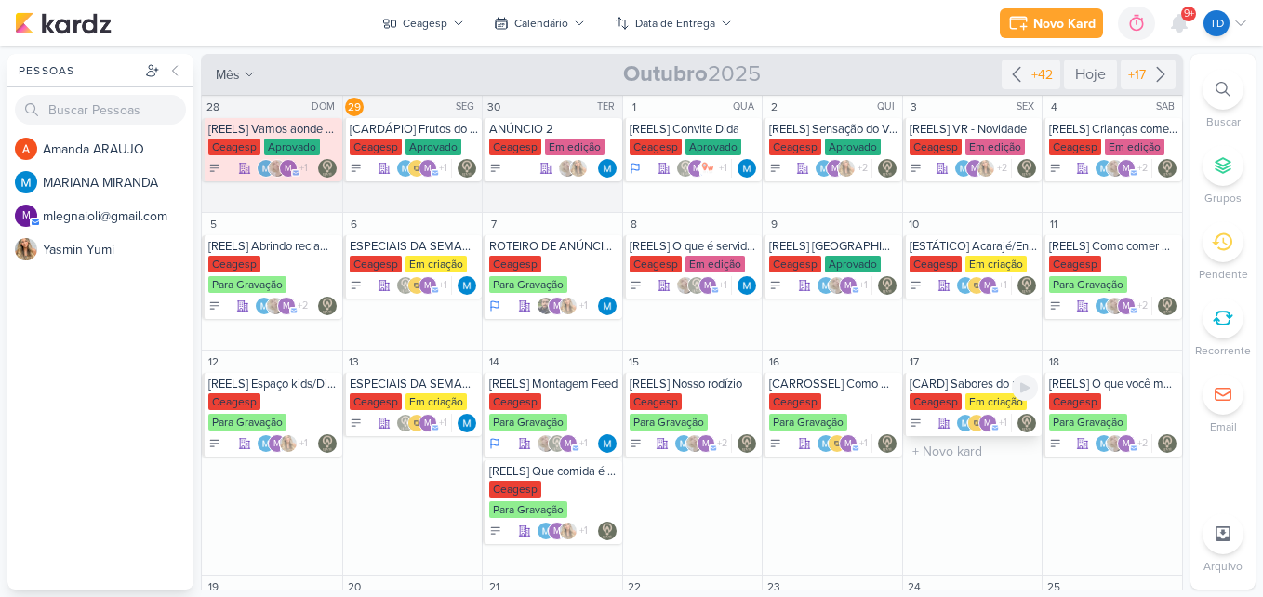
click at [943, 378] on div "[CARD] Sabores do mar na sua casa! Peça seu delivery no Festival de Frutos do M…" at bounding box center [974, 384] width 129 height 15
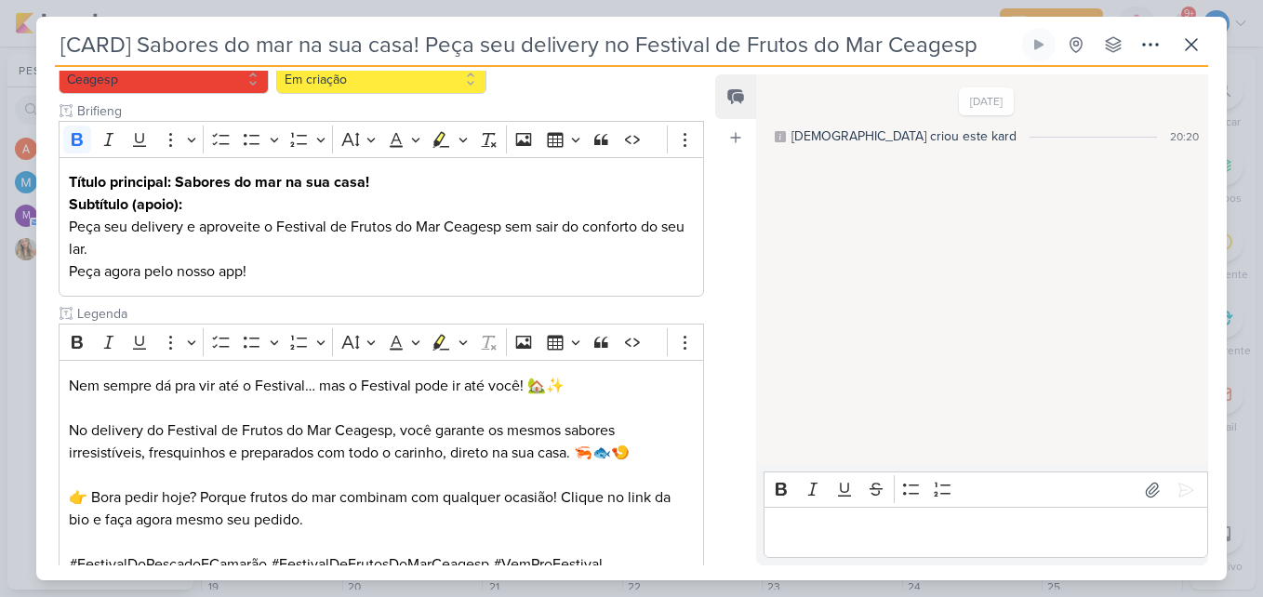
scroll to position [376, 0]
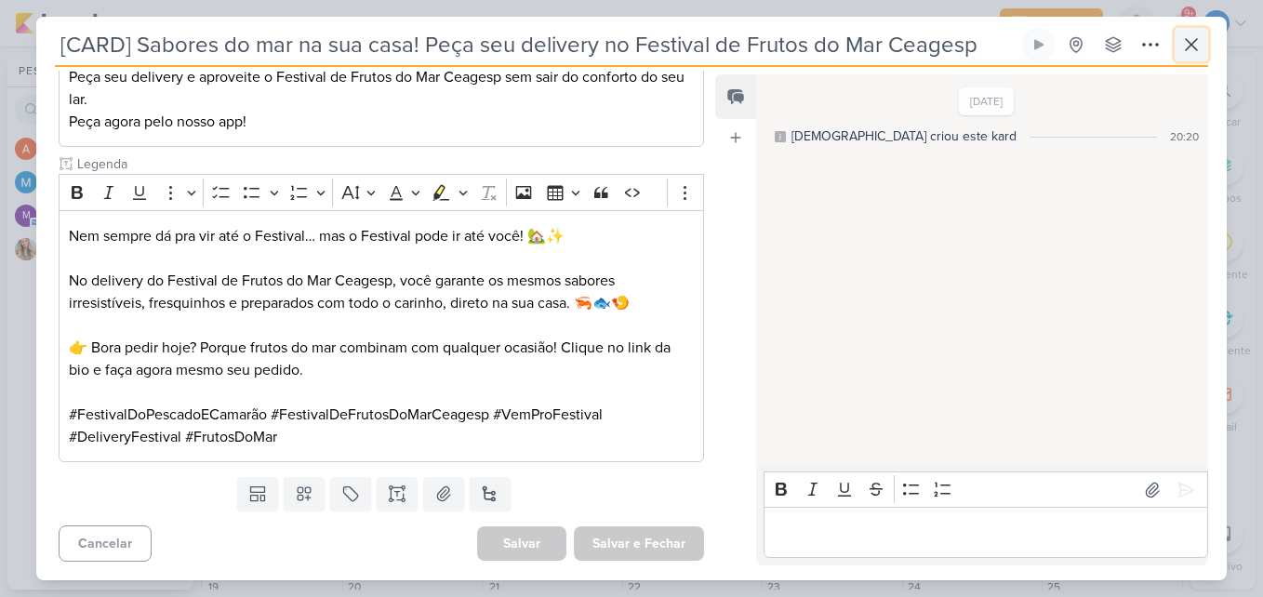
click at [1185, 39] on icon at bounding box center [1191, 44] width 22 height 22
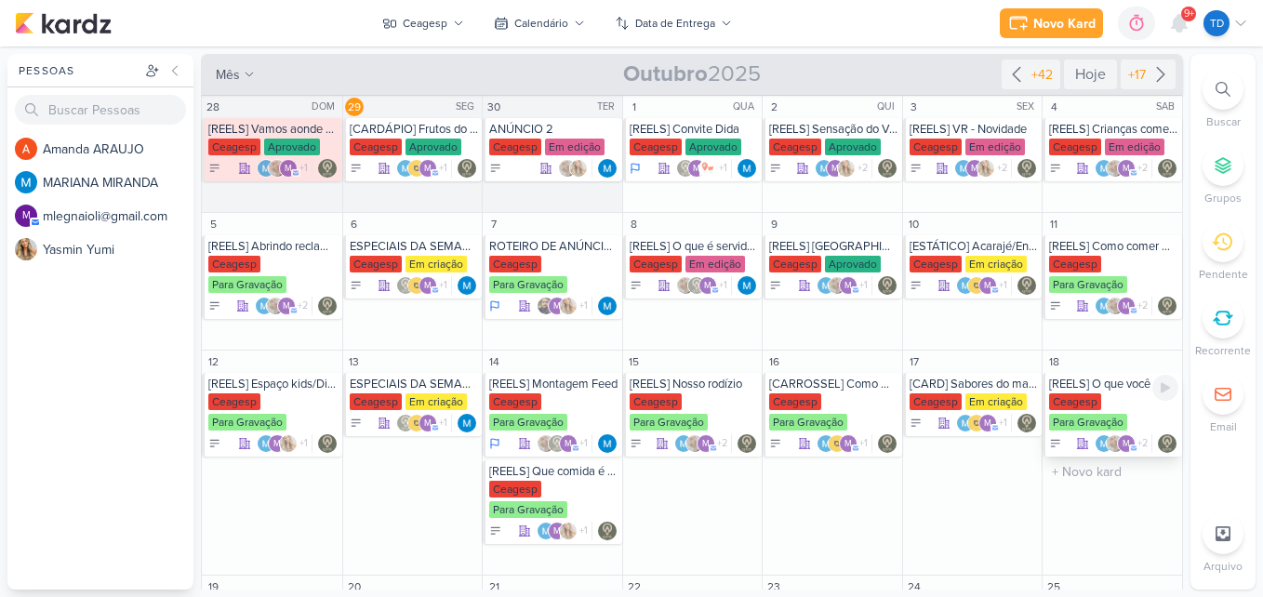
click at [1087, 391] on div "[REELS] O que você mais gosta de comer?" at bounding box center [1113, 384] width 129 height 15
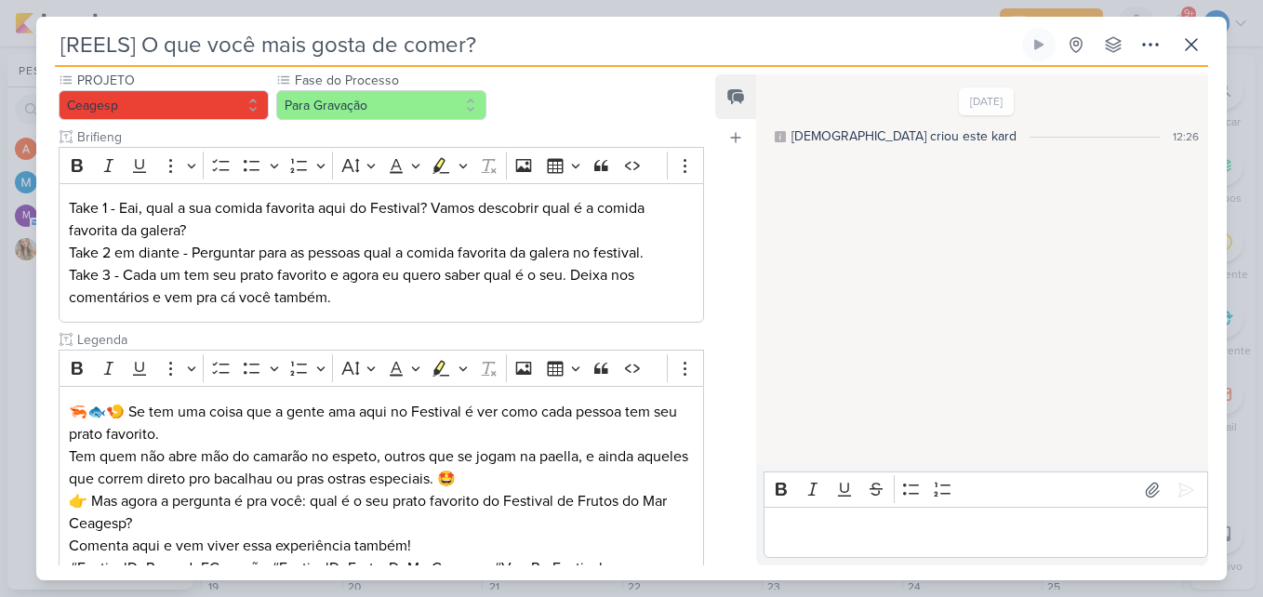
scroll to position [353, 0]
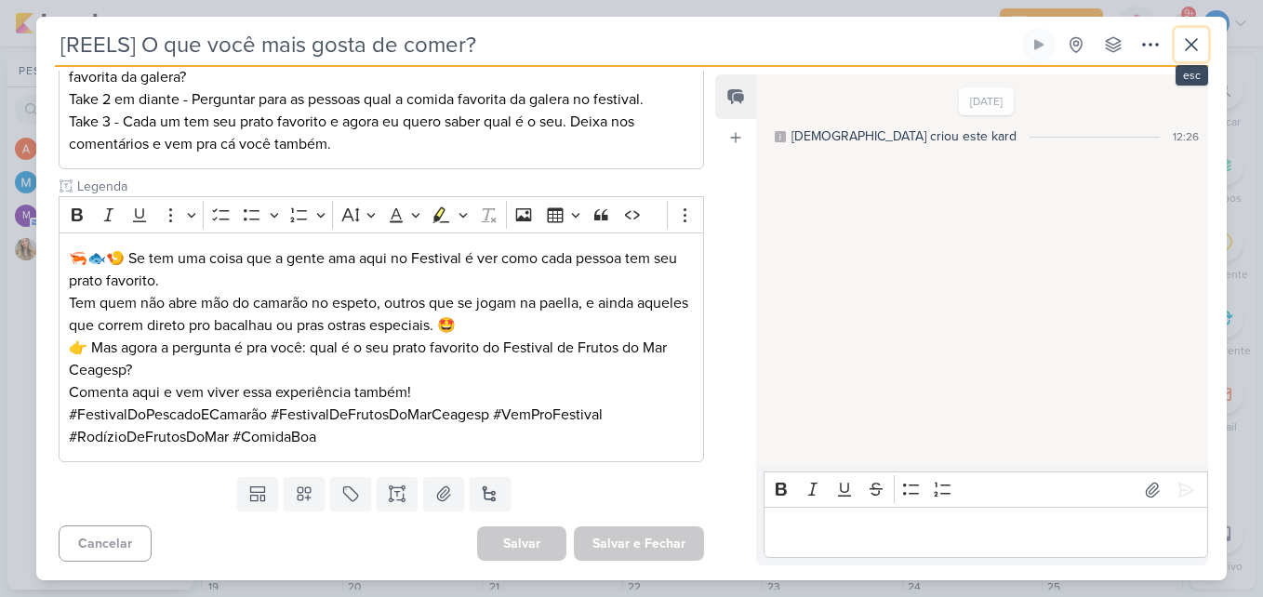
drag, startPoint x: 1190, startPoint y: 42, endPoint x: 1187, endPoint y: 53, distance: 11.8
click at [1189, 50] on icon at bounding box center [1191, 44] width 22 height 22
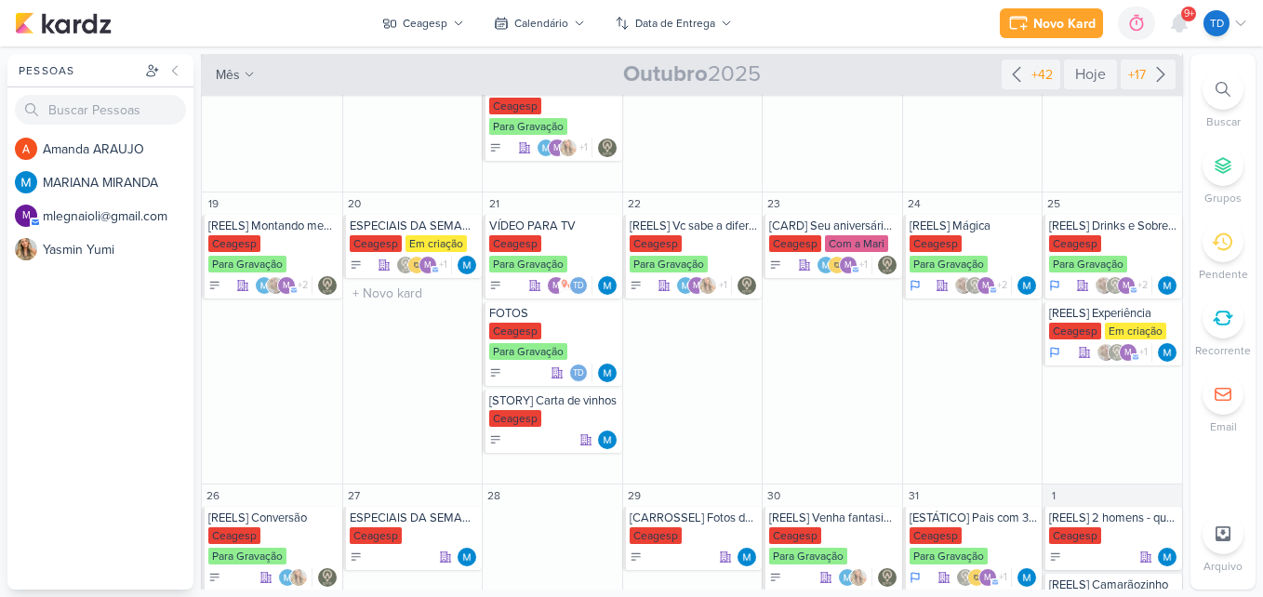
scroll to position [364, 0]
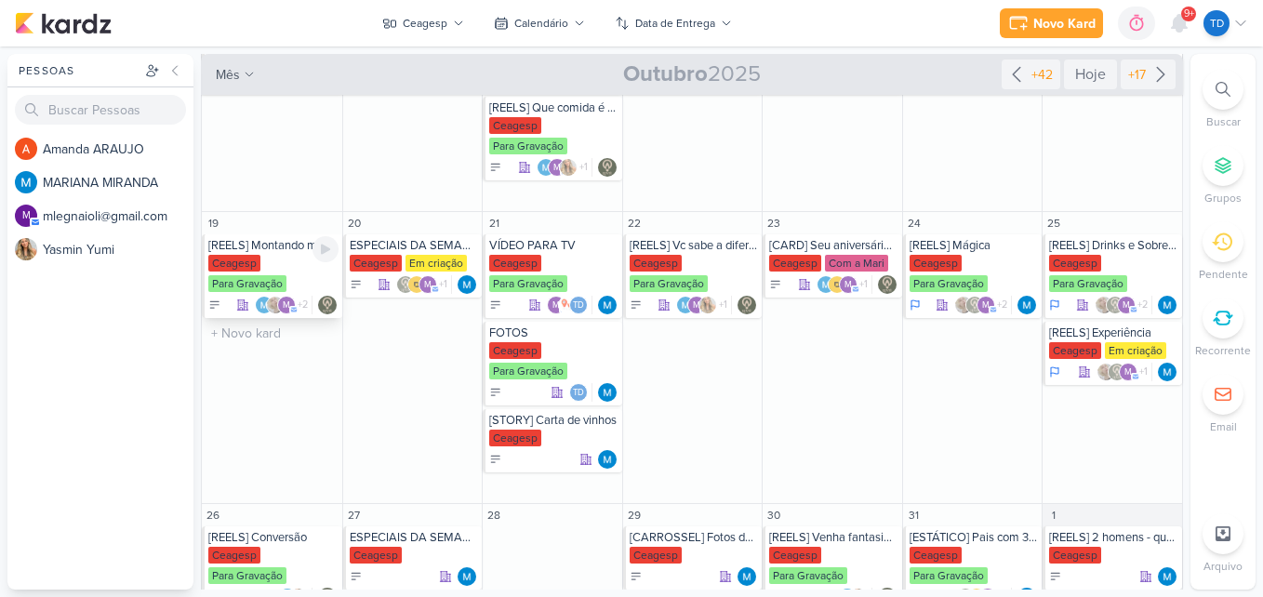
click at [259, 278] on div "Para Gravação" at bounding box center [247, 283] width 78 height 17
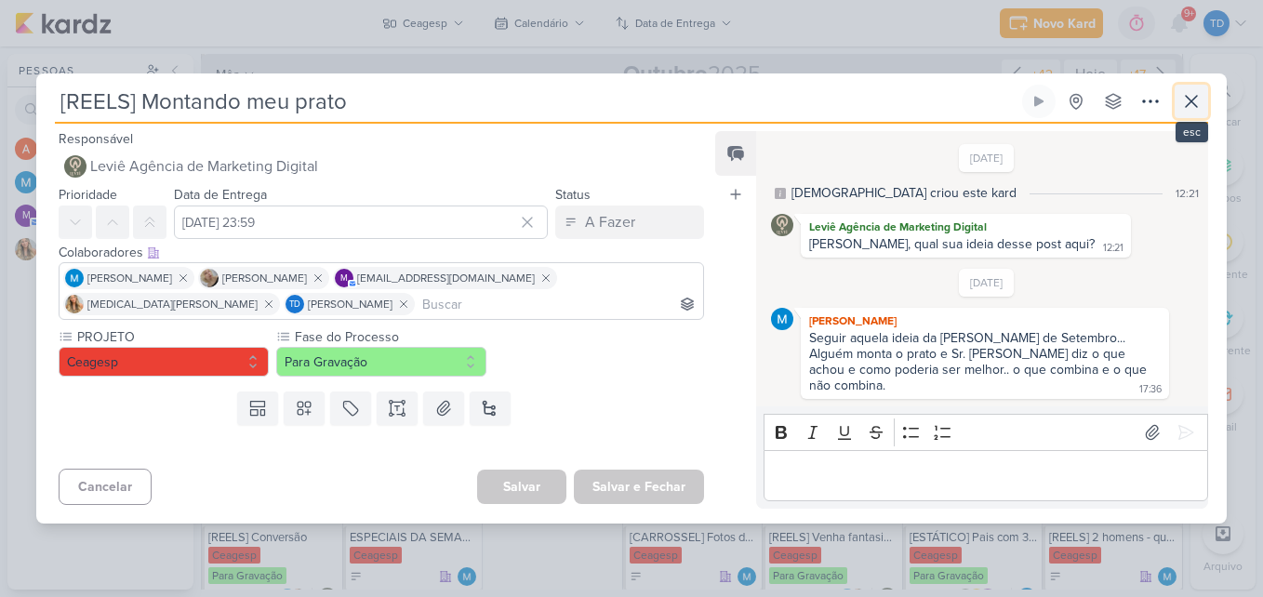
click at [1189, 105] on icon at bounding box center [1191, 101] width 22 height 22
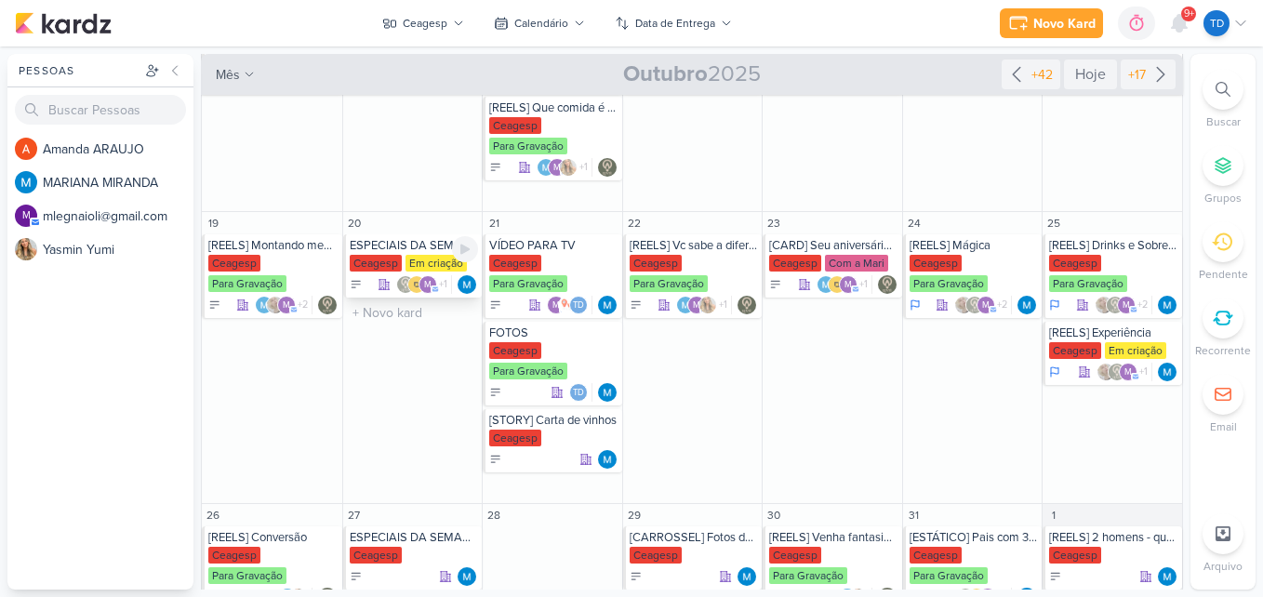
click at [405, 246] on div "ESPECIAIS DA SEMANA" at bounding box center [414, 245] width 129 height 15
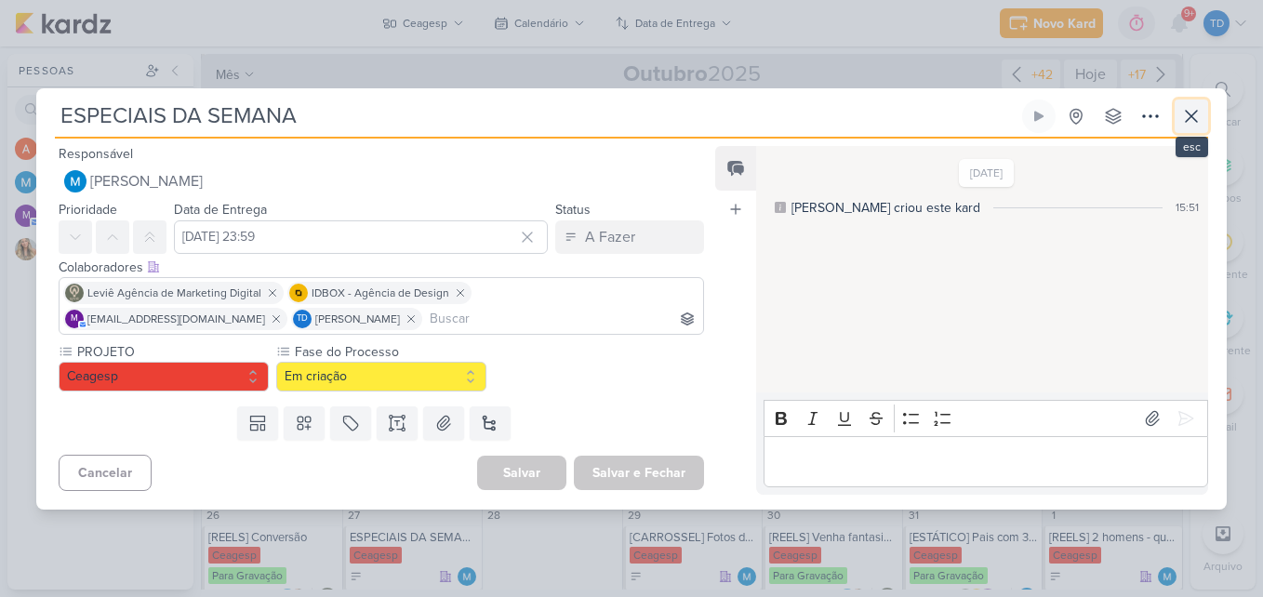
click at [1178, 115] on button at bounding box center [1191, 116] width 33 height 33
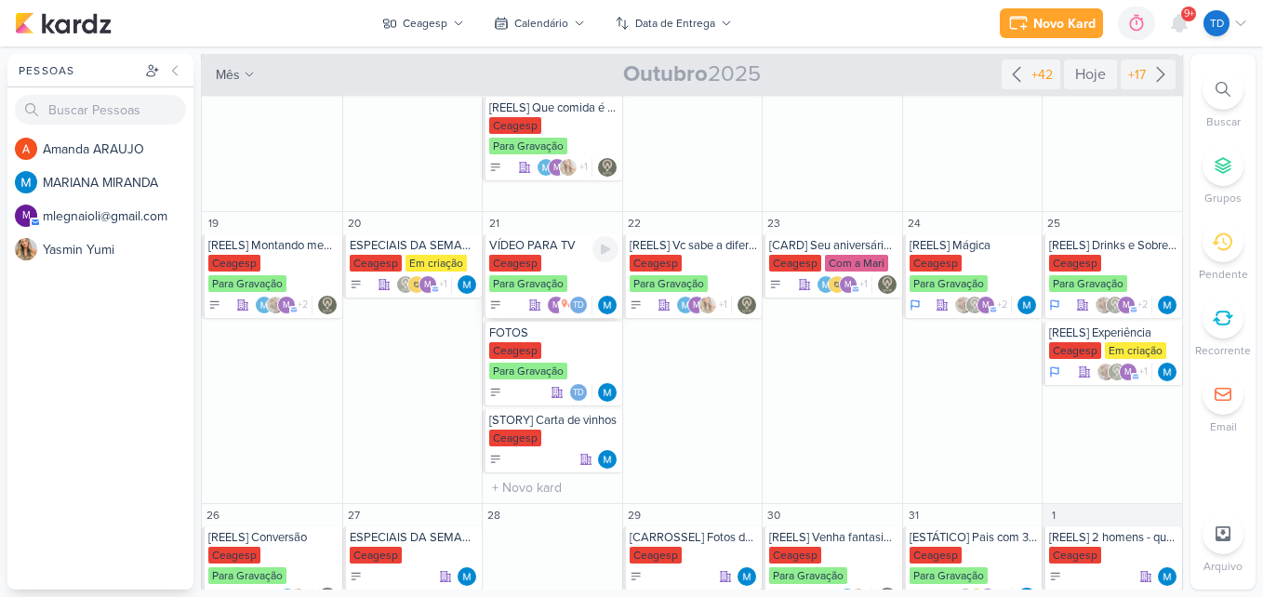
click at [551, 264] on div "Ceagesp Para Gravação" at bounding box center [553, 274] width 129 height 39
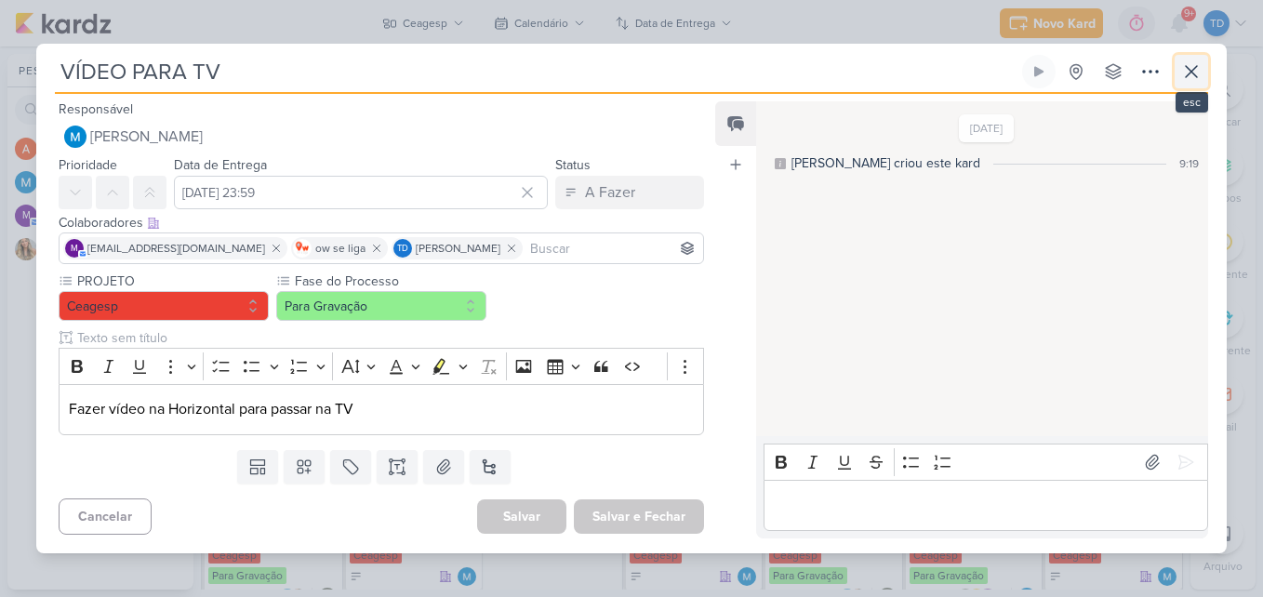
click at [1183, 65] on icon at bounding box center [1191, 71] width 22 height 22
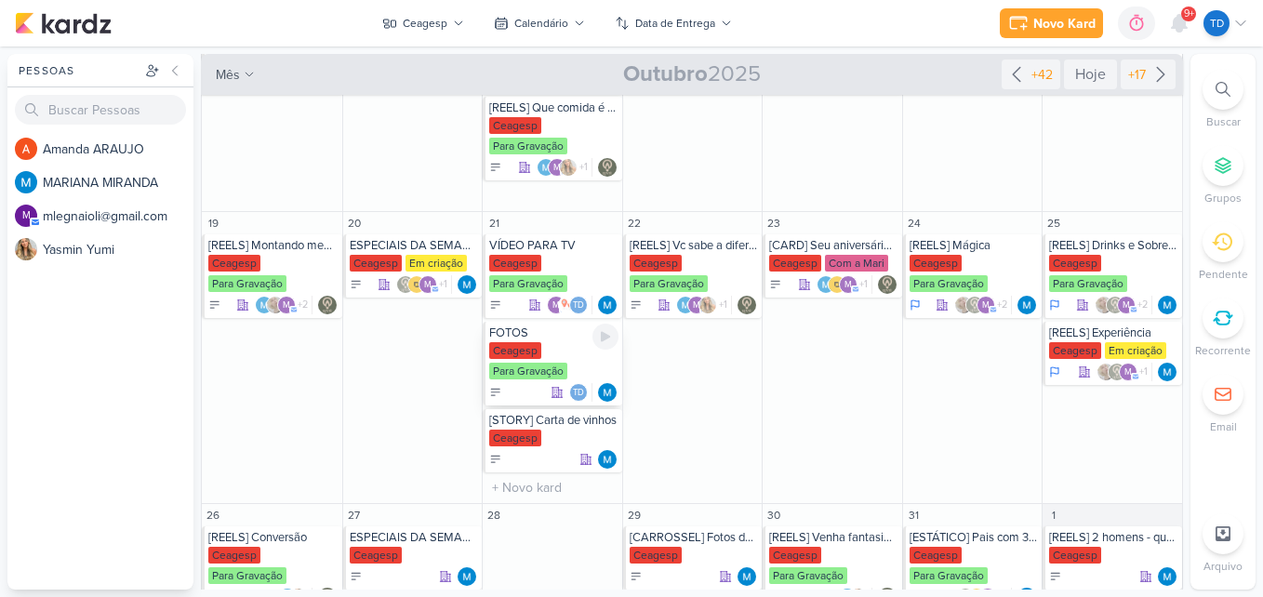
click at [536, 348] on div "Ceagesp" at bounding box center [515, 350] width 52 height 17
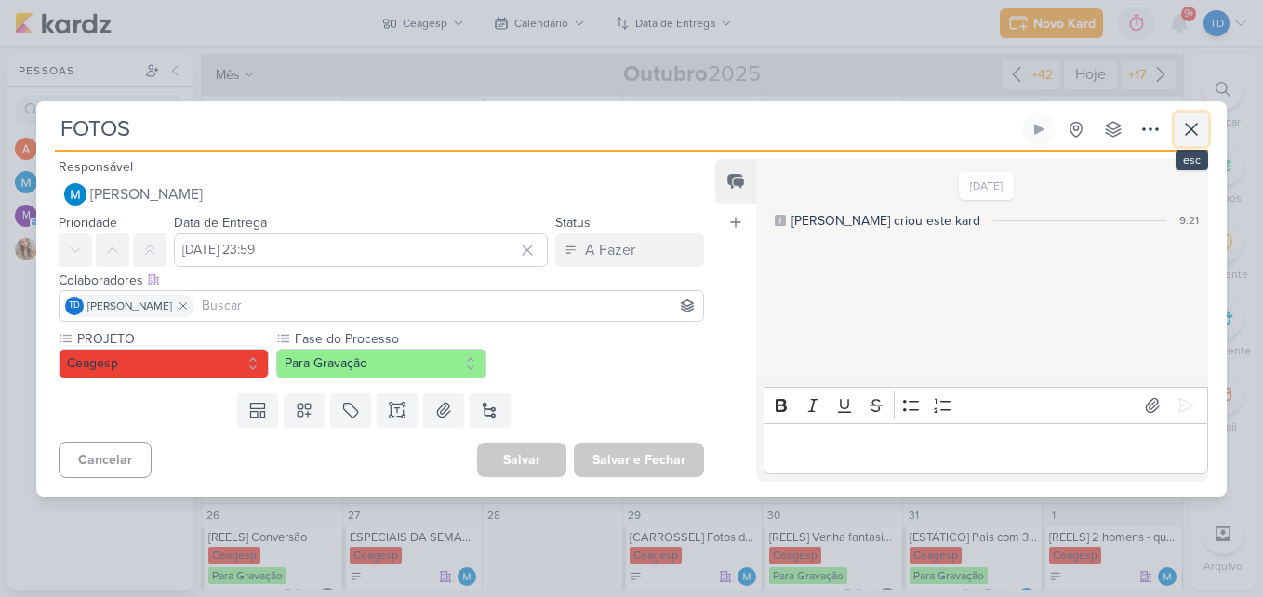
click at [1201, 121] on icon at bounding box center [1191, 129] width 22 height 22
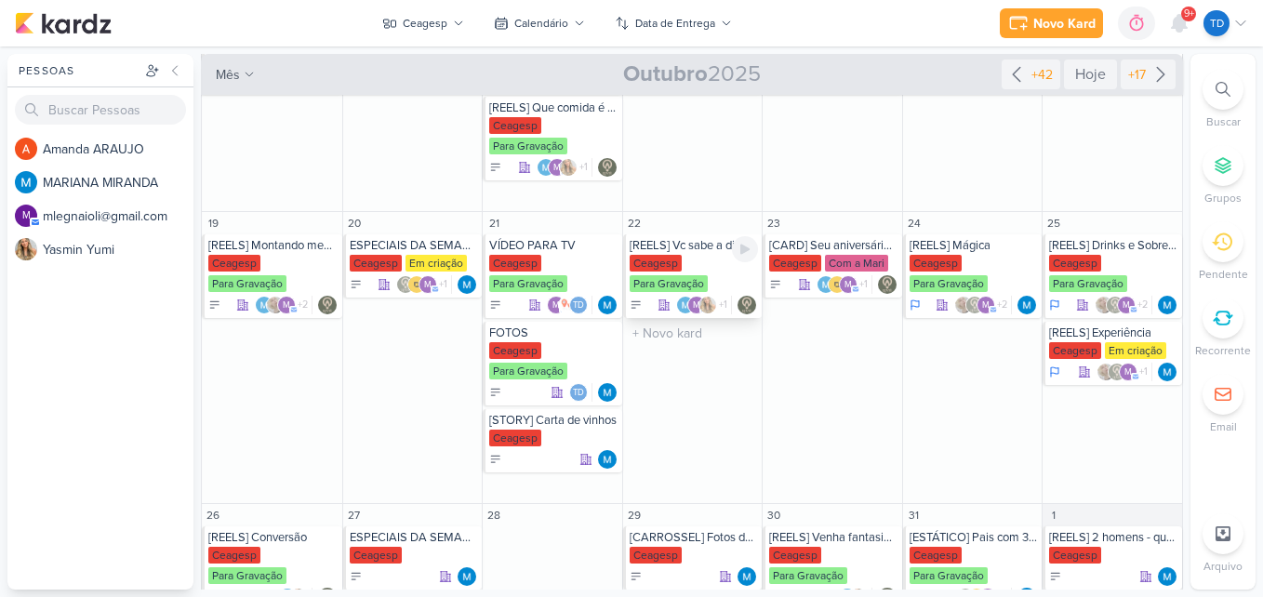
click at [676, 246] on div "[REELS] Vc sabe a diferença?" at bounding box center [694, 245] width 129 height 15
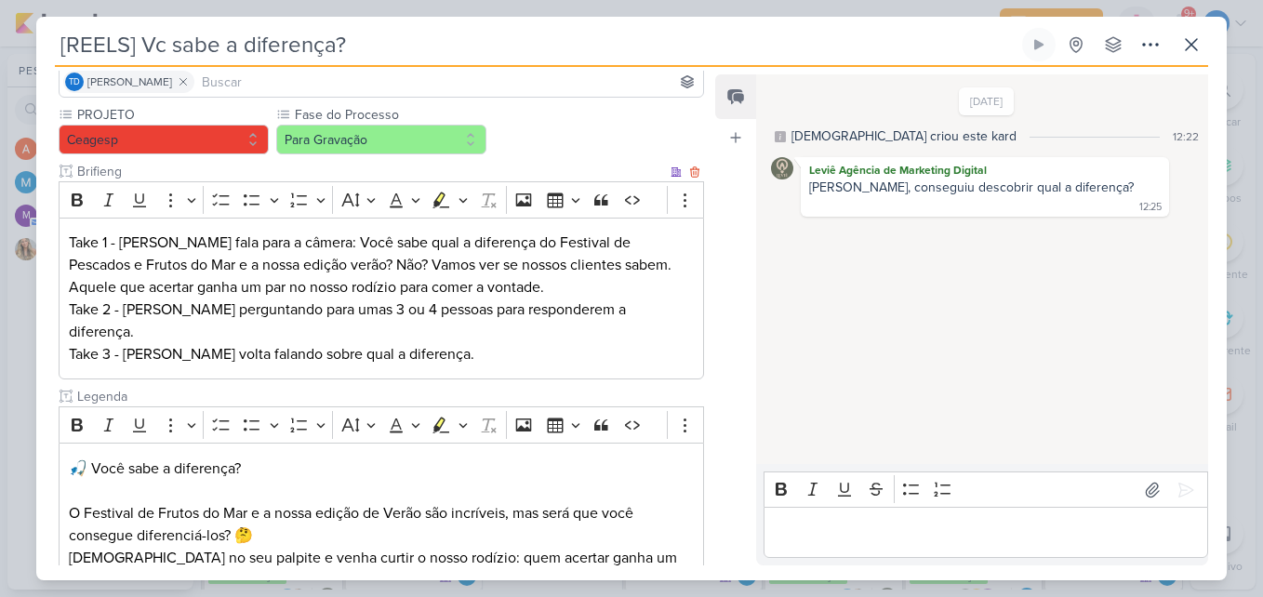
scroll to position [417, 0]
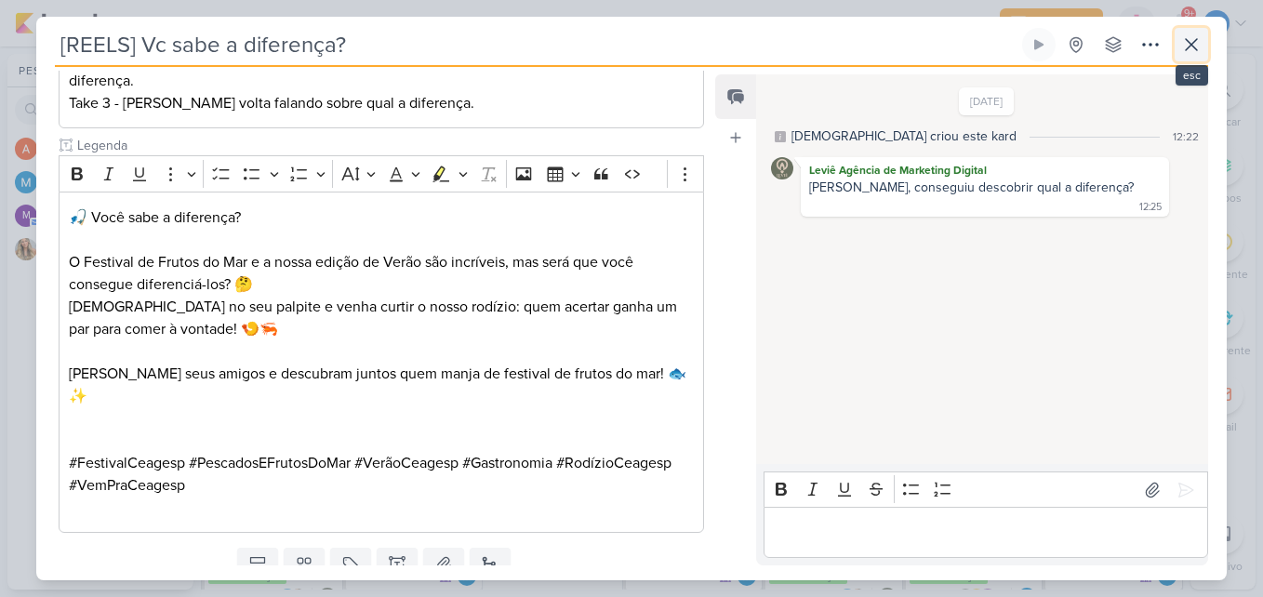
click at [1183, 55] on icon at bounding box center [1191, 44] width 22 height 22
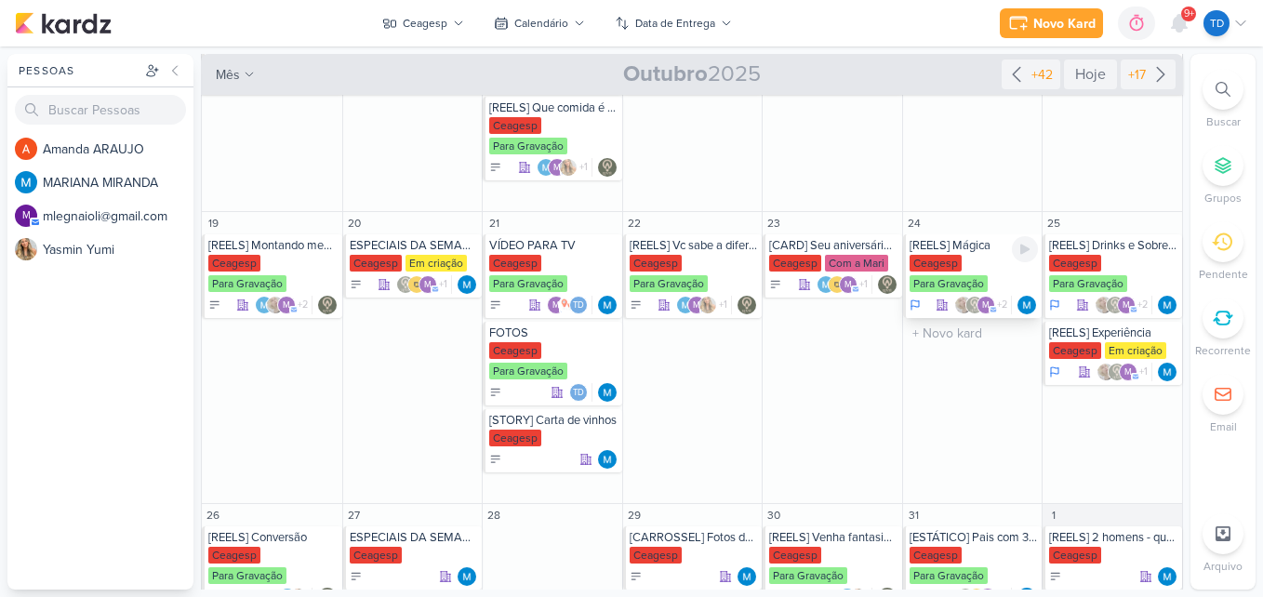
click at [950, 258] on div "Ceagesp" at bounding box center [936, 263] width 52 height 17
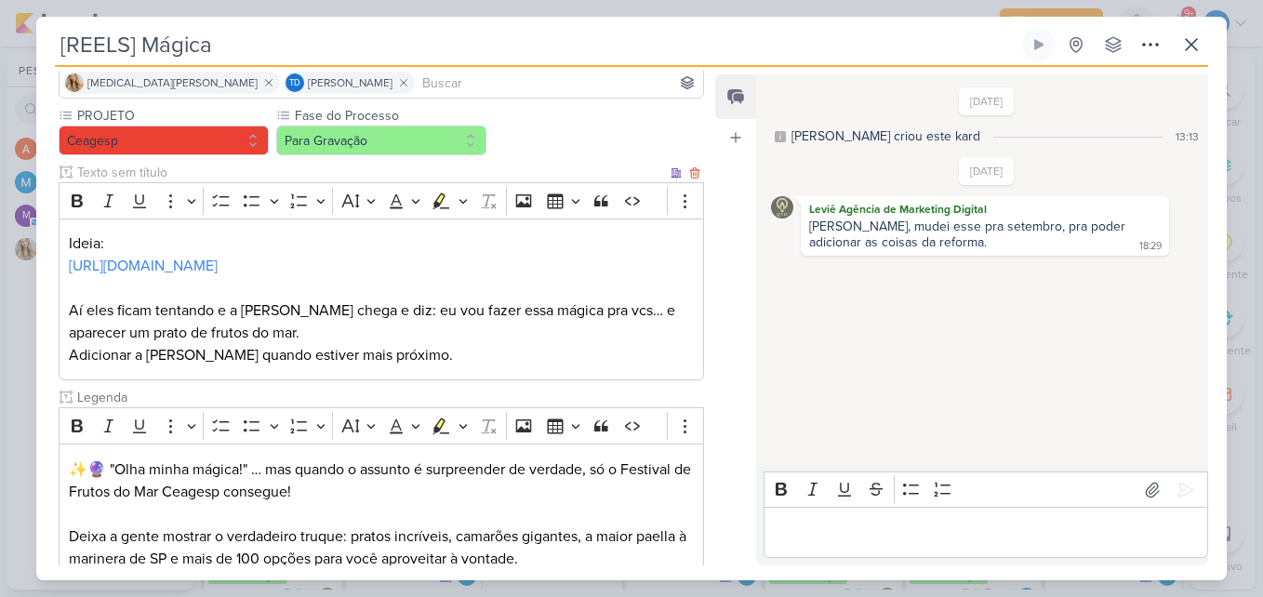
scroll to position [376, 0]
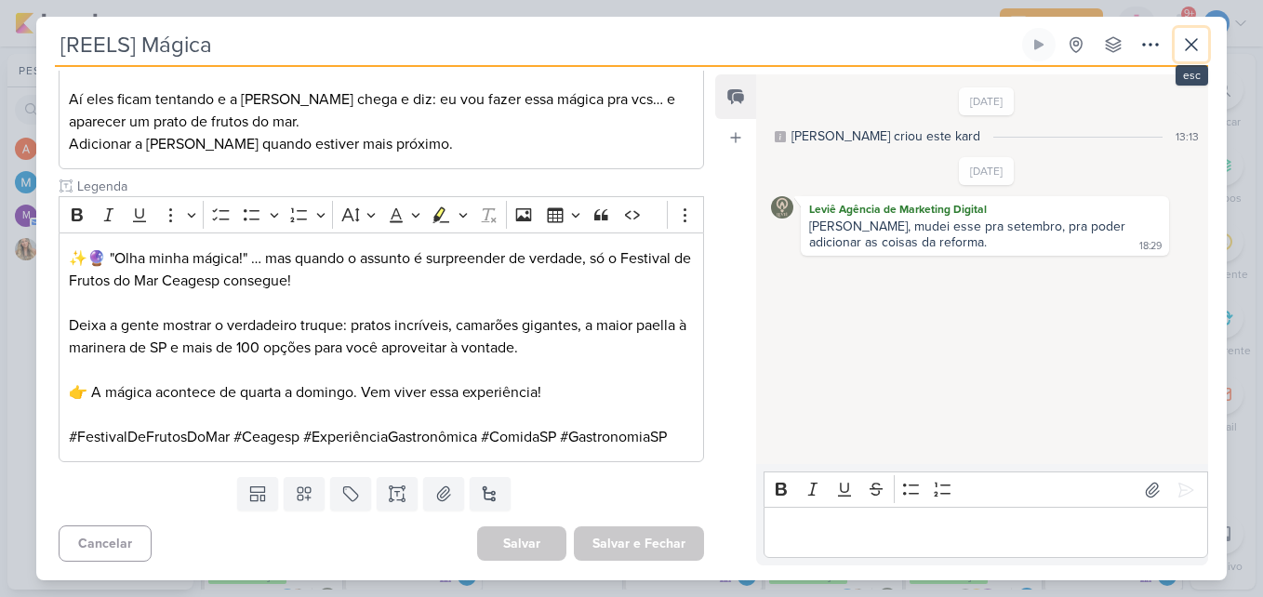
drag, startPoint x: 1185, startPoint y: 46, endPoint x: 1174, endPoint y: 101, distance: 56.0
click at [1180, 51] on icon at bounding box center [1191, 44] width 22 height 22
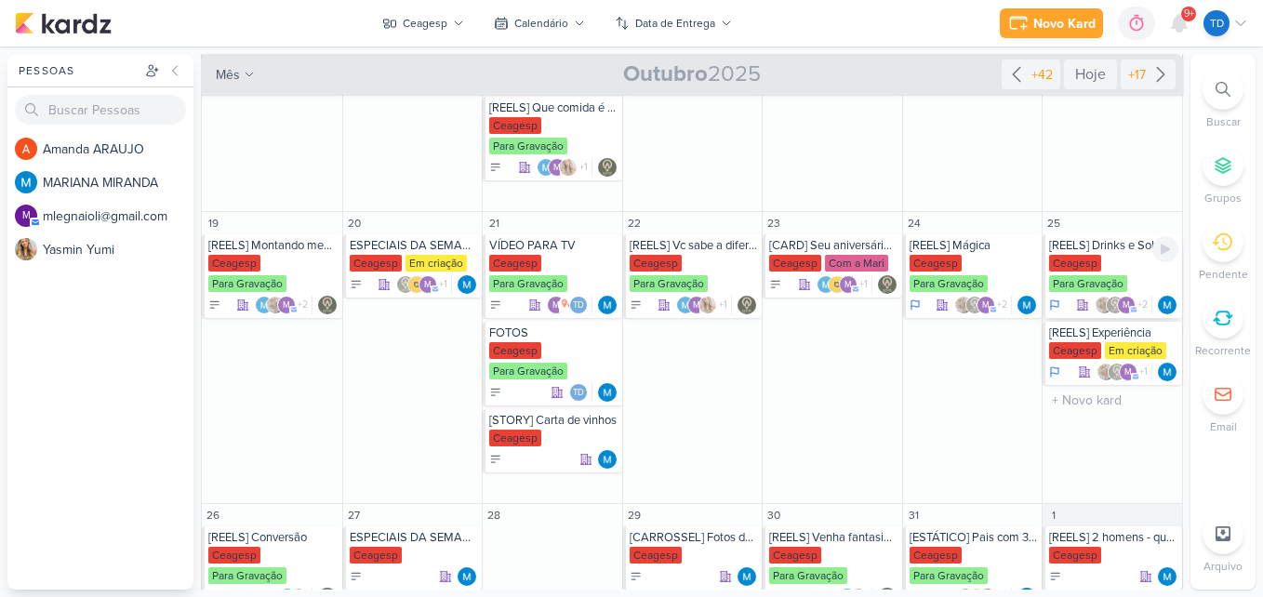
click at [1124, 252] on div "[REELS] Drinks e Sobremesas" at bounding box center [1113, 245] width 129 height 15
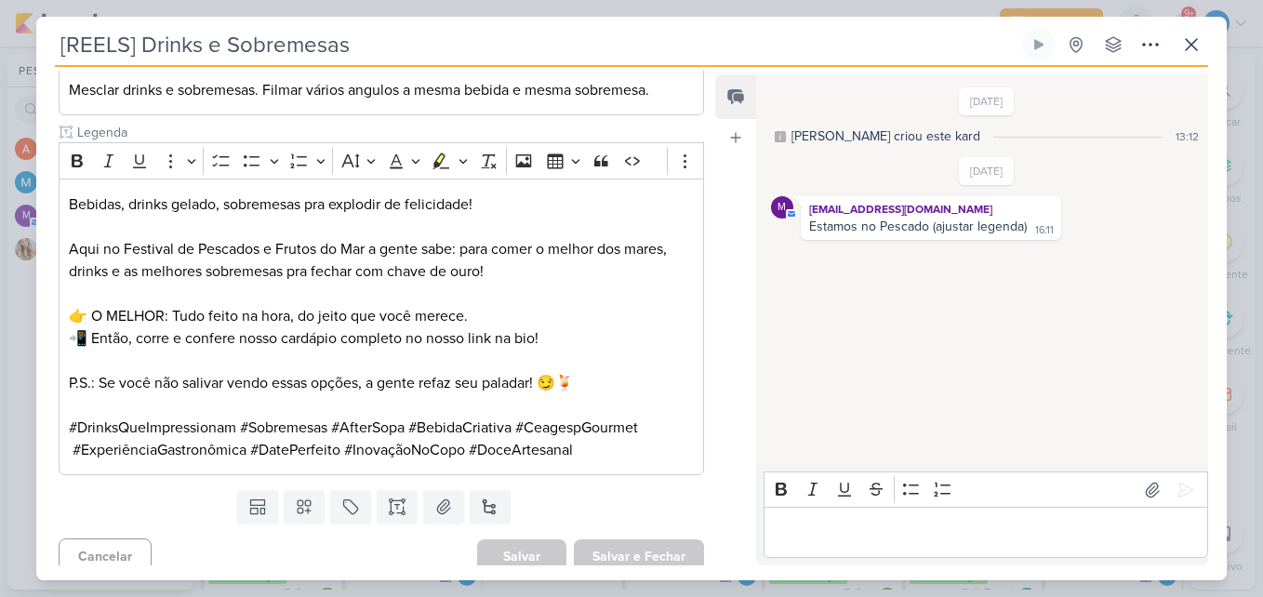
scroll to position [398, 0]
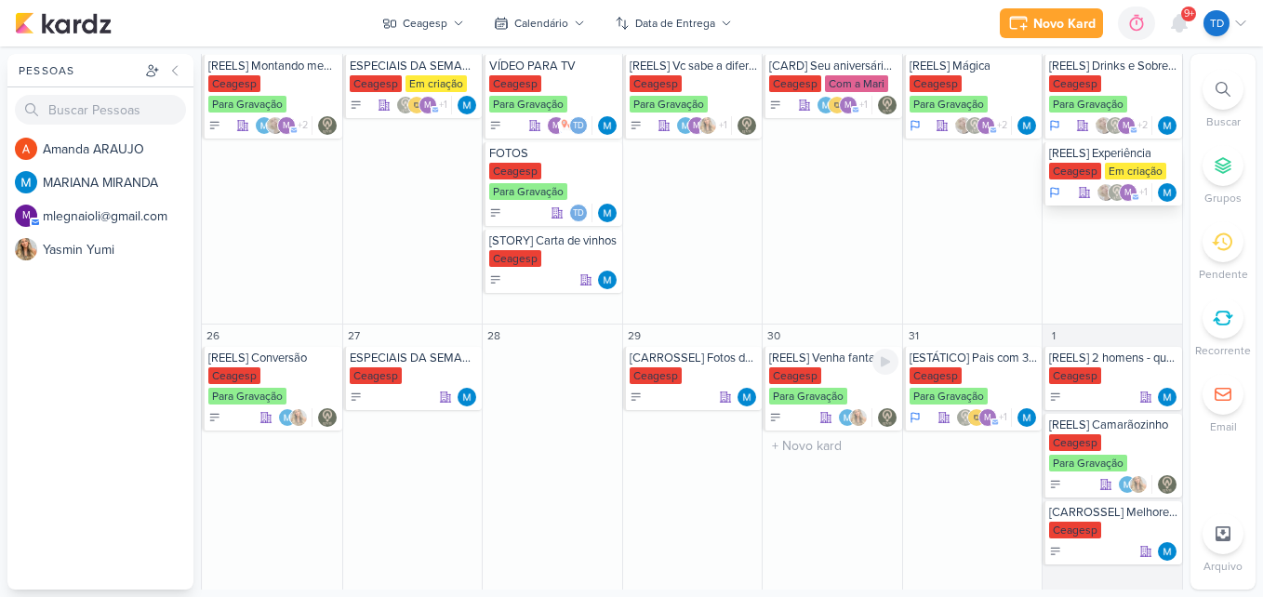
scroll to position [550, 0]
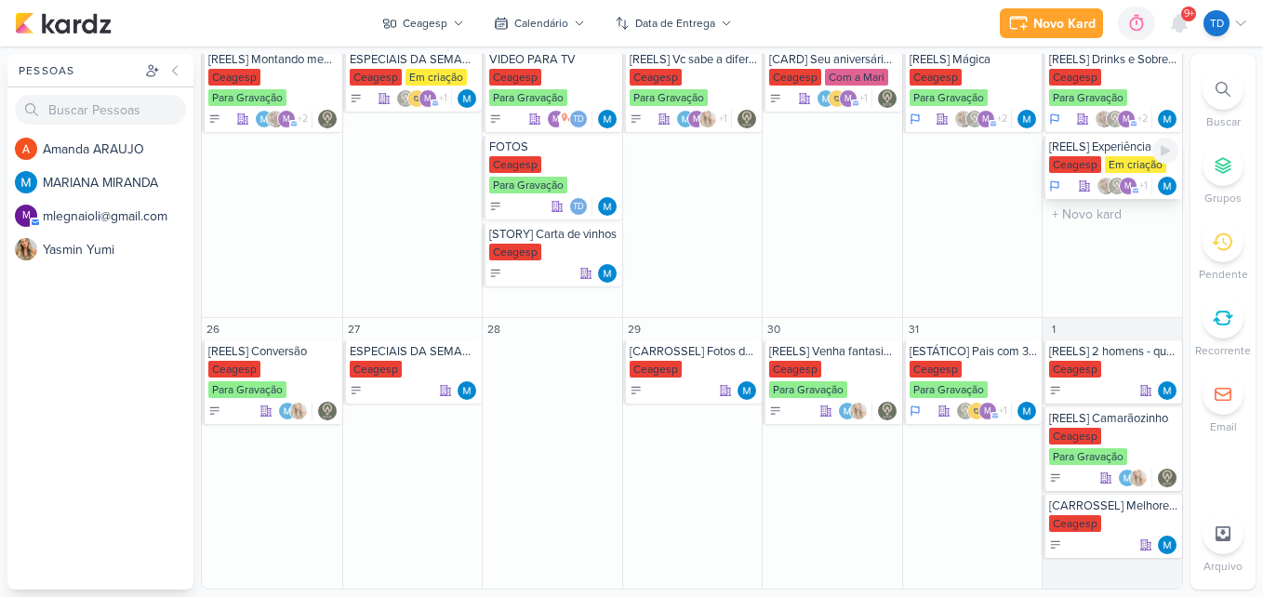
click at [1109, 147] on div "[REELS] Experiência" at bounding box center [1113, 146] width 129 height 15
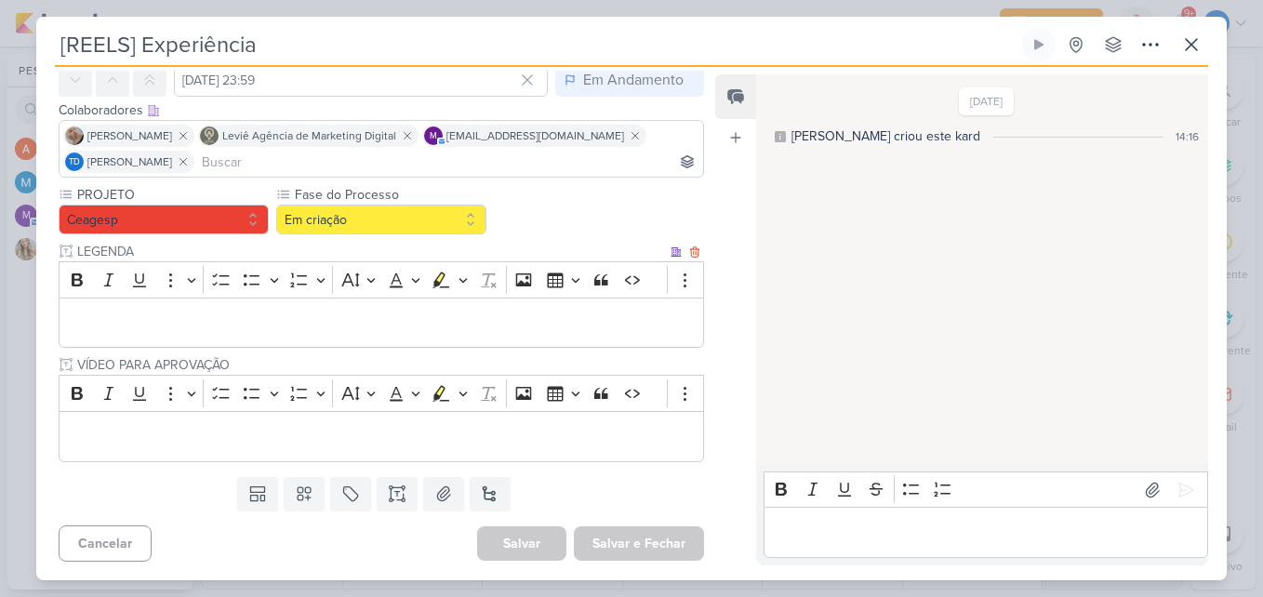
scroll to position [0, 0]
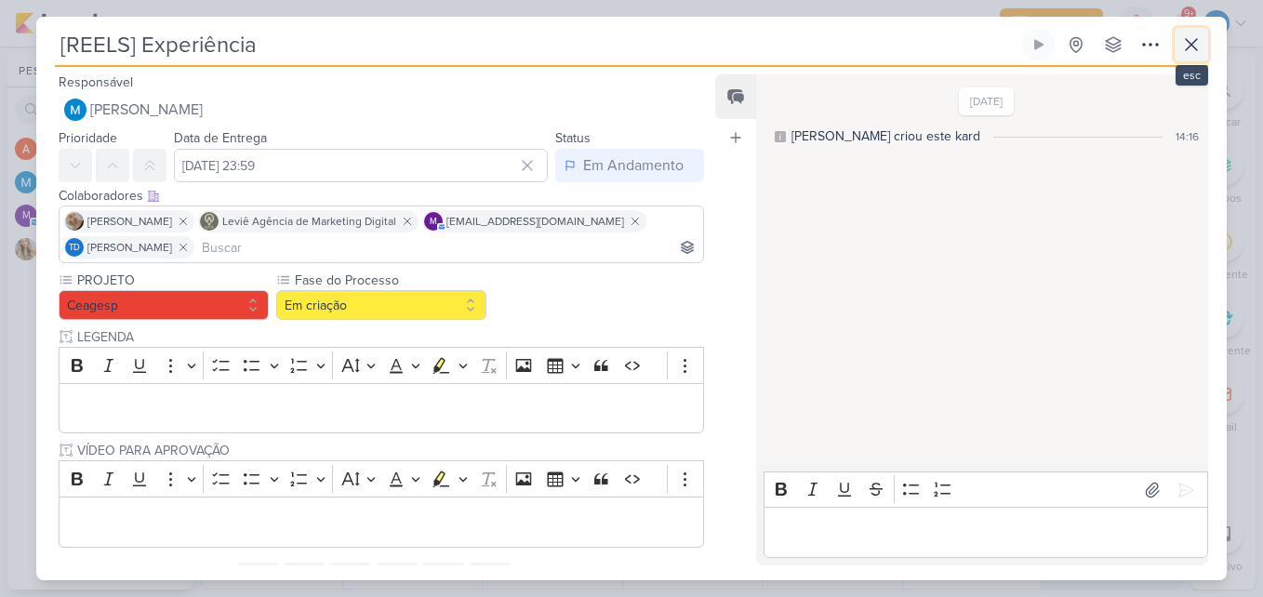
click at [1199, 44] on icon at bounding box center [1191, 44] width 22 height 22
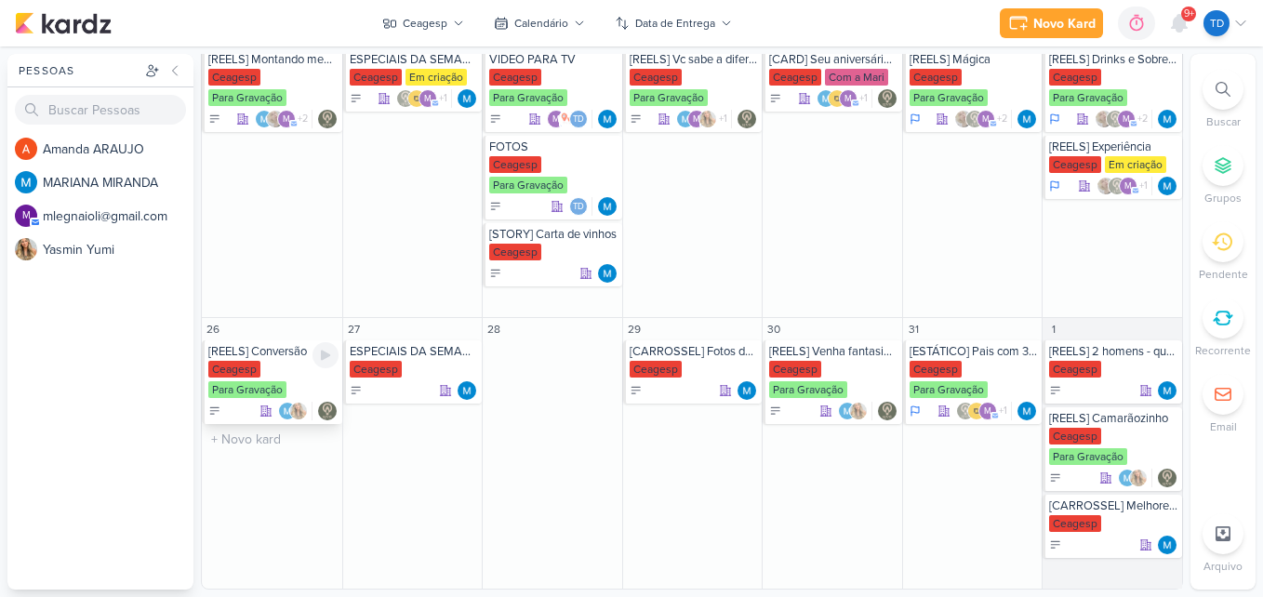
click at [275, 373] on div "Ceagesp Para Gravação" at bounding box center [273, 380] width 130 height 39
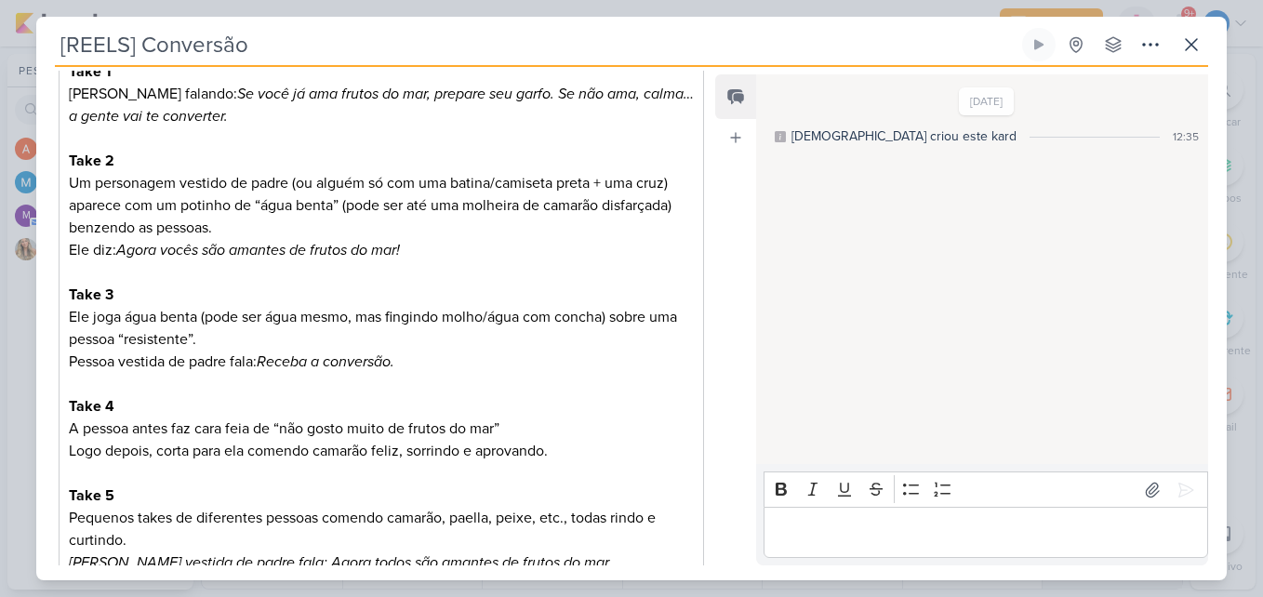
scroll to position [689, 0]
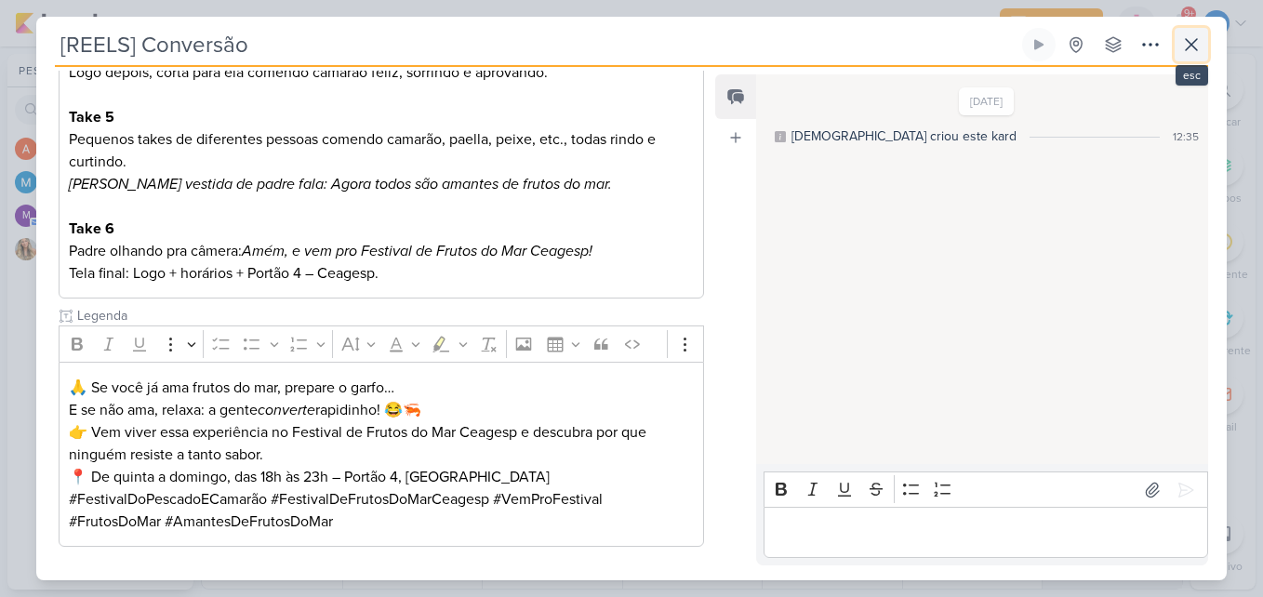
click at [1200, 45] on icon at bounding box center [1191, 44] width 22 height 22
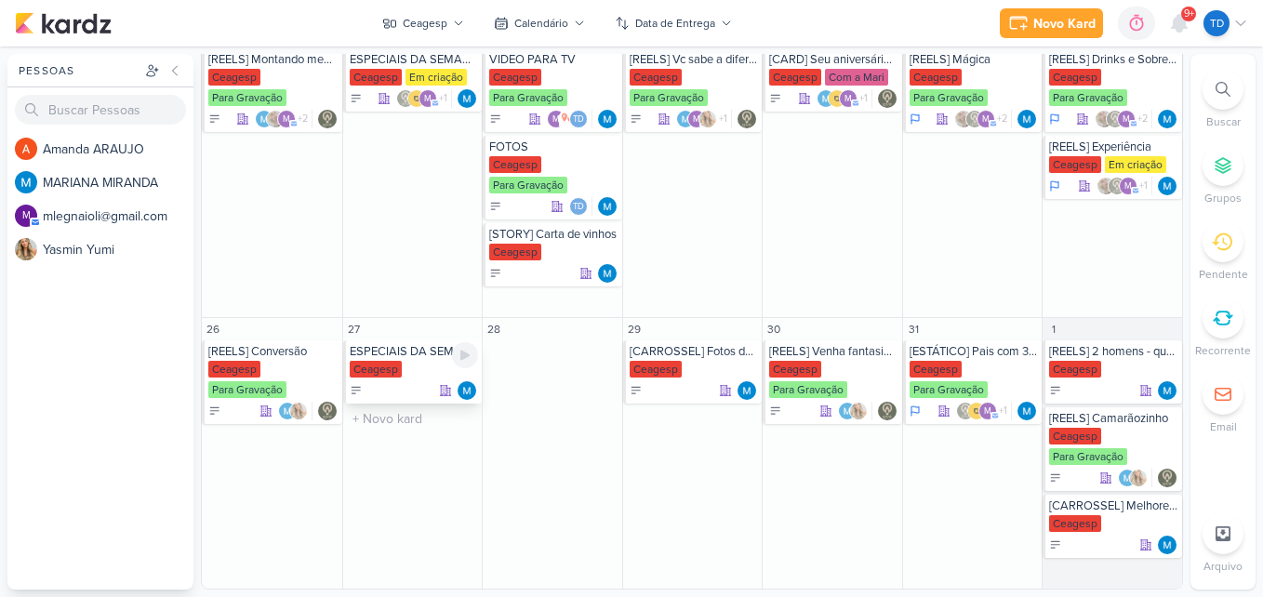
click at [374, 352] on div "ESPECIAIS DA SEMANA" at bounding box center [414, 351] width 129 height 15
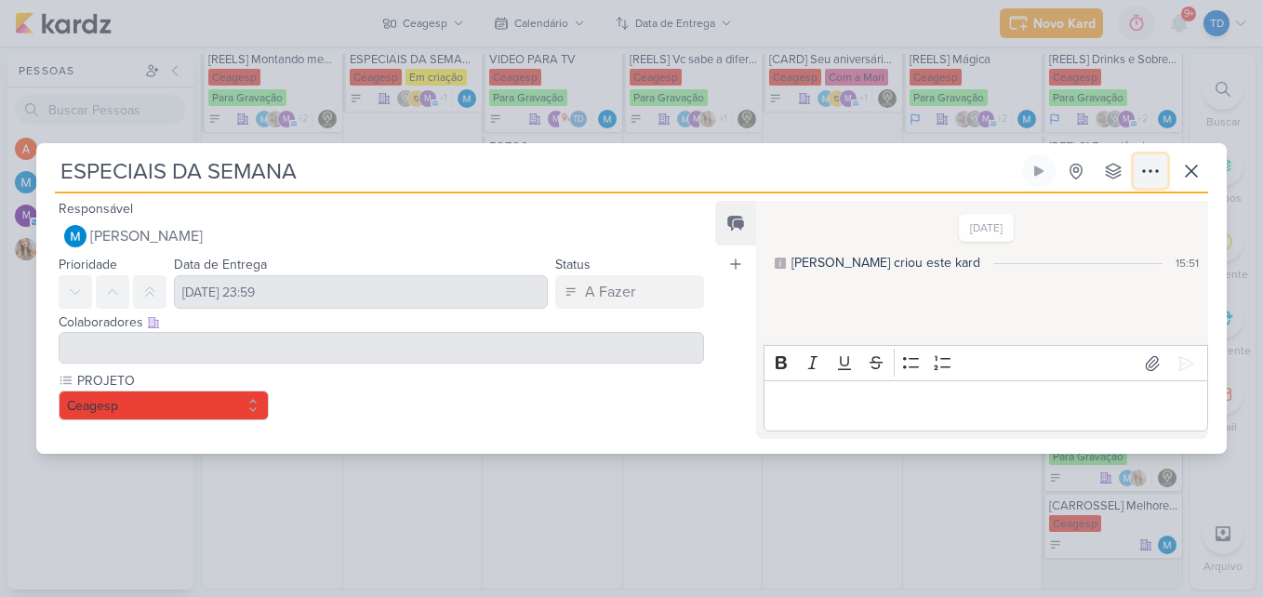
click at [1162, 173] on button at bounding box center [1150, 170] width 33 height 33
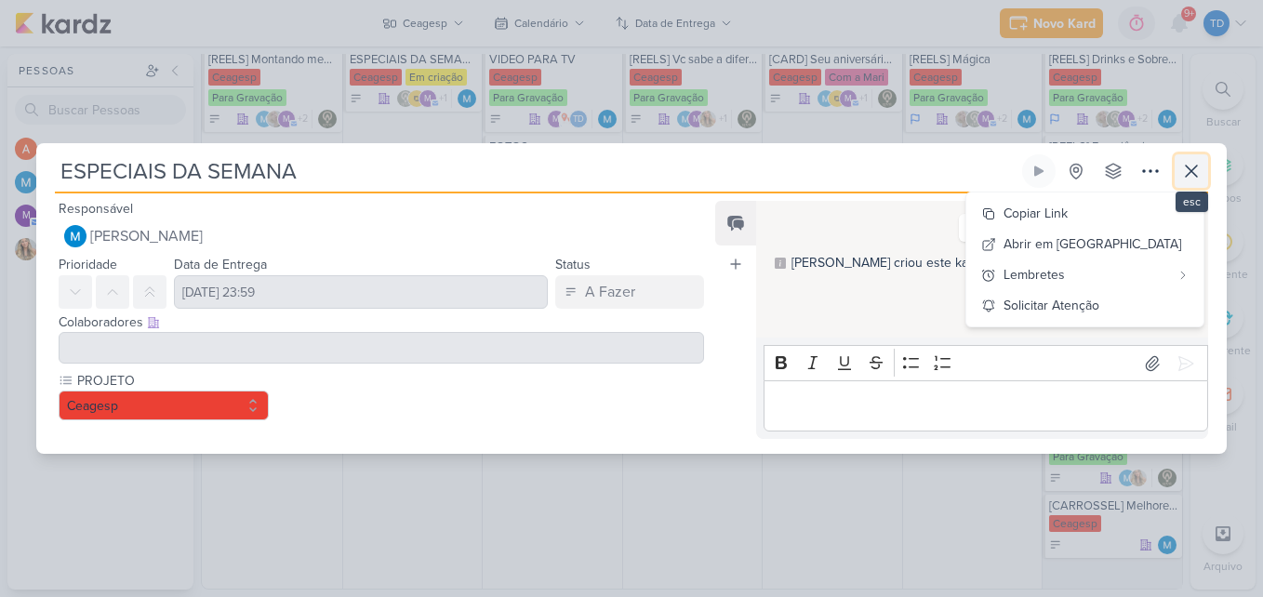
click at [1187, 168] on icon at bounding box center [1191, 171] width 22 height 22
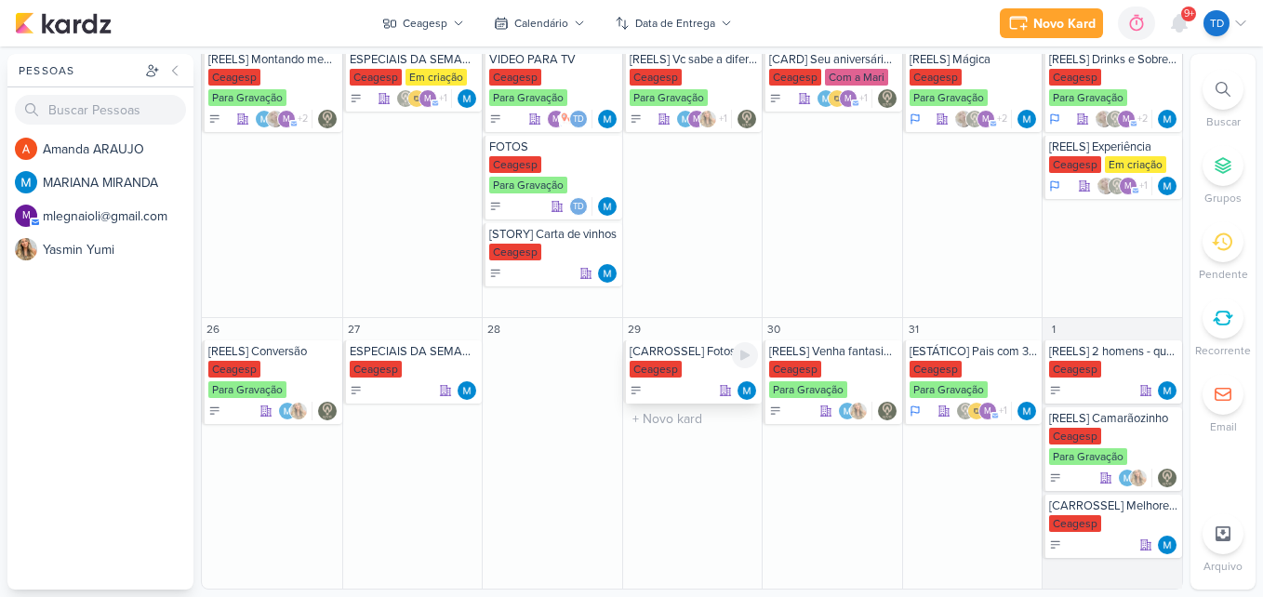
click at [671, 370] on div "Ceagesp" at bounding box center [656, 369] width 52 height 17
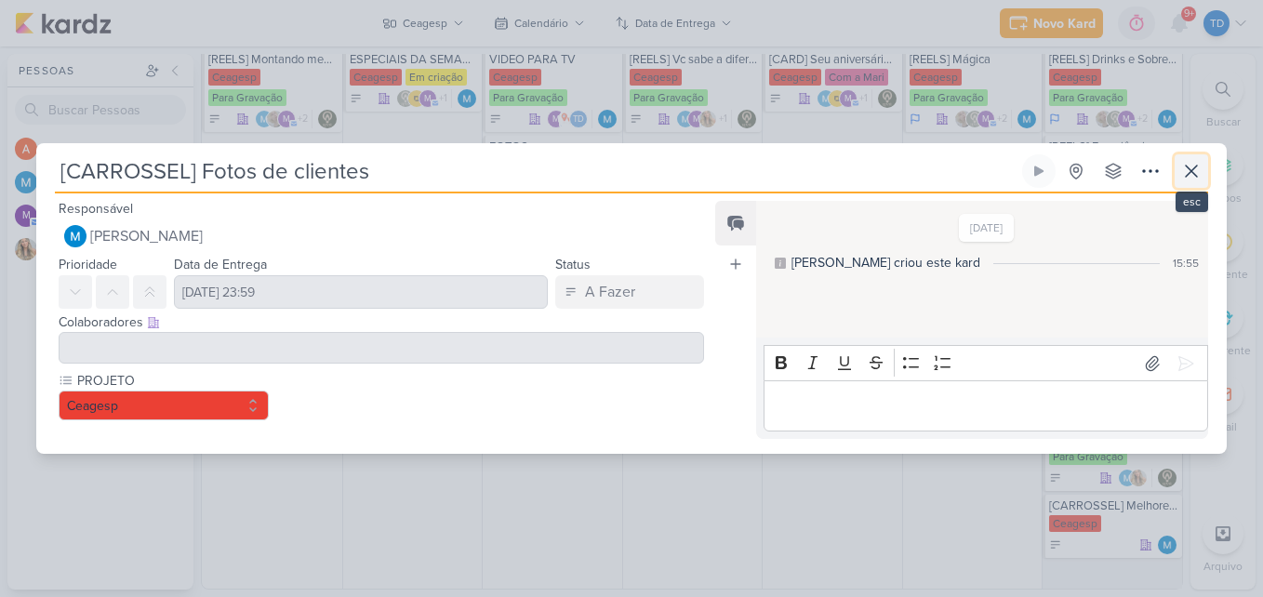
click at [1202, 168] on icon at bounding box center [1191, 171] width 22 height 22
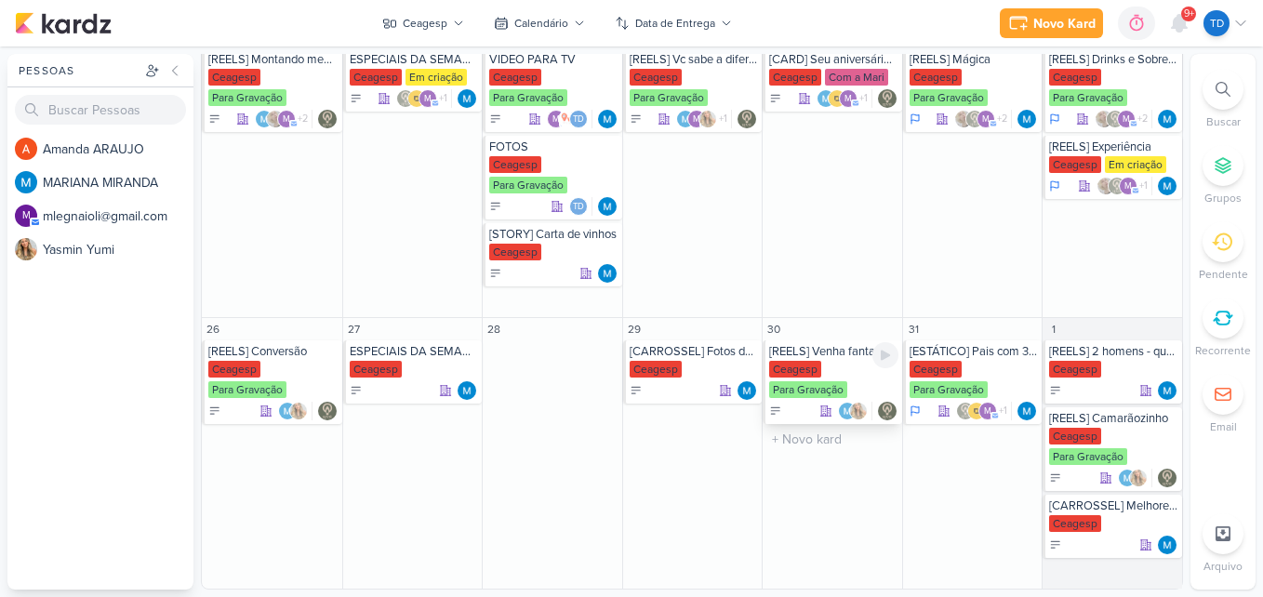
click at [826, 374] on div "Ceagesp Para Gravação" at bounding box center [833, 380] width 129 height 39
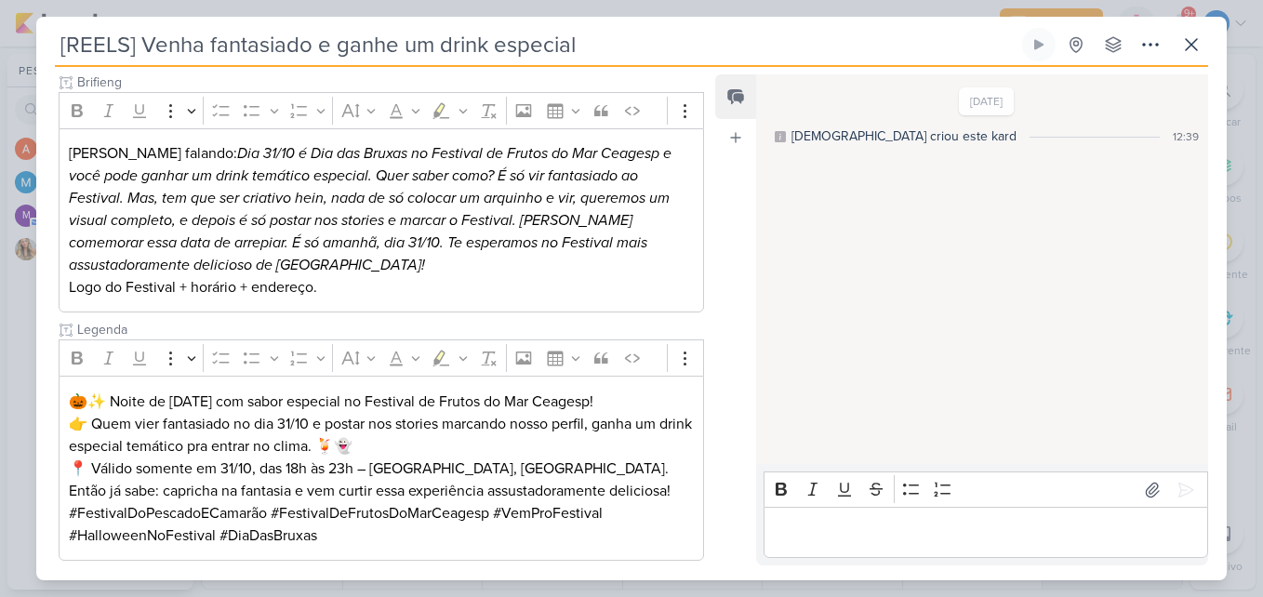
scroll to position [243, 0]
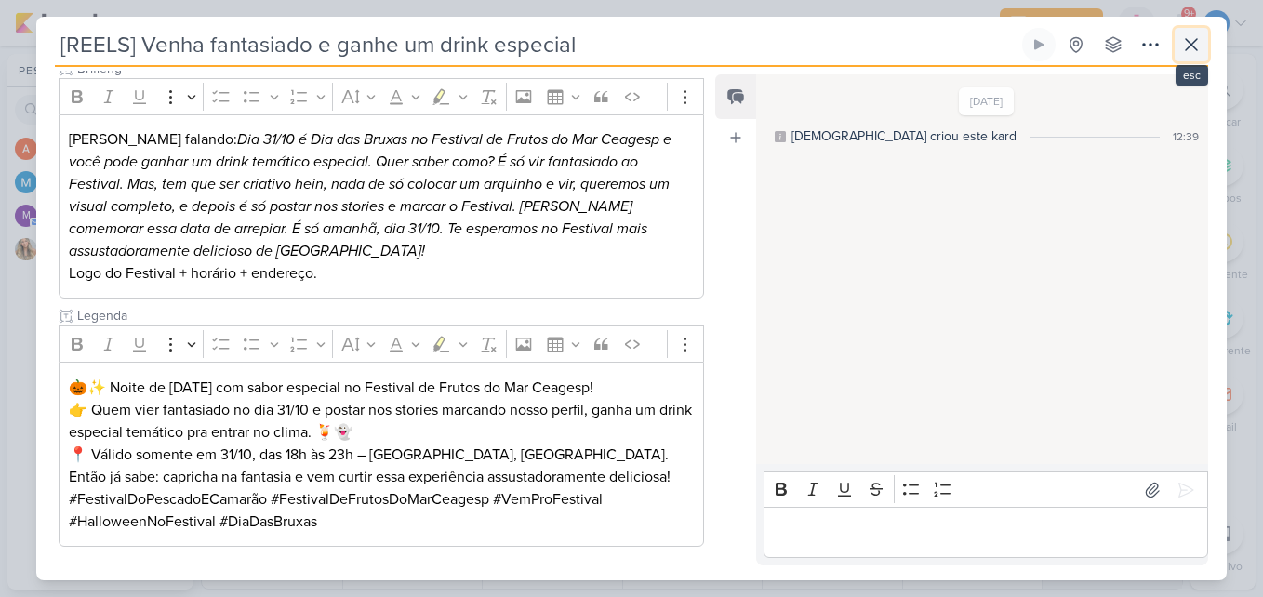
click at [1183, 49] on icon at bounding box center [1191, 44] width 22 height 22
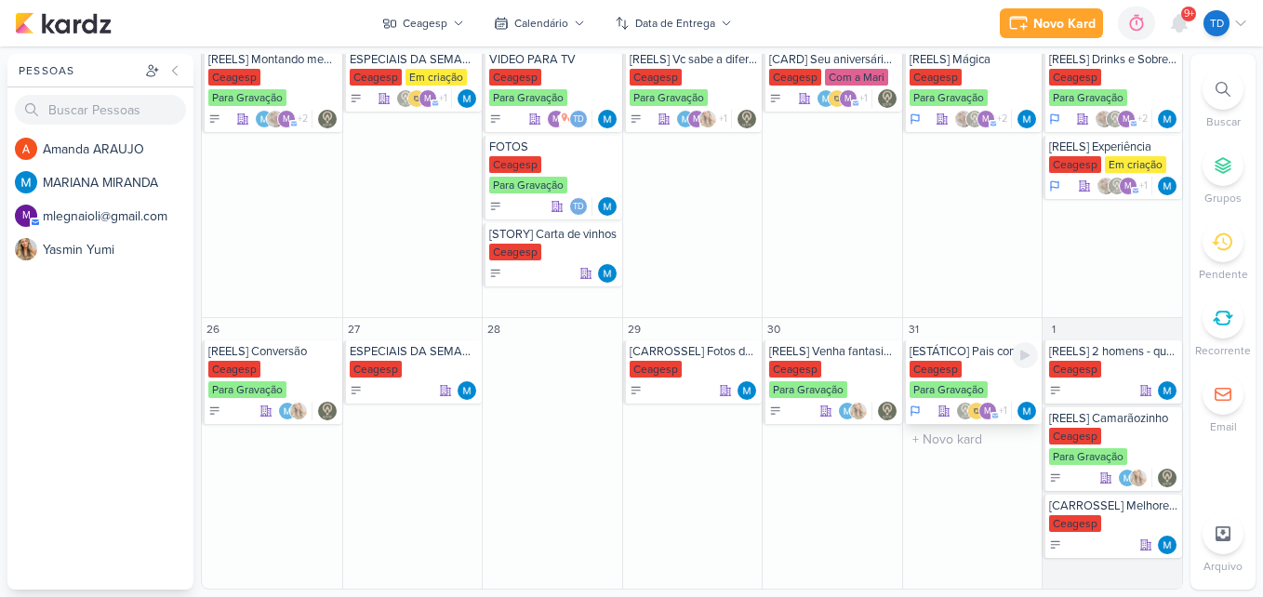
click at [950, 365] on div "Ceagesp" at bounding box center [936, 369] width 52 height 17
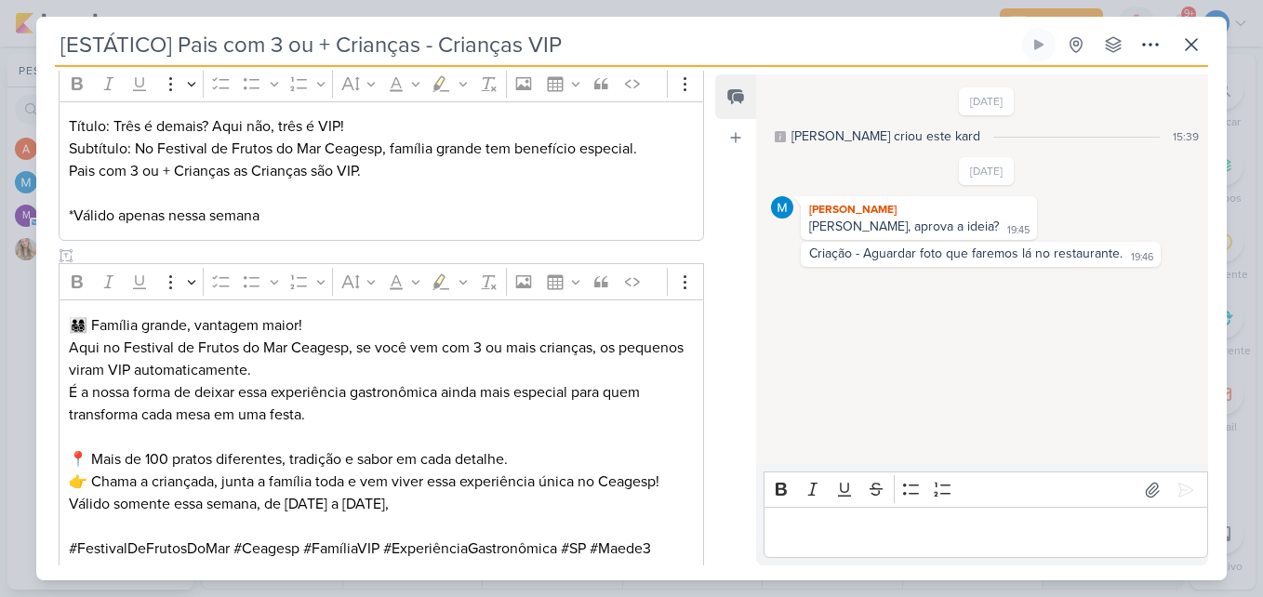
scroll to position [283, 0]
click at [1211, 30] on div "[ESTÁTICO] Pais com 3 ou + Crianças - Crianças VIP Criado por MARIANA nenhum gr…" at bounding box center [631, 304] width 1190 height 552
click at [1205, 37] on button at bounding box center [1191, 44] width 33 height 33
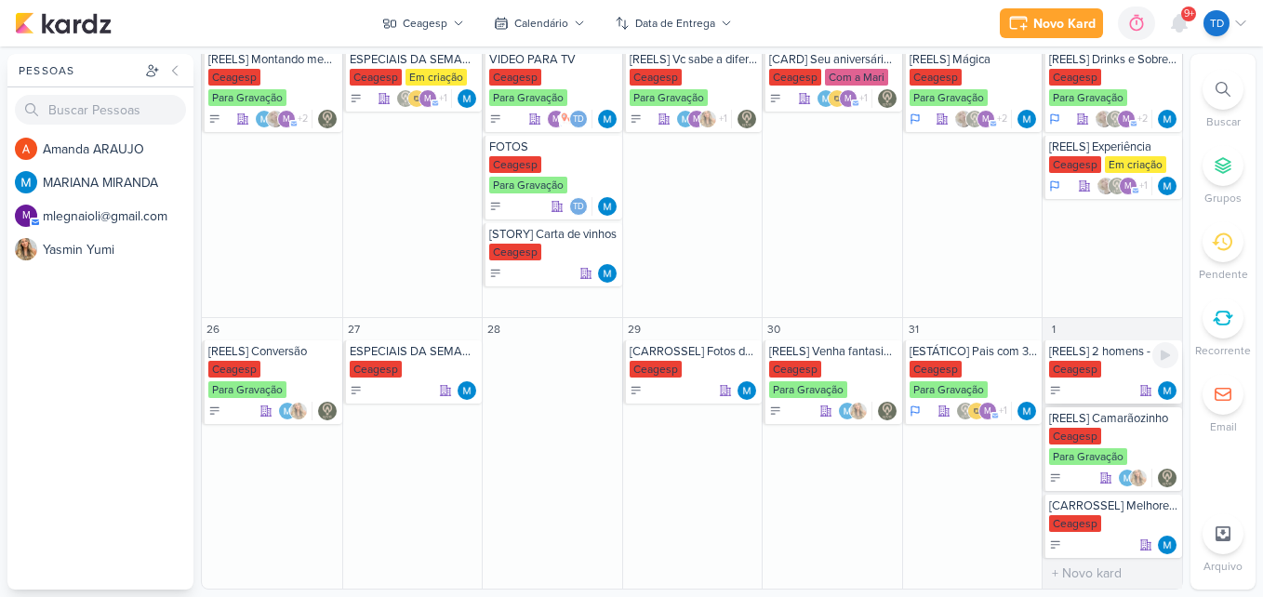
click at [1067, 358] on div "[REELS] 2 homens - quem comer primeiro ganha o rodízio do casal" at bounding box center [1113, 351] width 129 height 15
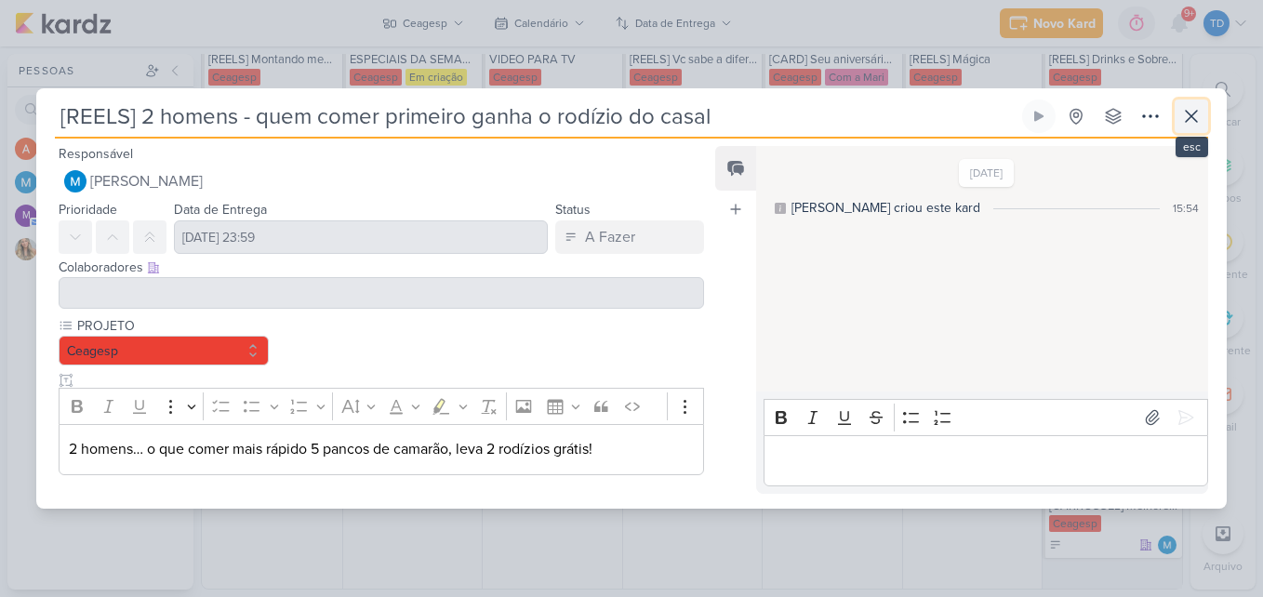
click at [1182, 117] on icon at bounding box center [1191, 116] width 22 height 22
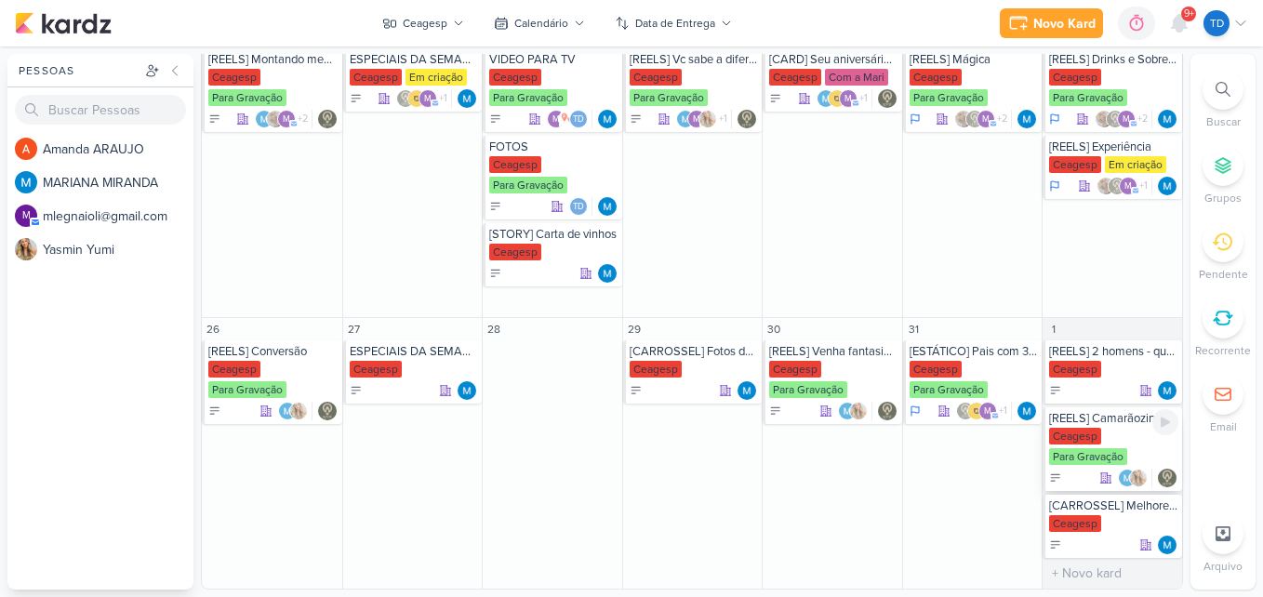
click at [1102, 447] on div "Ceagesp Para Gravação" at bounding box center [1113, 447] width 129 height 39
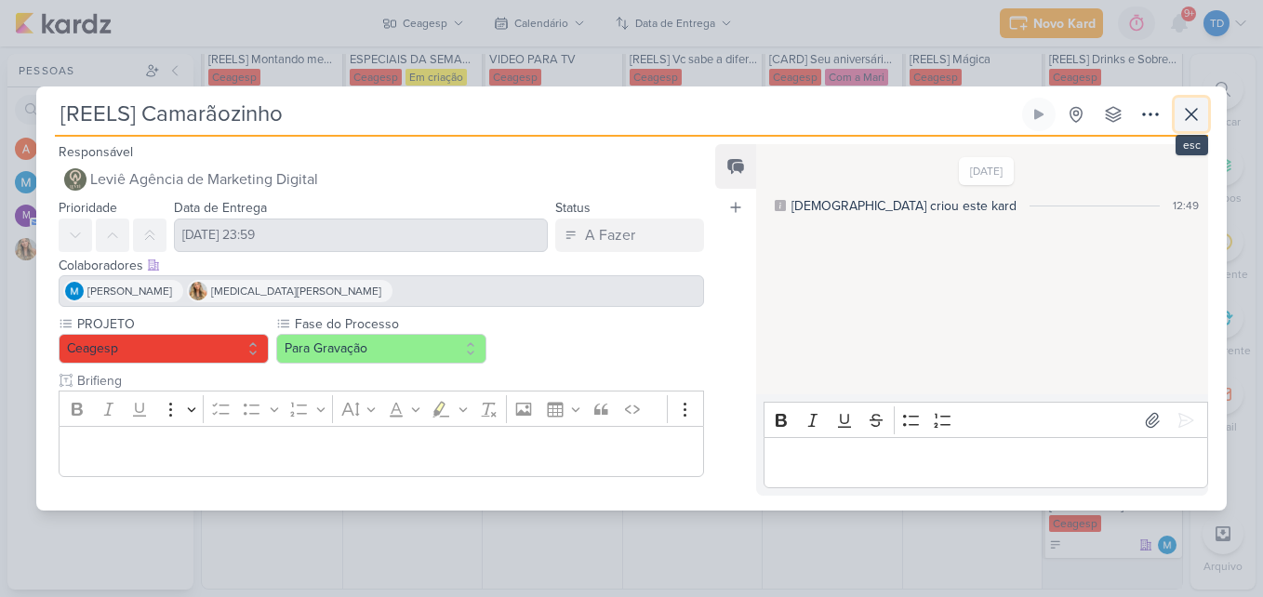
click at [1194, 120] on icon at bounding box center [1191, 114] width 22 height 22
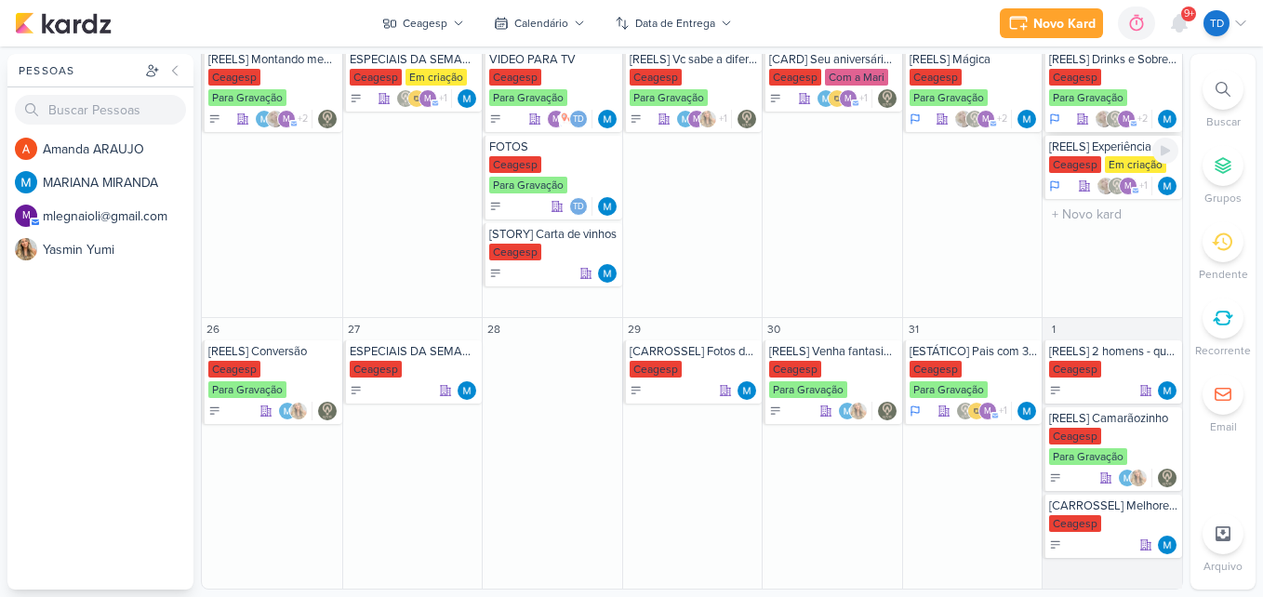
scroll to position [0, 0]
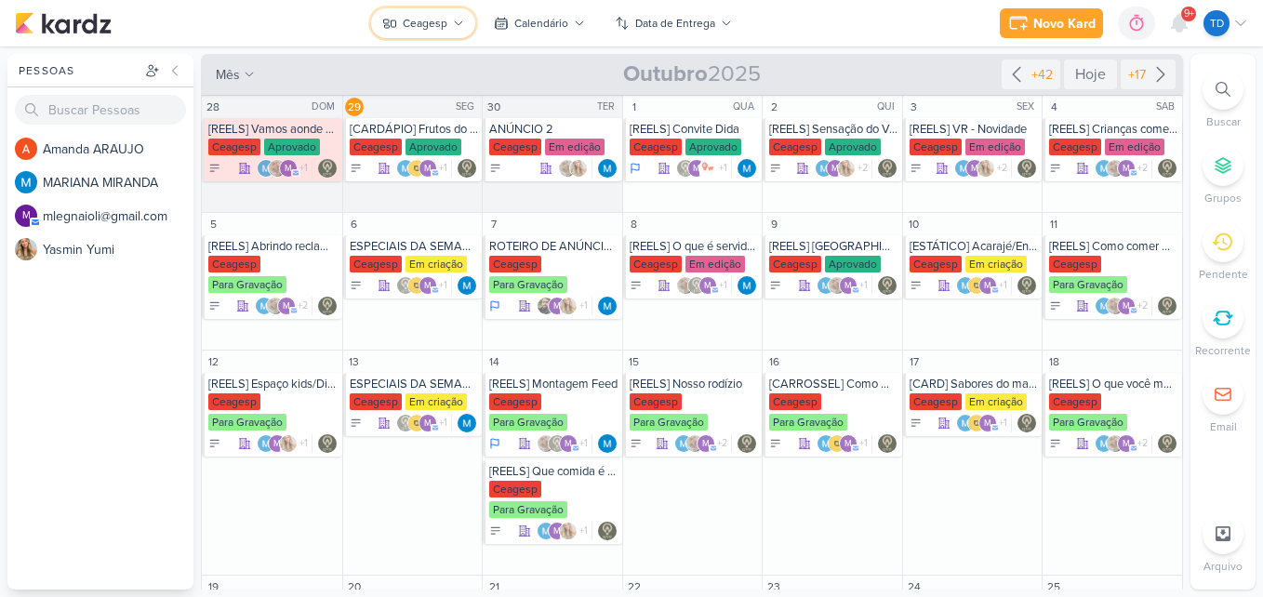
click at [457, 16] on button "Ceagesp" at bounding box center [423, 23] width 104 height 30
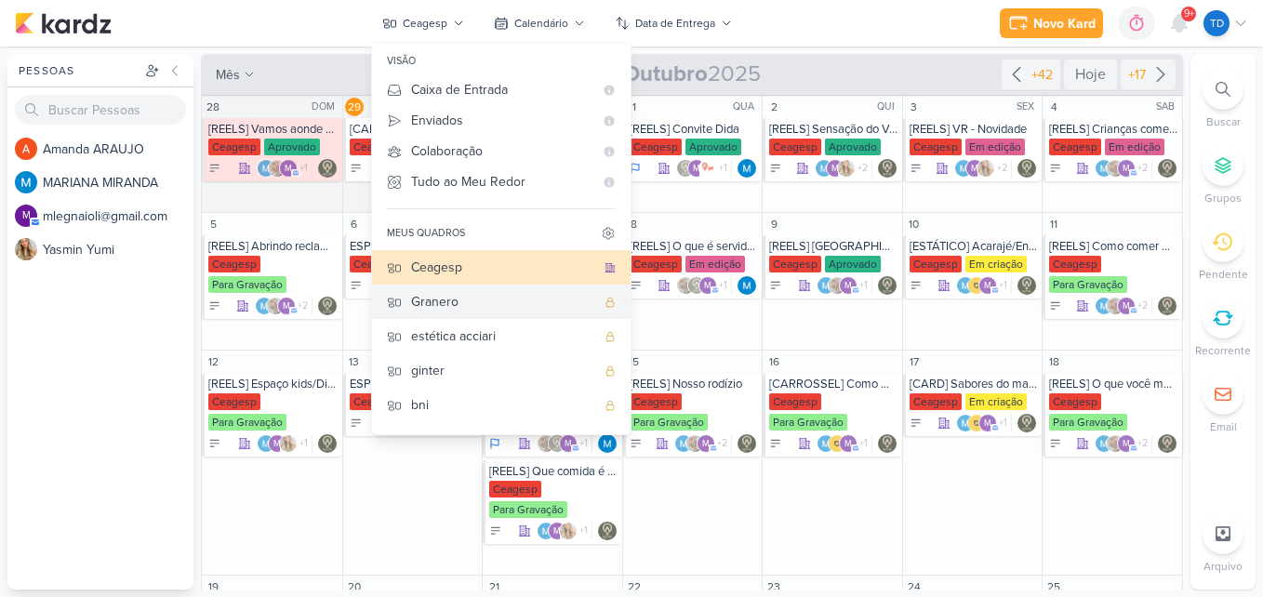
click at [471, 301] on div "Granero" at bounding box center [503, 302] width 184 height 20
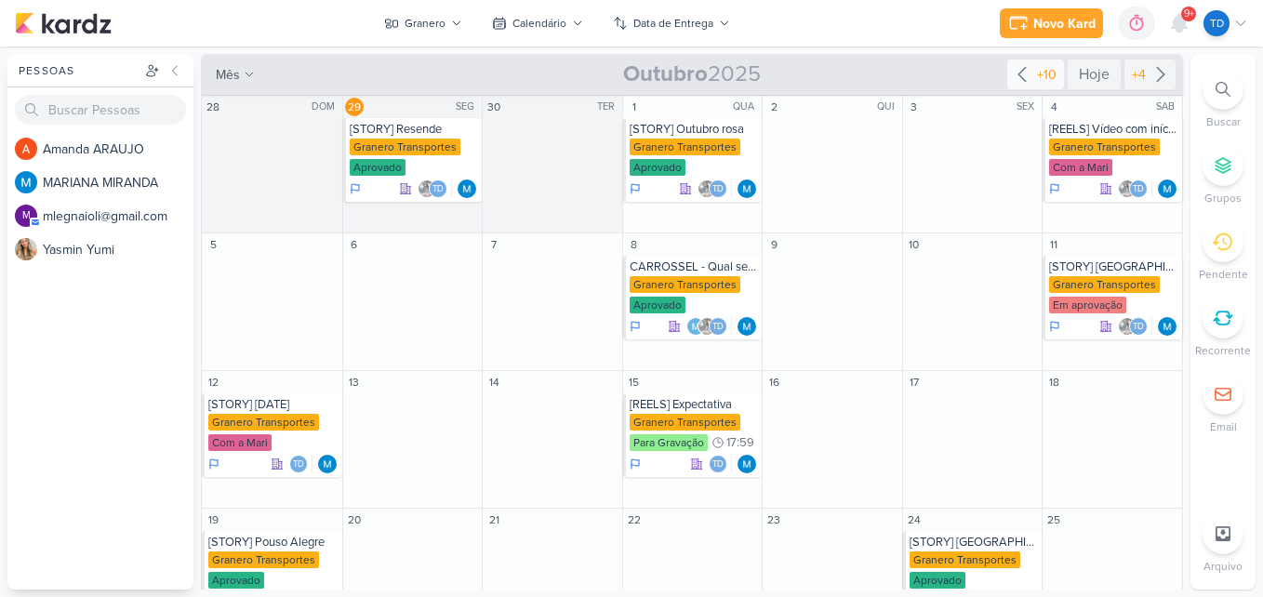
click at [1033, 76] on div "+10" at bounding box center [1046, 75] width 27 height 20
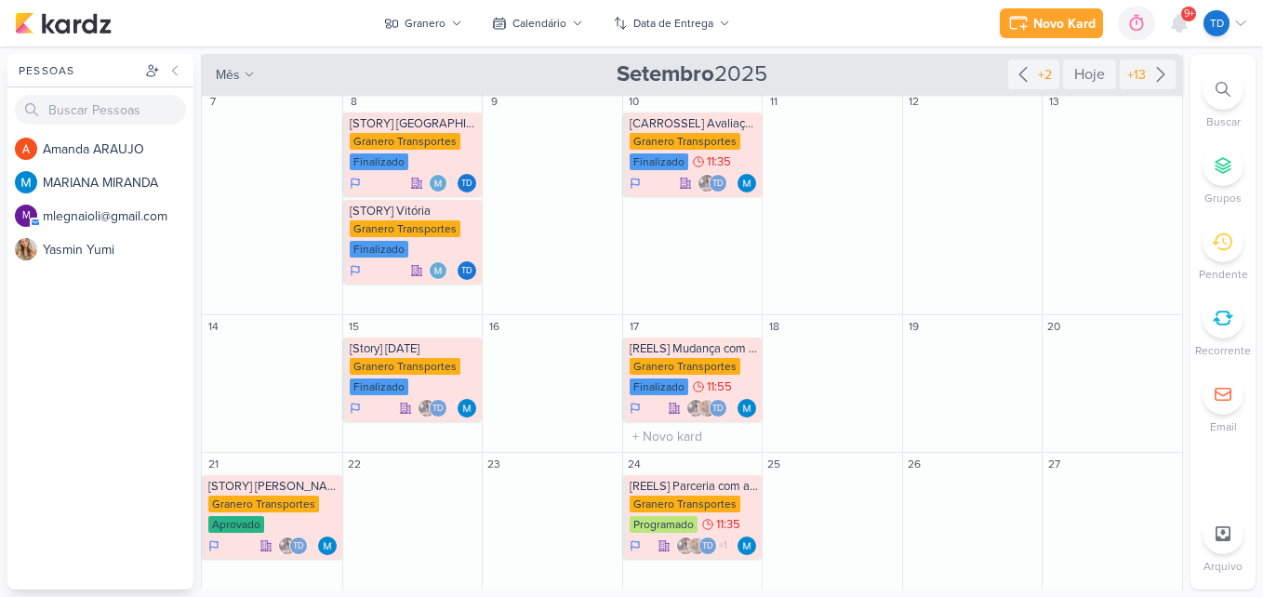
scroll to position [282, 0]
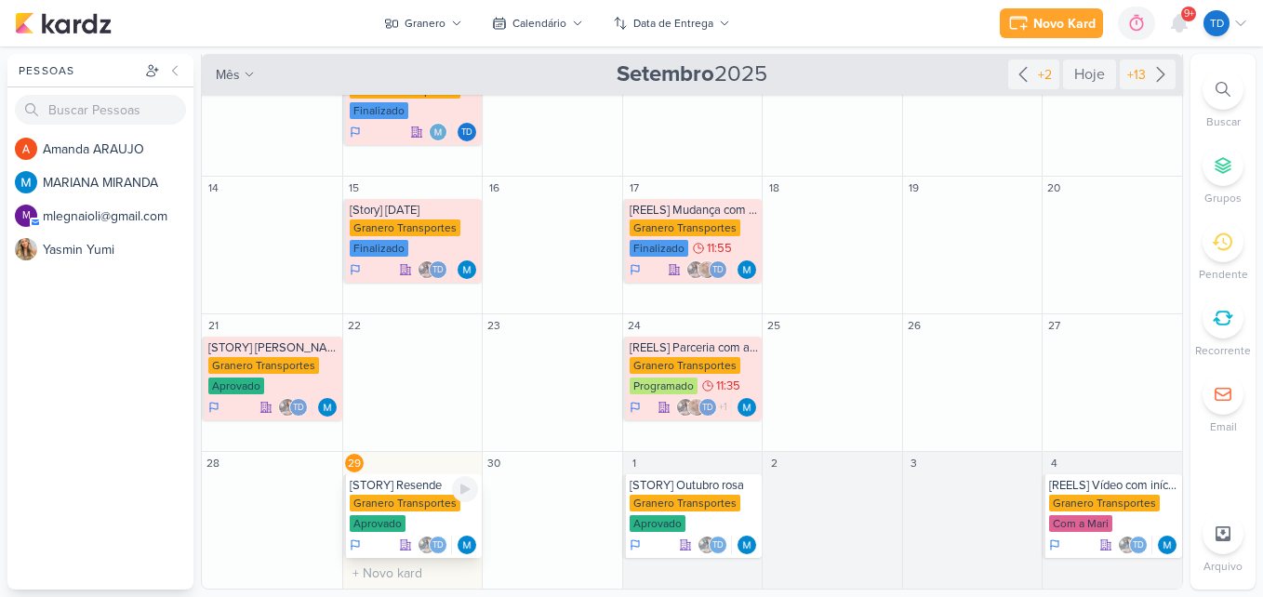
click at [375, 500] on div "Granero Transportes" at bounding box center [405, 503] width 111 height 17
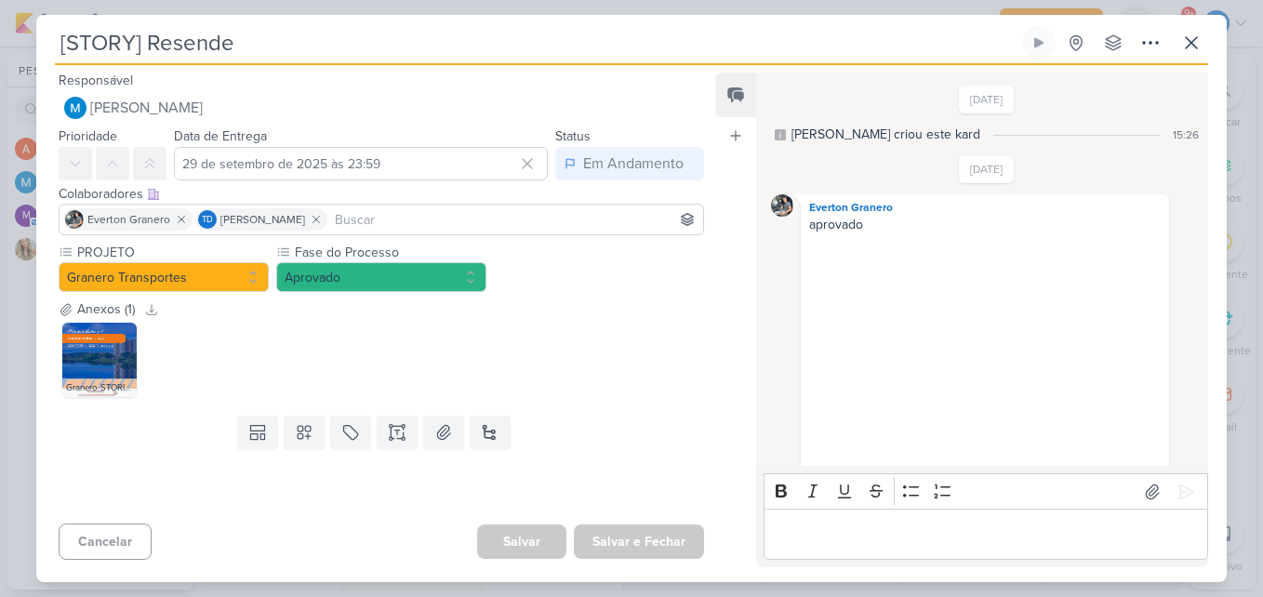
scroll to position [270, 0]
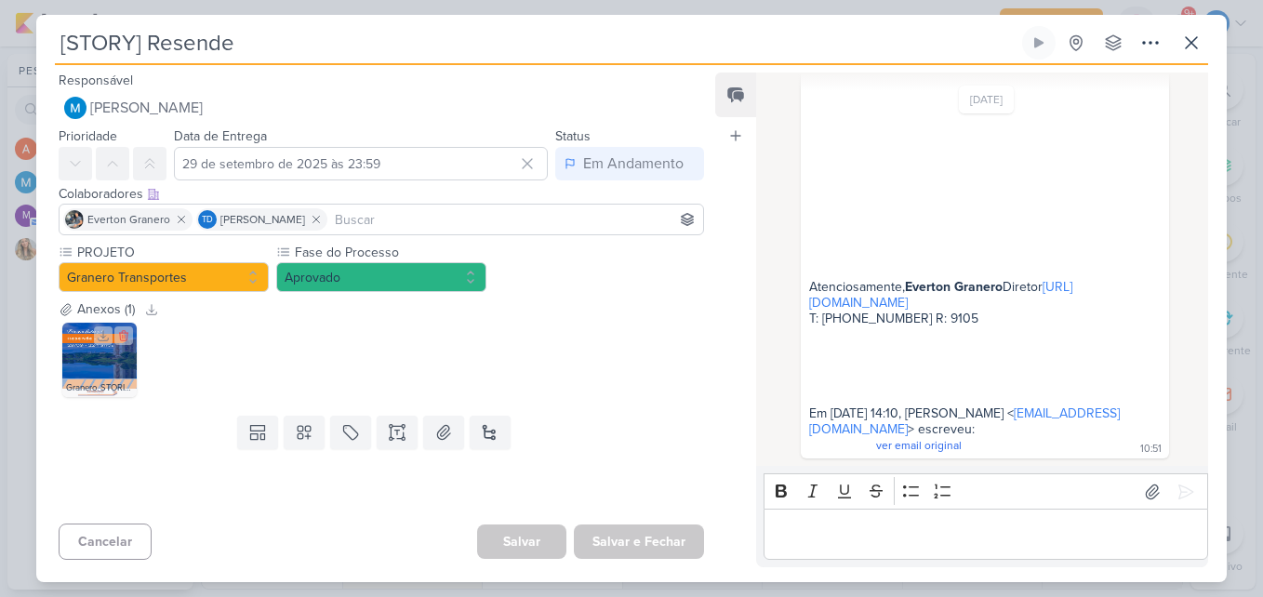
click at [100, 361] on img at bounding box center [99, 360] width 74 height 74
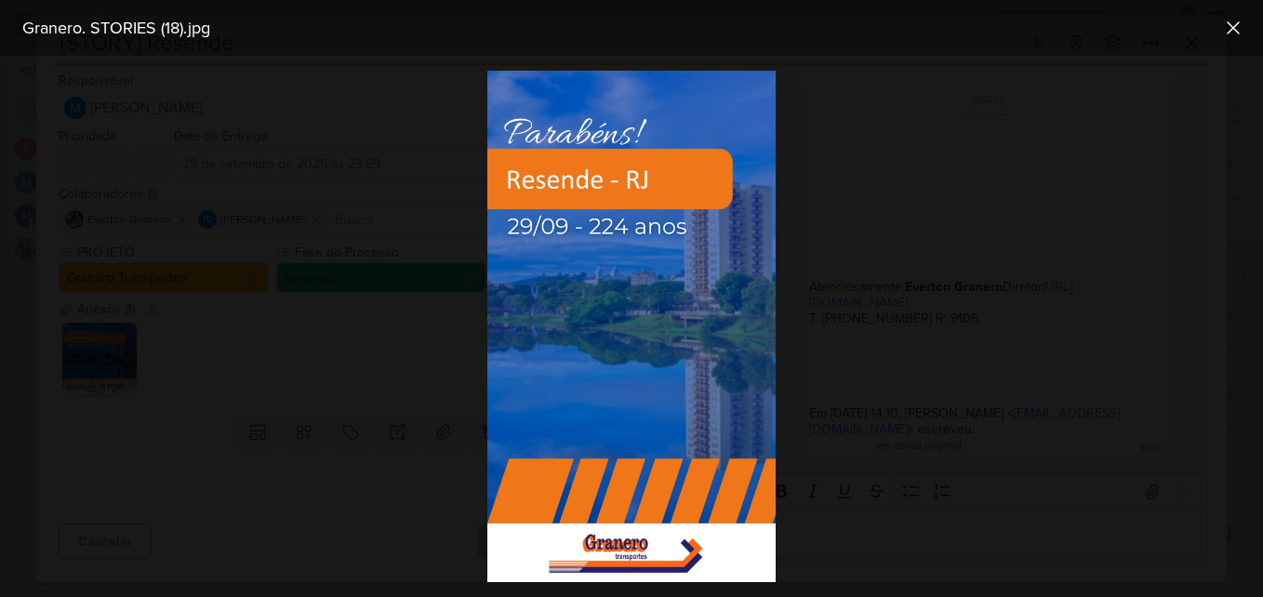
click at [445, 230] on div at bounding box center [631, 326] width 1263 height 541
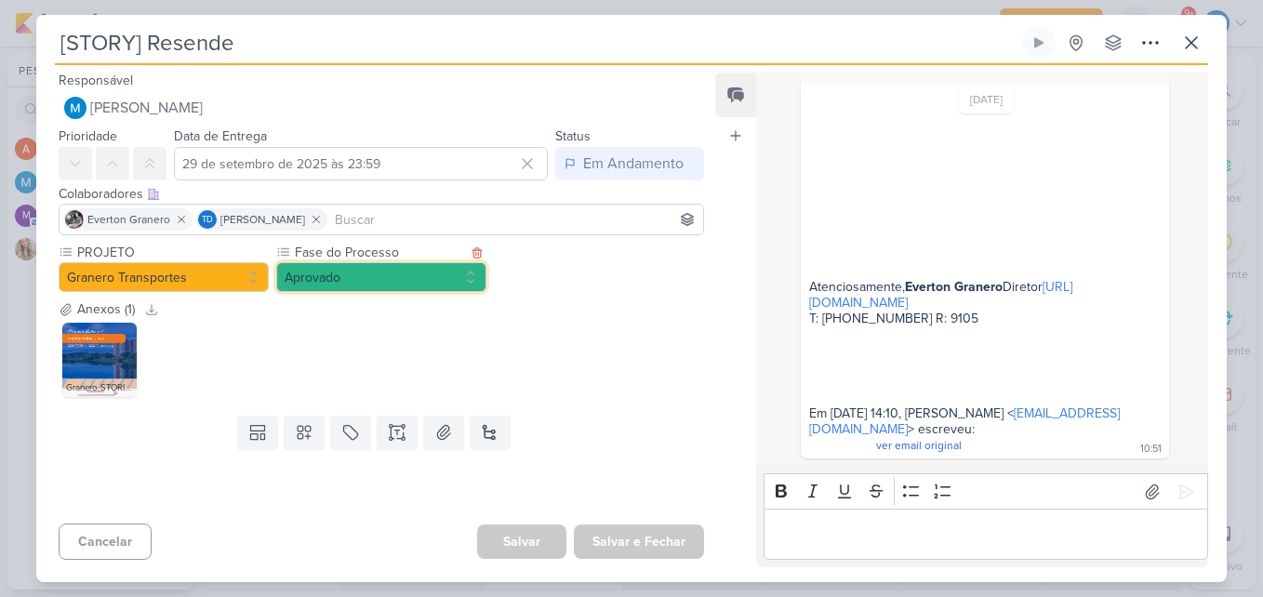
click at [432, 278] on button "Aprovado" at bounding box center [381, 277] width 210 height 30
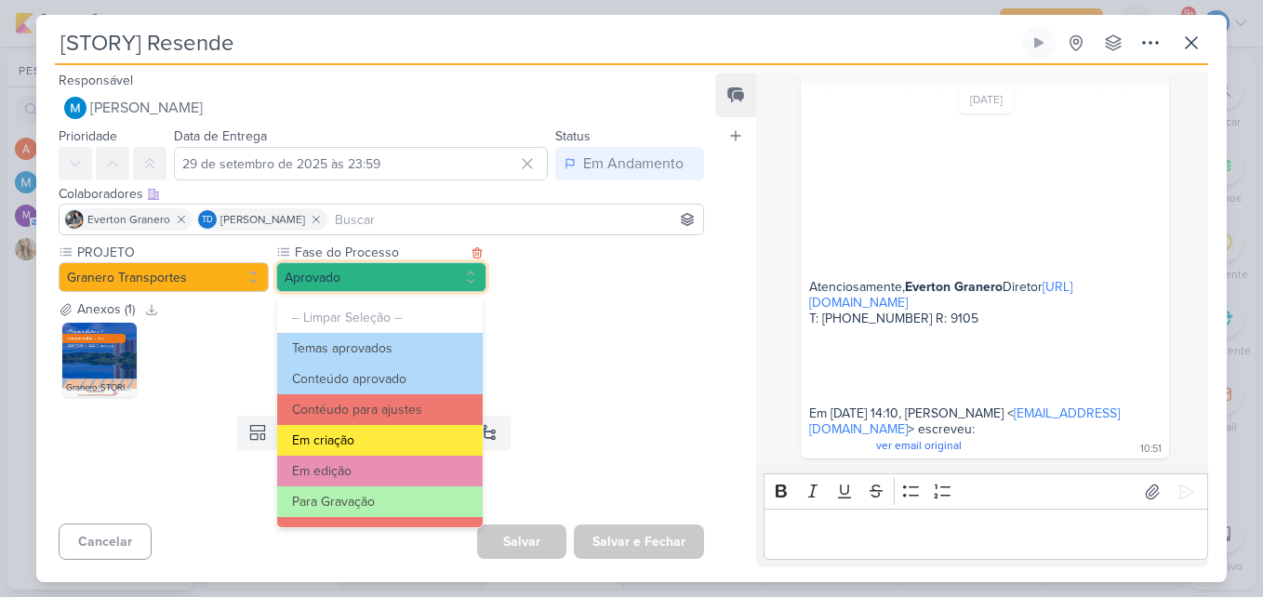
scroll to position [179, 0]
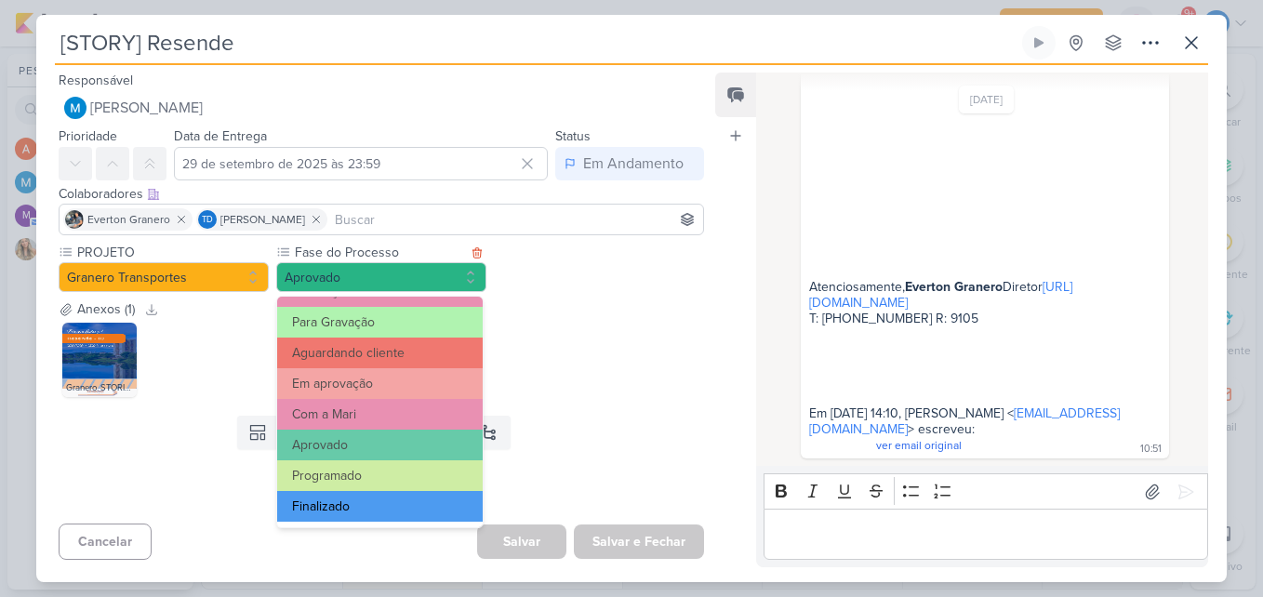
click at [388, 502] on button "Finalizado" at bounding box center [380, 506] width 206 height 31
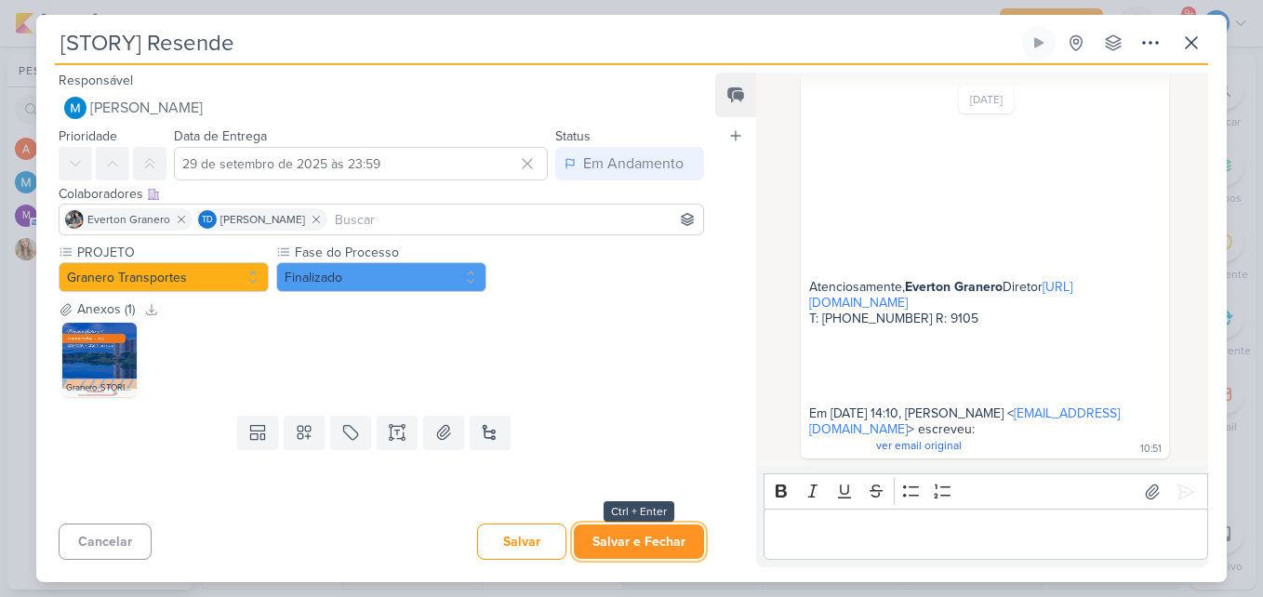
click at [600, 550] on button "Salvar e Fechar" at bounding box center [639, 542] width 130 height 34
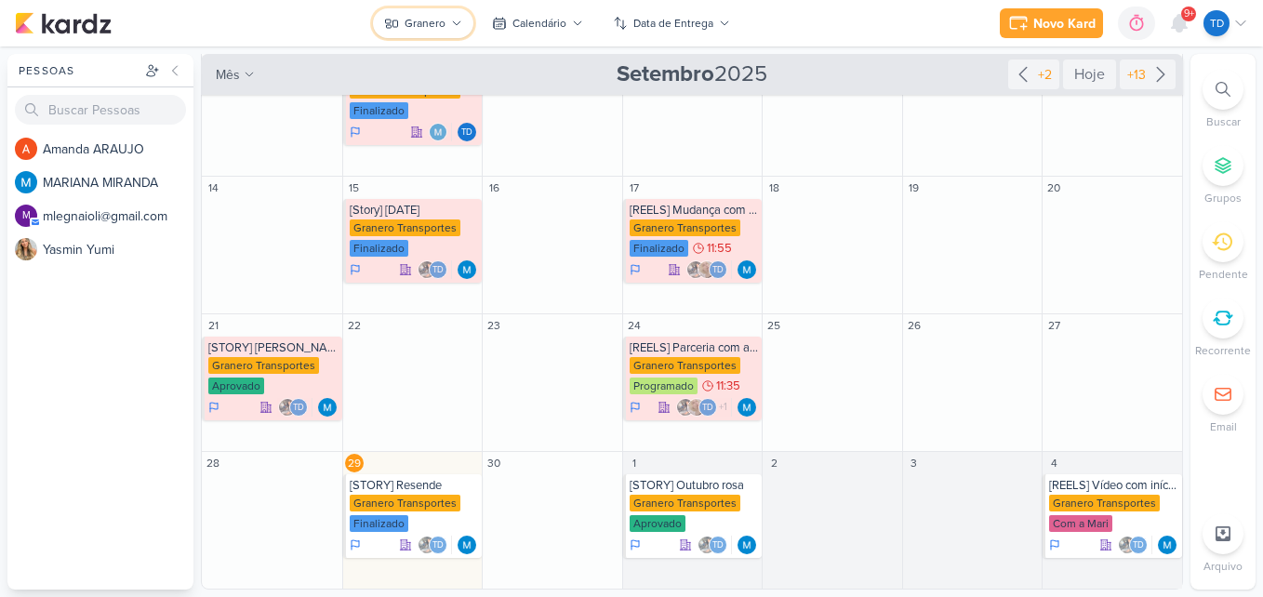
click at [447, 27] on button "Granero" at bounding box center [423, 23] width 100 height 30
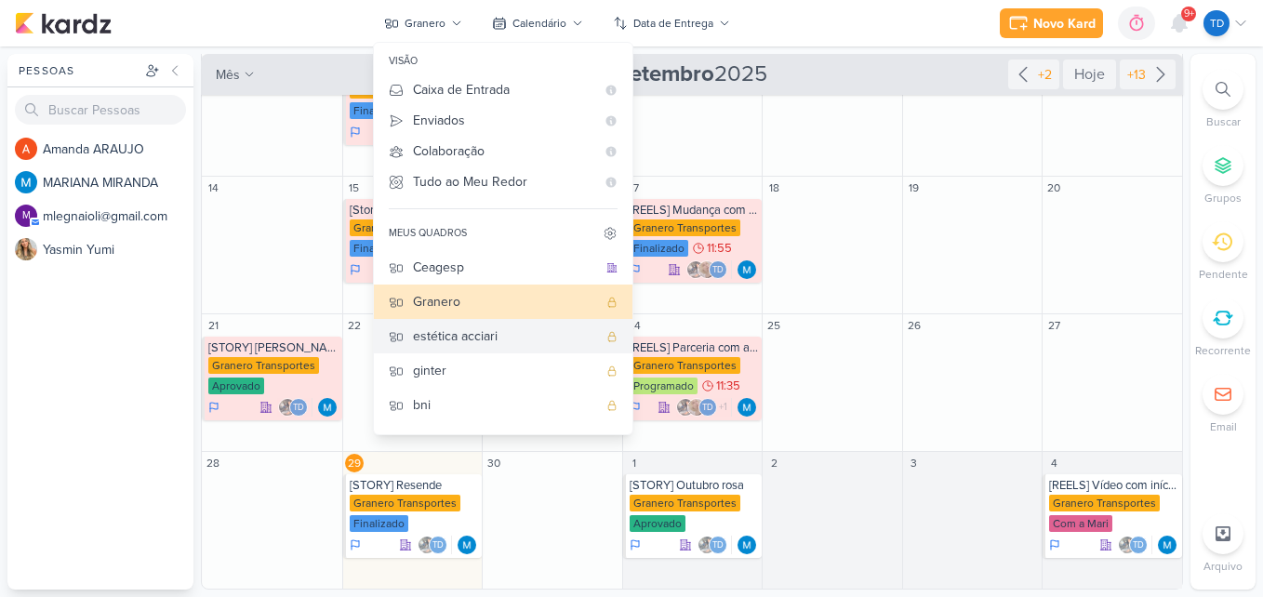
click at [466, 339] on div "estética acciari" at bounding box center [505, 336] width 184 height 20
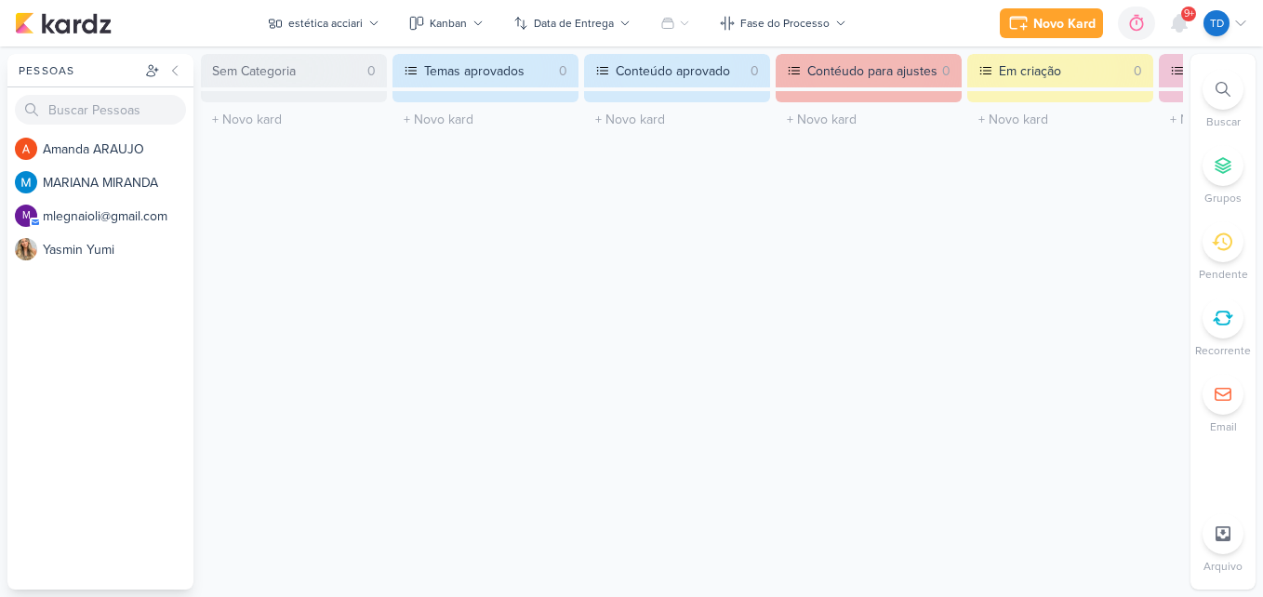
scroll to position [0, 0]
click at [477, 14] on button "Kanban" at bounding box center [446, 23] width 97 height 30
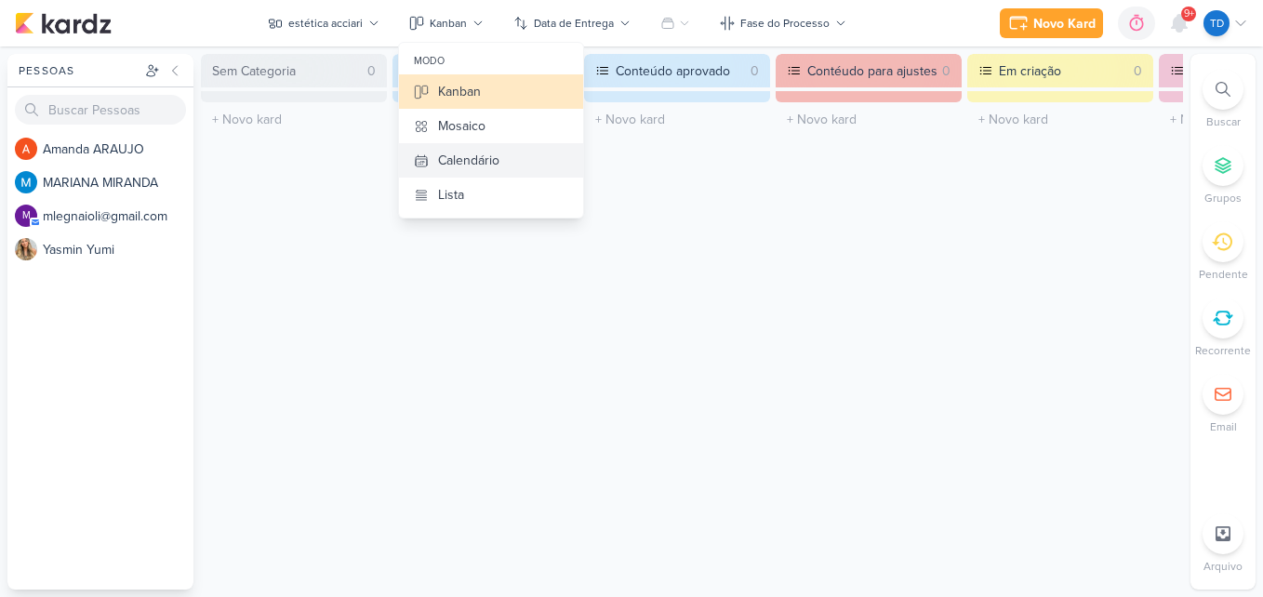
click at [485, 159] on div "Calendário" at bounding box center [468, 161] width 61 height 20
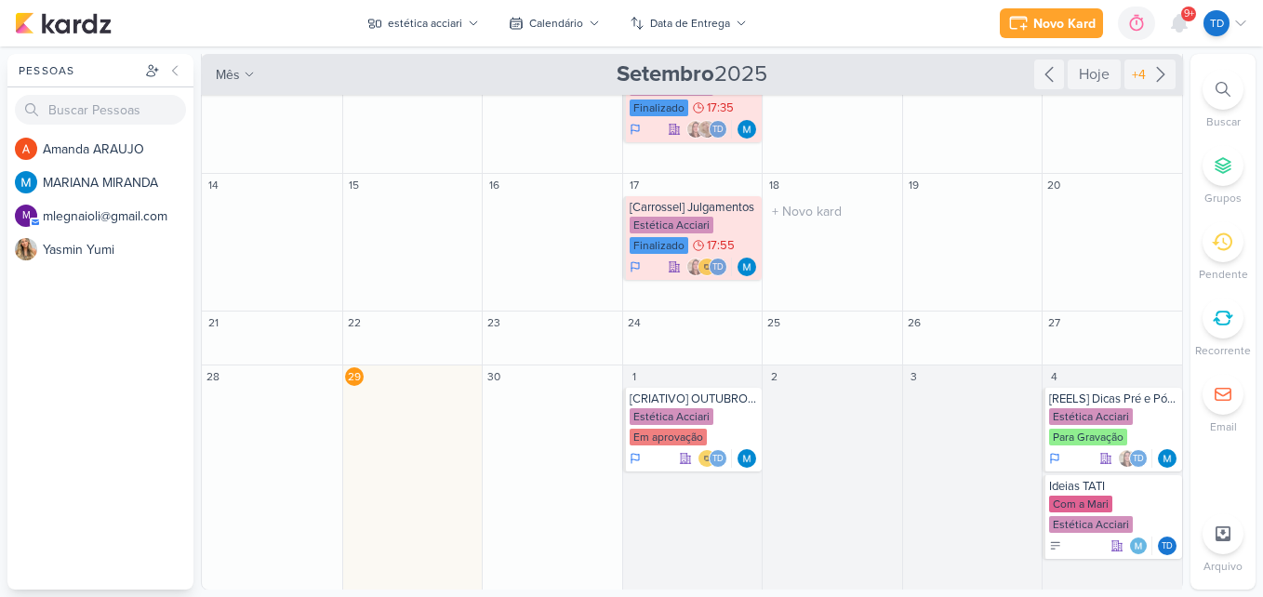
scroll to position [198, 0]
click at [1118, 409] on div "Estética Acciari" at bounding box center [1091, 415] width 84 height 17
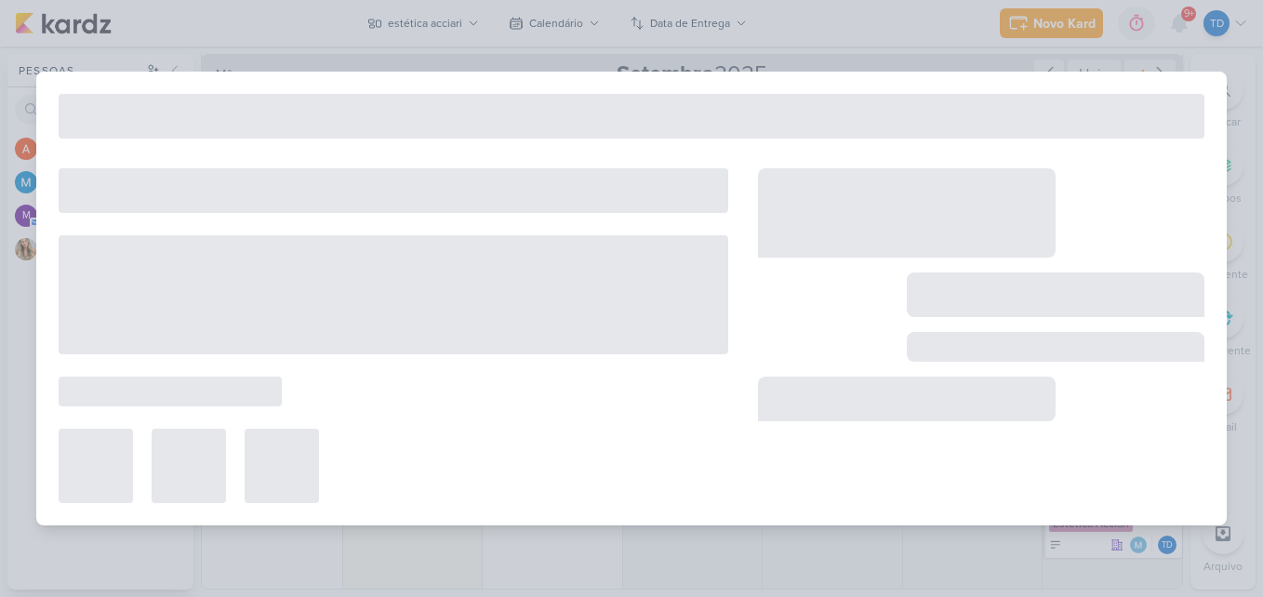
type input "[REELS] Dicas Pré e Pós Maquiagem"
type input "[DATE] 23:59"
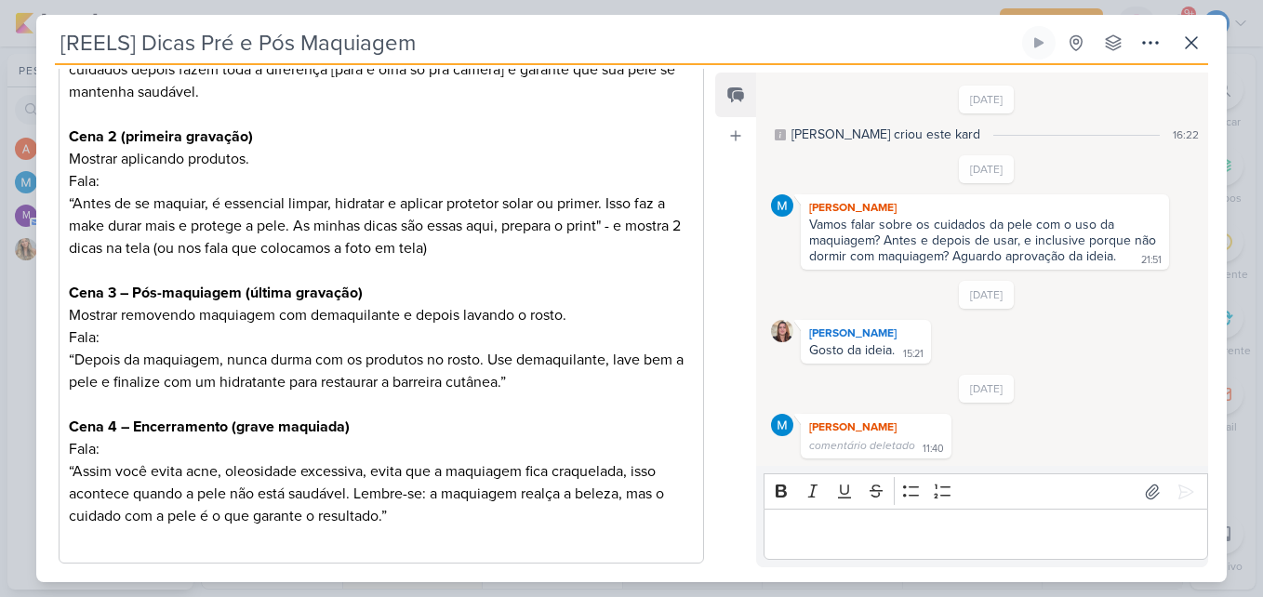
scroll to position [525, 0]
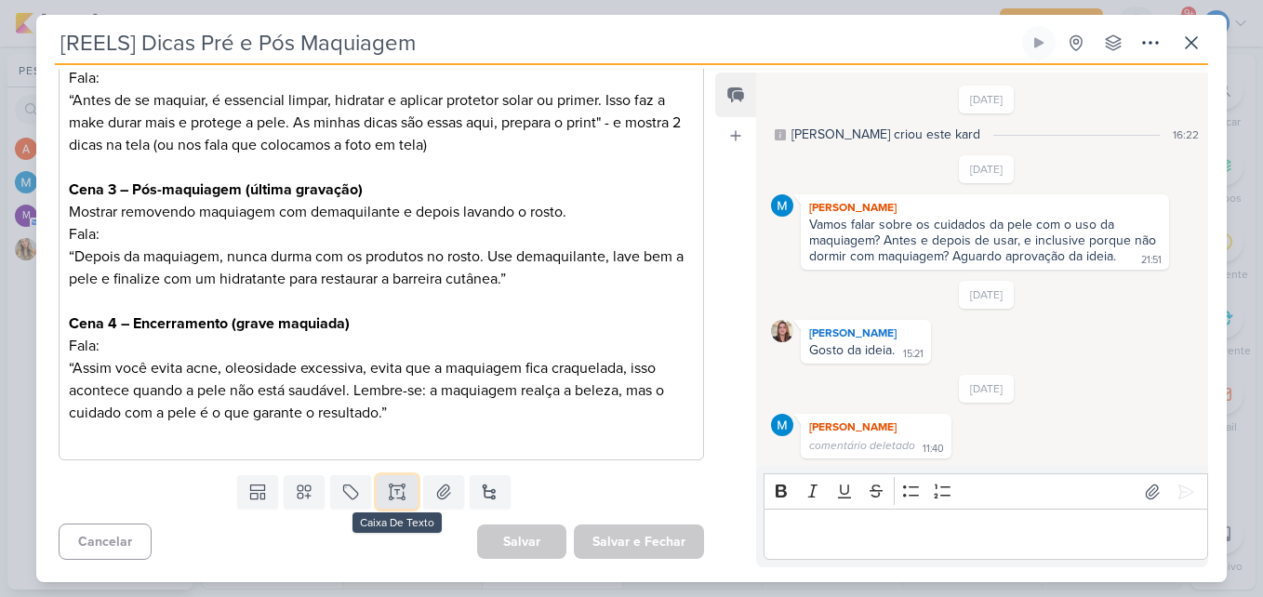
click at [402, 487] on icon at bounding box center [403, 486] width 3 height 3
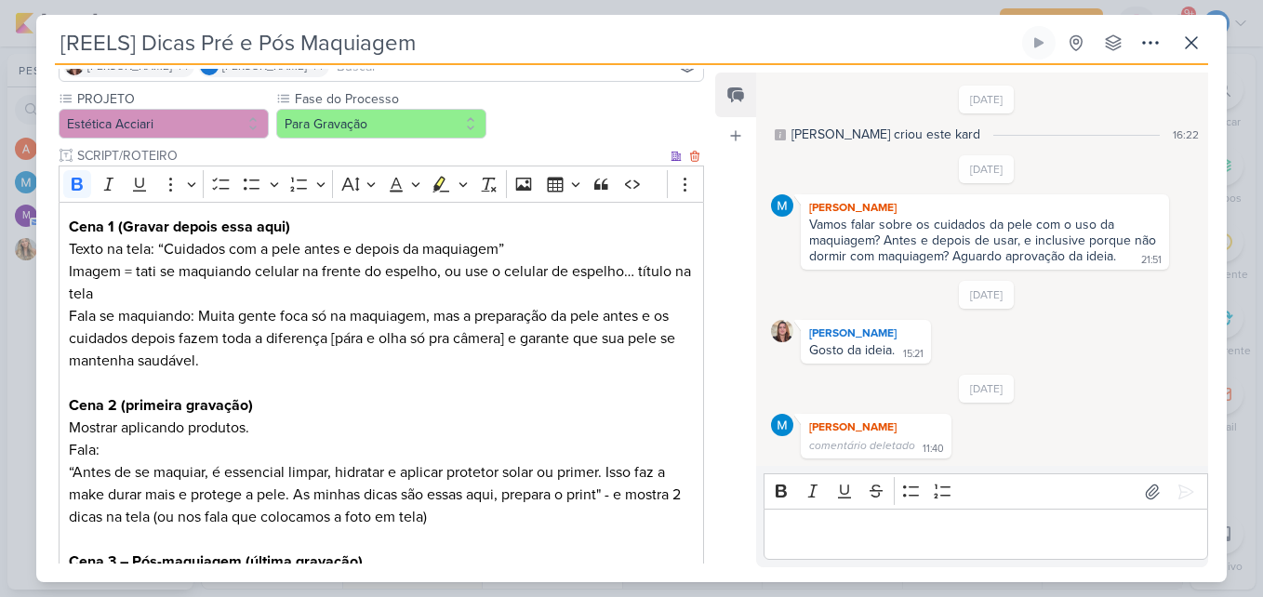
scroll to position [246, 0]
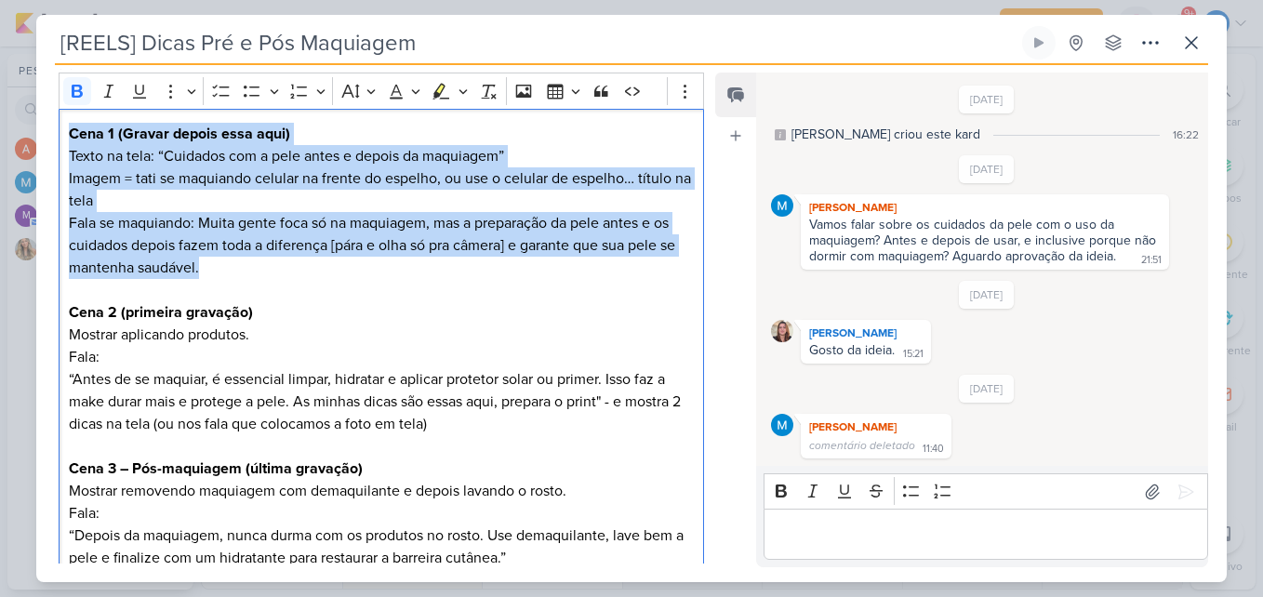
drag, startPoint x: 64, startPoint y: 132, endPoint x: 426, endPoint y: 266, distance: 385.8
click at [422, 268] on div "Cena 1 (Gravar depois essa aqui) Texto na tela: “Cuidados com a pele antes e de…" at bounding box center [381, 424] width 645 height 631
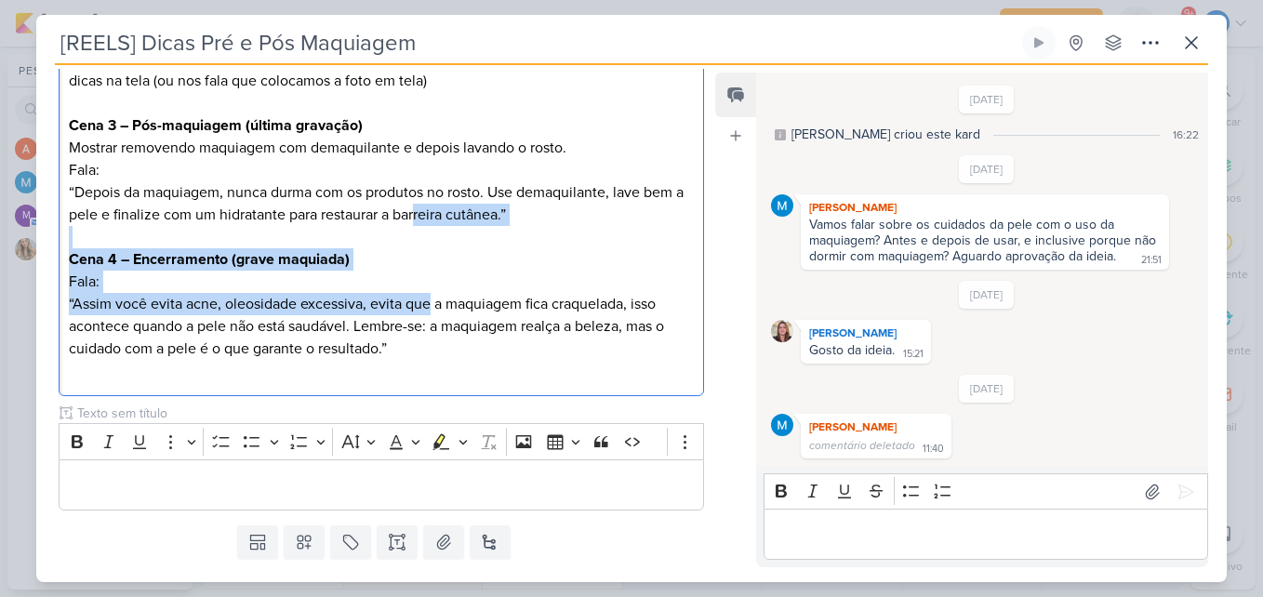
scroll to position [618, 0]
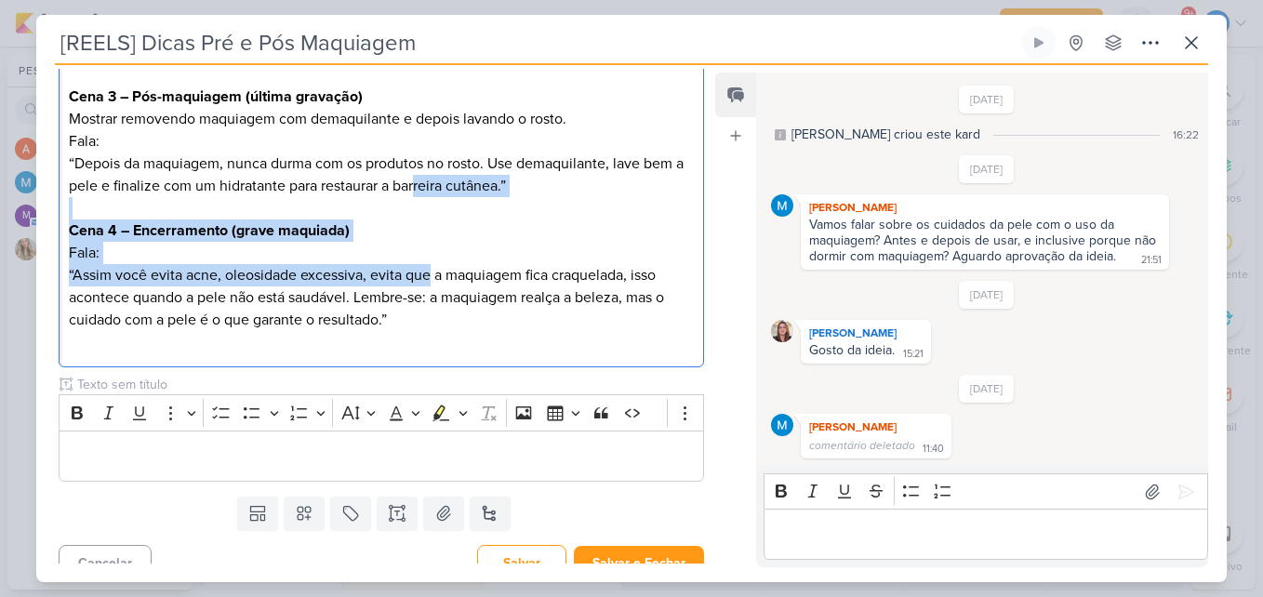
drag, startPoint x: 430, startPoint y: 264, endPoint x: 416, endPoint y: 252, distance: 18.5
click at [432, 264] on div "Cena 1 (Gravar depois essa aqui) Texto na tela: “Cuidados com a pele antes e de…" at bounding box center [381, 52] width 645 height 631
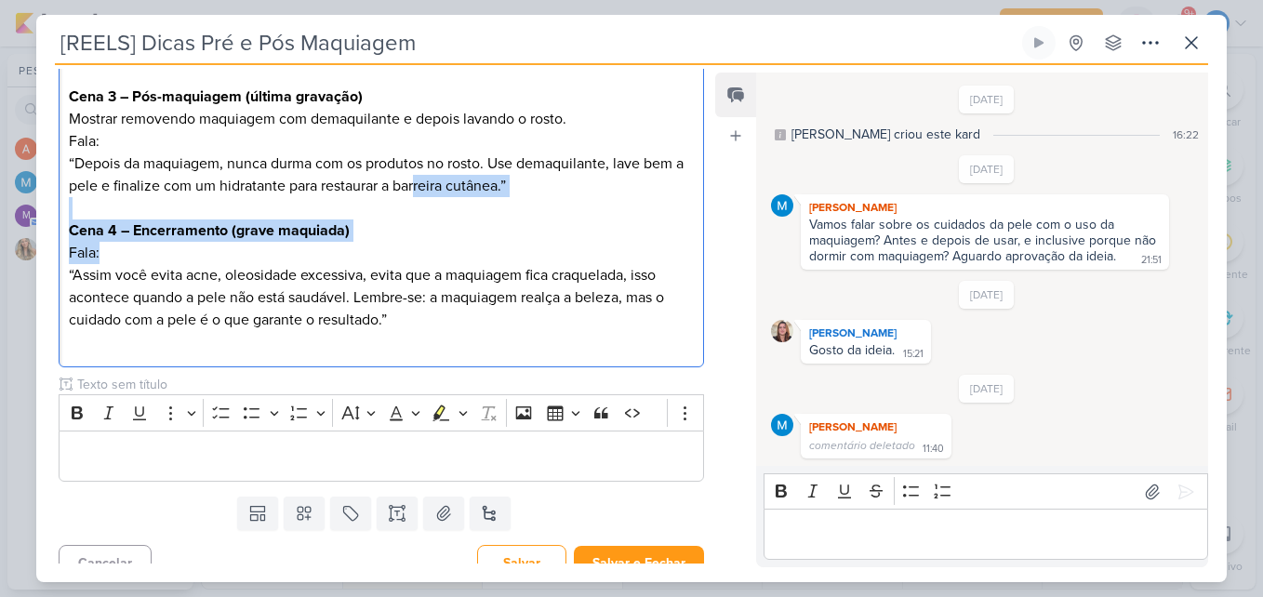
click at [399, 259] on p "Cena 4 – Encerramento (grave maquiada) Fala: “Assim você evita acne, oleosidade…" at bounding box center [381, 275] width 625 height 112
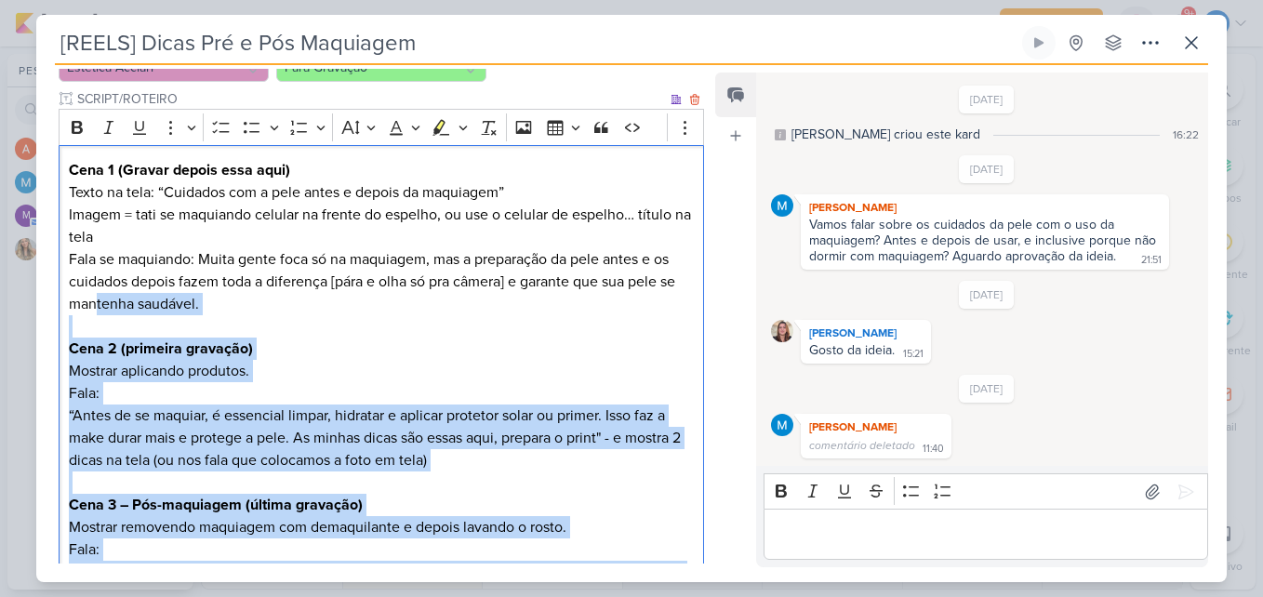
scroll to position [60, 0]
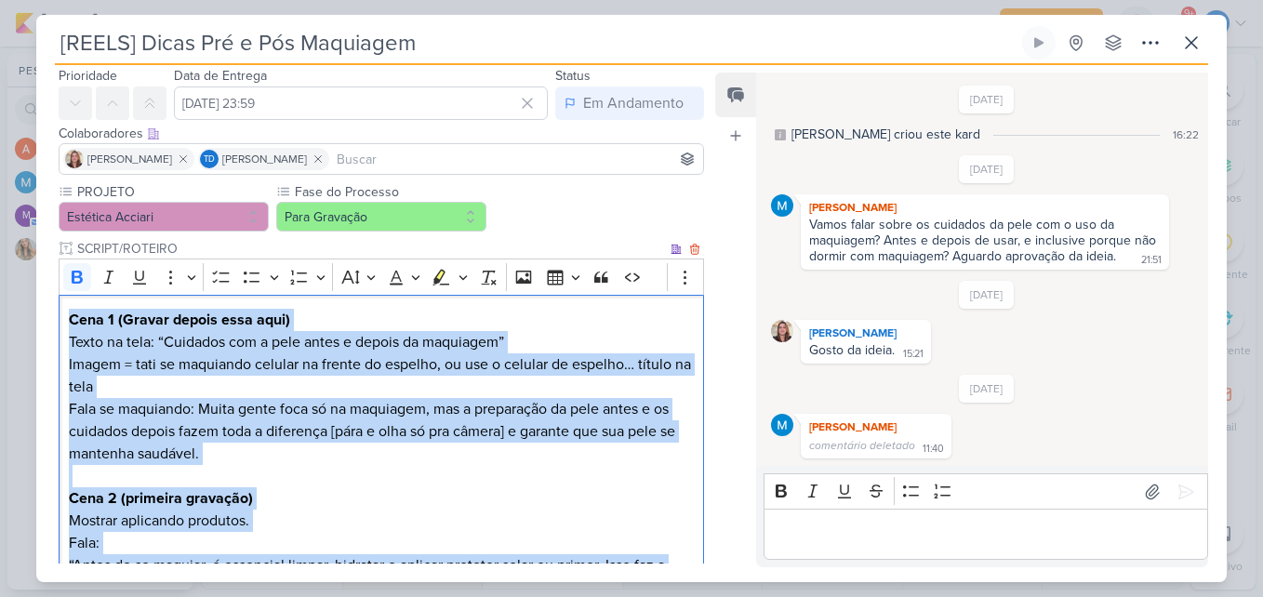
drag, startPoint x: 431, startPoint y: 334, endPoint x: 65, endPoint y: 308, distance: 366.4
copy div "Cena 1 (Gravar depois essa aqui) Texto na tela: “Cuidados com a pele antes e de…"
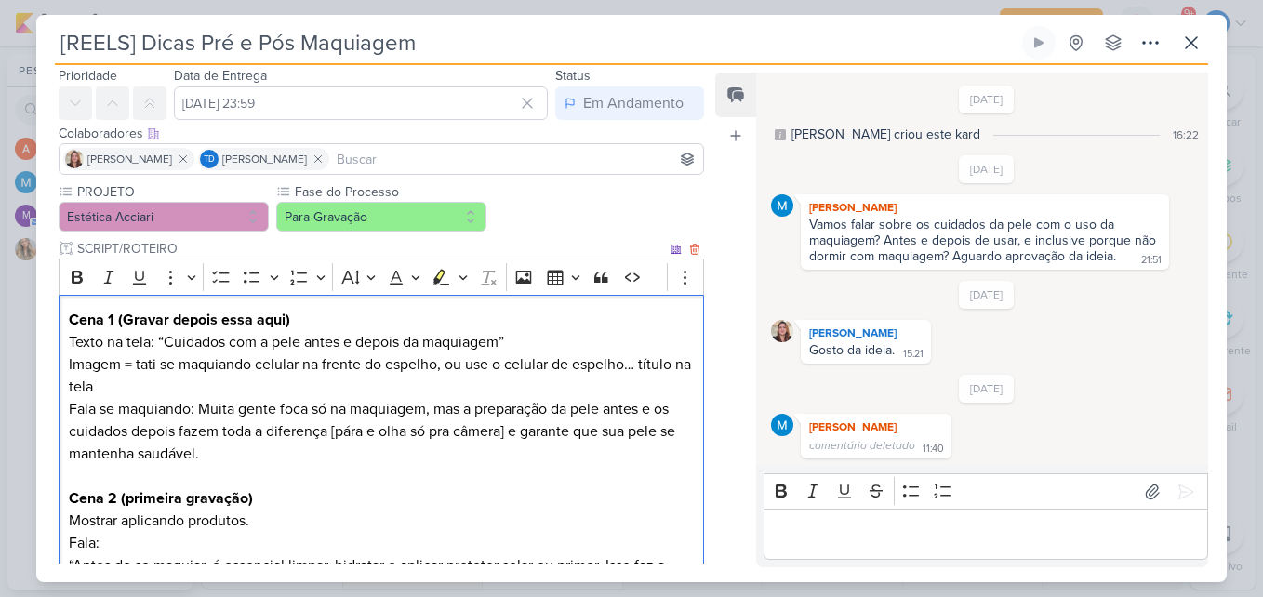
scroll to position [640, 0]
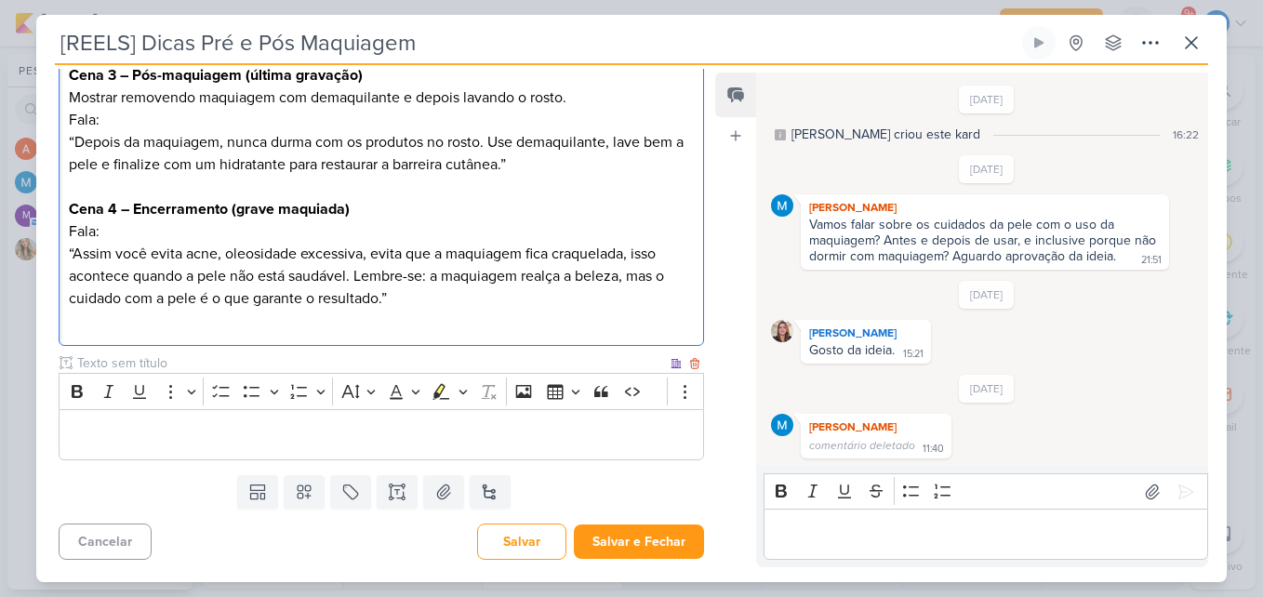
click at [402, 439] on p "Editor editing area: main" at bounding box center [381, 435] width 625 height 22
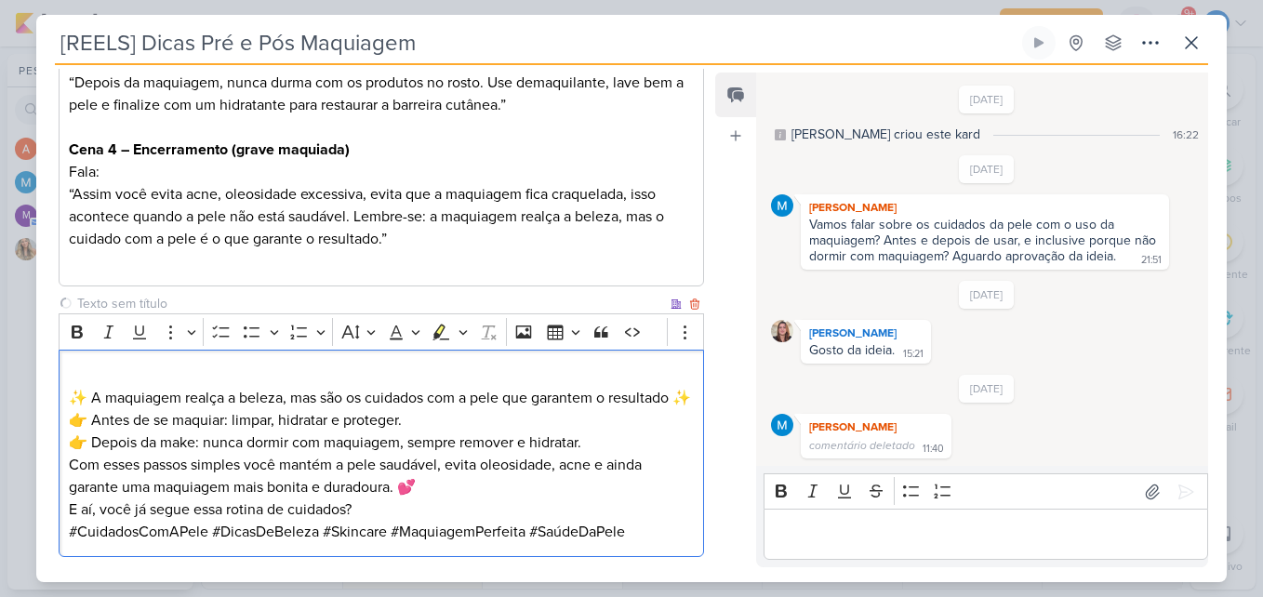
scroll to position [818, 0]
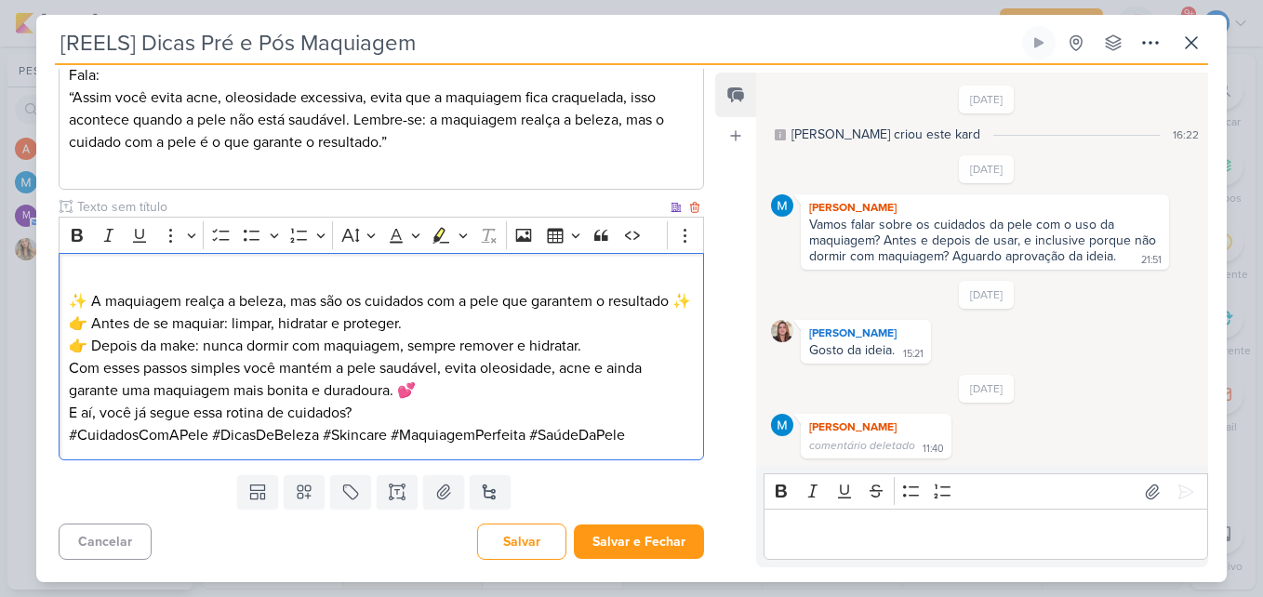
click at [74, 272] on p "✨ A maquiagem realça a beleza, mas são os cuidados com a pele que garantem o re…" at bounding box center [381, 290] width 625 height 45
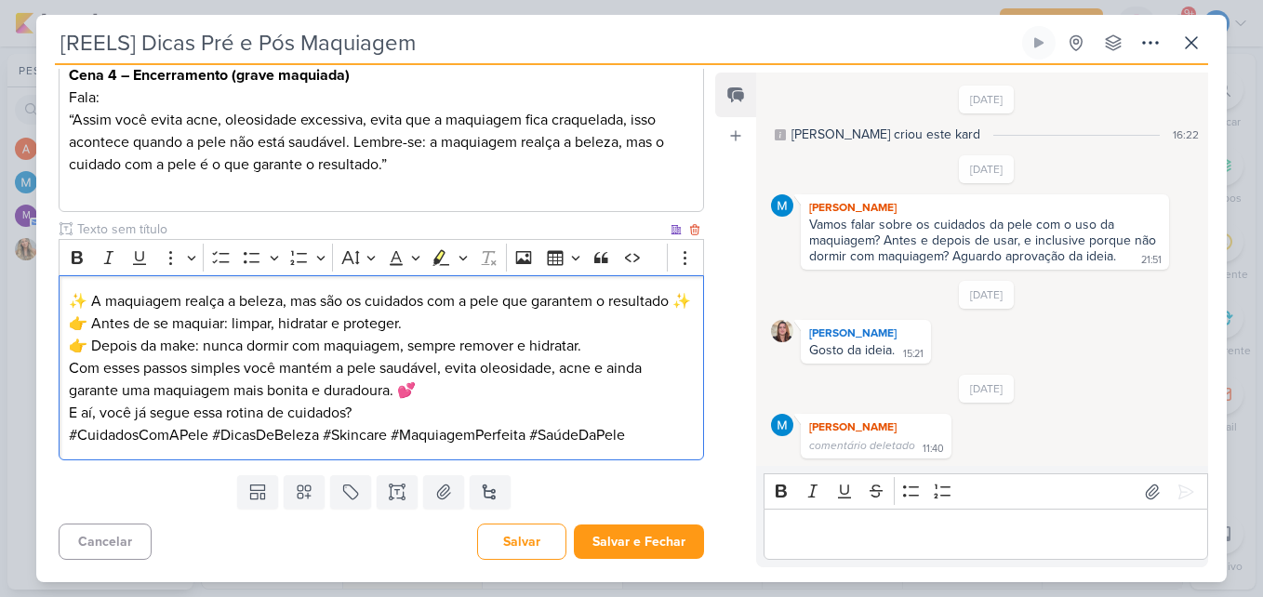
scroll to position [796, 0]
drag, startPoint x: 96, startPoint y: 305, endPoint x: 64, endPoint y: 298, distance: 32.5
click at [64, 298] on div "✨ A maquiagem realça a beleza, mas são os cuidados com a pele que garantem o re…" at bounding box center [381, 367] width 645 height 185
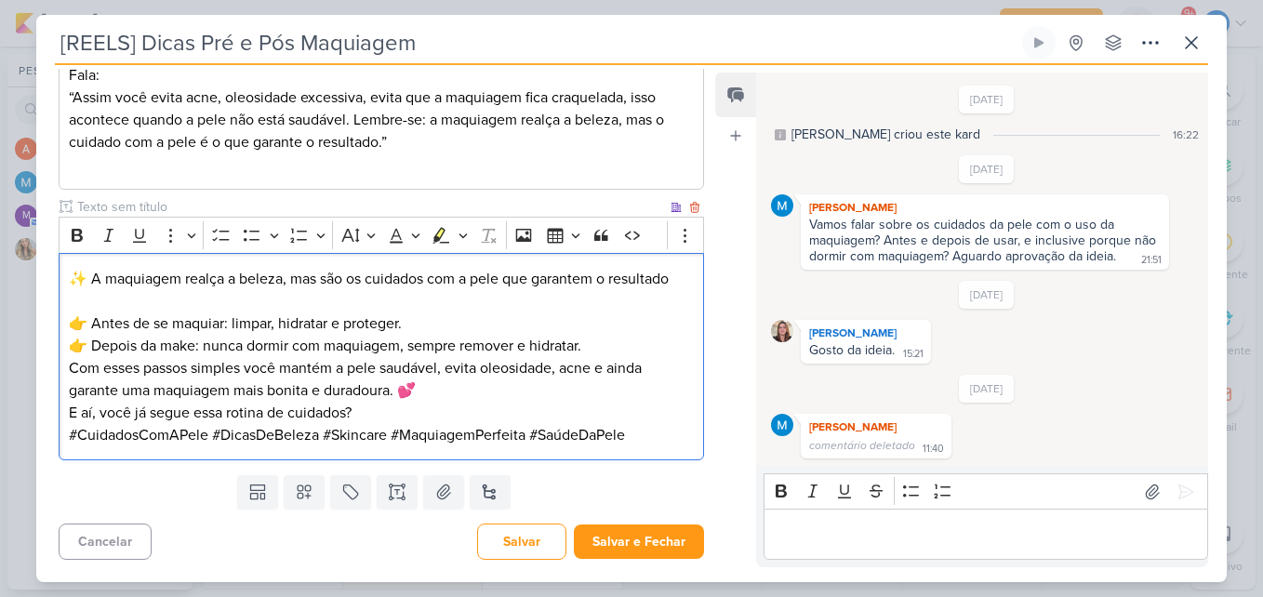
click at [611, 339] on p "👉 Antes de se maquiar: limpar, hidratar e proteger. 👉 Depois da make: nunca dor…" at bounding box center [381, 334] width 625 height 45
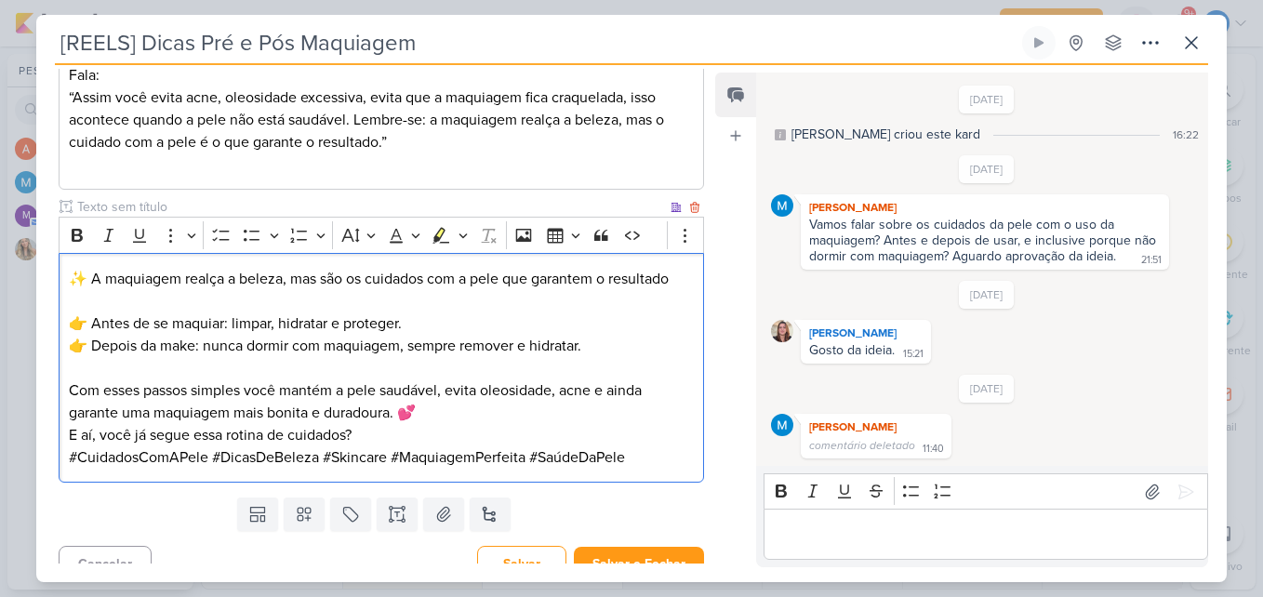
scroll to position [818, 0]
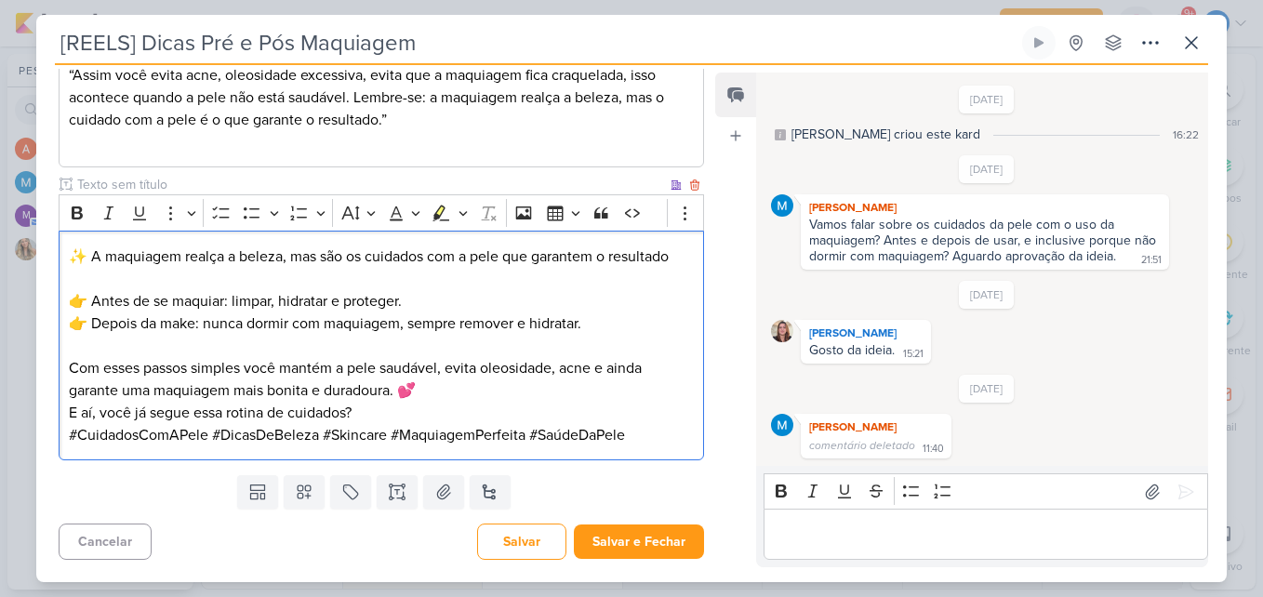
click at [499, 379] on p "Com esses passos simples você mantém a pele saudável, evita oleosidade, acne e …" at bounding box center [381, 379] width 625 height 45
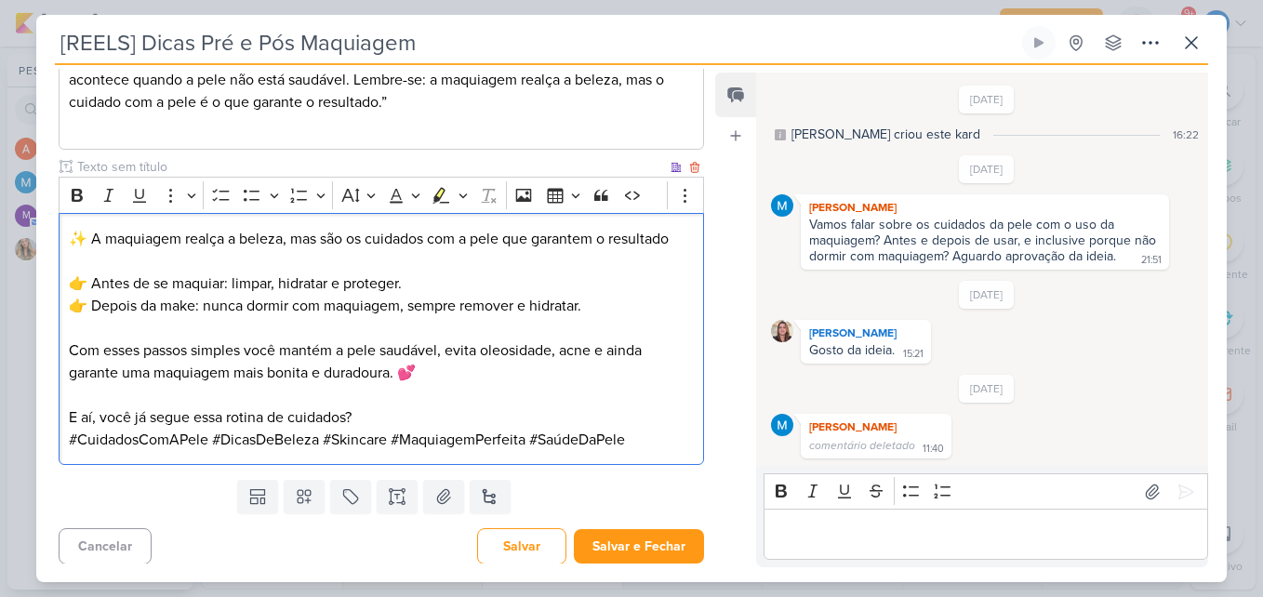
scroll to position [841, 0]
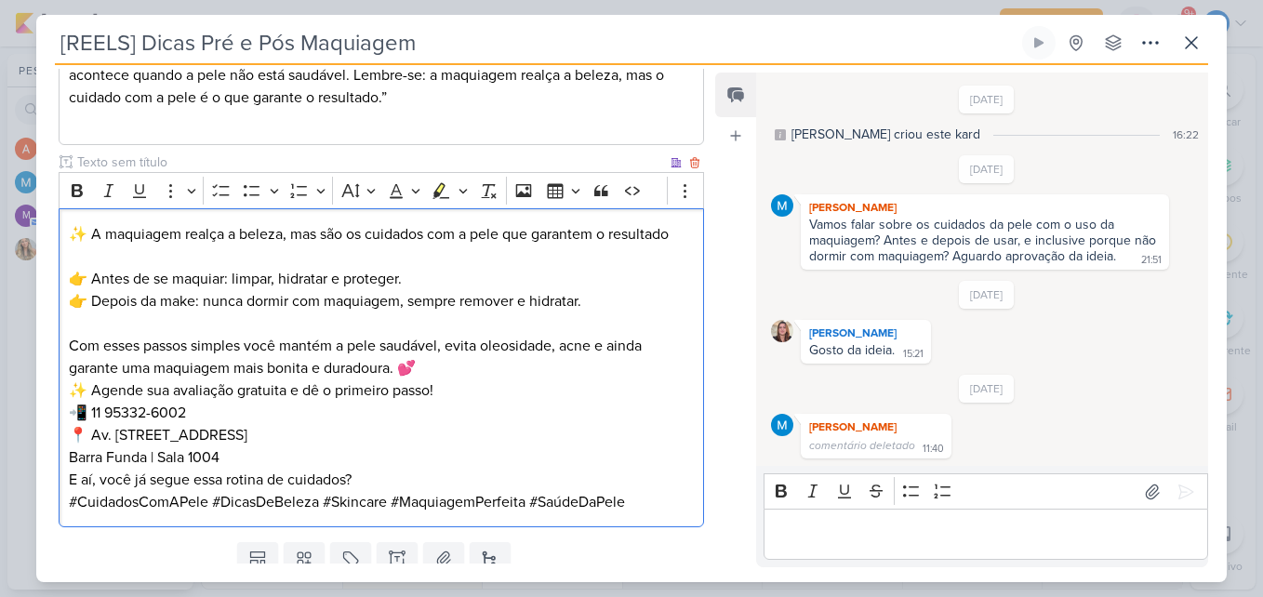
click at [480, 392] on p "✨ Agende sua avaliação gratuita e dê o primeiro passo! 📲 11 95332-6002 📍 Av. Ma…" at bounding box center [381, 423] width 625 height 89
click at [445, 368] on p "Com esses passos simples você mantém a pele saudável, evita oleosidade, acne e …" at bounding box center [381, 357] width 625 height 45
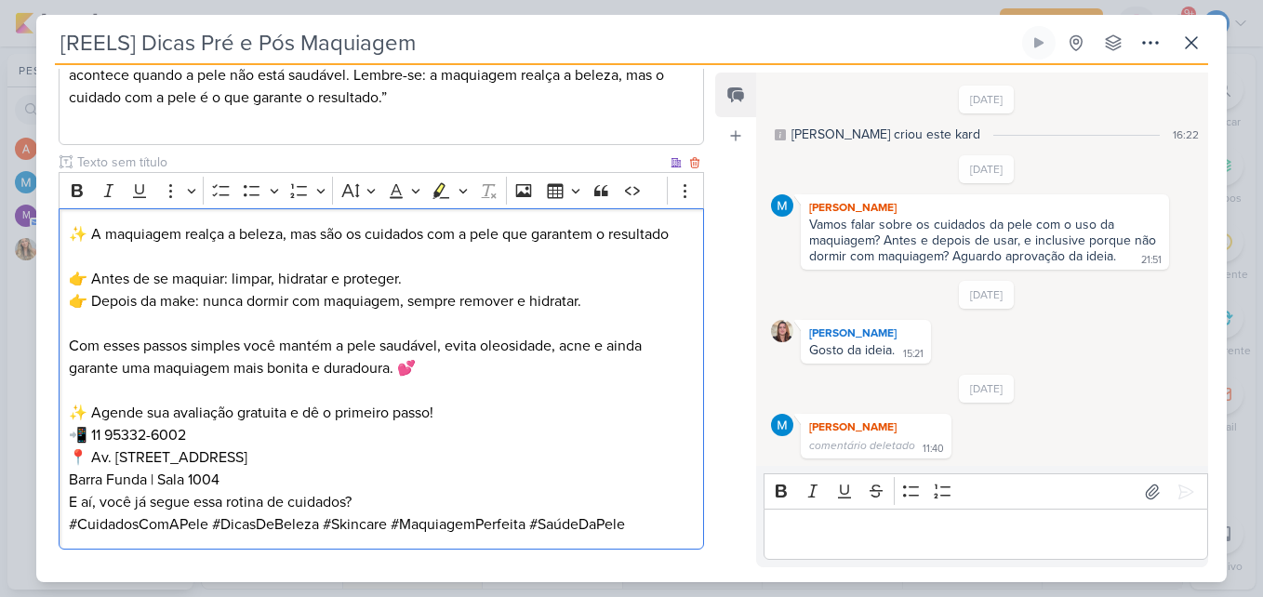
click at [293, 479] on p "✨ Agende sua avaliação gratuita e dê o primeiro passo! 📲 11 95332-6002 📍 Av. Ma…" at bounding box center [381, 446] width 625 height 89
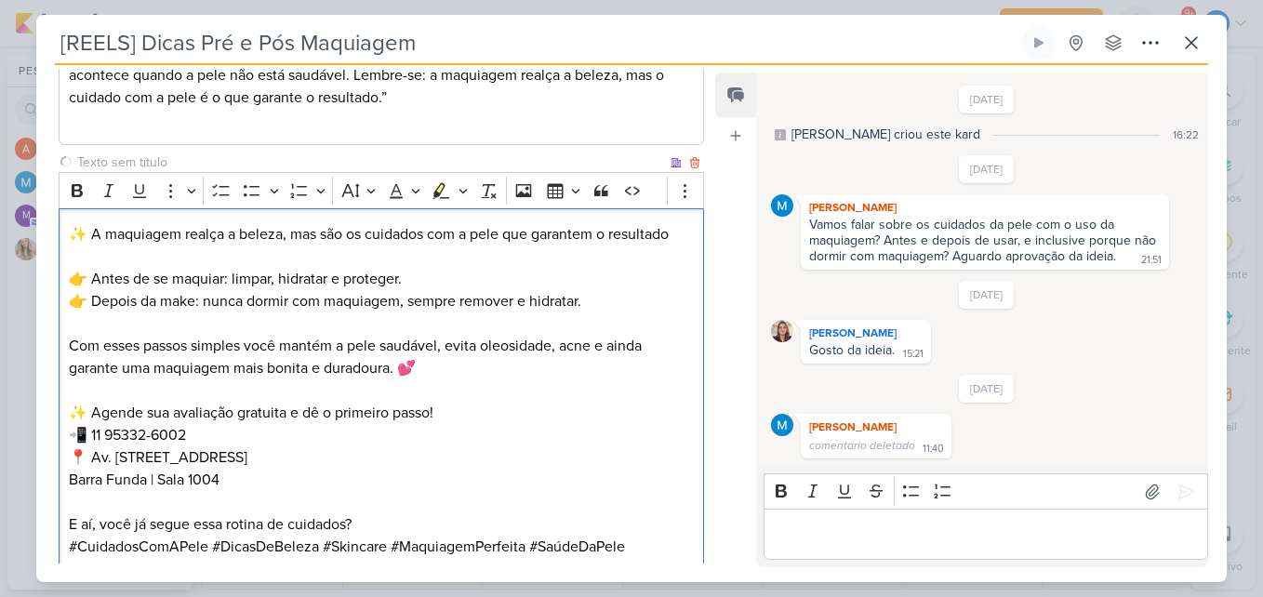
click at [386, 515] on p "E aí, você já segue essa rotina de cuidados?" at bounding box center [381, 524] width 625 height 22
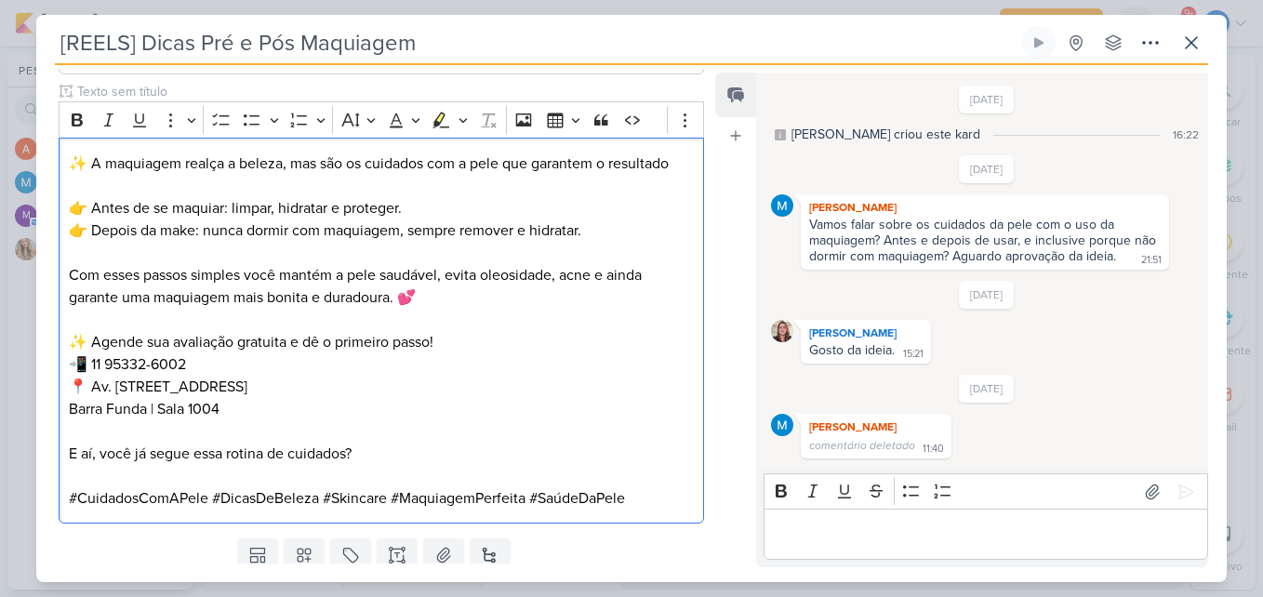
scroll to position [975, 0]
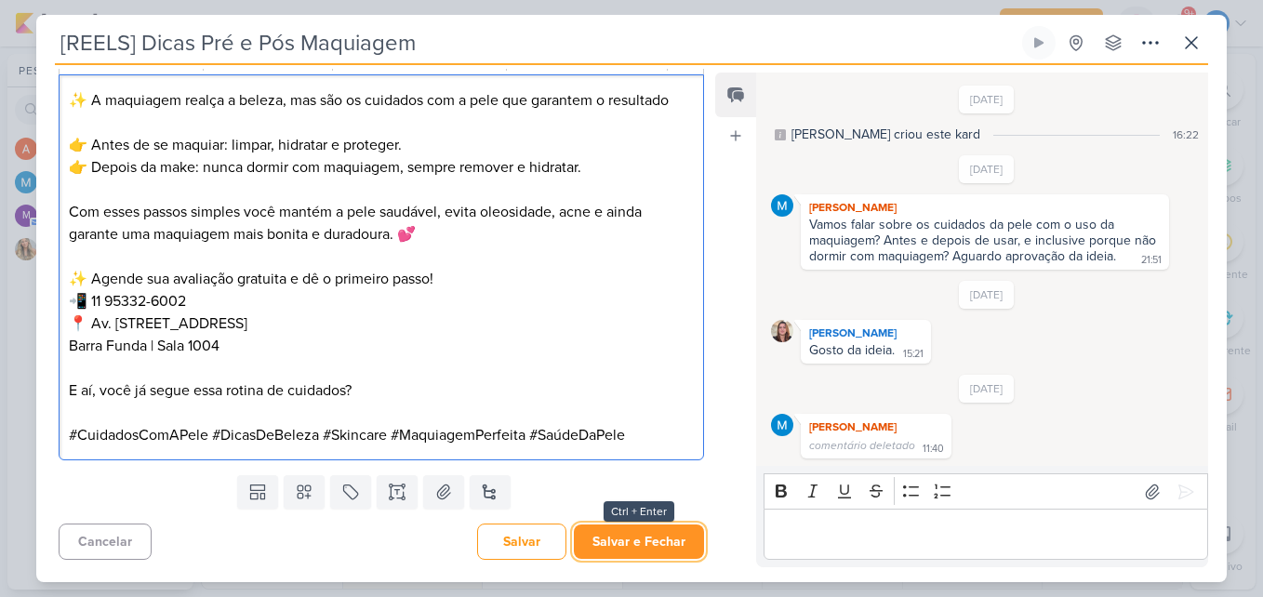
click at [660, 545] on button "Salvar e Fechar" at bounding box center [639, 542] width 130 height 34
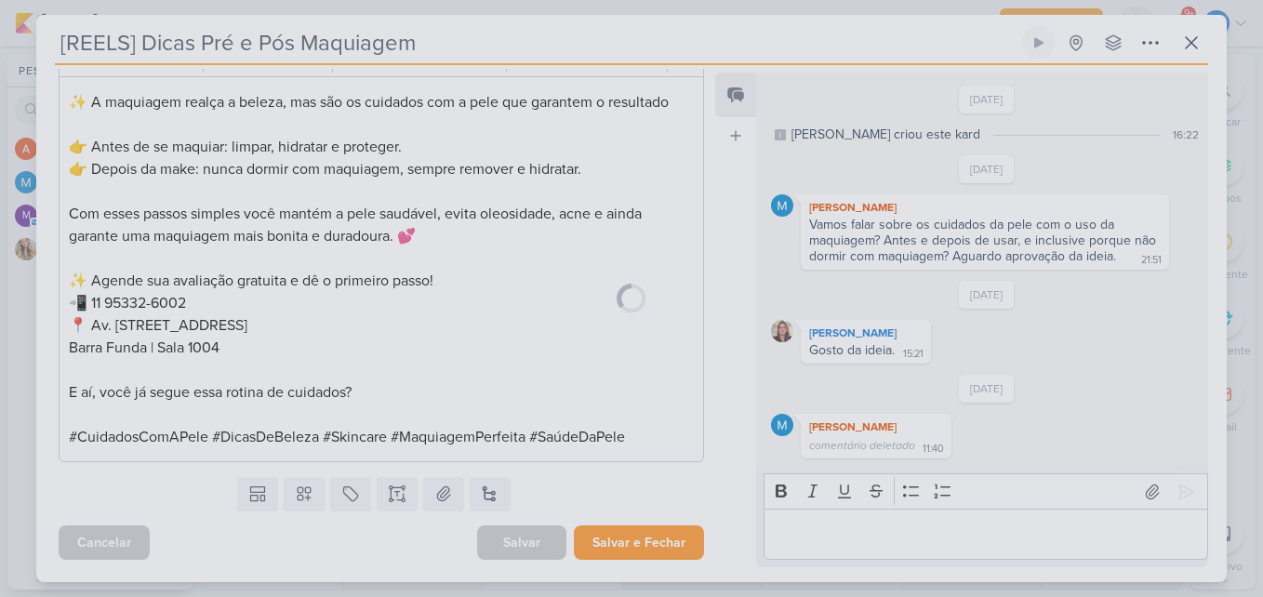
scroll to position [973, 0]
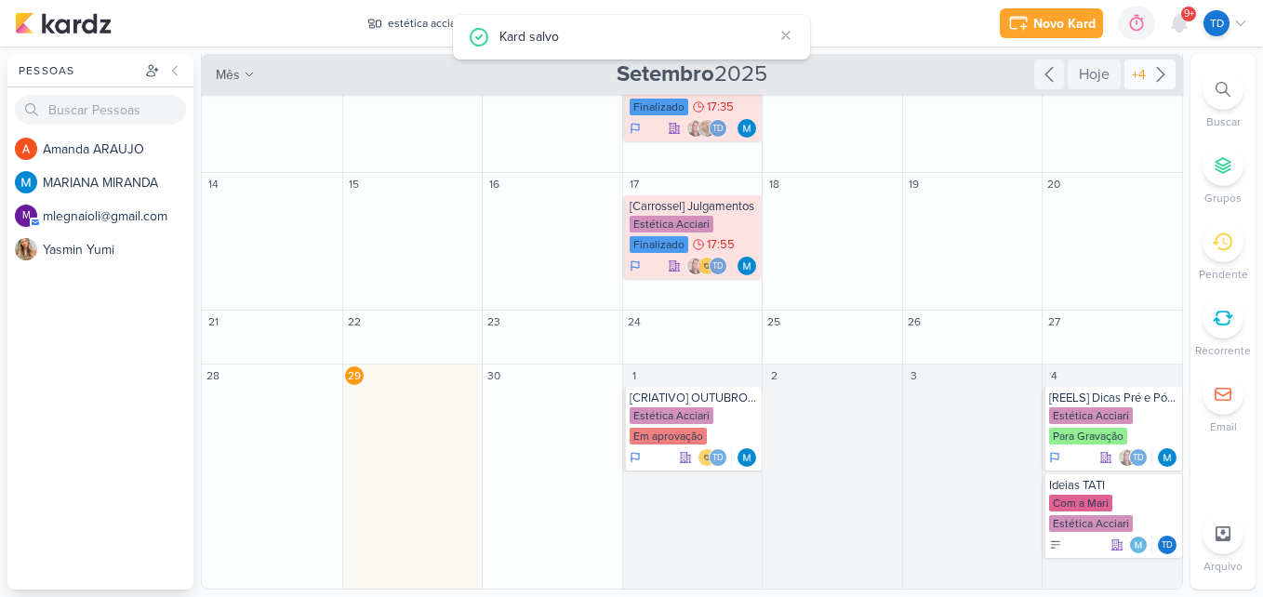
click at [1149, 65] on icon at bounding box center [1160, 74] width 22 height 22
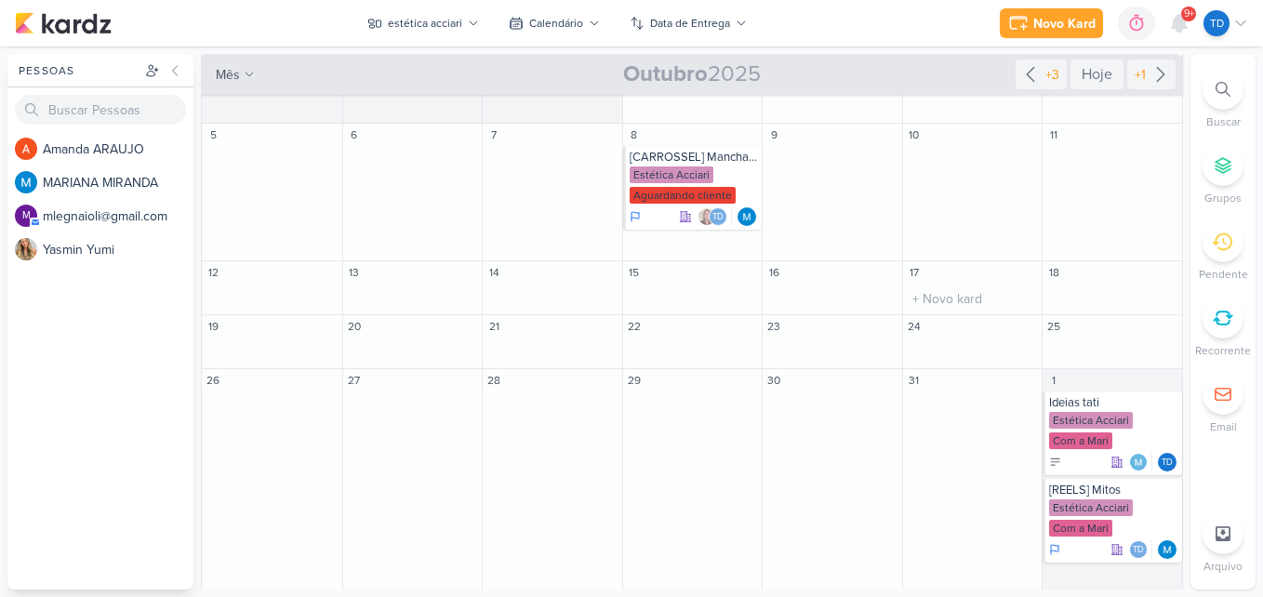
scroll to position [202, 0]
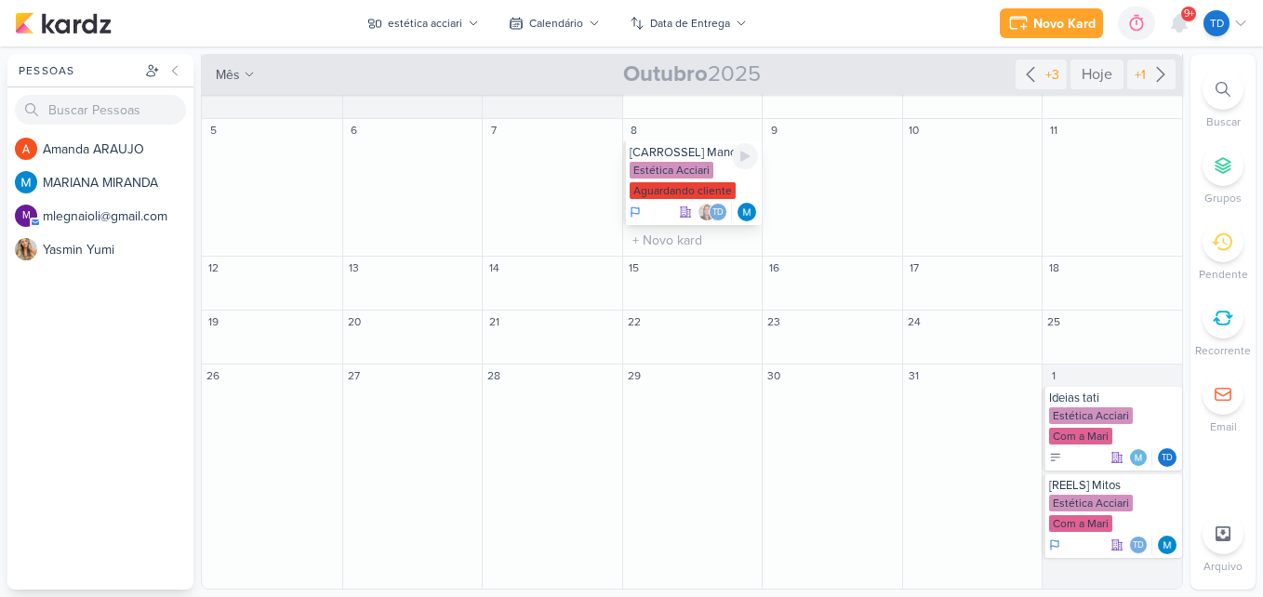
click at [690, 159] on div "[CARROSSEL] Manchas na Pele - Melasma" at bounding box center [694, 152] width 129 height 15
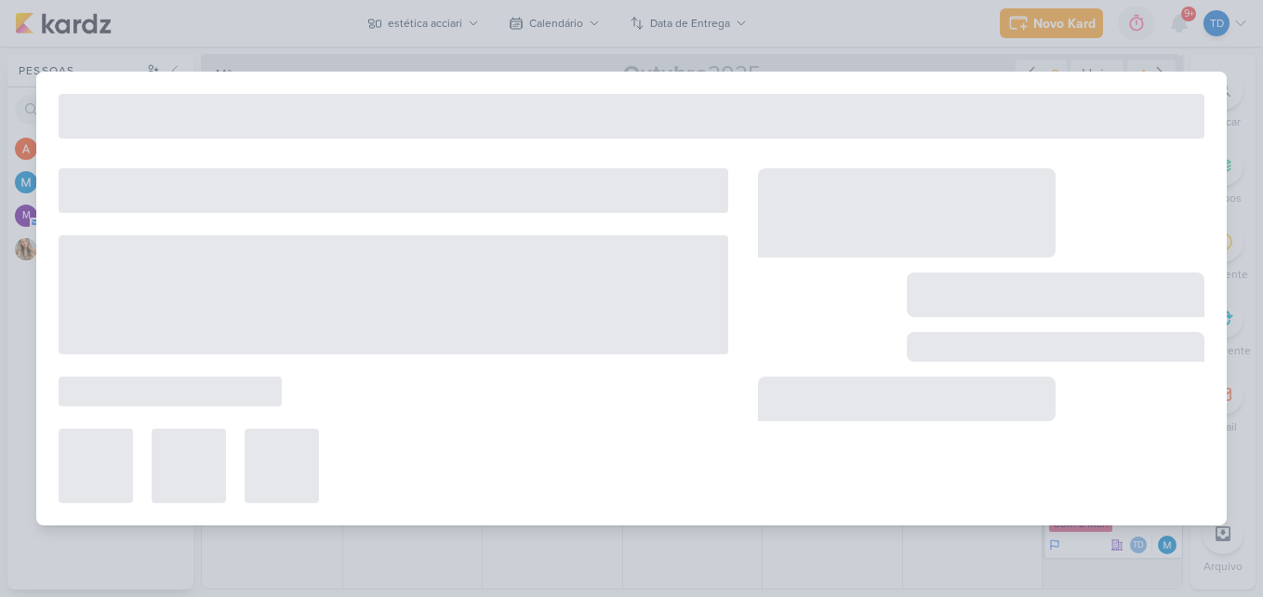
type input "[CARROSSEL] Manchas na Pele - Melasma"
type input "[DATE] 23:59"
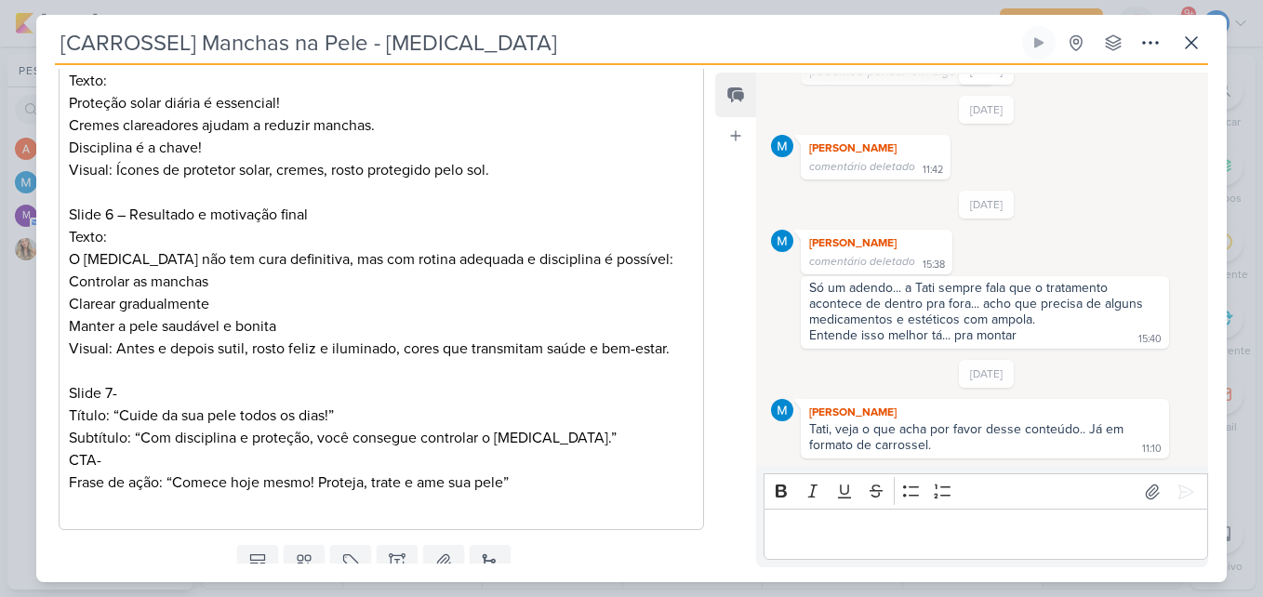
scroll to position [1479, 0]
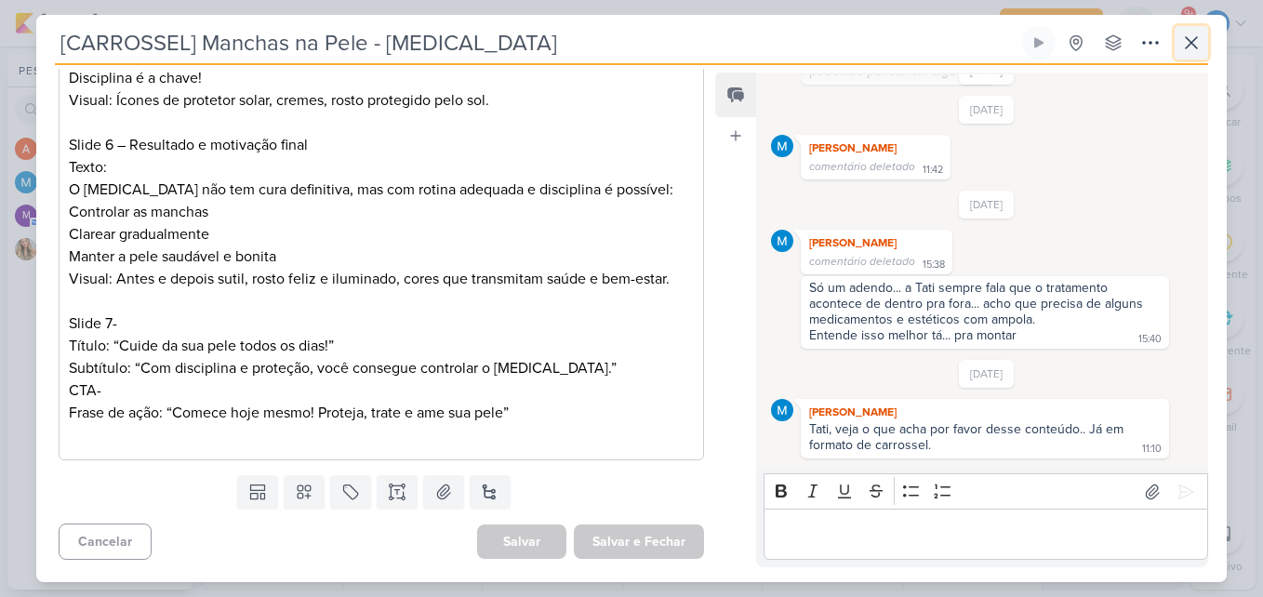
click at [1194, 38] on icon at bounding box center [1191, 43] width 22 height 22
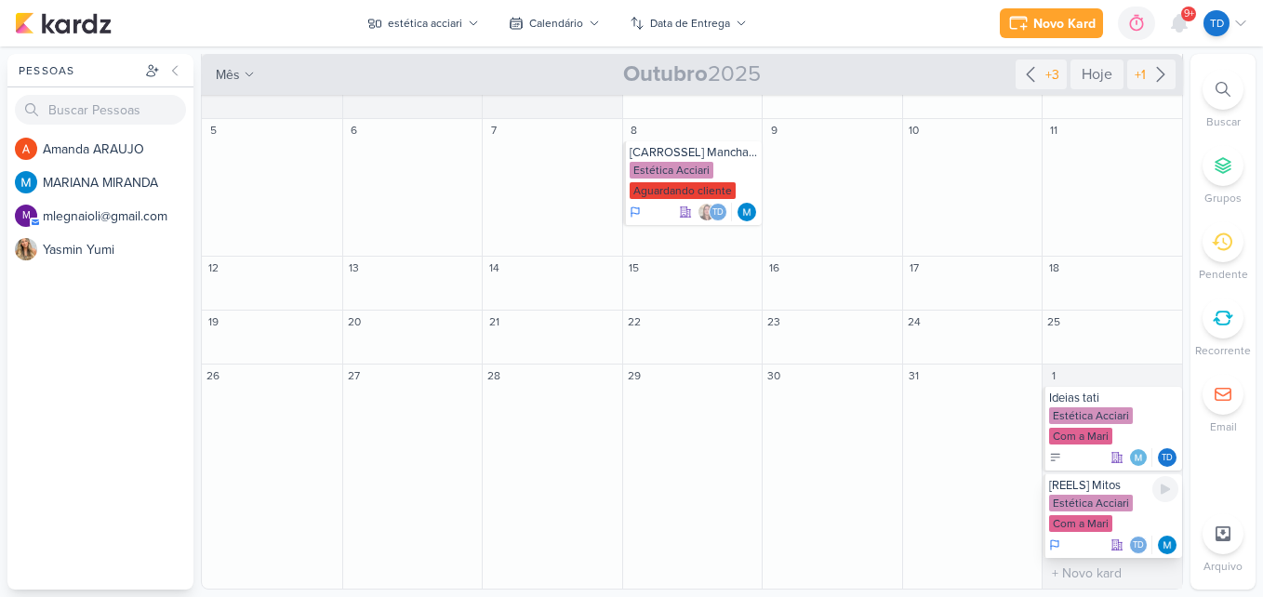
click at [1113, 487] on div "[REELS] Mitos" at bounding box center [1113, 485] width 129 height 15
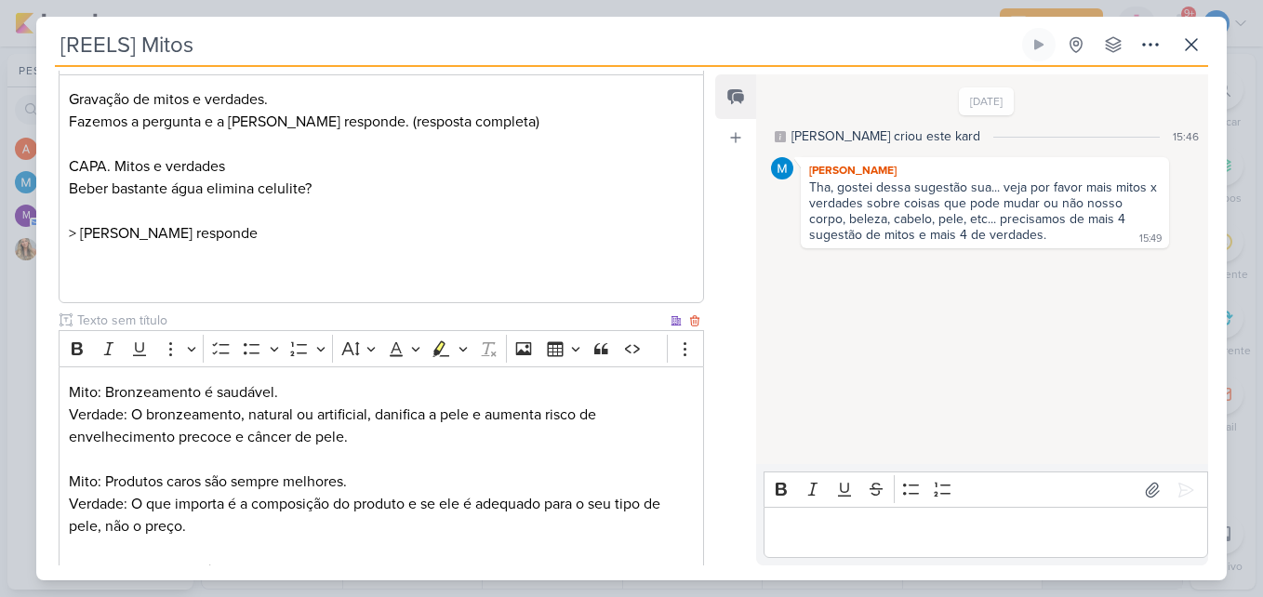
scroll to position [0, 0]
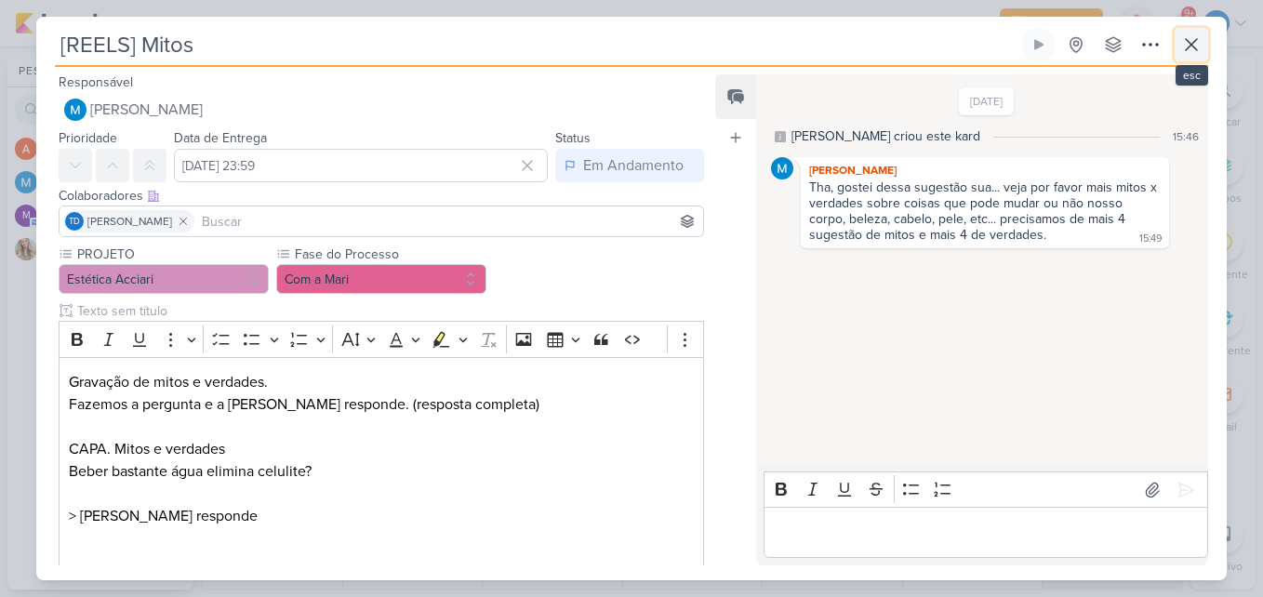
click at [1203, 58] on button at bounding box center [1191, 44] width 33 height 33
